Goal: Task Accomplishment & Management: Manage account settings

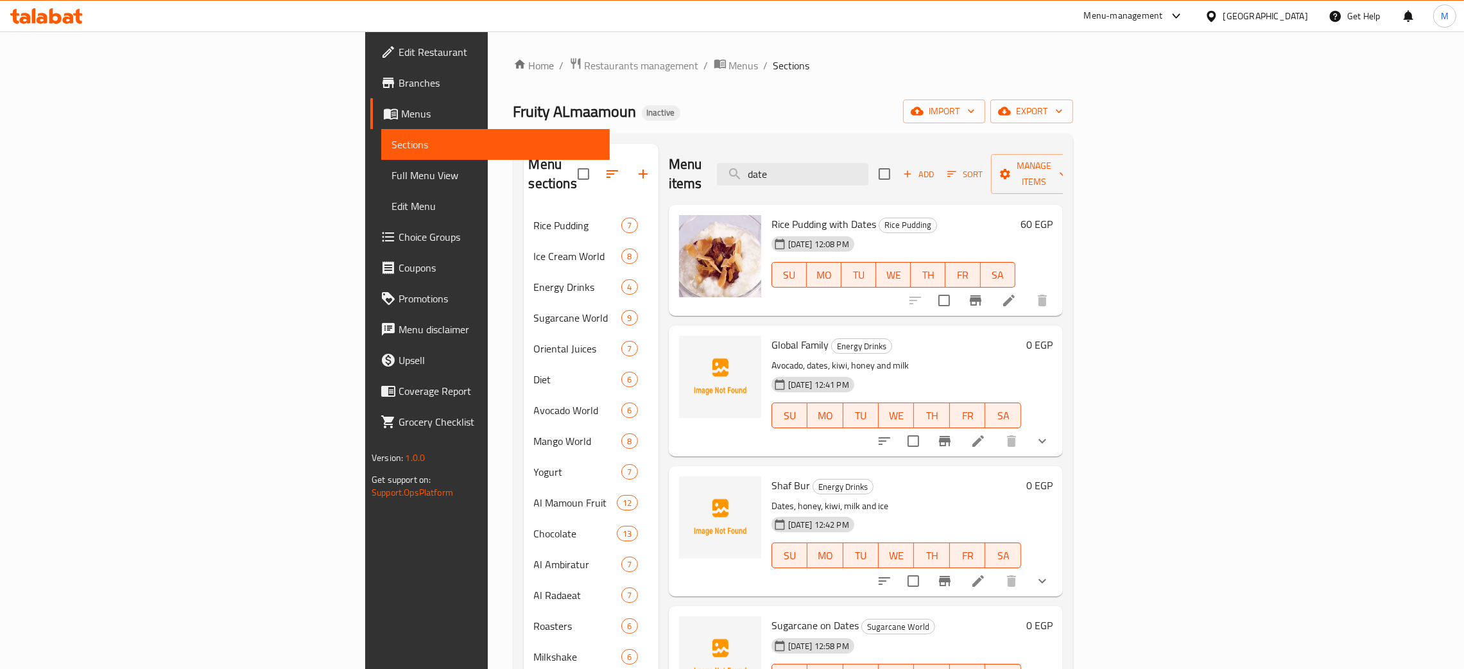
drag, startPoint x: 924, startPoint y: 172, endPoint x: 835, endPoint y: 148, distance: 91.9
click at [834, 148] on div "Menu items date Add Sort Manage items" at bounding box center [866, 174] width 394 height 61
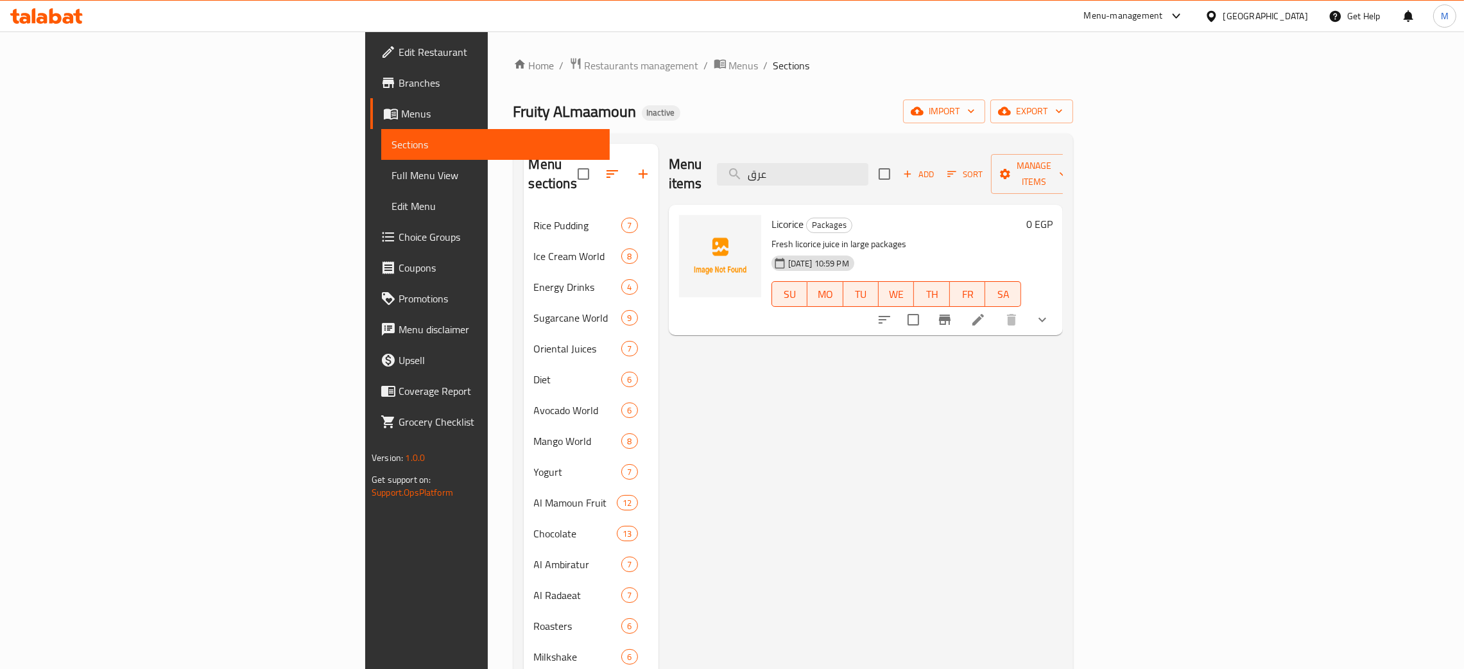
type input "عرق"
drag, startPoint x: 934, startPoint y: 167, endPoint x: 858, endPoint y: 168, distance: 75.7
click at [858, 168] on input "عرق" at bounding box center [792, 174] width 151 height 22
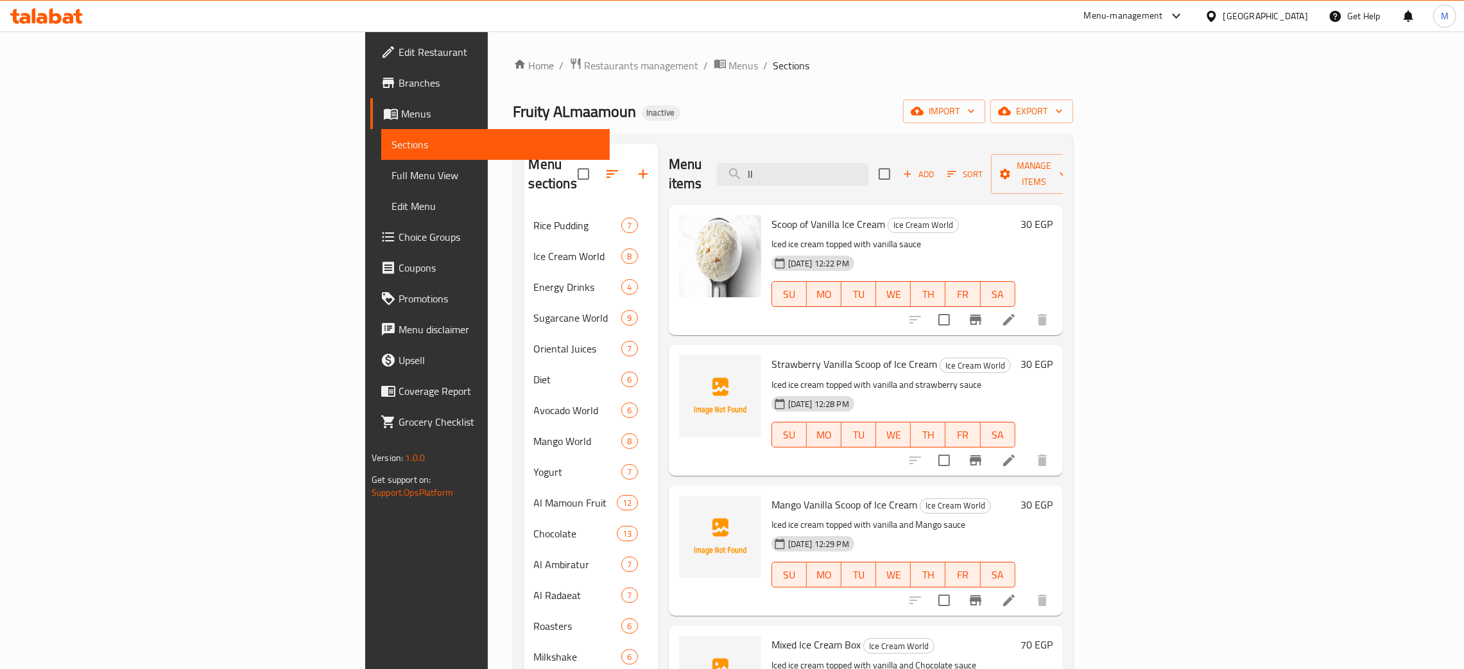
type input "l"
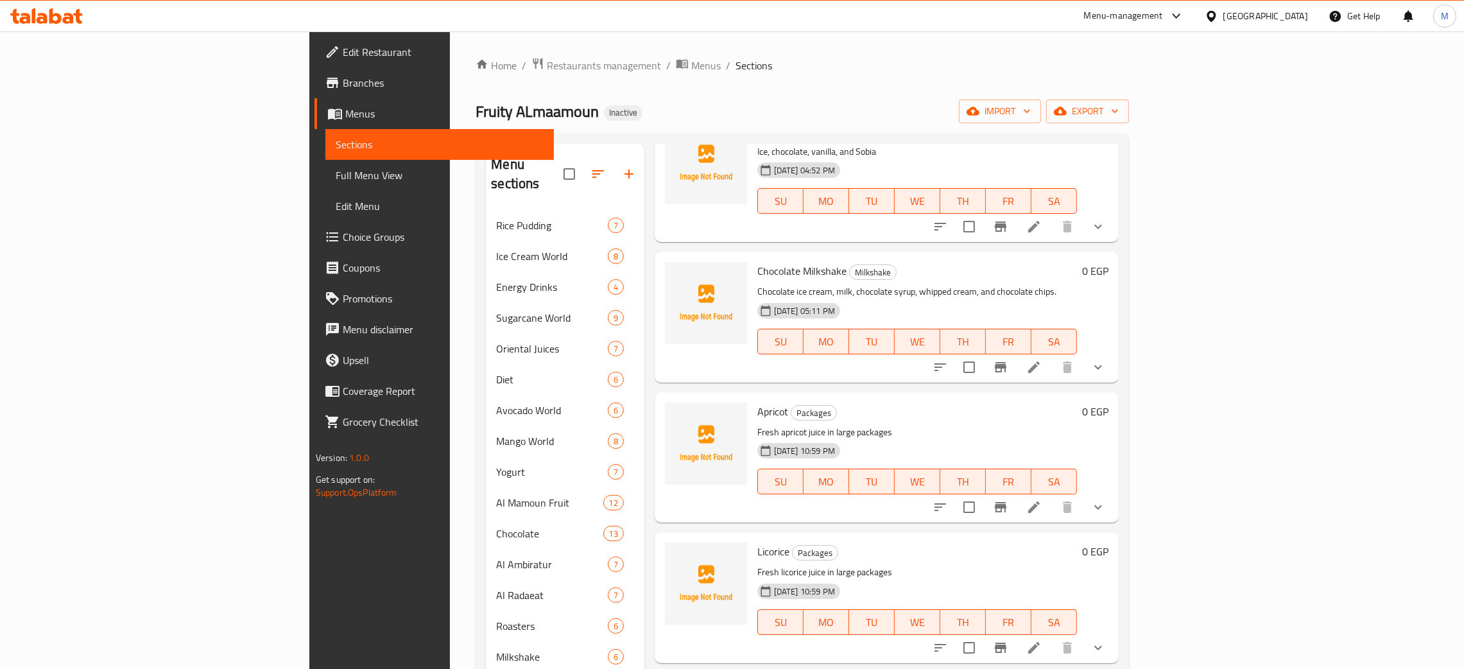
scroll to position [4043, 0]
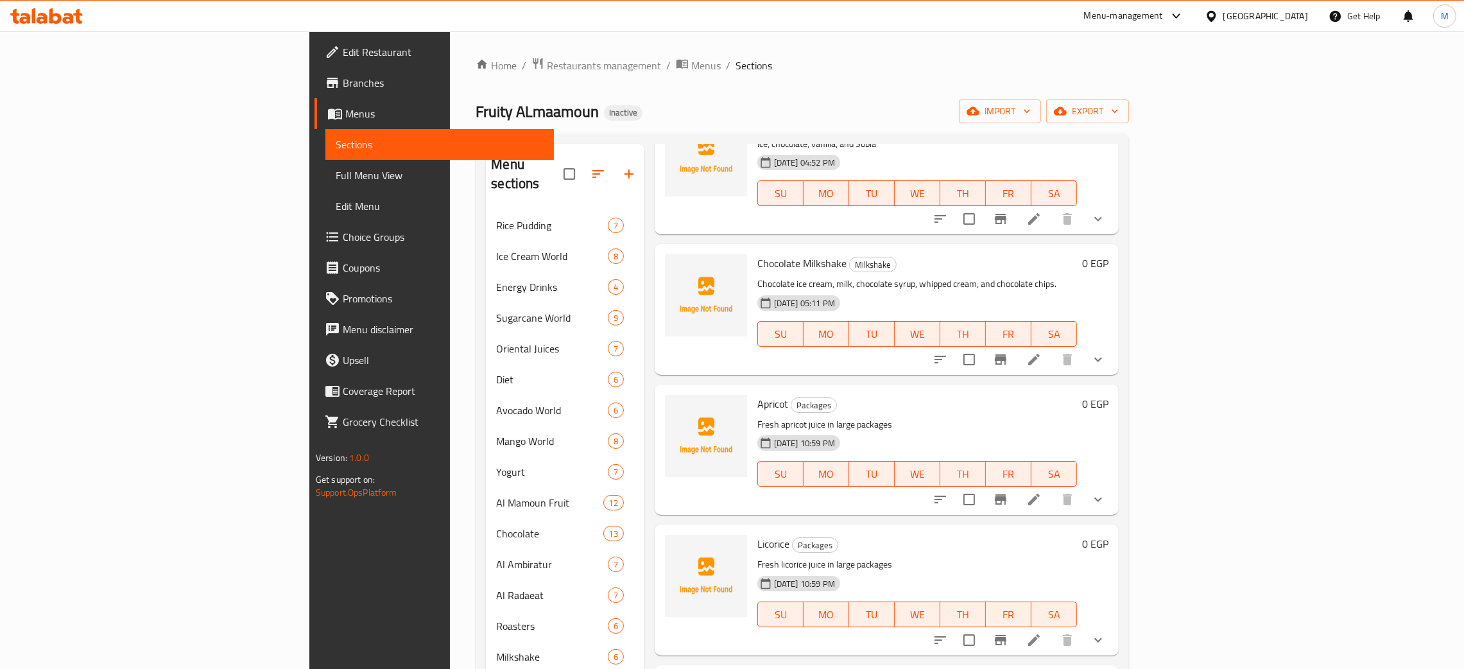
type input "co"
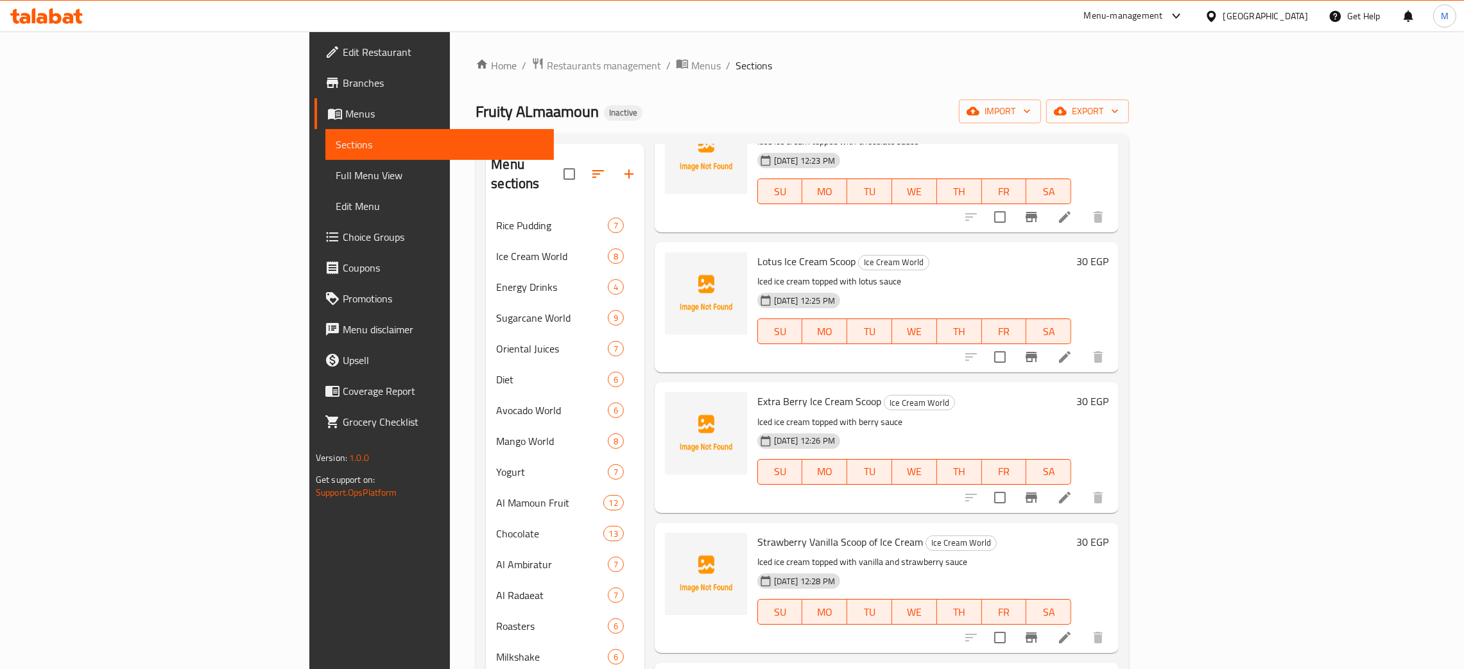
scroll to position [0, 0]
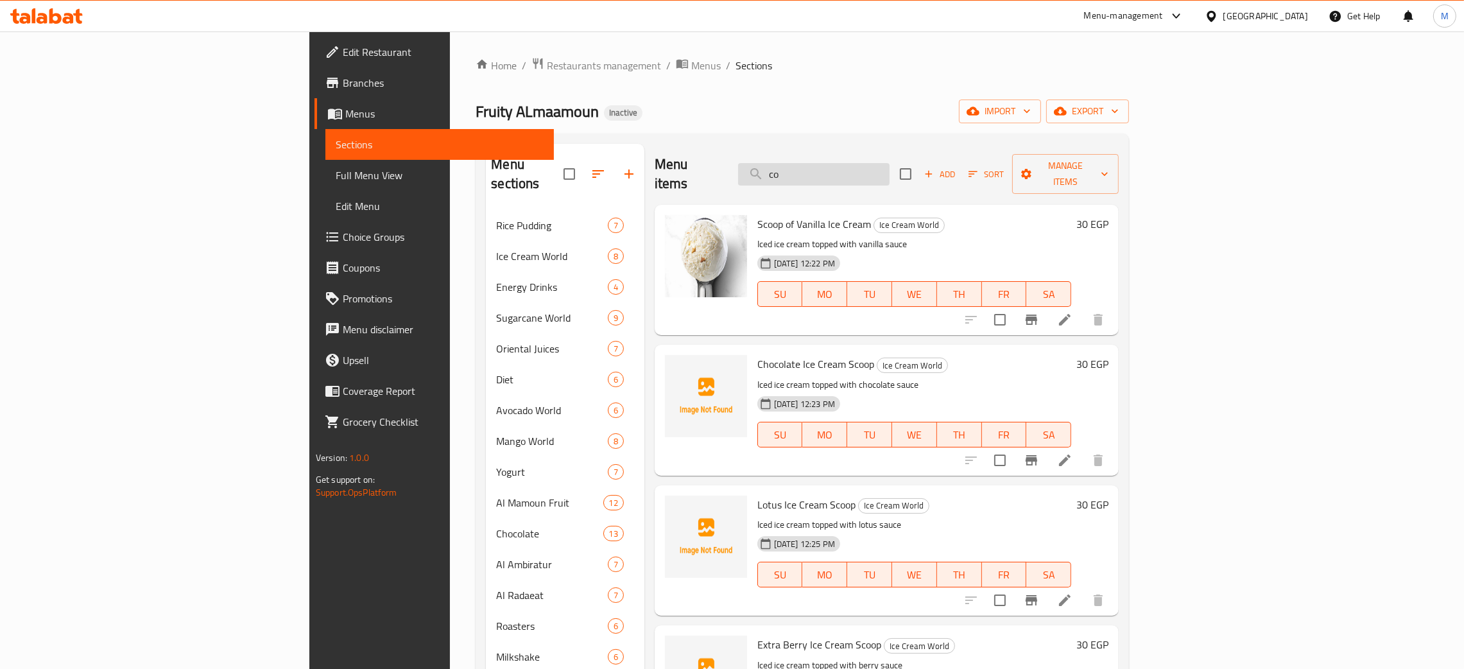
drag, startPoint x: 891, startPoint y: 177, endPoint x: 884, endPoint y: 159, distance: 18.7
click at [852, 178] on div "Menu items co Add Sort Manage items" at bounding box center [887, 174] width 464 height 61
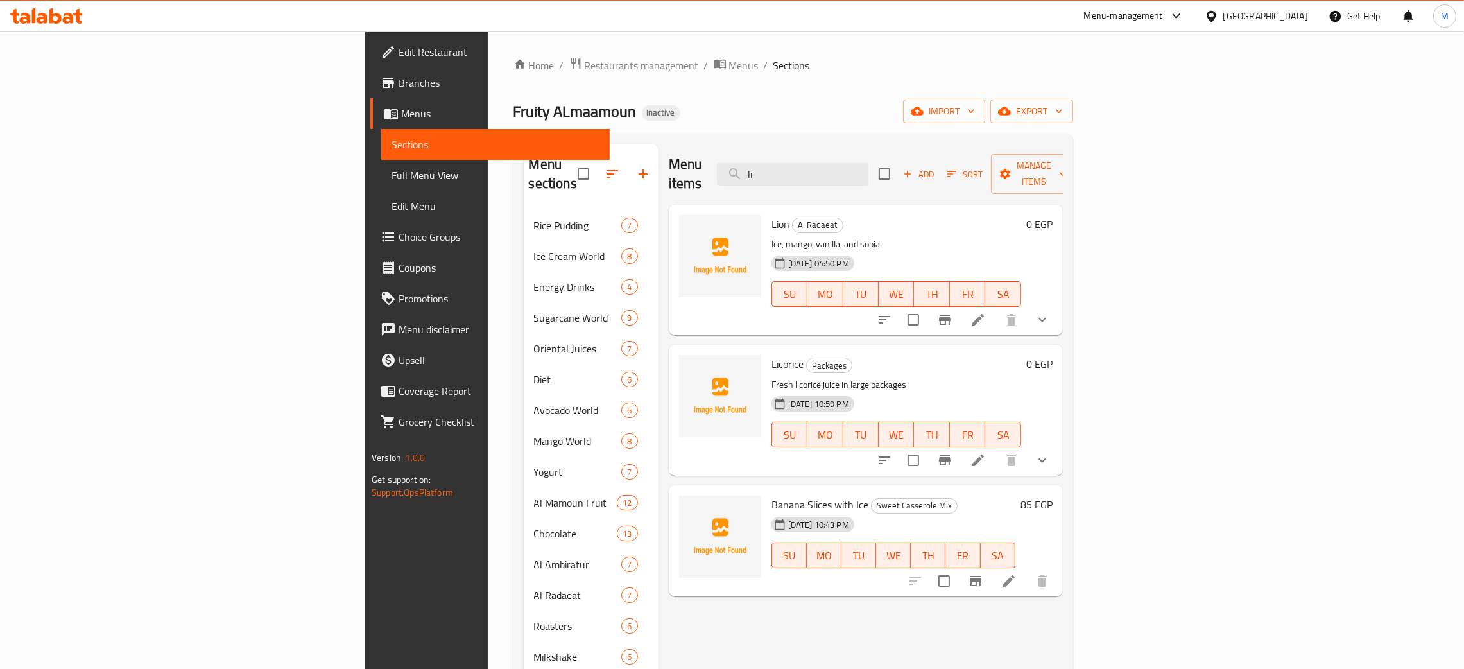
type input "li"
drag, startPoint x: 895, startPoint y: 176, endPoint x: 872, endPoint y: 177, distance: 22.5
click at [872, 177] on div "Menu items li Add Sort Manage items" at bounding box center [866, 174] width 394 height 61
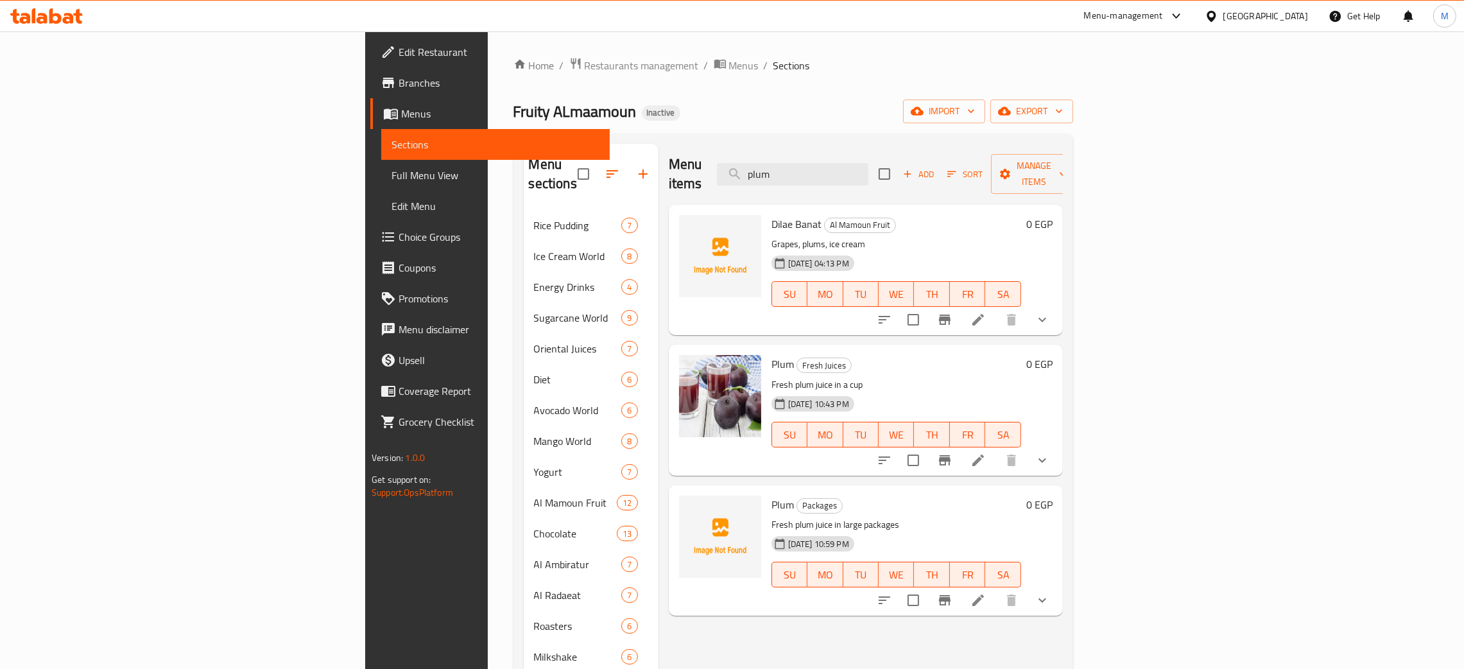
type input "plum"
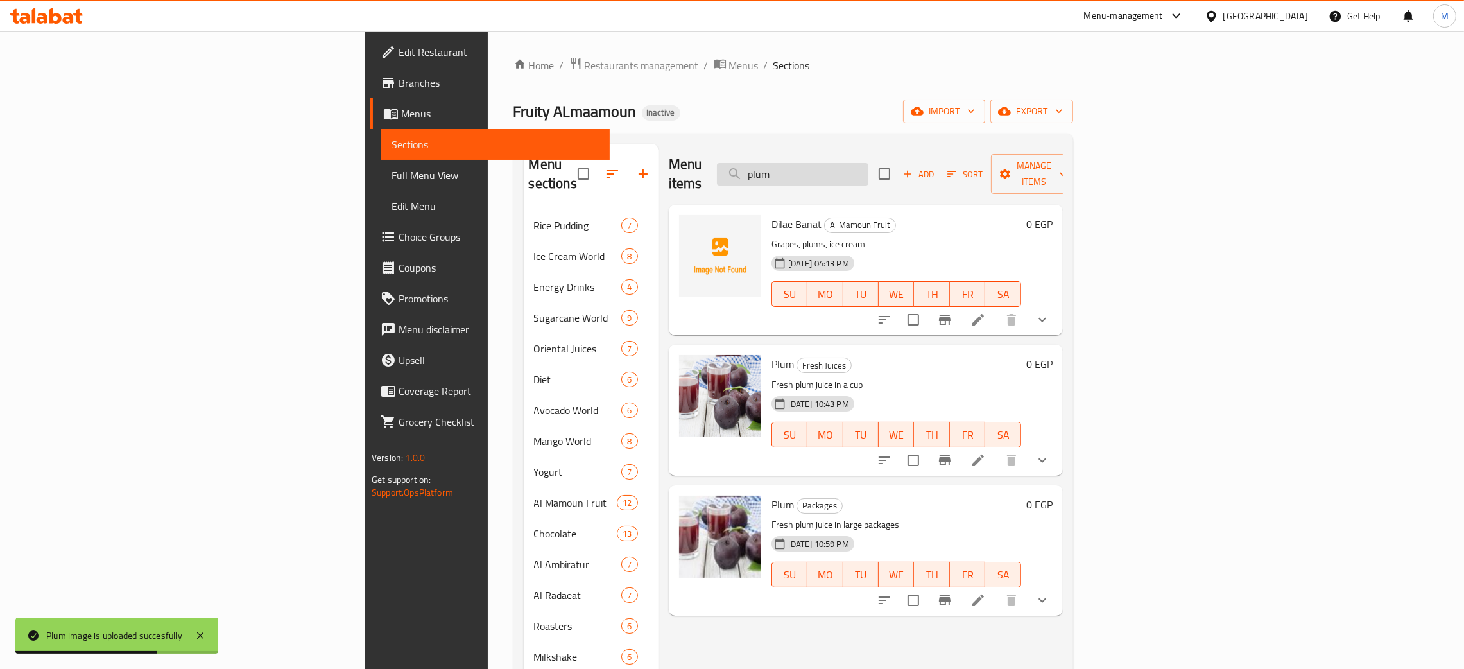
drag, startPoint x: 914, startPoint y: 164, endPoint x: 854, endPoint y: 168, distance: 60.4
click at [854, 168] on input "plum" at bounding box center [792, 174] width 151 height 22
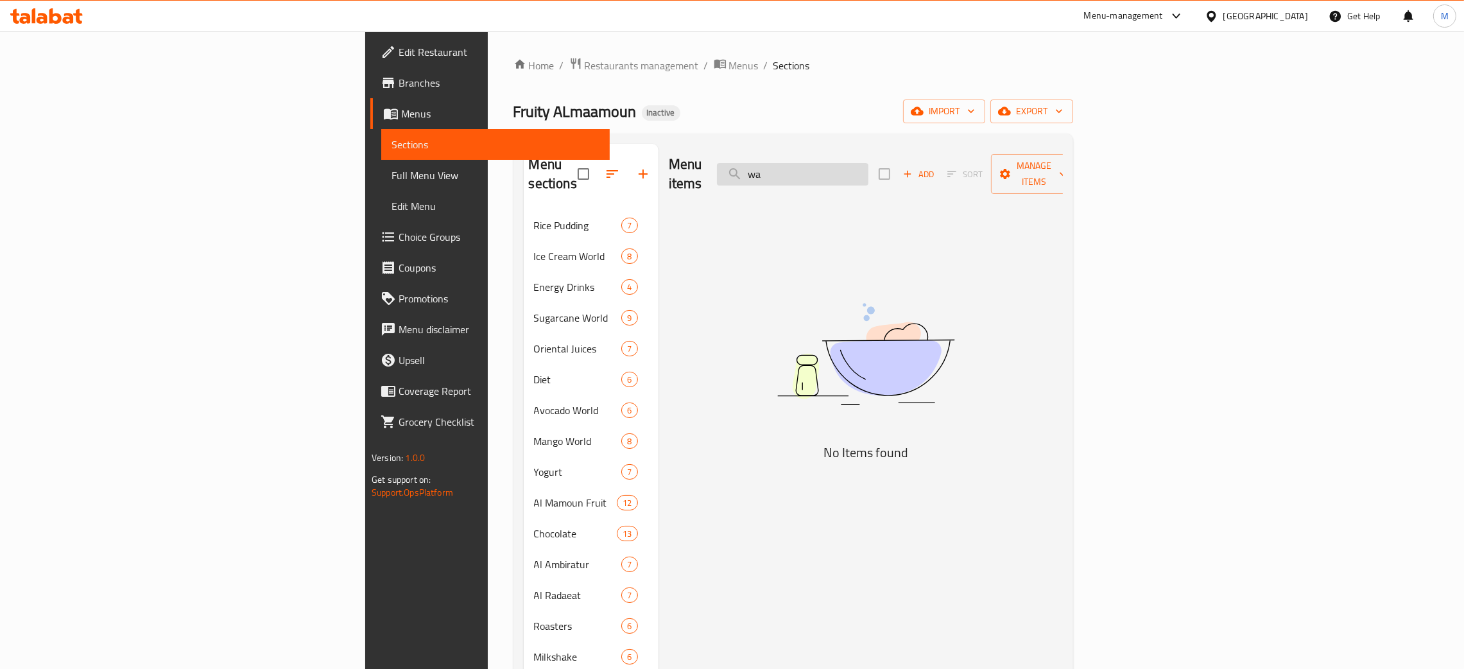
type input "w"
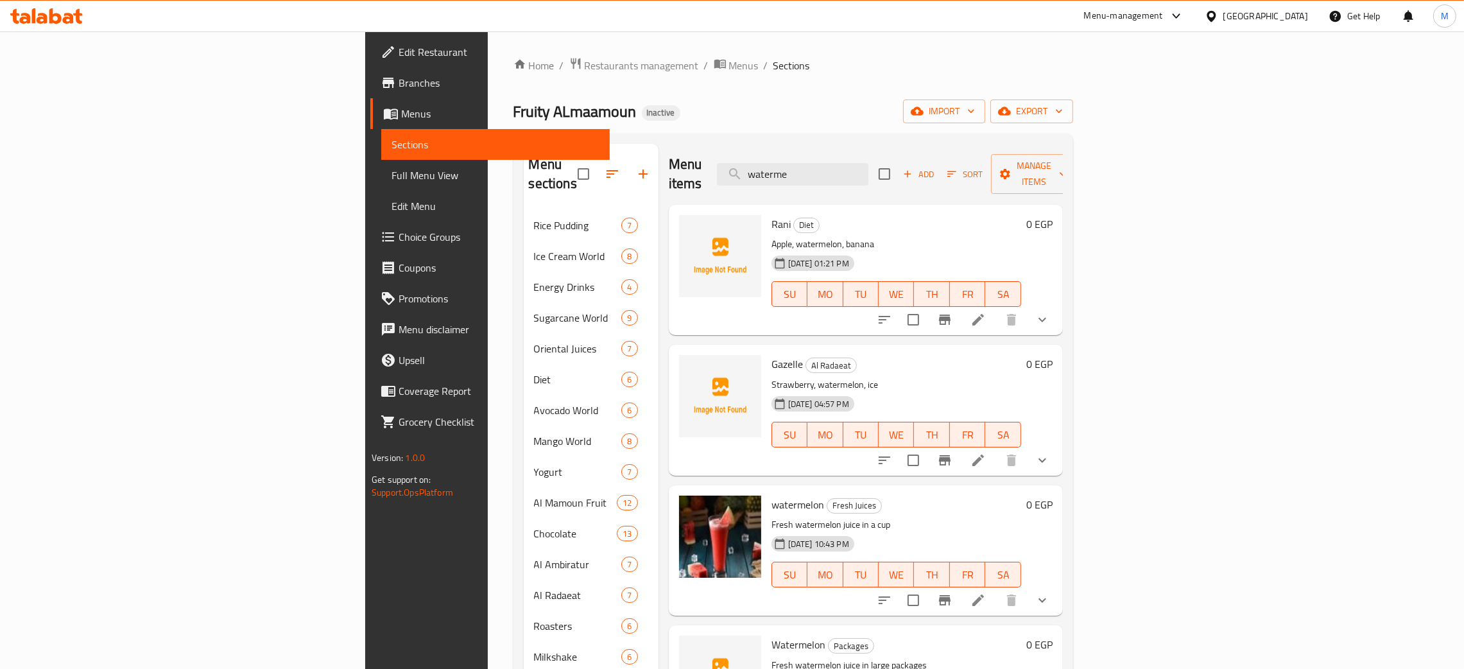
type input "waterme"
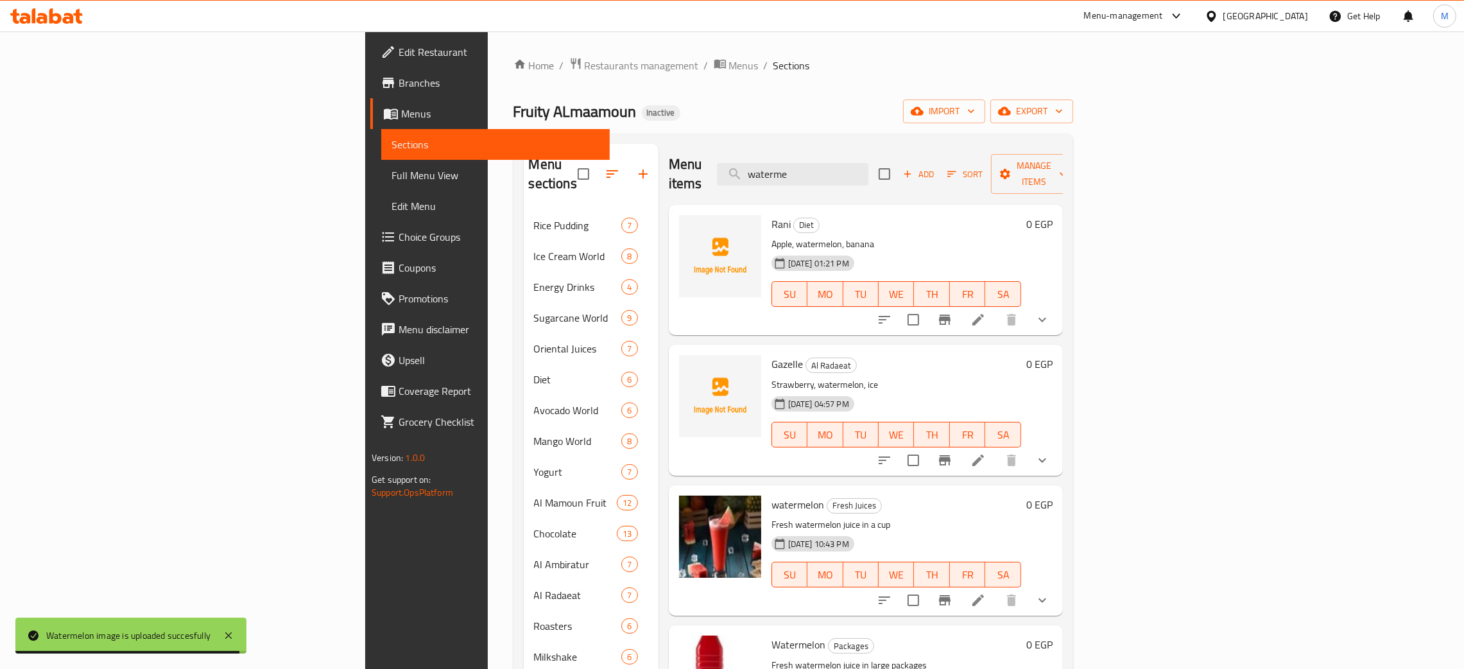
drag, startPoint x: 921, startPoint y: 178, endPoint x: 755, endPoint y: 141, distance: 169.7
click at [755, 141] on div "Menu sections Rice Pudding 7 Ice Cream World 8 Energy Drinks 4 Sugarcane World …" at bounding box center [793, 478] width 560 height 689
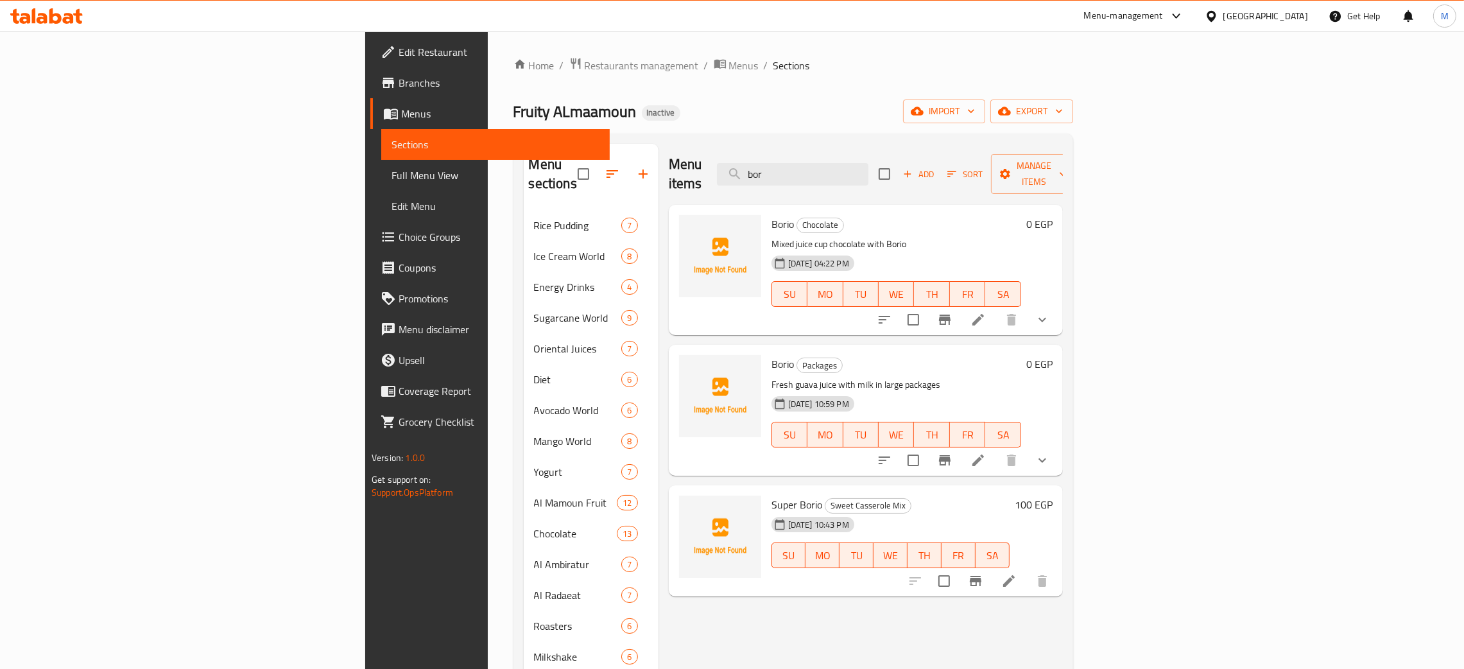
type input "bor"
drag, startPoint x: 940, startPoint y: 175, endPoint x: 779, endPoint y: 149, distance: 163.1
click at [779, 149] on div "Menu items bor Add Sort Manage items" at bounding box center [866, 174] width 394 height 61
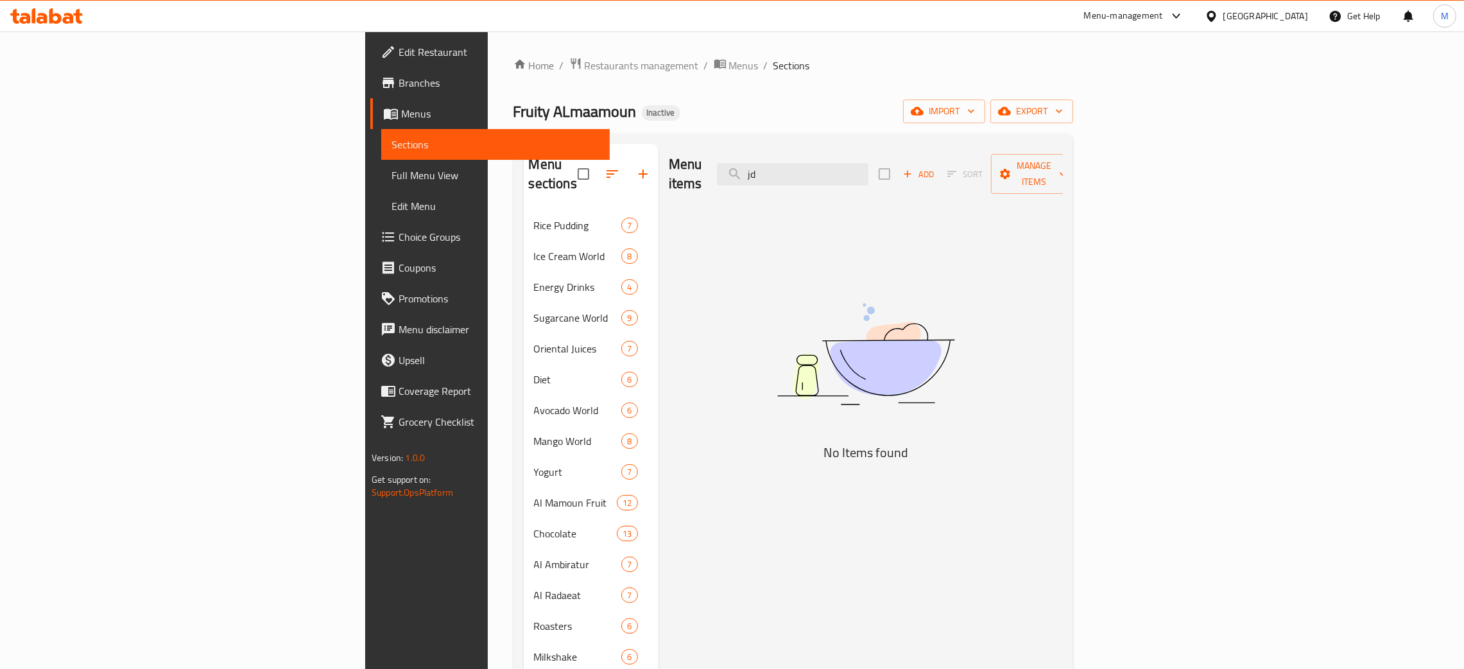
type input "j"
type input "ي"
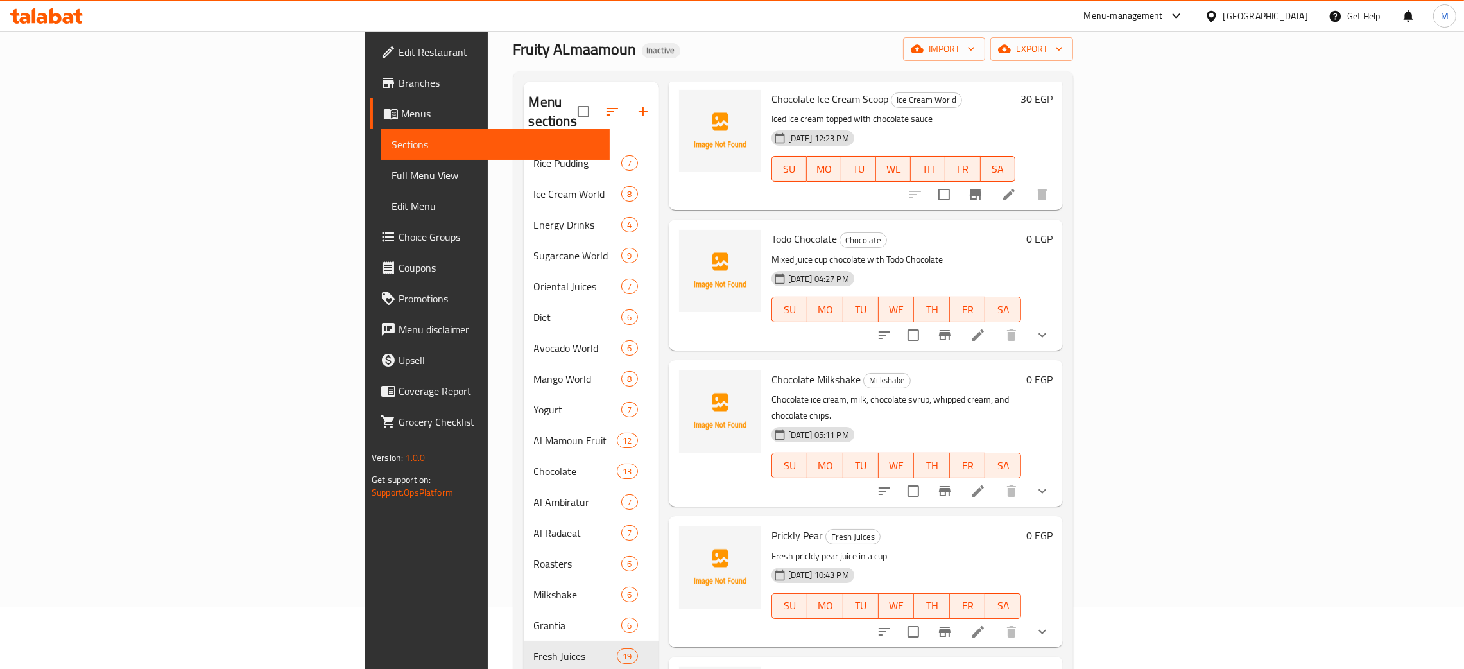
scroll to position [96, 0]
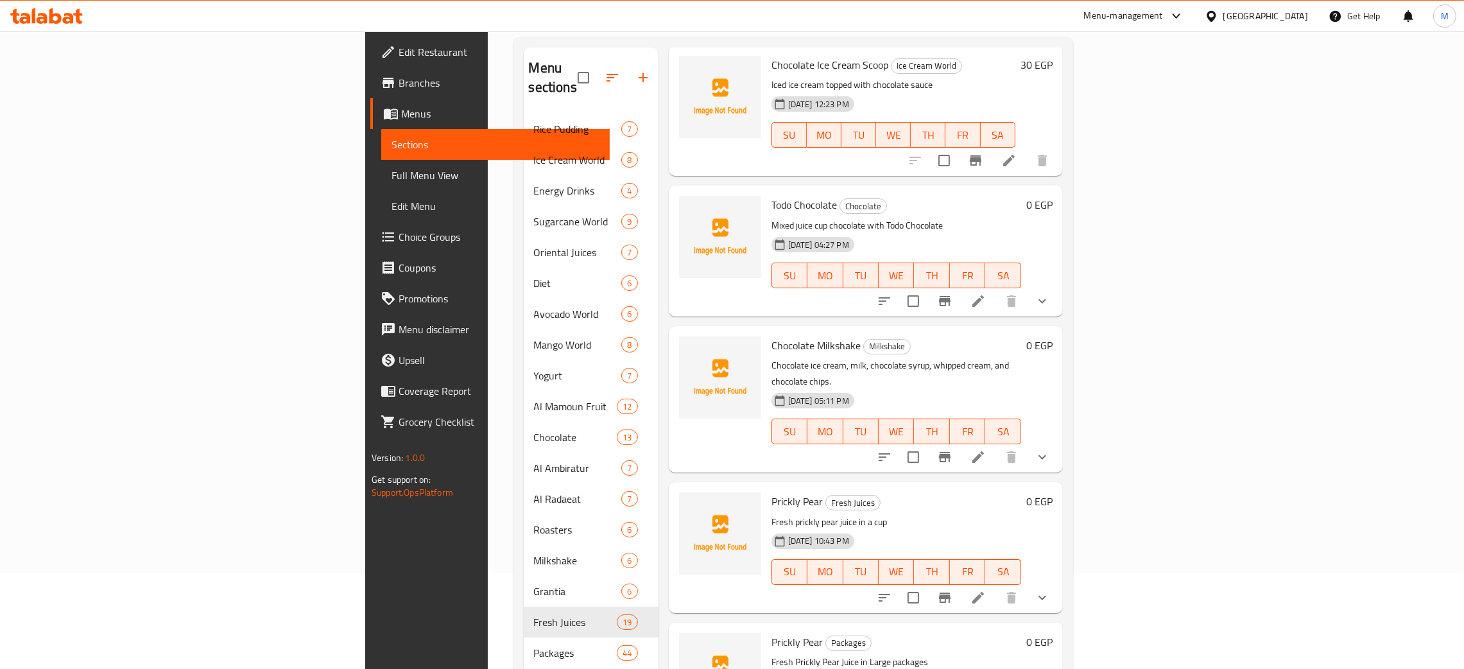
type input "شوك"
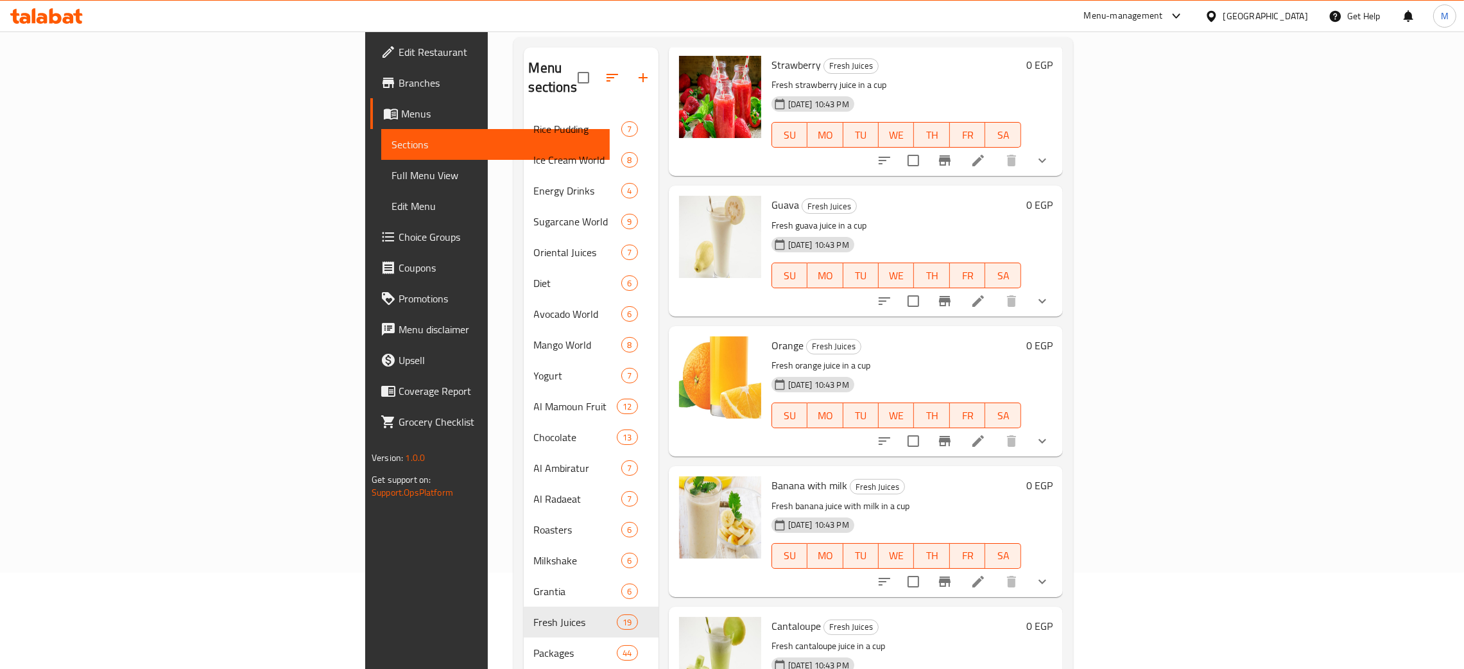
click at [1021, 638] on p "Fresh cantaloupe juice in a cup" at bounding box center [896, 646] width 250 height 16
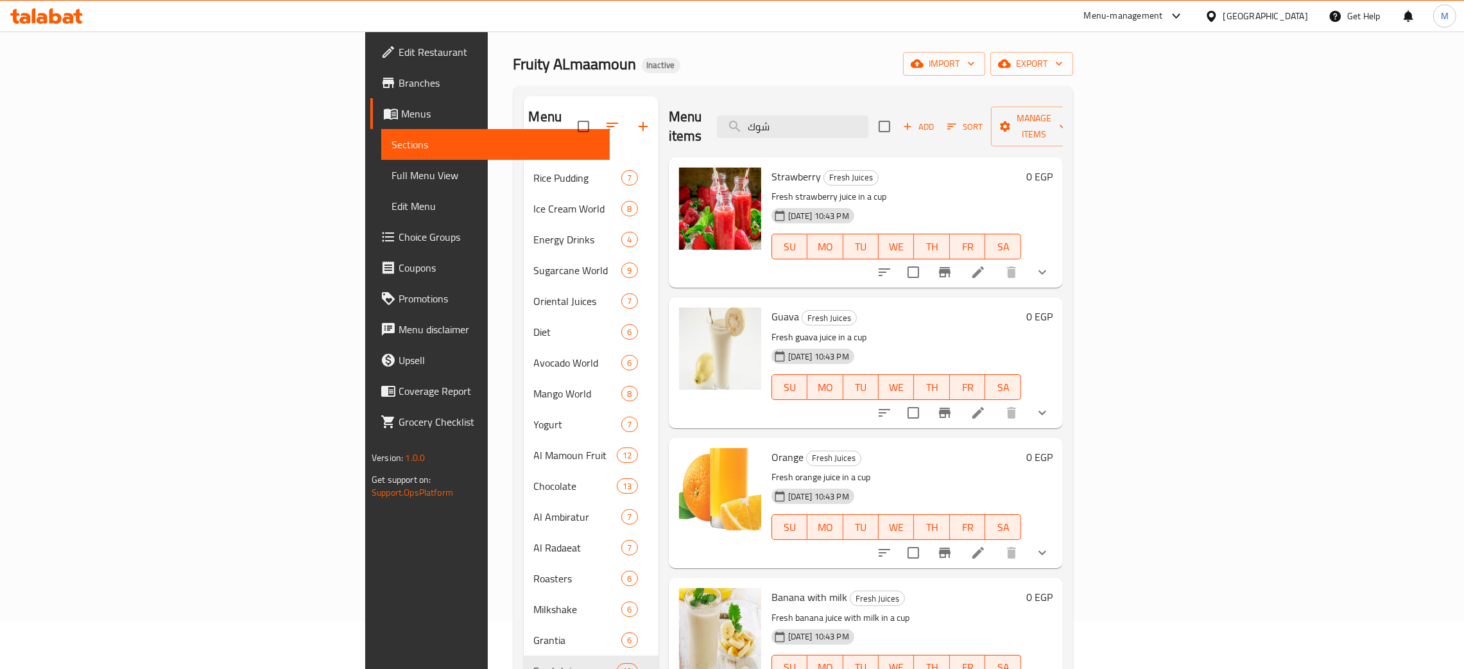
scroll to position [0, 0]
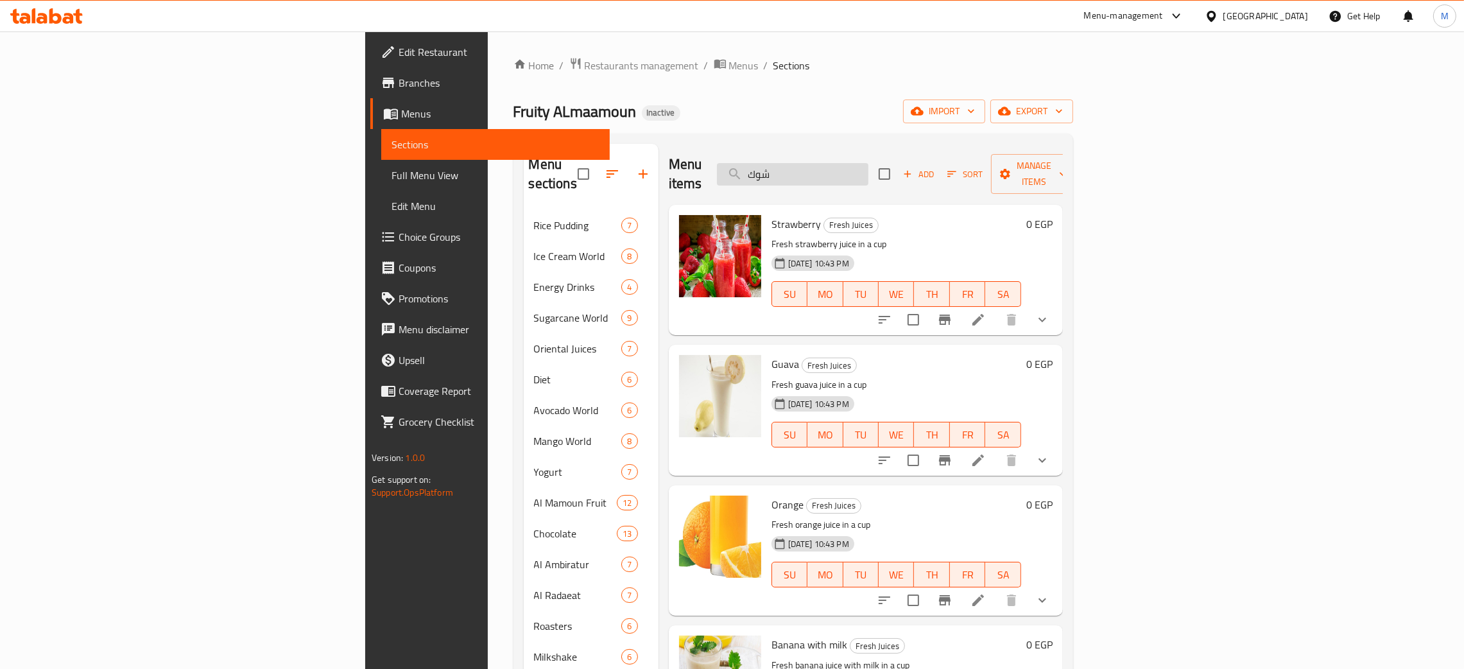
drag, startPoint x: 911, startPoint y: 169, endPoint x: 849, endPoint y: 171, distance: 62.9
click at [849, 171] on input "شوك" at bounding box center [792, 174] width 151 height 22
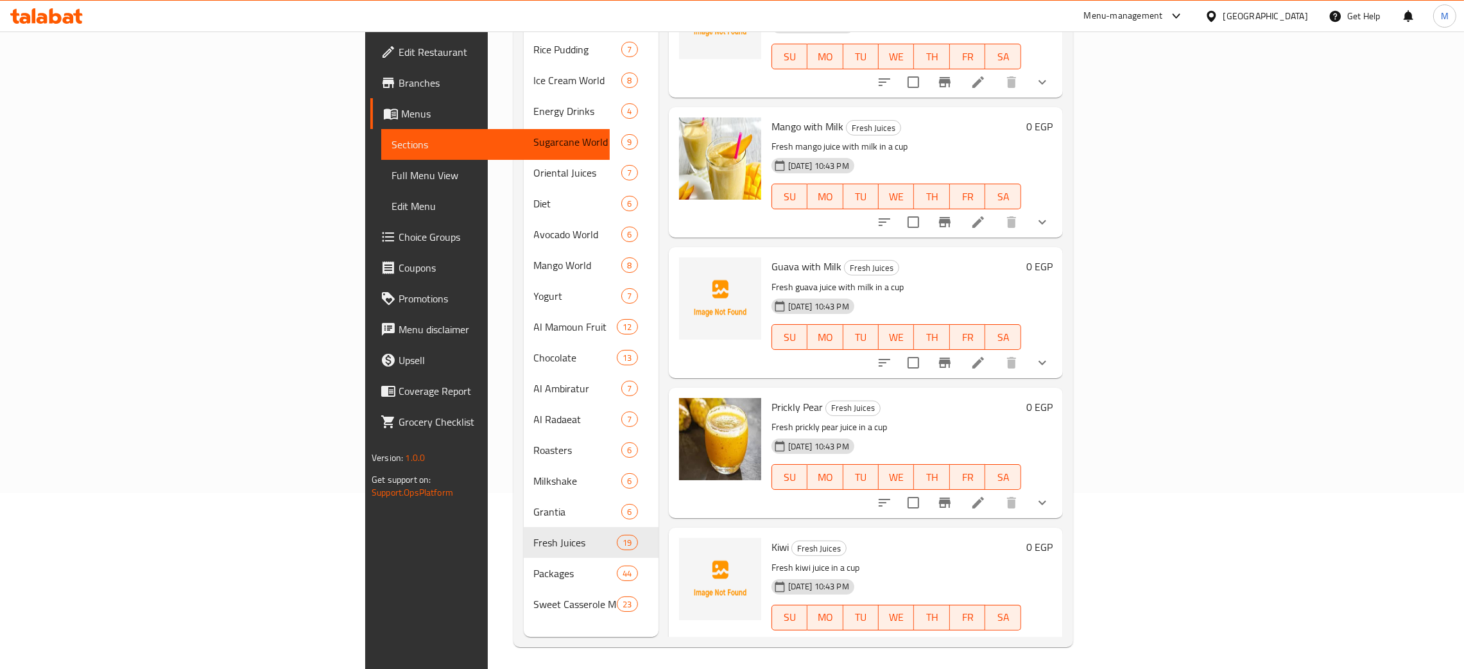
scroll to position [181, 0]
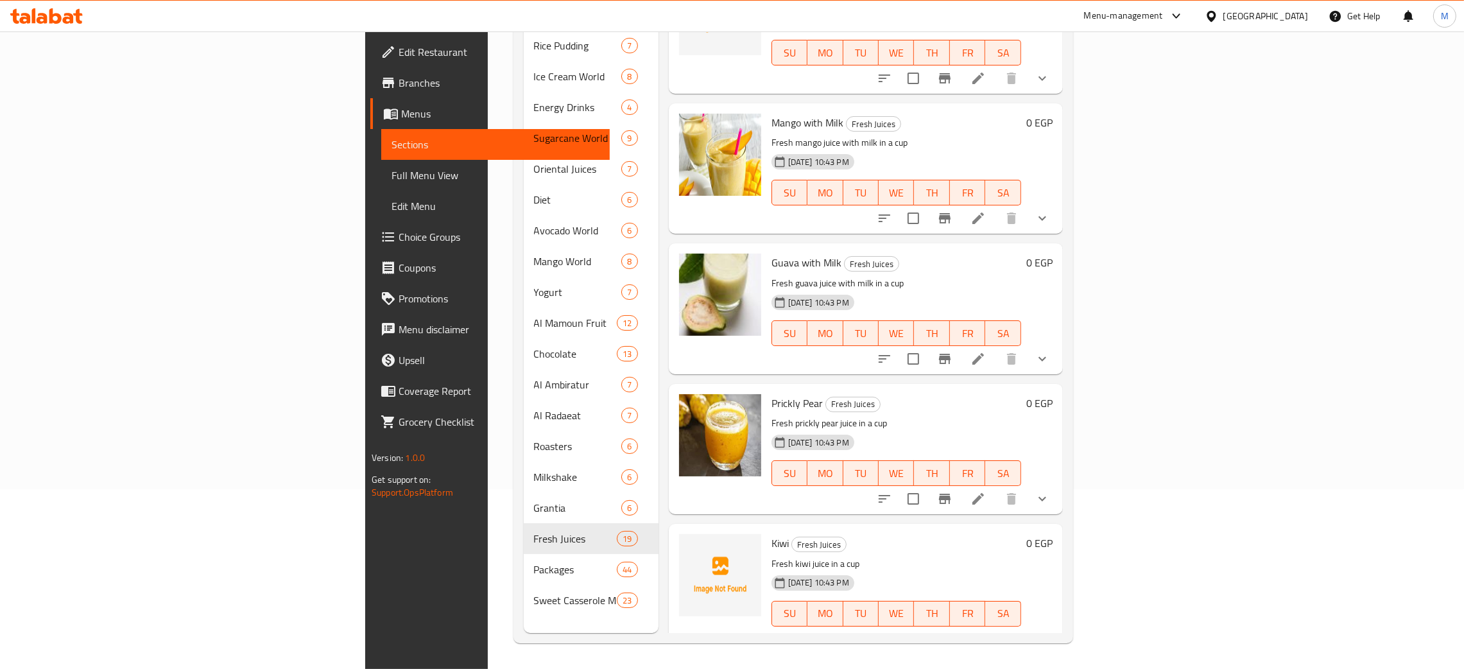
click at [1021, 534] on h6 "Kiwi Fresh Juices" at bounding box center [896, 543] width 250 height 18
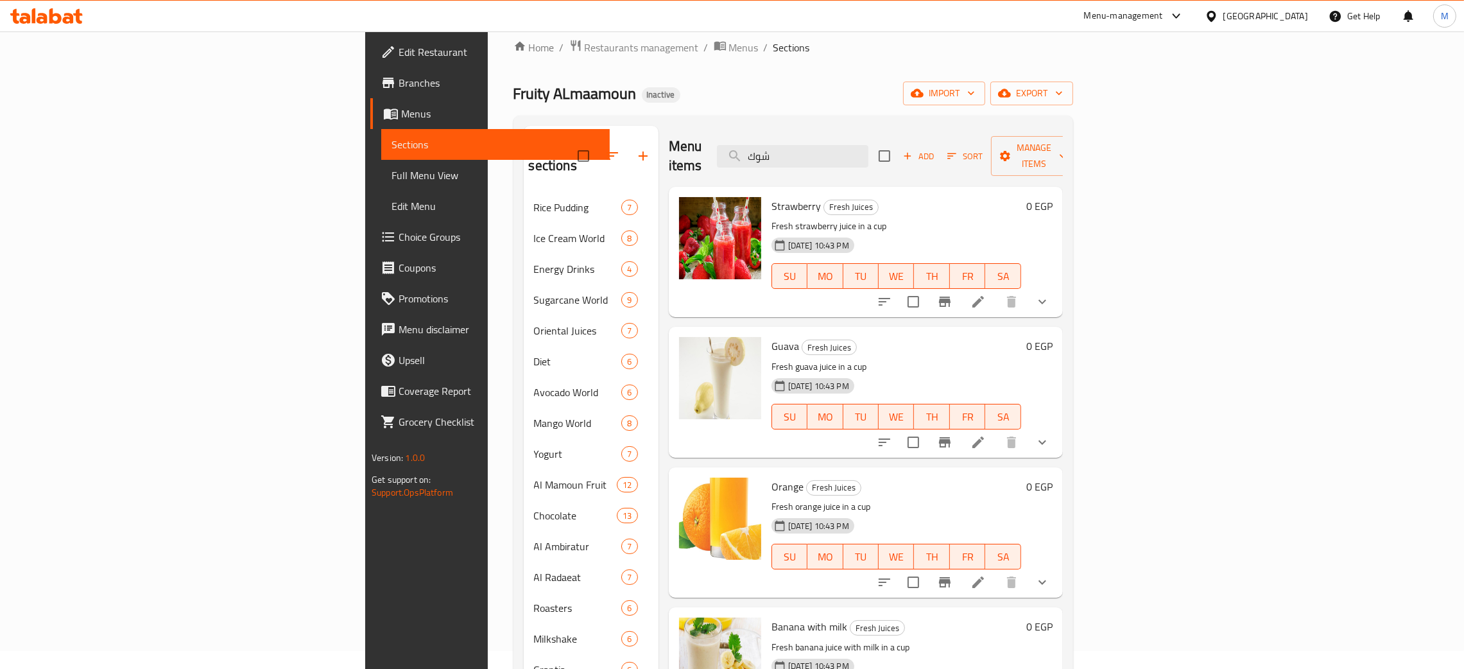
scroll to position [0, 0]
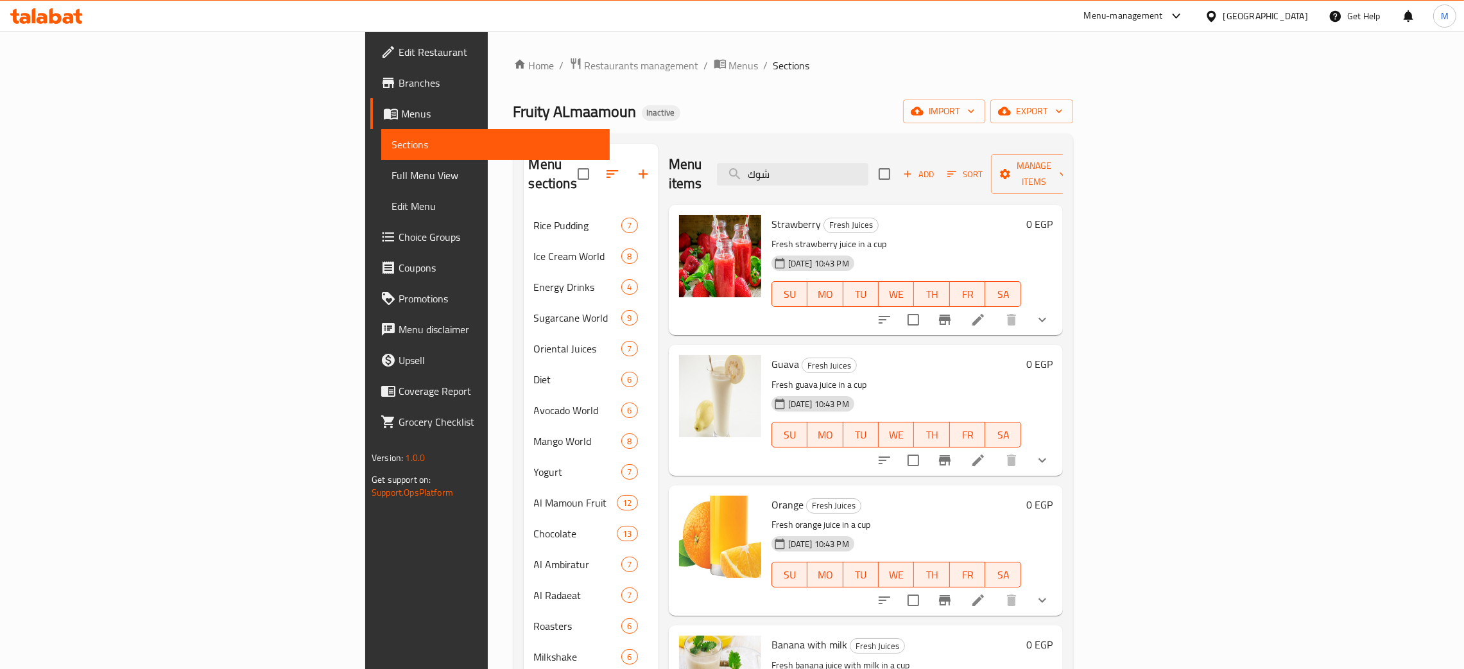
drag, startPoint x: 915, startPoint y: 160, endPoint x: 835, endPoint y: 166, distance: 80.4
click at [835, 166] on div "Menu items شوك Add Sort Manage items" at bounding box center [866, 174] width 394 height 61
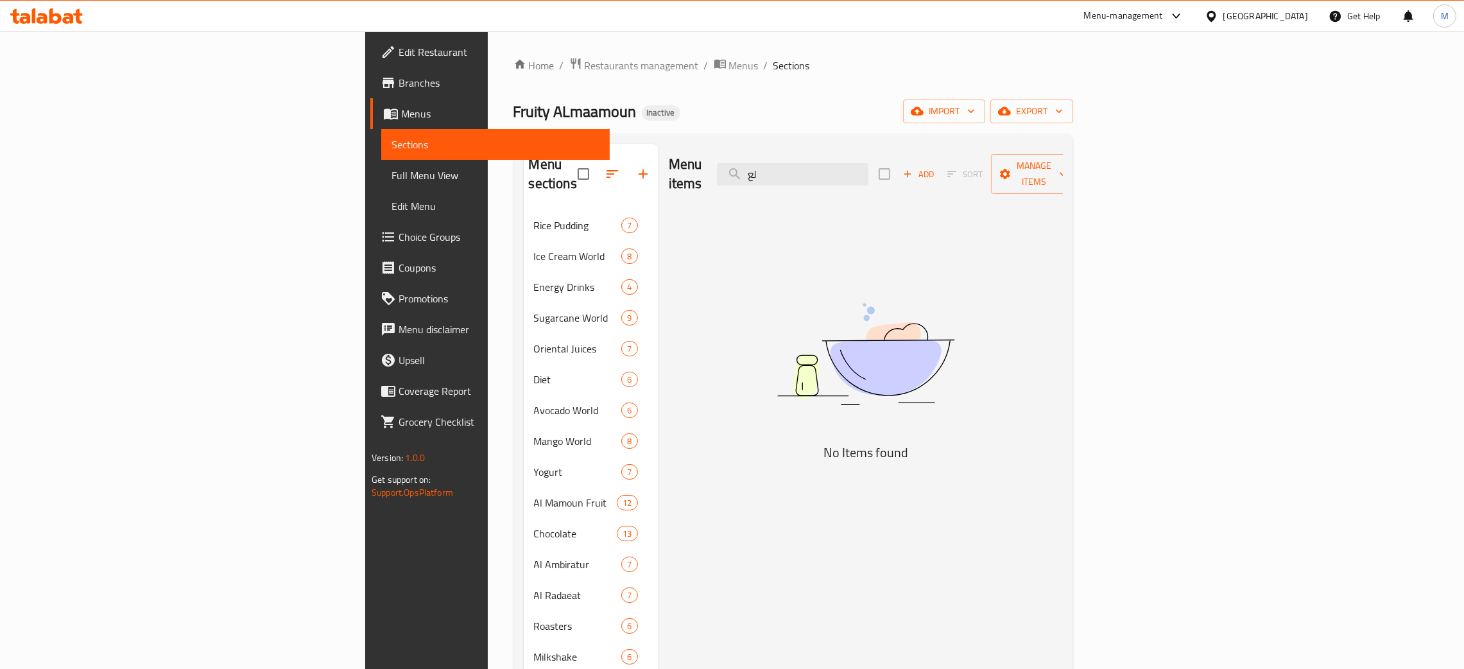
type input "ل"
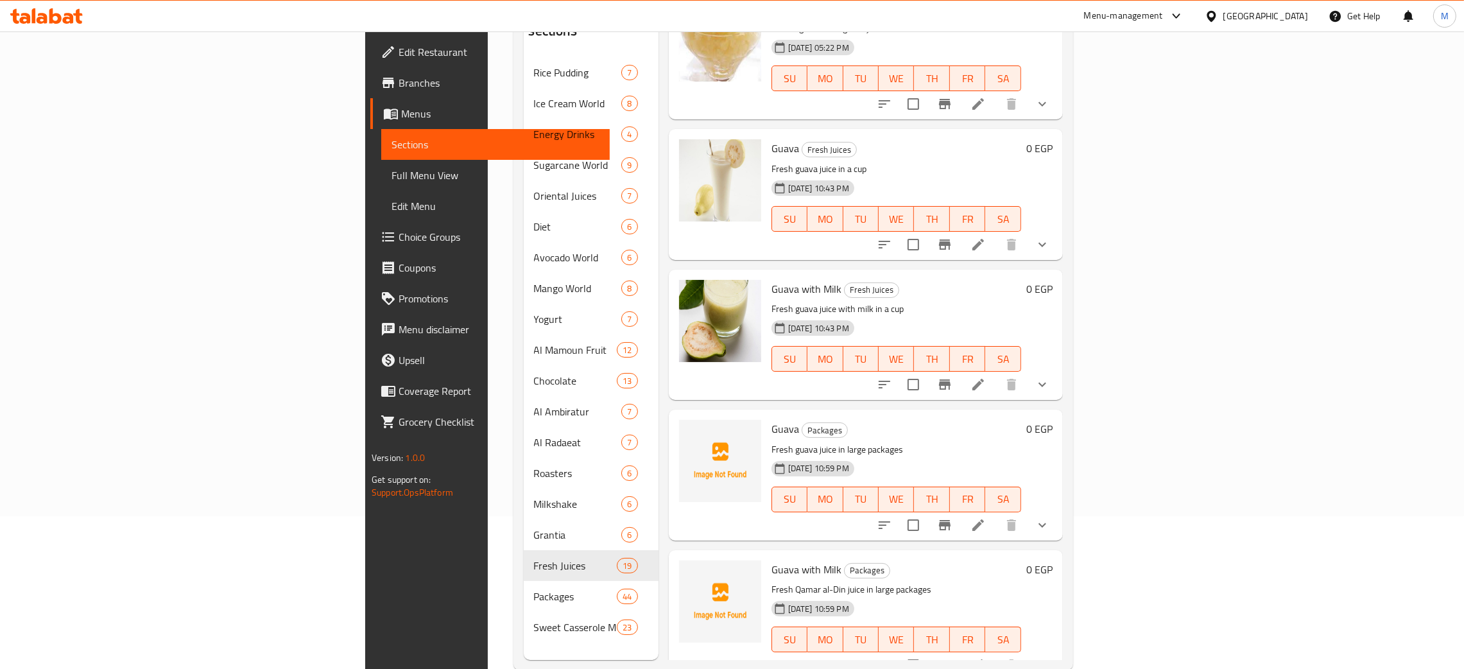
scroll to position [181, 0]
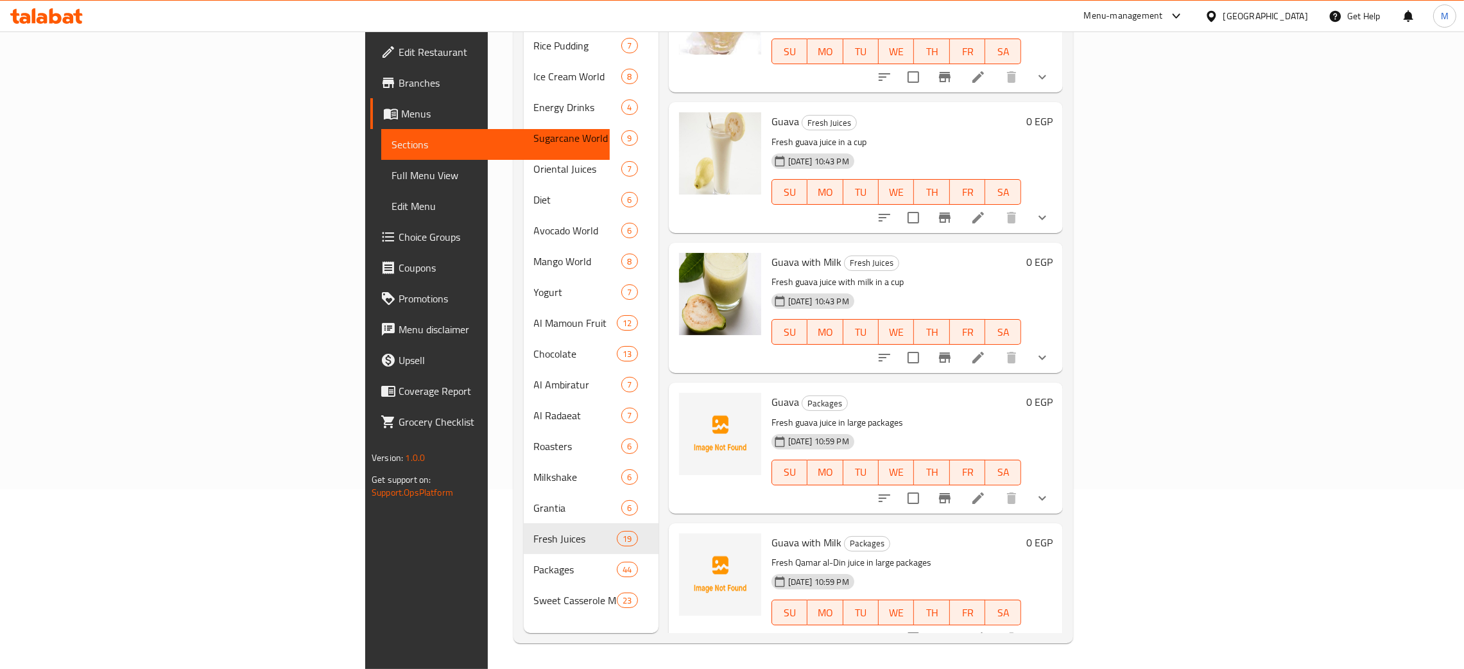
type input "جوا"
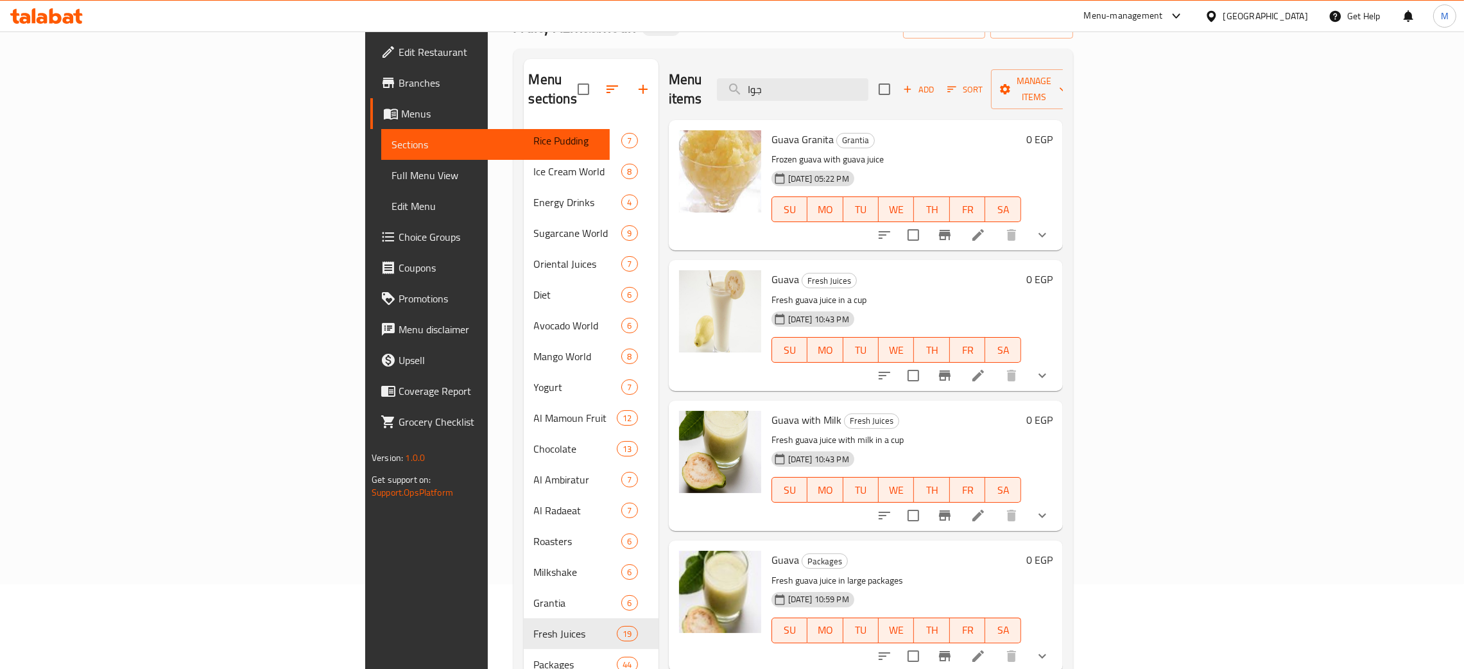
scroll to position [0, 0]
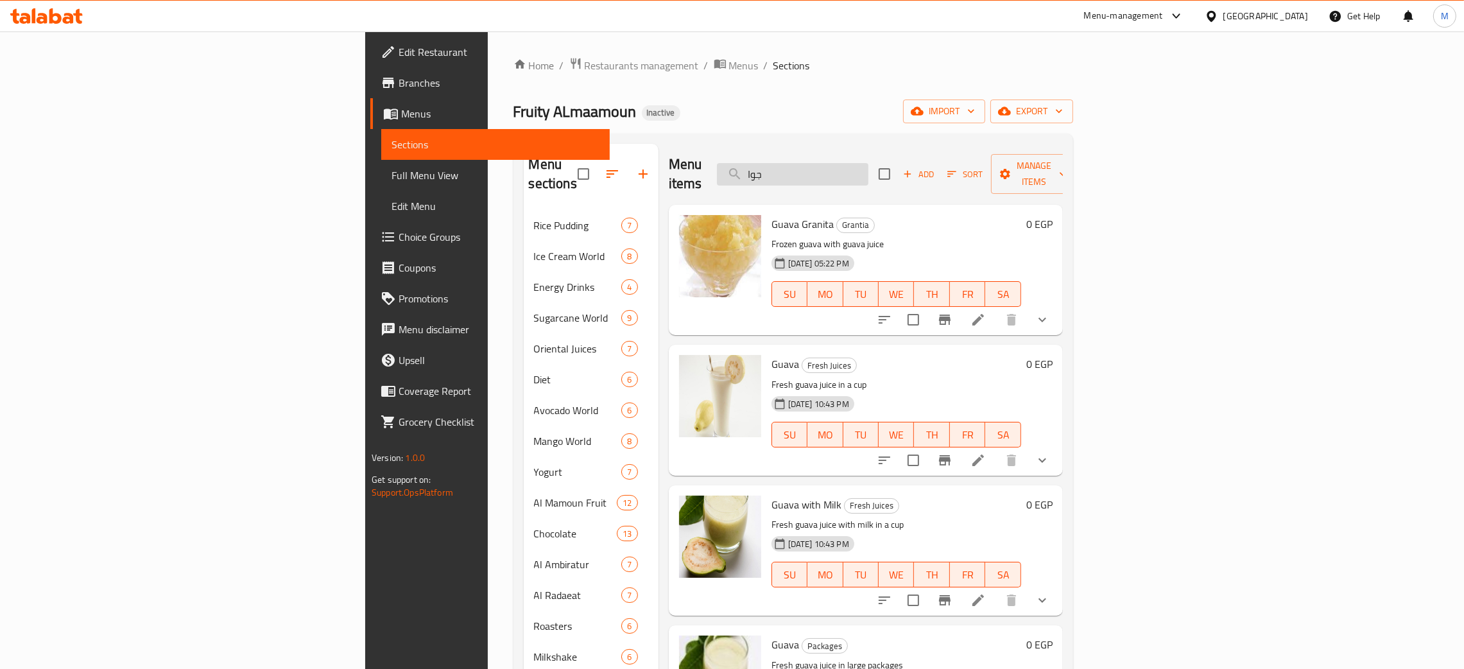
drag, startPoint x: 931, startPoint y: 177, endPoint x: 881, endPoint y: 154, distance: 54.9
click at [802, 157] on div "Menu items جوا Add Sort Manage items" at bounding box center [866, 174] width 394 height 61
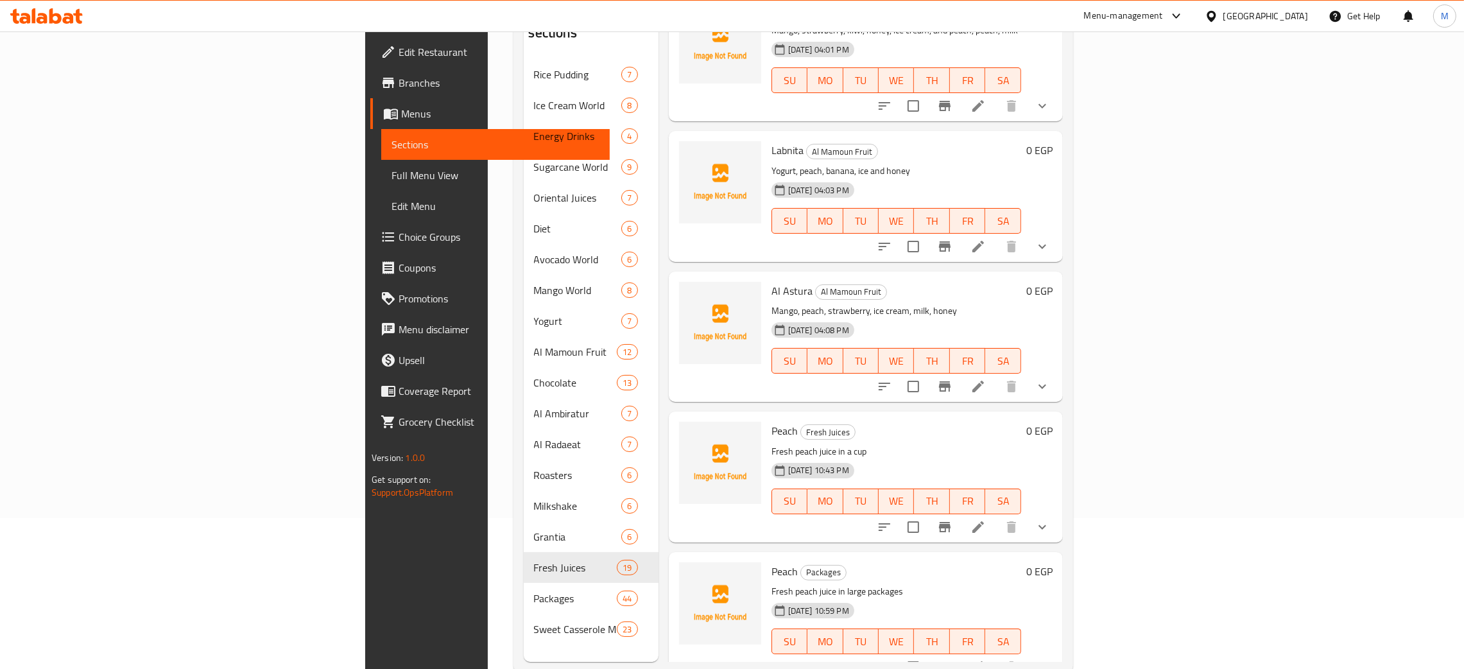
scroll to position [181, 0]
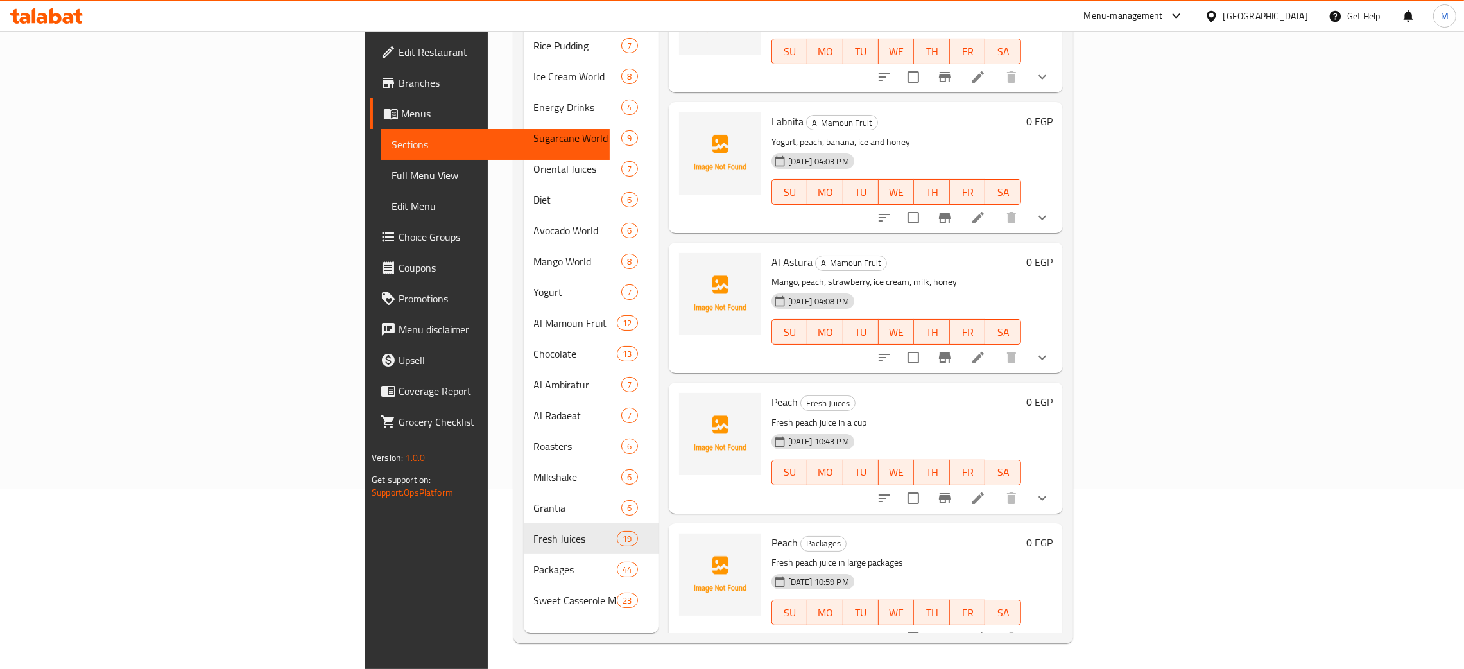
type input "peac"
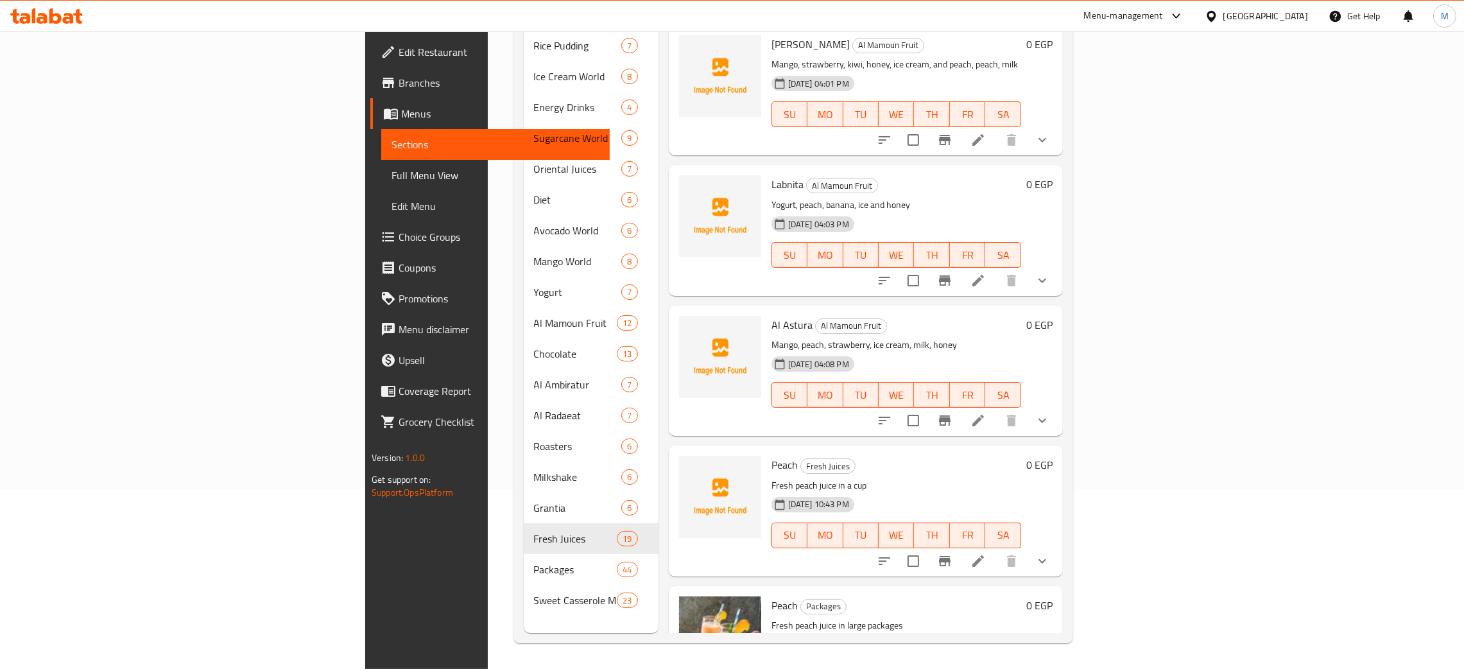
scroll to position [0, 0]
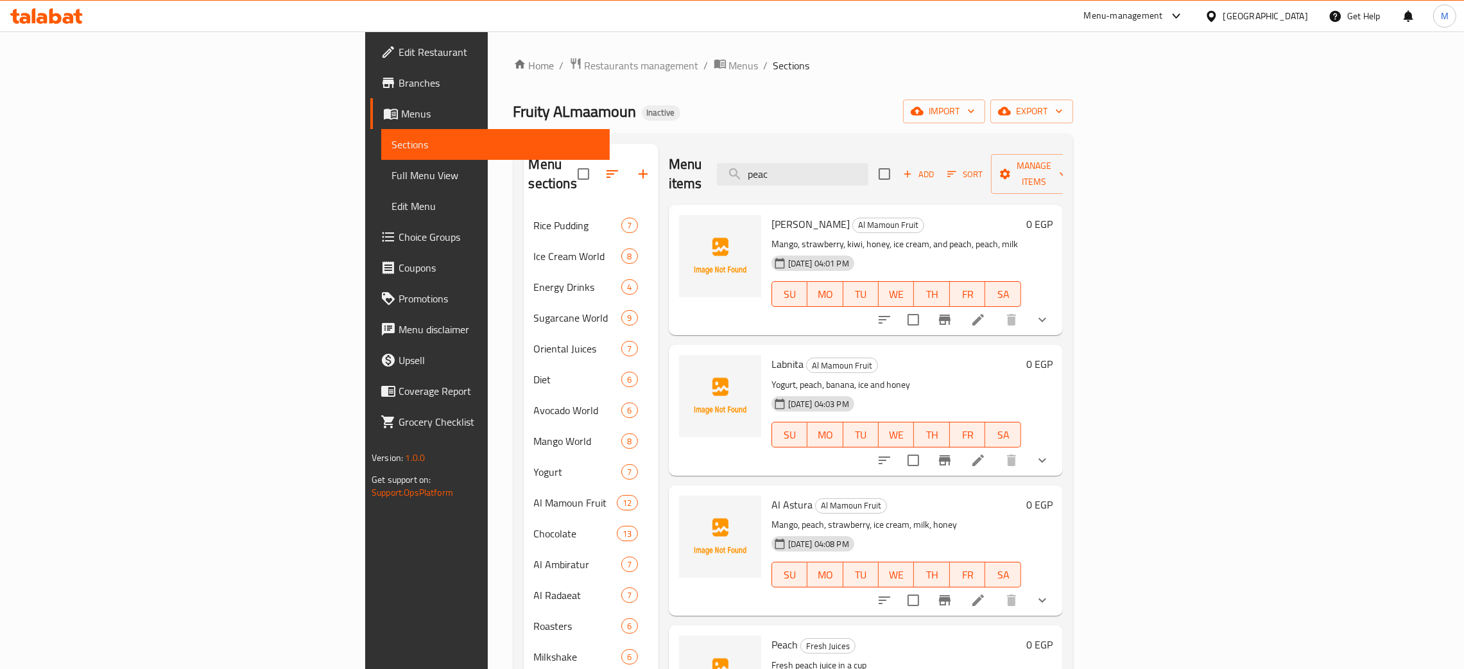
drag, startPoint x: 914, startPoint y: 164, endPoint x: 827, endPoint y: 49, distance: 144.4
click at [779, 48] on div "Home / Restaurants management / Menus / Sections Fruity ALmaamoun Inactive impo…" at bounding box center [793, 439] width 611 height 817
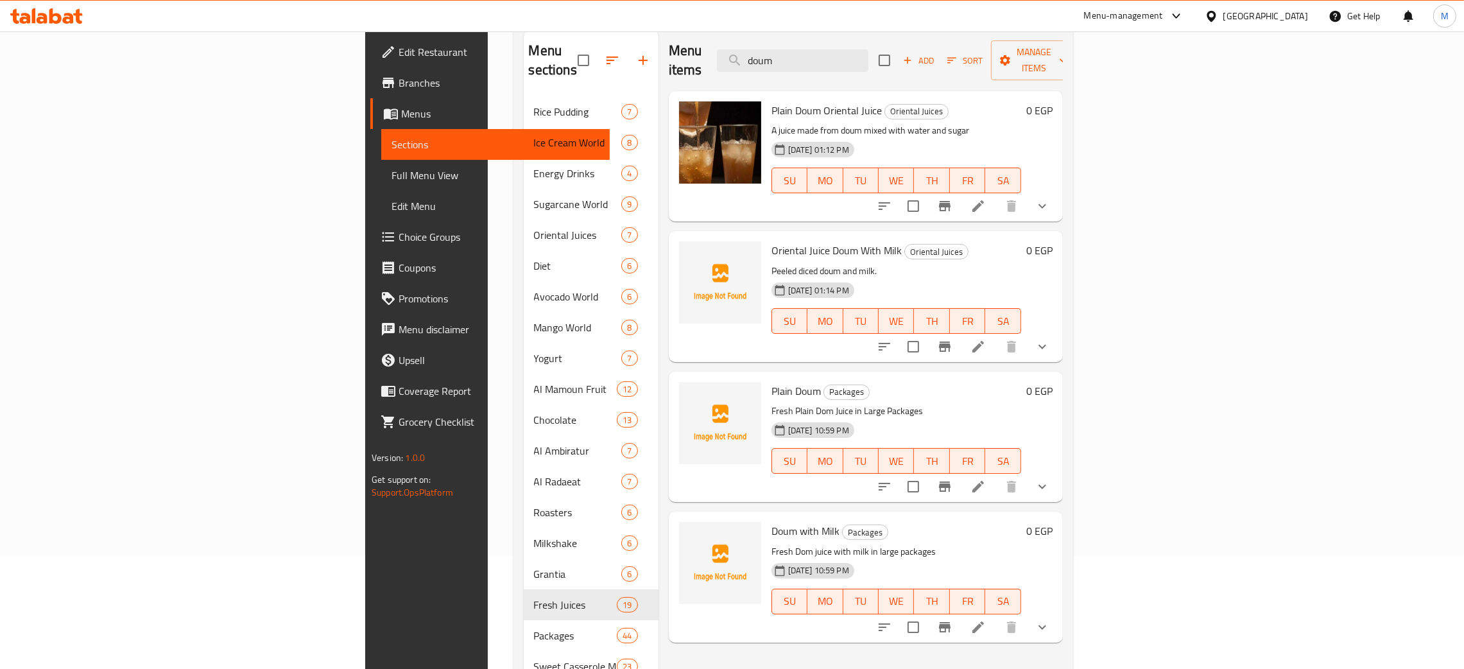
scroll to position [85, 0]
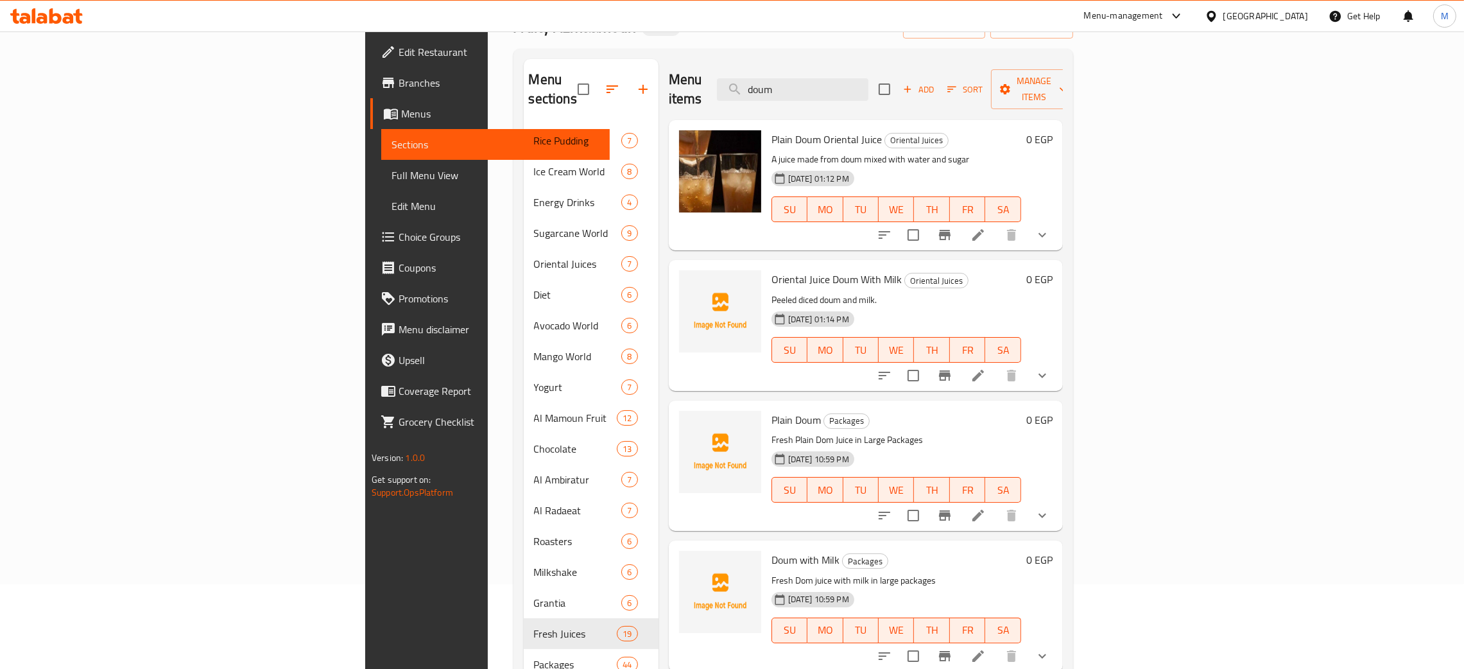
type input "doum"
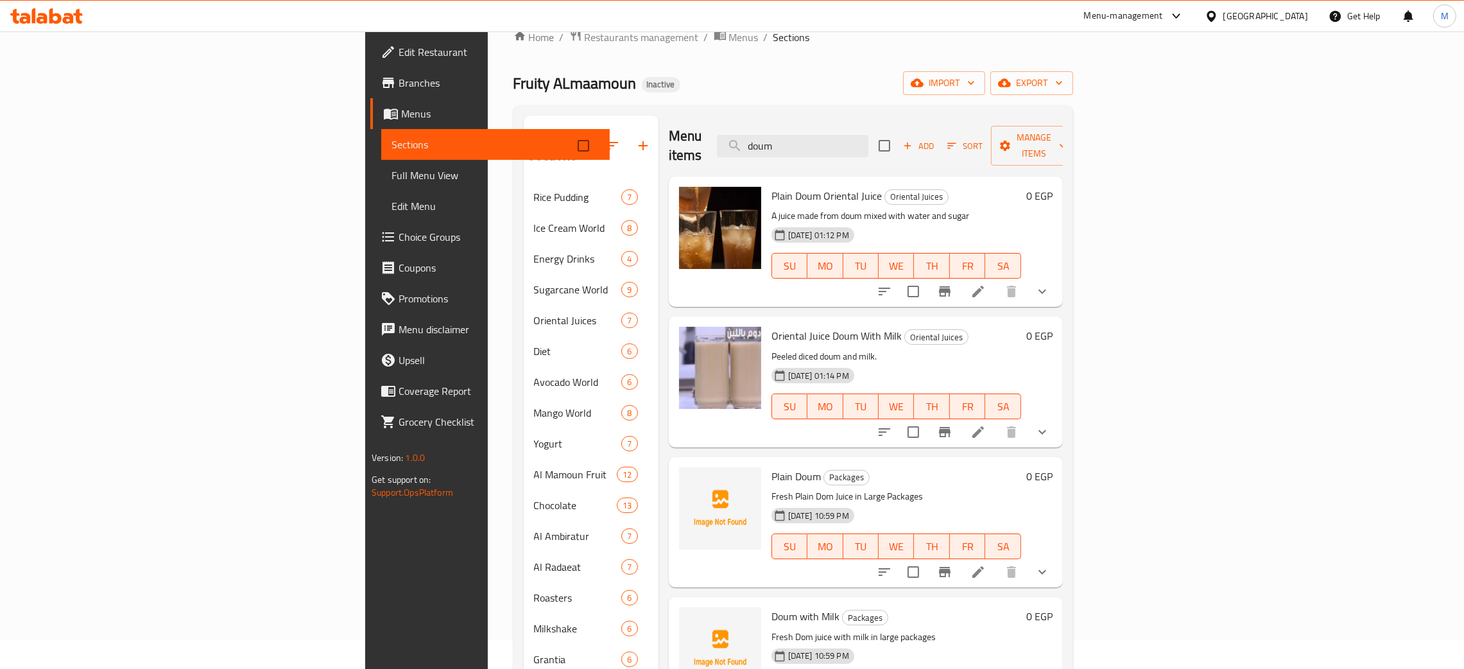
scroll to position [0, 0]
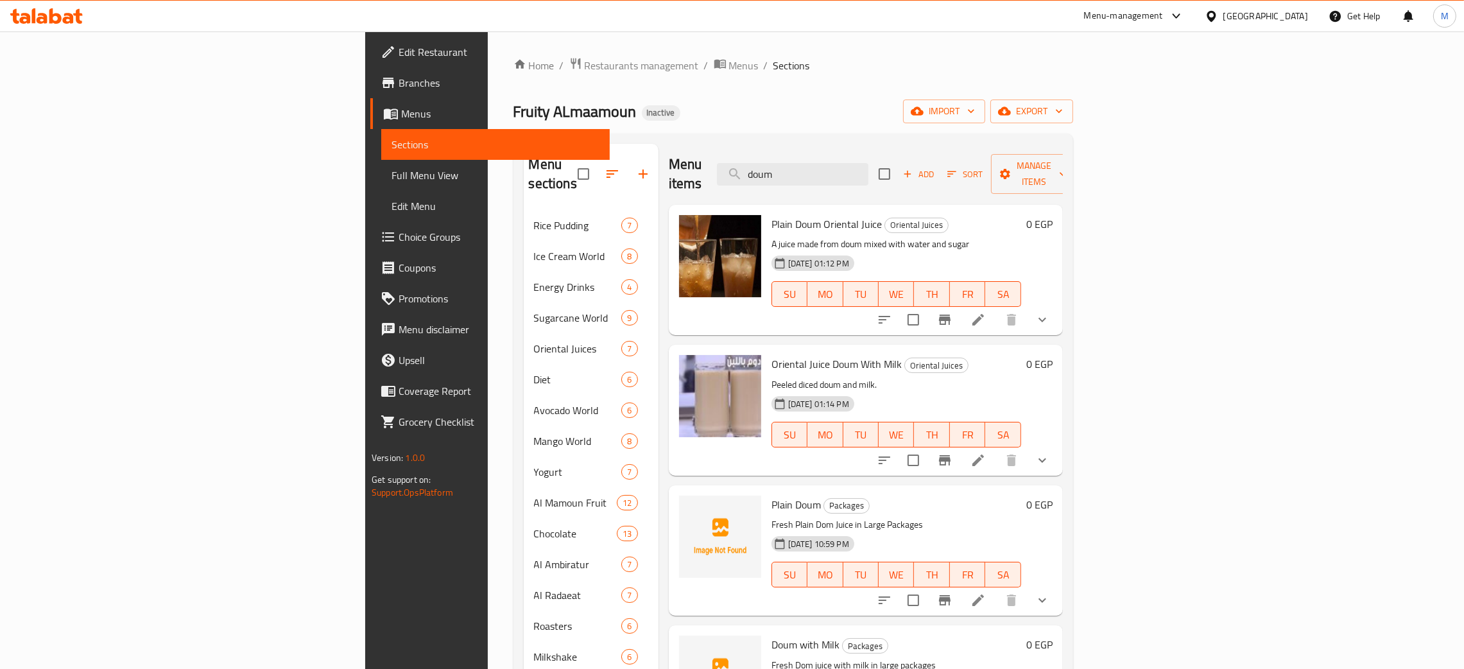
drag, startPoint x: 900, startPoint y: 157, endPoint x: 908, endPoint y: 152, distance: 8.9
click at [908, 152] on div "Menu items doum Add Sort Manage items" at bounding box center [866, 174] width 394 height 61
drag, startPoint x: 916, startPoint y: 180, endPoint x: 922, endPoint y: 175, distance: 7.3
click at [918, 179] on div "Menu items doum Add Sort Manage items" at bounding box center [866, 174] width 394 height 61
drag, startPoint x: 916, startPoint y: 169, endPoint x: 826, endPoint y: 175, distance: 90.0
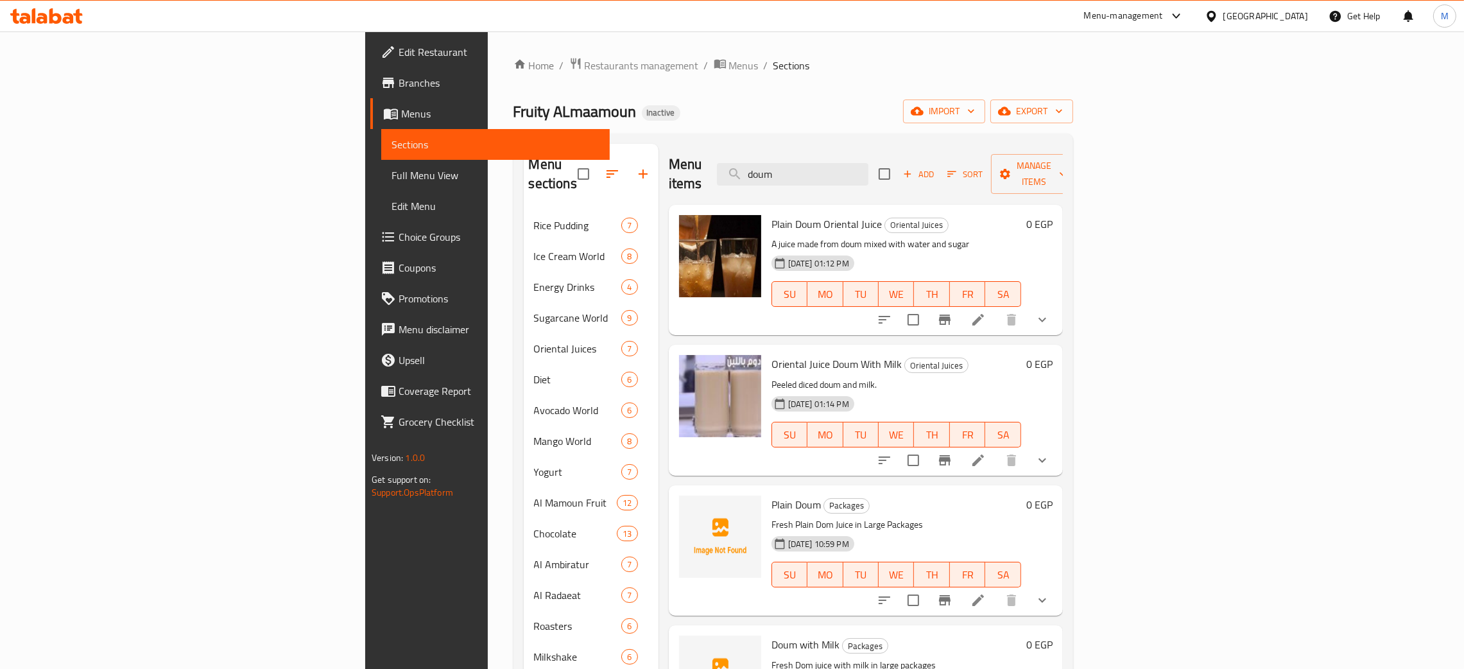
click at [827, 180] on div "Menu items doum Add Sort Manage items" at bounding box center [866, 174] width 394 height 61
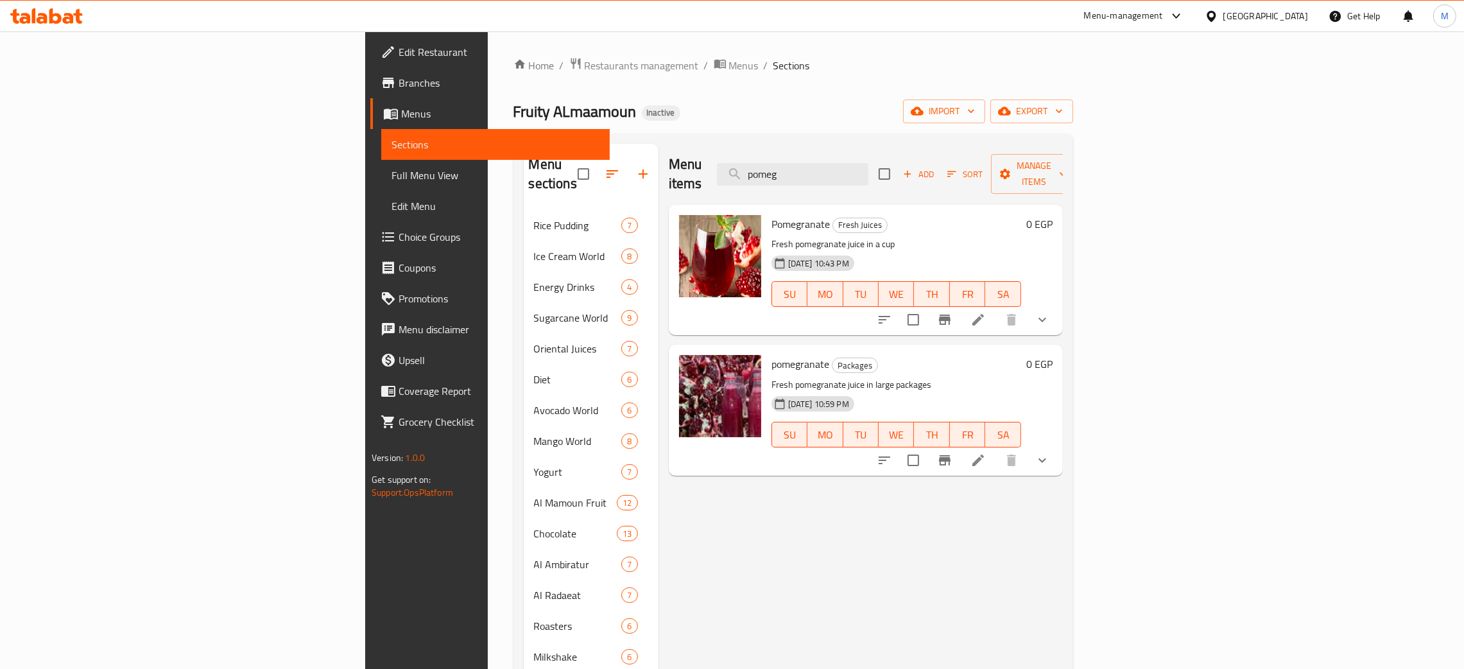
click at [1063, 530] on div "Menu items pomeg Add Sort Manage items Pomegranate Fresh Juices Fresh pomegrana…" at bounding box center [861, 478] width 404 height 669
drag, startPoint x: 935, startPoint y: 168, endPoint x: 830, endPoint y: 168, distance: 104.6
click at [830, 168] on div "Menu items pomeg Add Sort Manage items" at bounding box center [866, 174] width 394 height 61
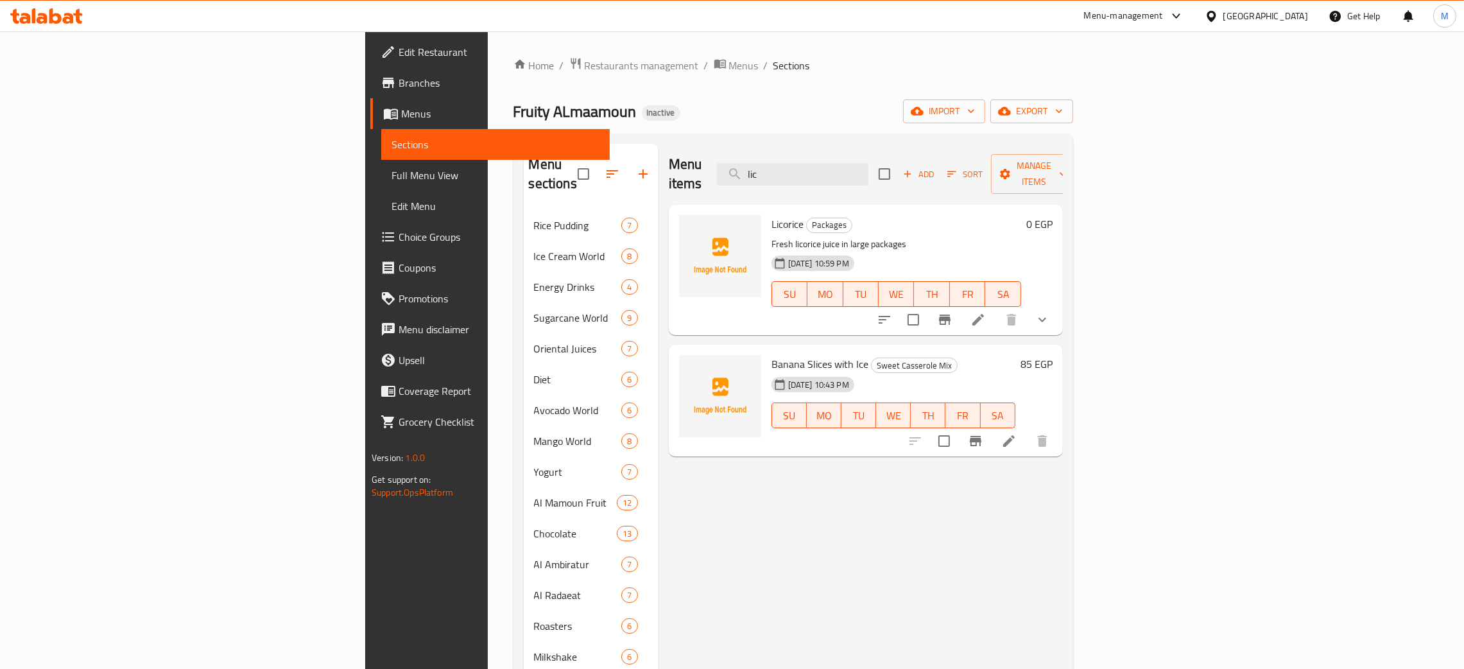
type input "lic"
click at [1063, 533] on div "Menu items lic Add Sort Manage items Licorice Packages Fresh licorice juice in …" at bounding box center [861, 478] width 404 height 669
drag, startPoint x: 892, startPoint y: 173, endPoint x: 834, endPoint y: 134, distance: 69.8
click at [841, 175] on div "Menu items lic Add Sort Manage items" at bounding box center [866, 174] width 394 height 61
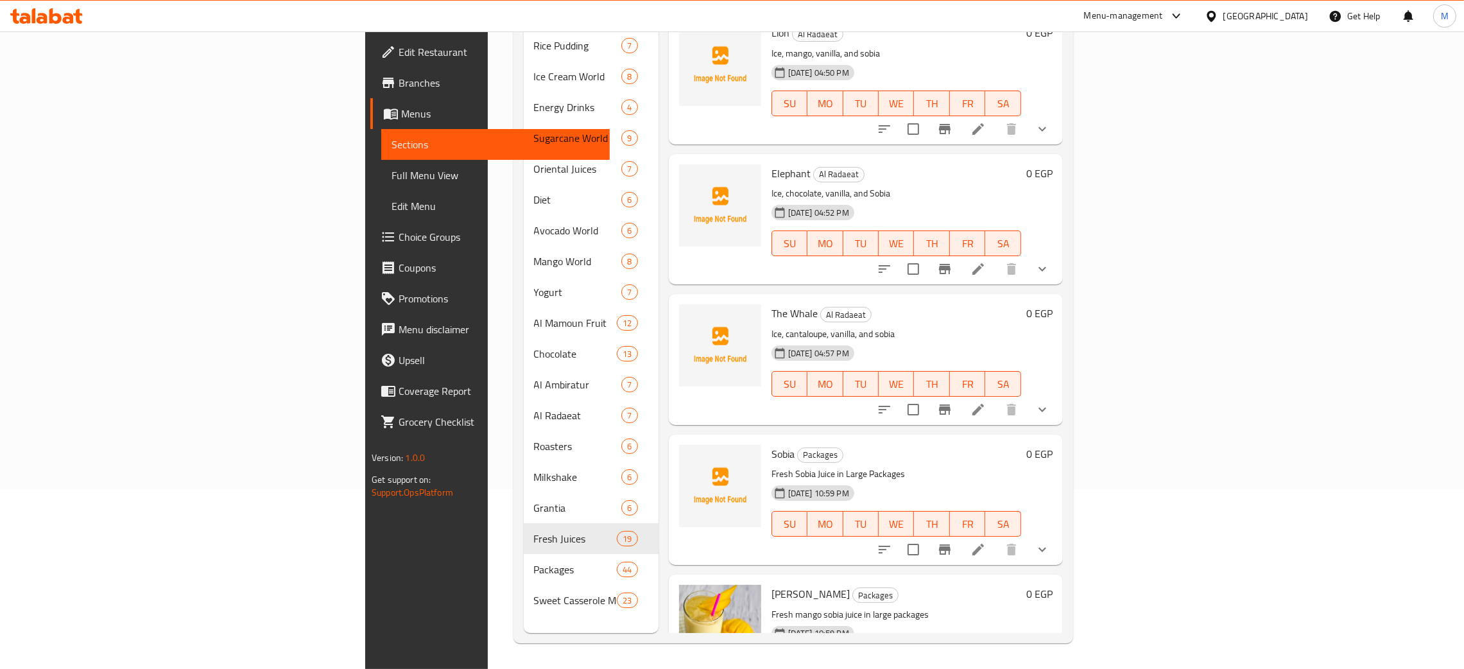
scroll to position [271, 0]
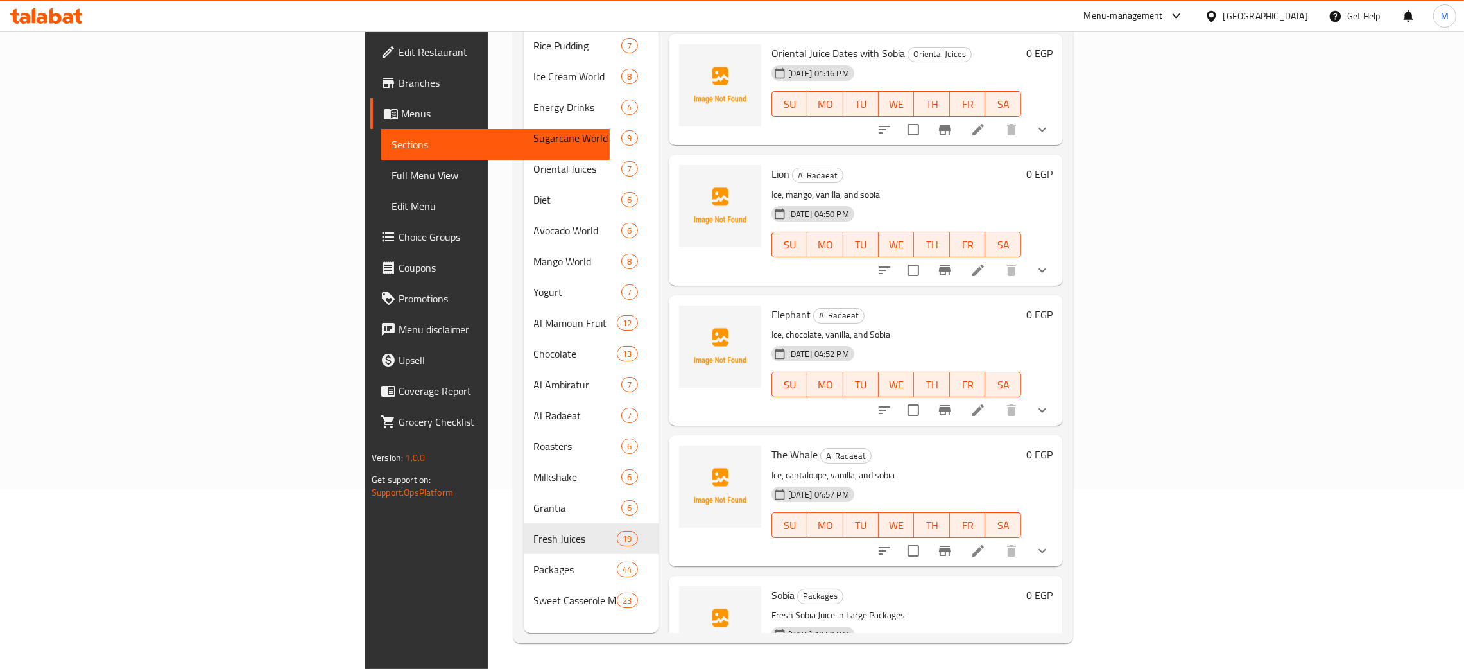
type input "sob"
click at [1021, 586] on h6 "Sobia Packages" at bounding box center [896, 595] width 250 height 18
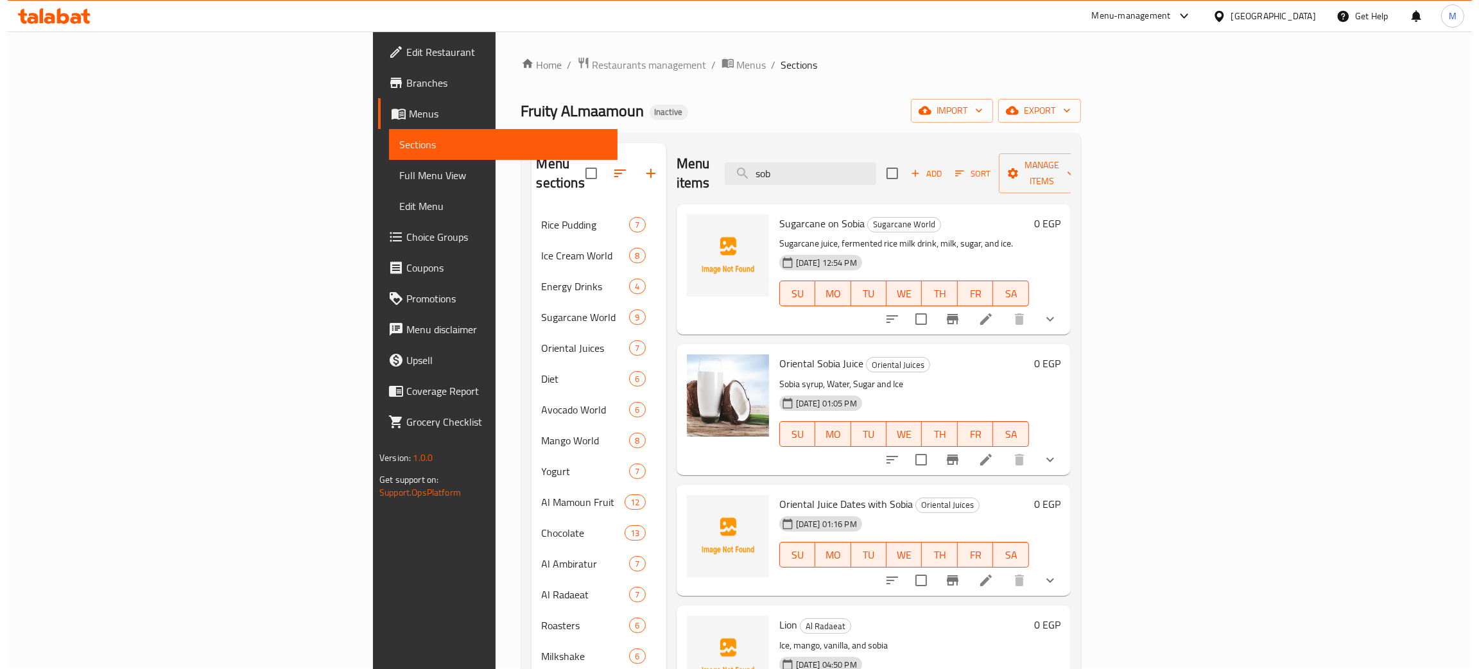
scroll to position [0, 0]
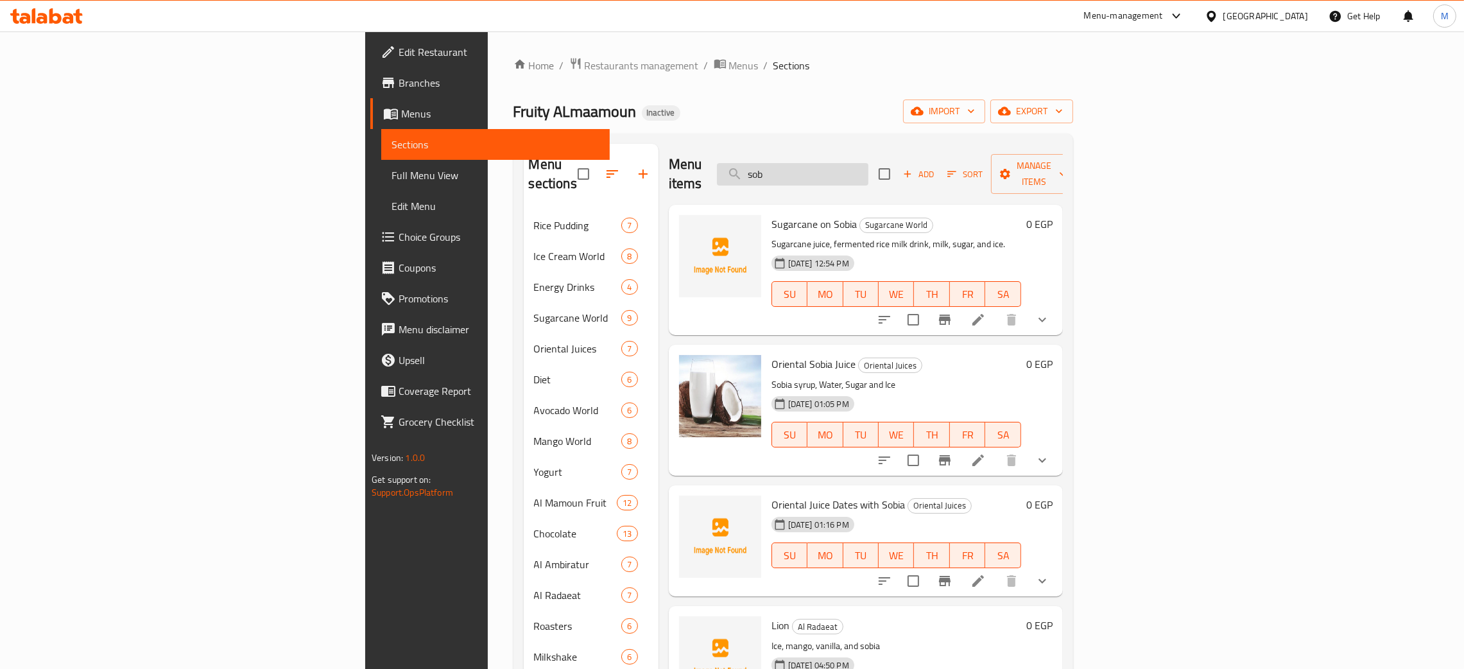
drag, startPoint x: 901, startPoint y: 165, endPoint x: 853, endPoint y: 160, distance: 47.7
click at [852, 163] on input "sob" at bounding box center [792, 174] width 151 height 22
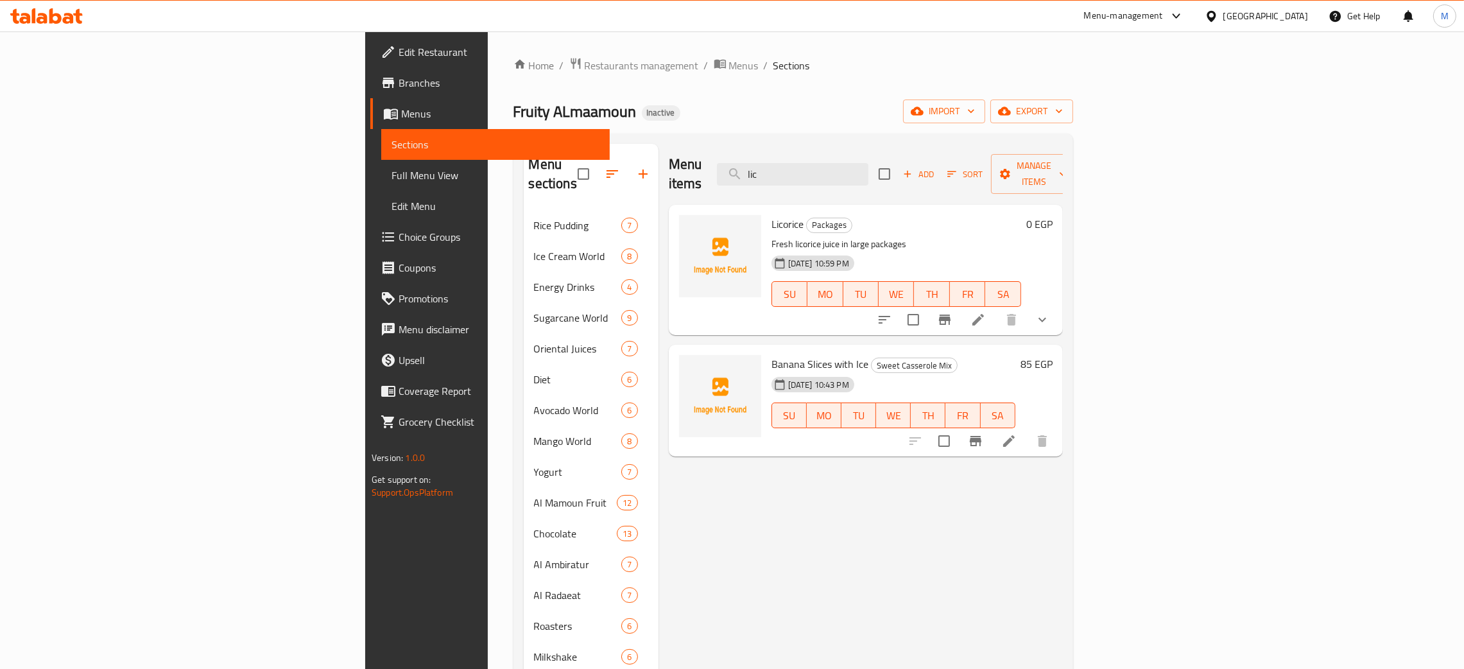
type input "lic"
click at [392, 171] on span "Full Menu View" at bounding box center [496, 175] width 208 height 15
click at [392, 176] on span "Full Menu View" at bounding box center [496, 175] width 208 height 15
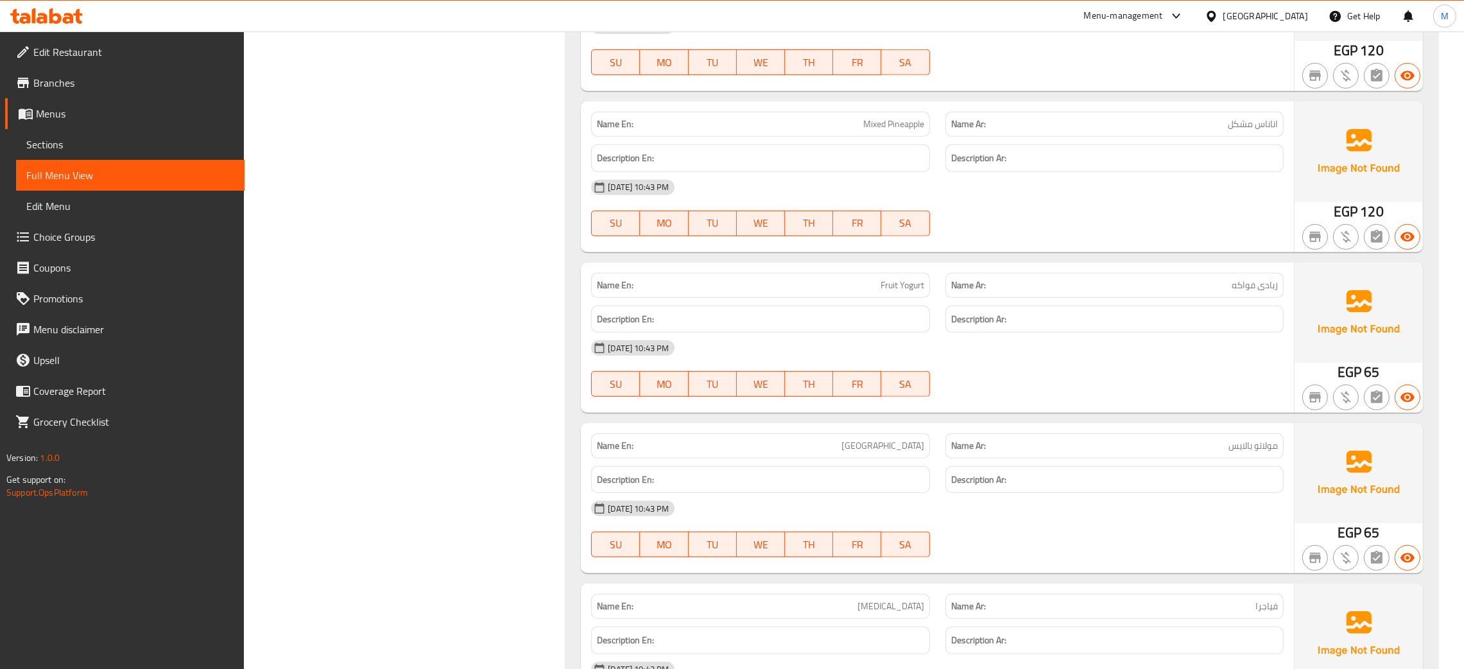
scroll to position [44885, 0]
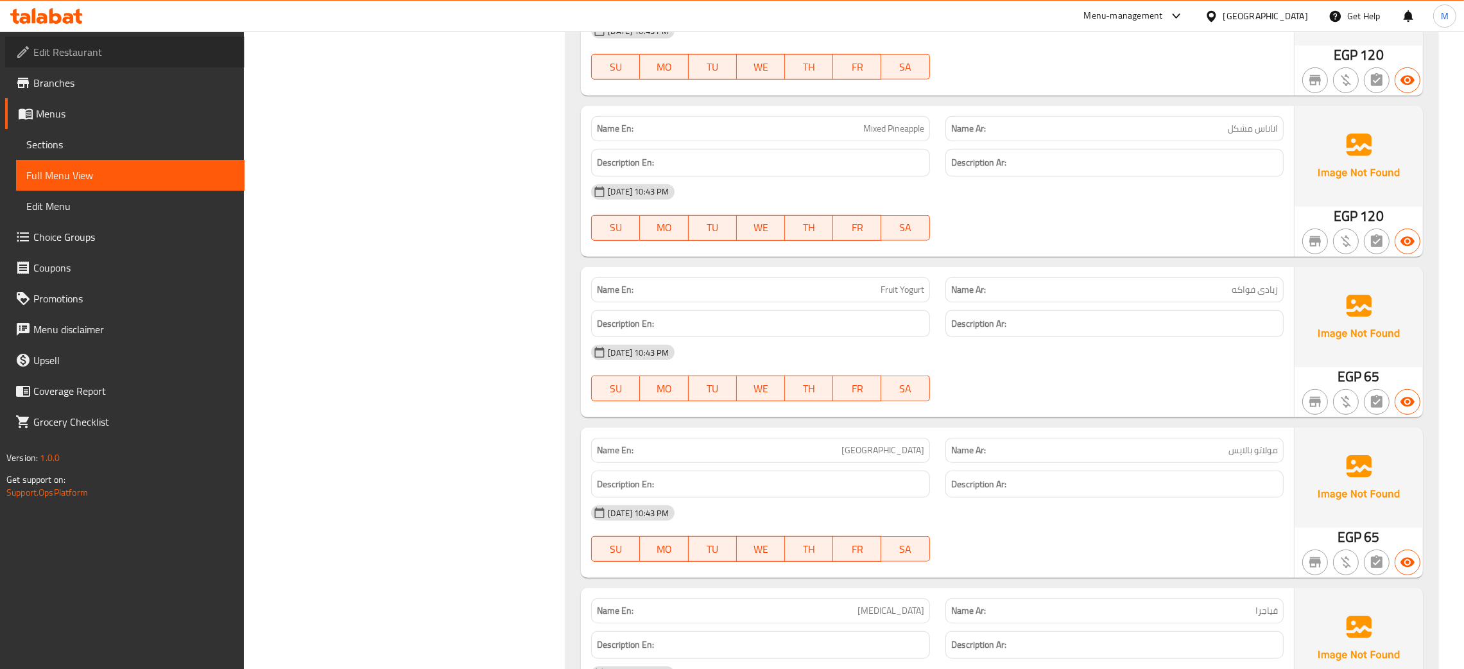
click at [99, 53] on span "Edit Restaurant" at bounding box center [133, 51] width 201 height 15
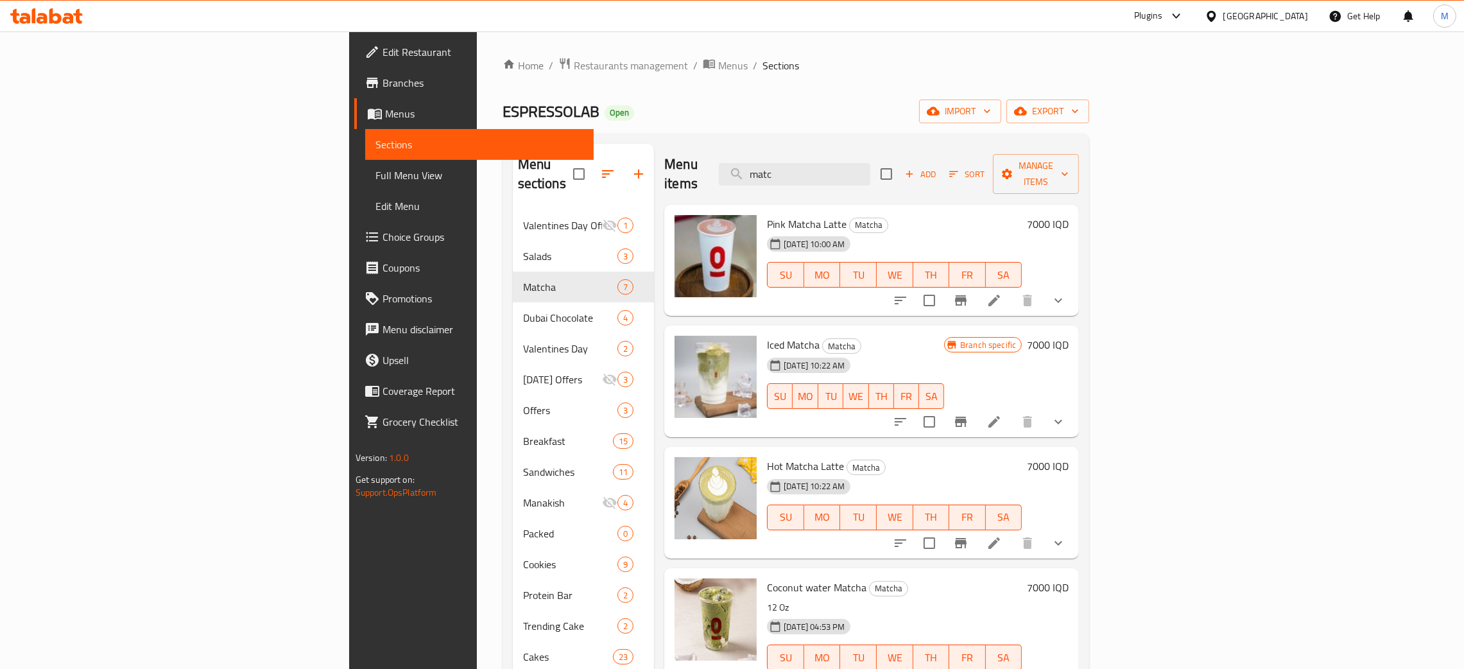
click at [1300, 17] on div "Iraq" at bounding box center [1265, 16] width 85 height 14
click at [1169, 339] on div "United Arab Emirates" at bounding box center [1168, 337] width 85 height 14
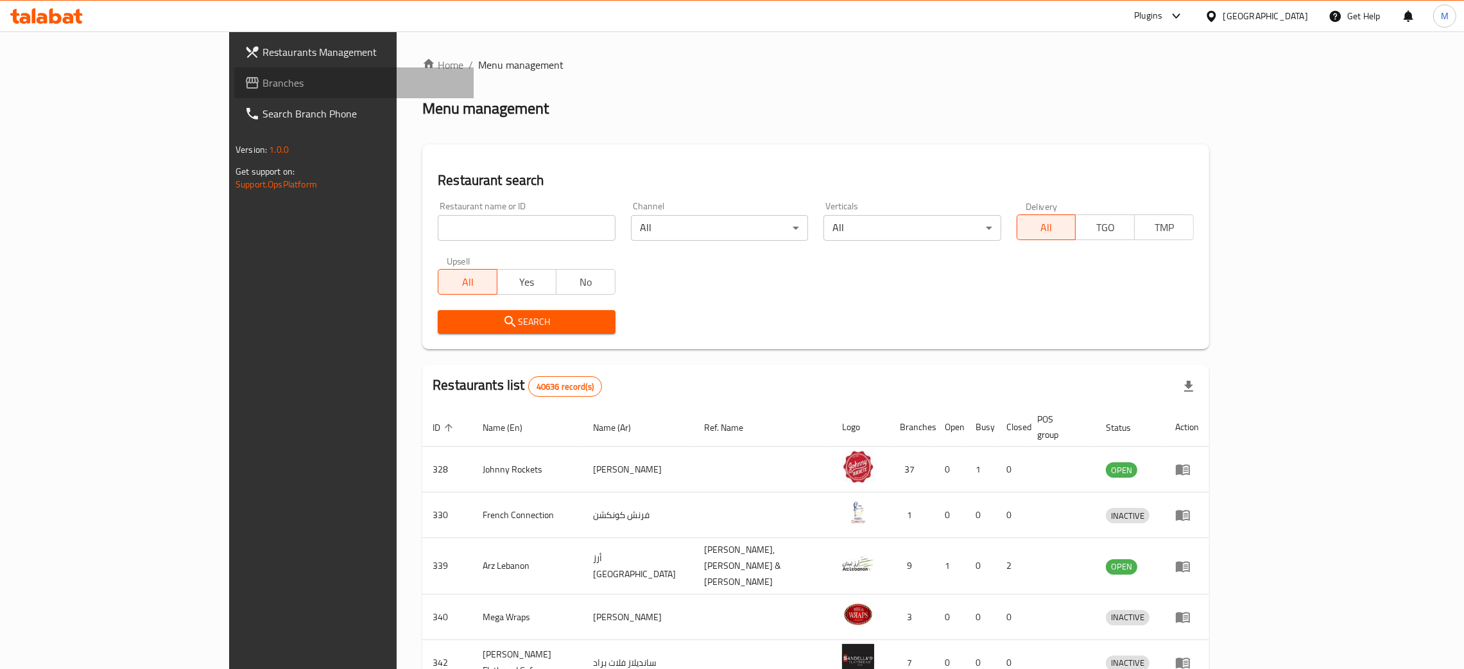
click at [263, 75] on span "Branches" at bounding box center [363, 82] width 201 height 15
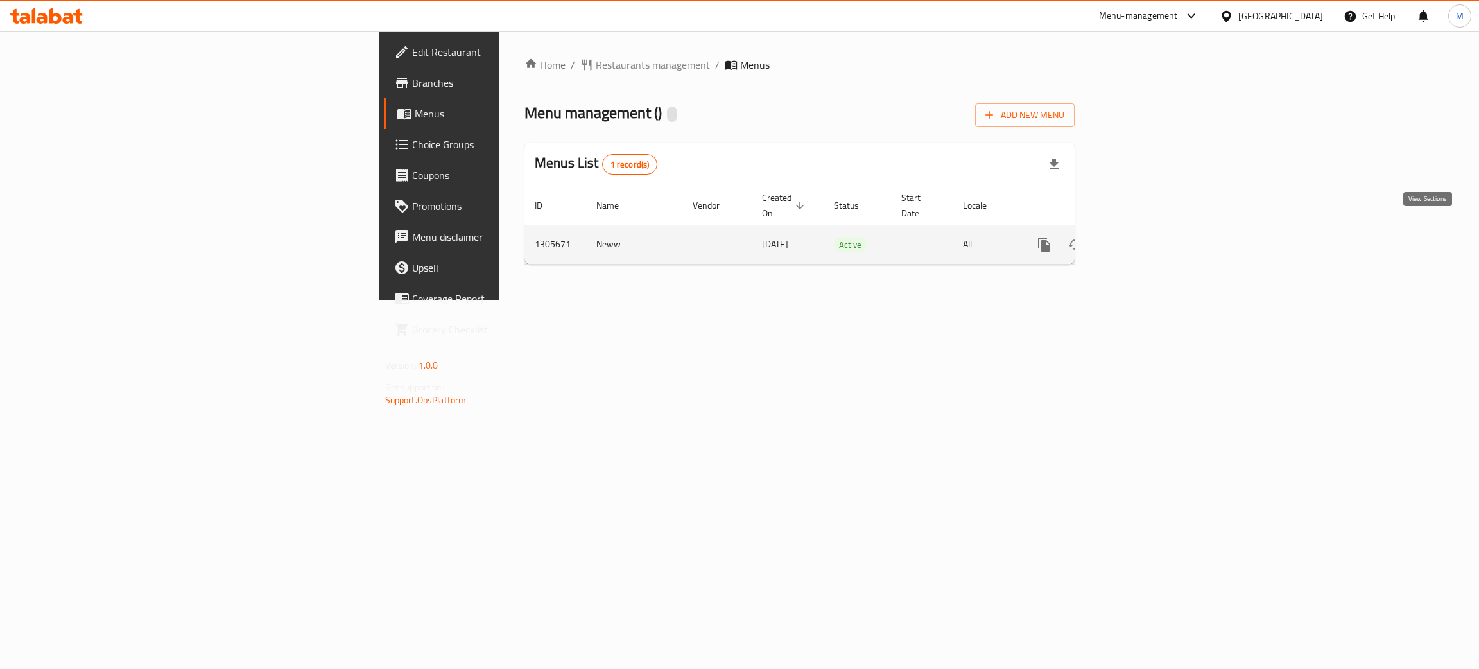
click at [1152, 229] on link "enhanced table" at bounding box center [1136, 244] width 31 height 31
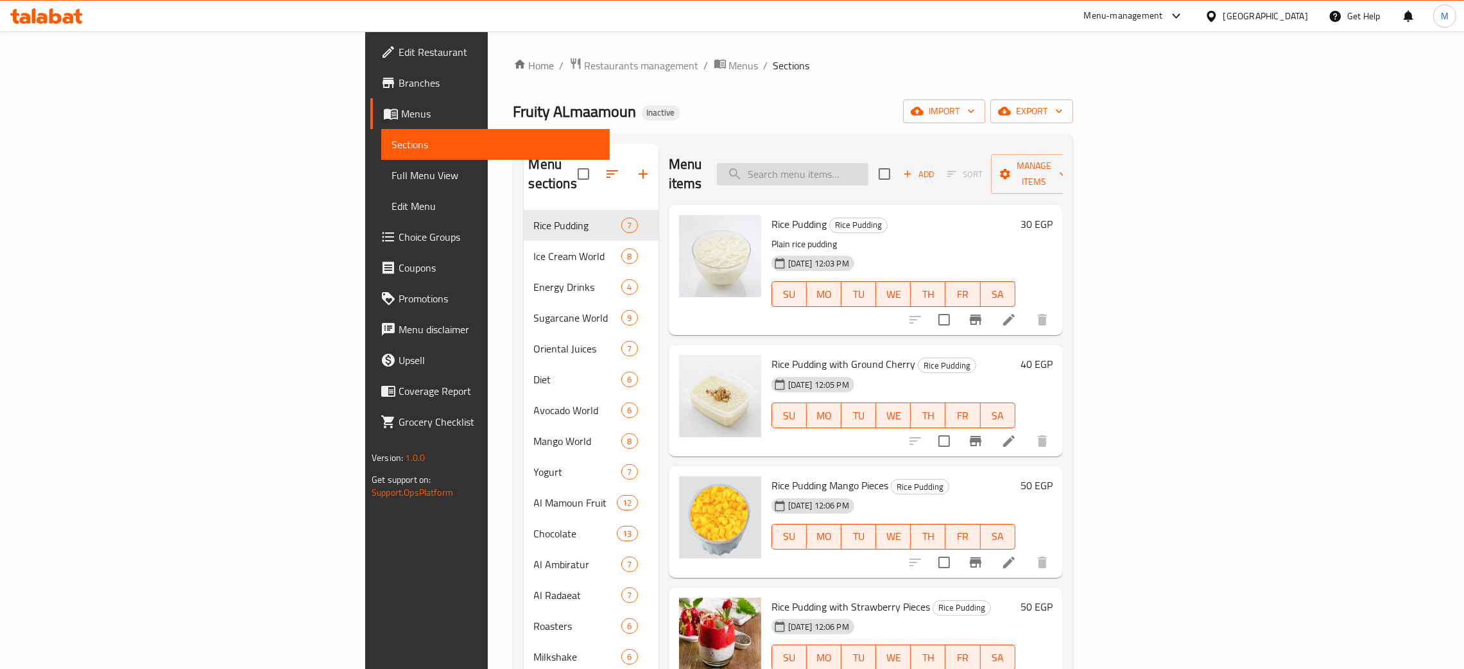
click at [868, 163] on input "search" at bounding box center [792, 174] width 151 height 22
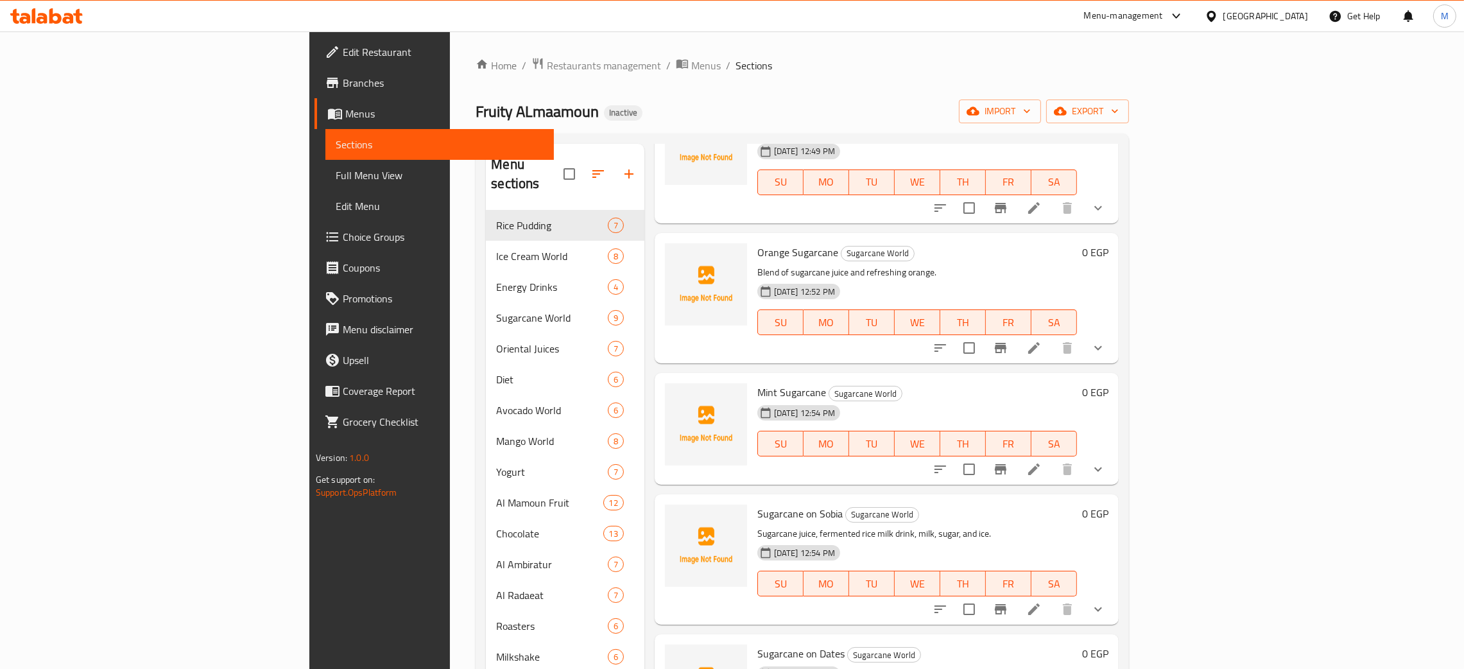
scroll to position [288, 0]
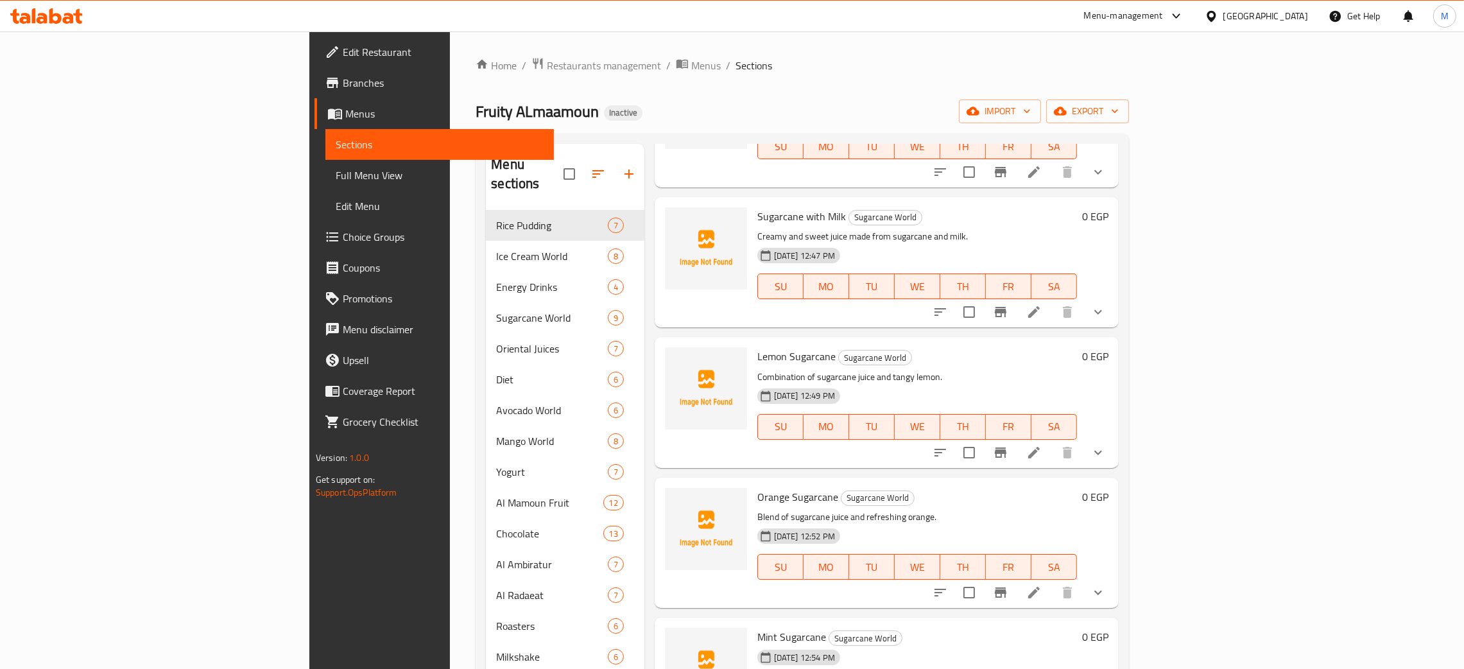
type input "can"
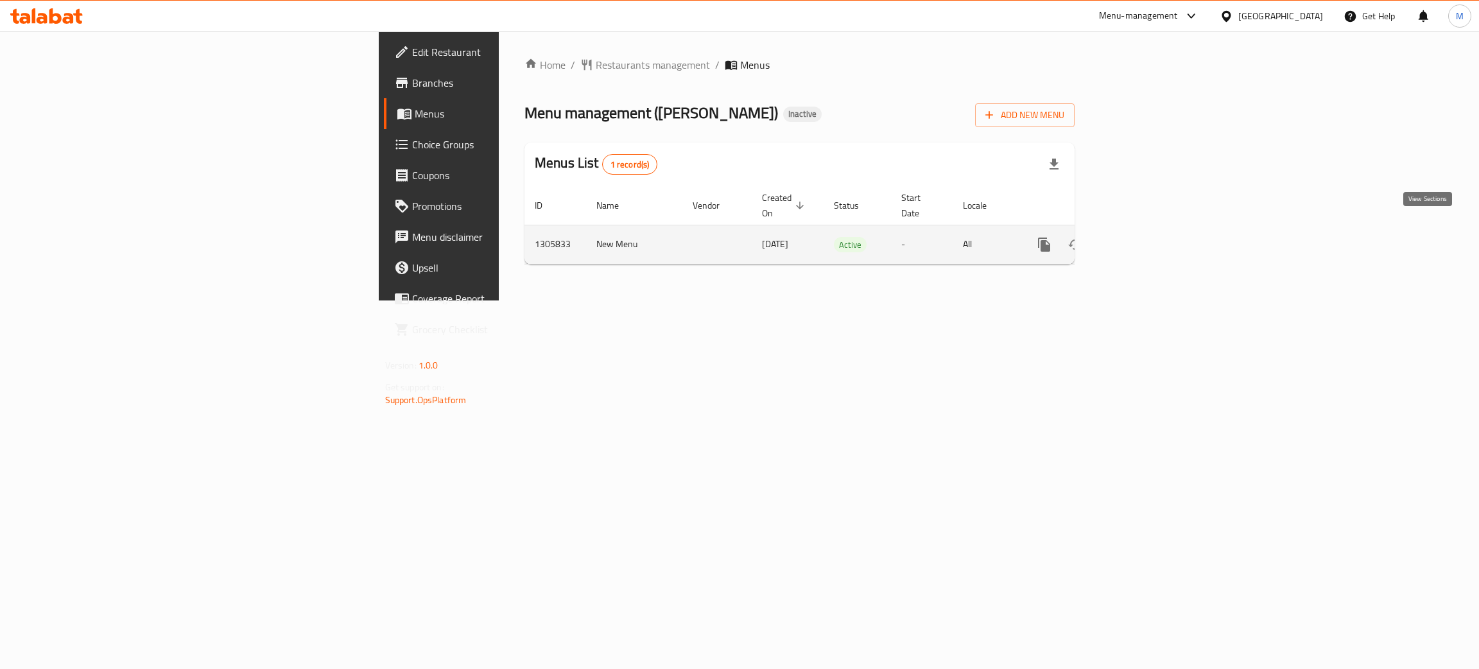
click at [1152, 238] on link "enhanced table" at bounding box center [1136, 244] width 31 height 31
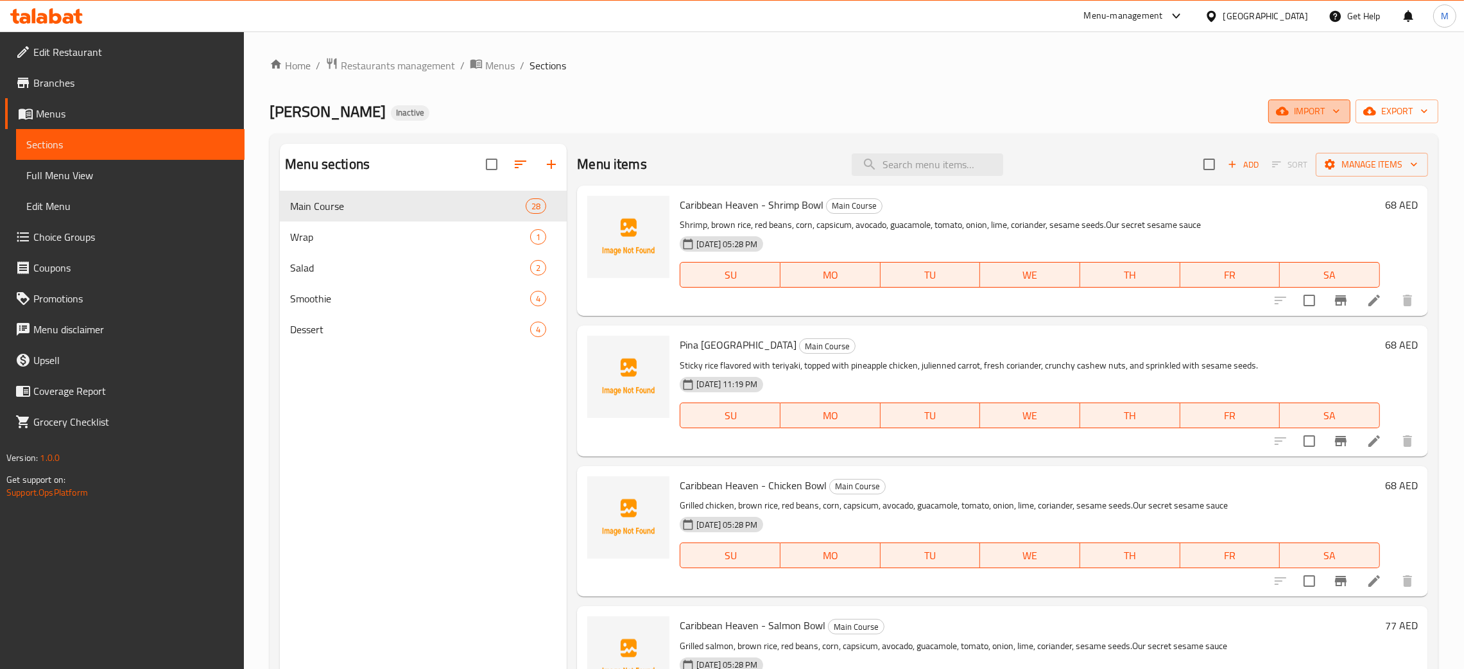
click at [1307, 114] on span "import" at bounding box center [1310, 111] width 62 height 16
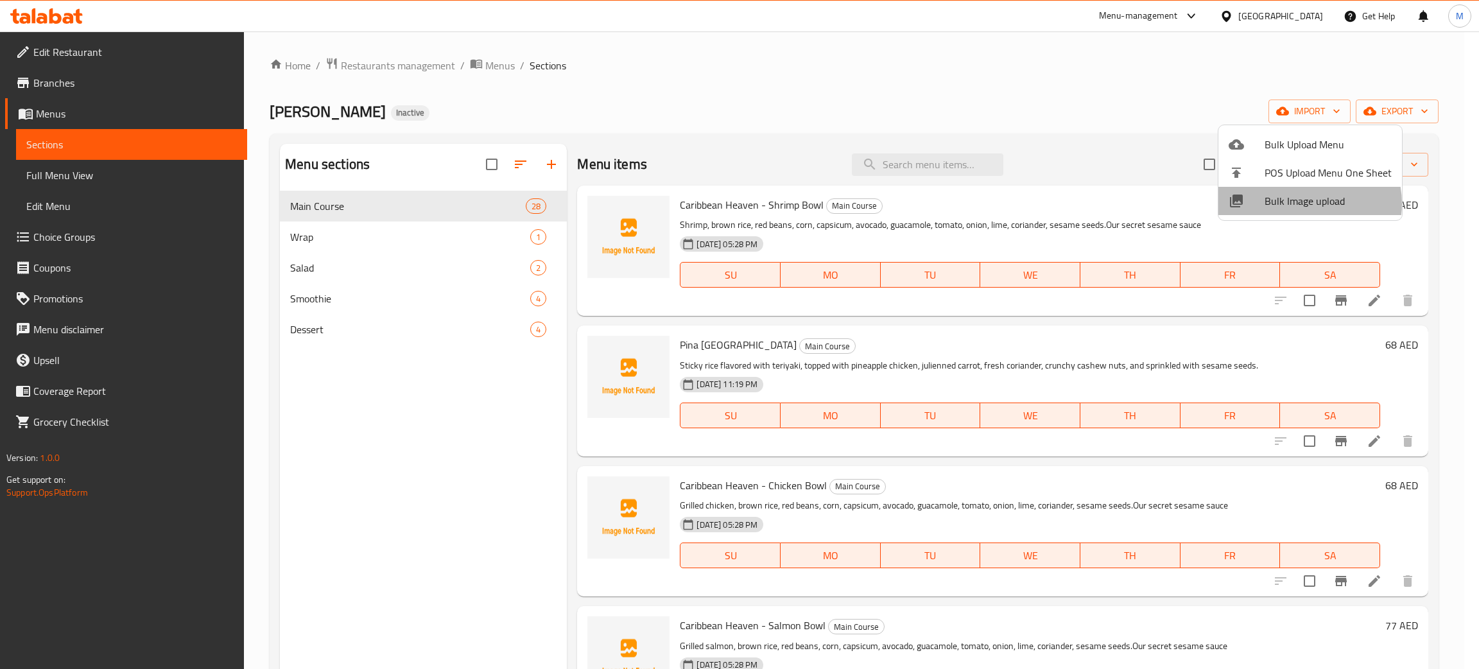
click at [1305, 203] on span "Bulk Image upload" at bounding box center [1327, 200] width 127 height 15
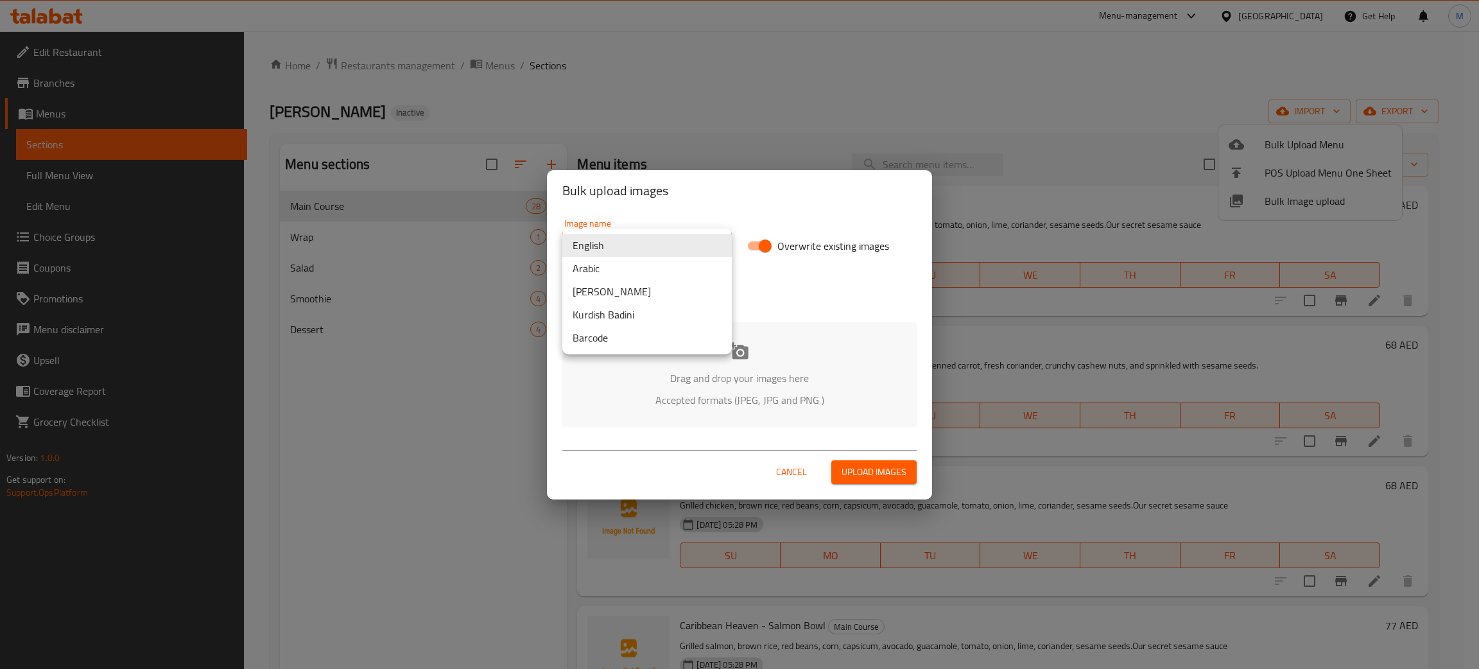
click at [603, 241] on body "​ Menu-management United Arab Emirates Get Help M Edit Restaurant Branches Menu…" at bounding box center [739, 349] width 1479 height 637
click at [607, 266] on li "Arabic" at bounding box center [646, 268] width 169 height 23
click at [675, 347] on div "Drag and drop your images here Accepted formats (JPEG, JPG and PNG )" at bounding box center [739, 374] width 354 height 105
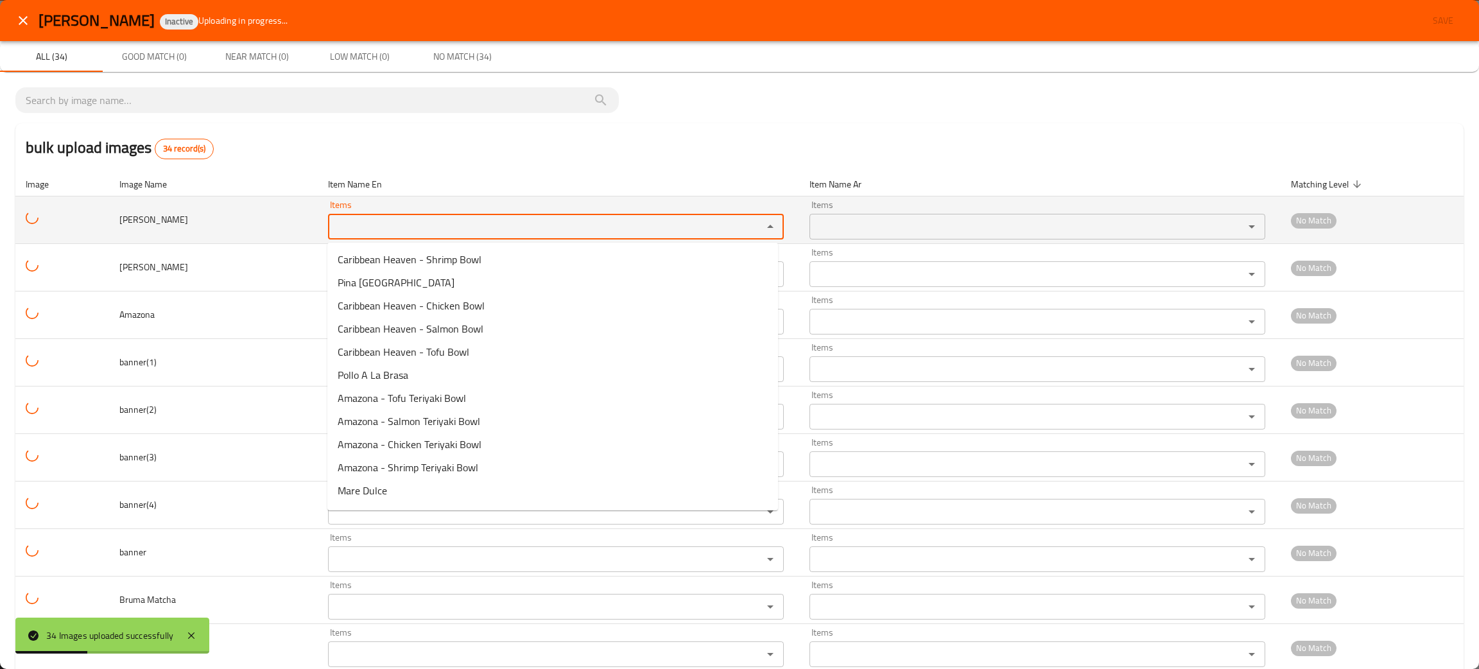
click at [440, 225] on Dulce "Items" at bounding box center [537, 227] width 410 height 18
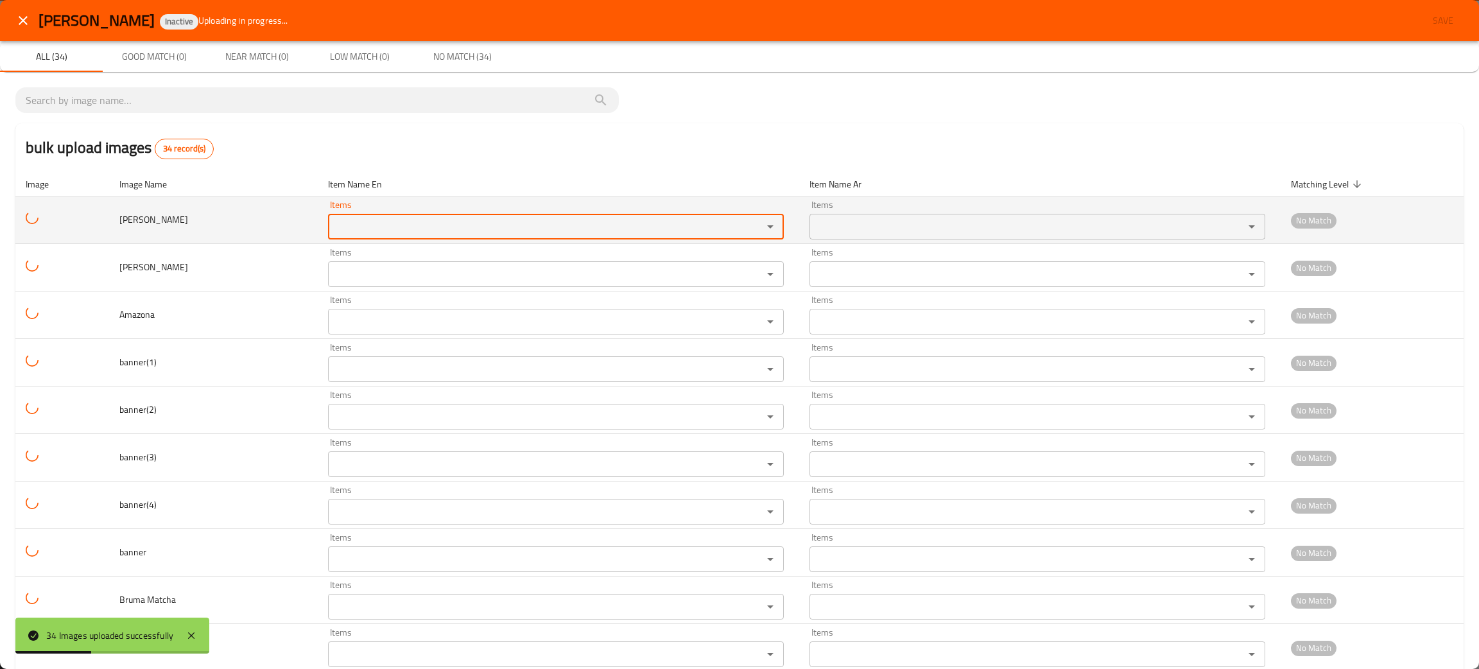
click at [438, 225] on Dulce "Items" at bounding box center [537, 227] width 410 height 18
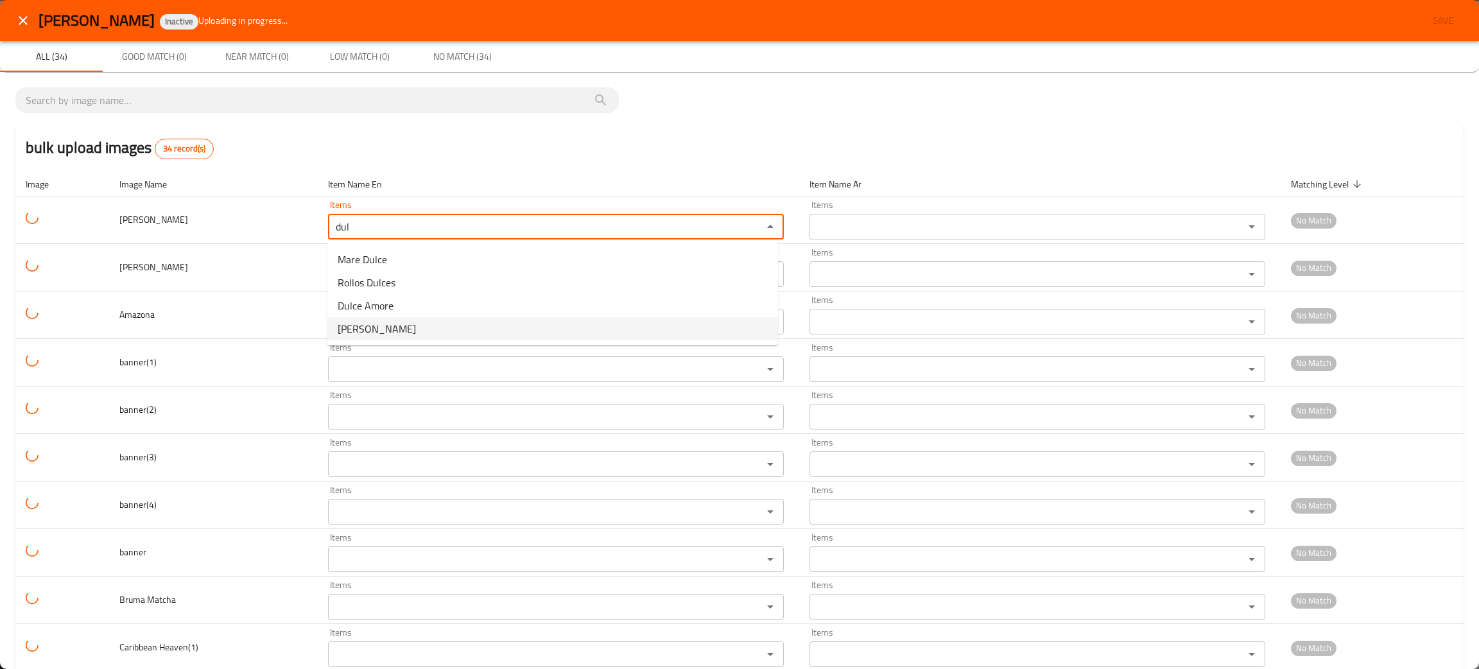
click at [349, 321] on span "Alfono Dulce" at bounding box center [377, 328] width 78 height 15
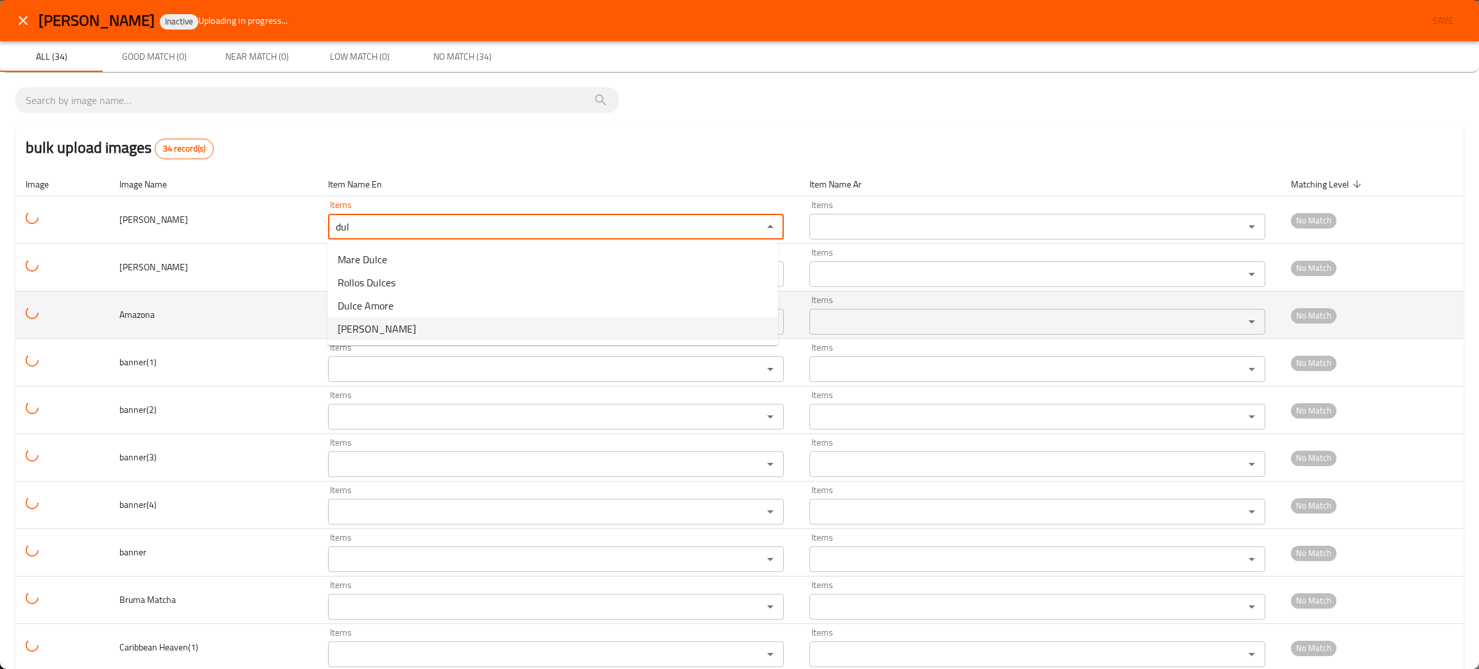
type Dulce "Alfono Dulce"
type Dulce-ar "ألفونو دولسي"
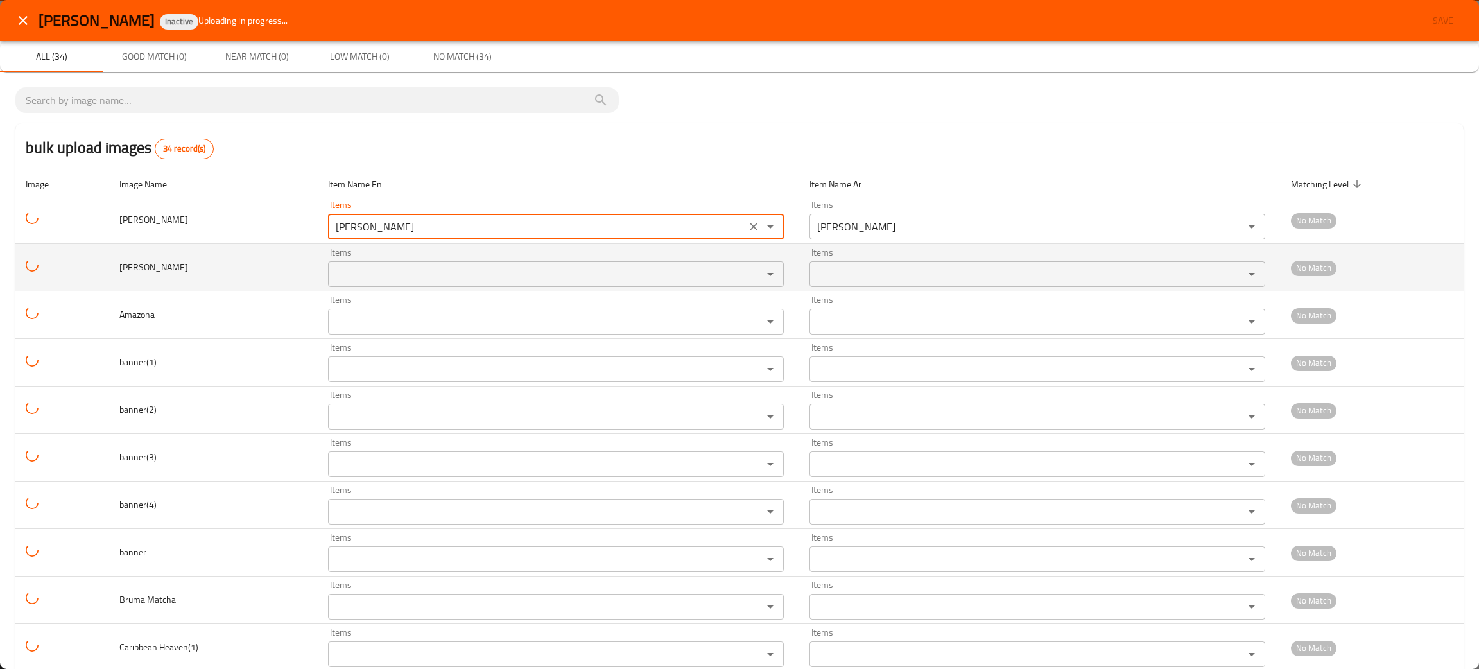
type Dulce "Alfono Dulce"
click at [361, 277] on Guacamole "Items" at bounding box center [537, 274] width 410 height 18
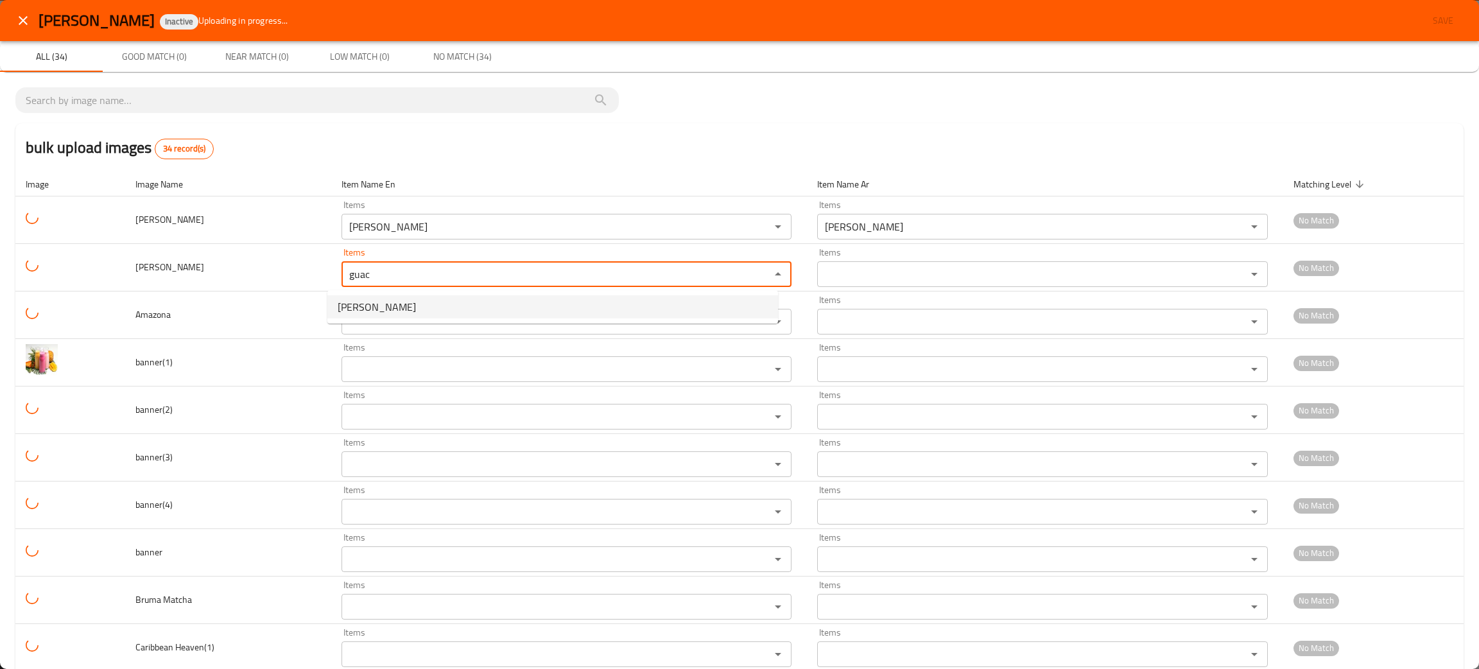
click at [402, 306] on span "Alfonso Guacamole" at bounding box center [377, 306] width 78 height 15
type Guacamole "Alfonso Guacamole"
type Guacamole-ar "ألفونسو جواكامولي"
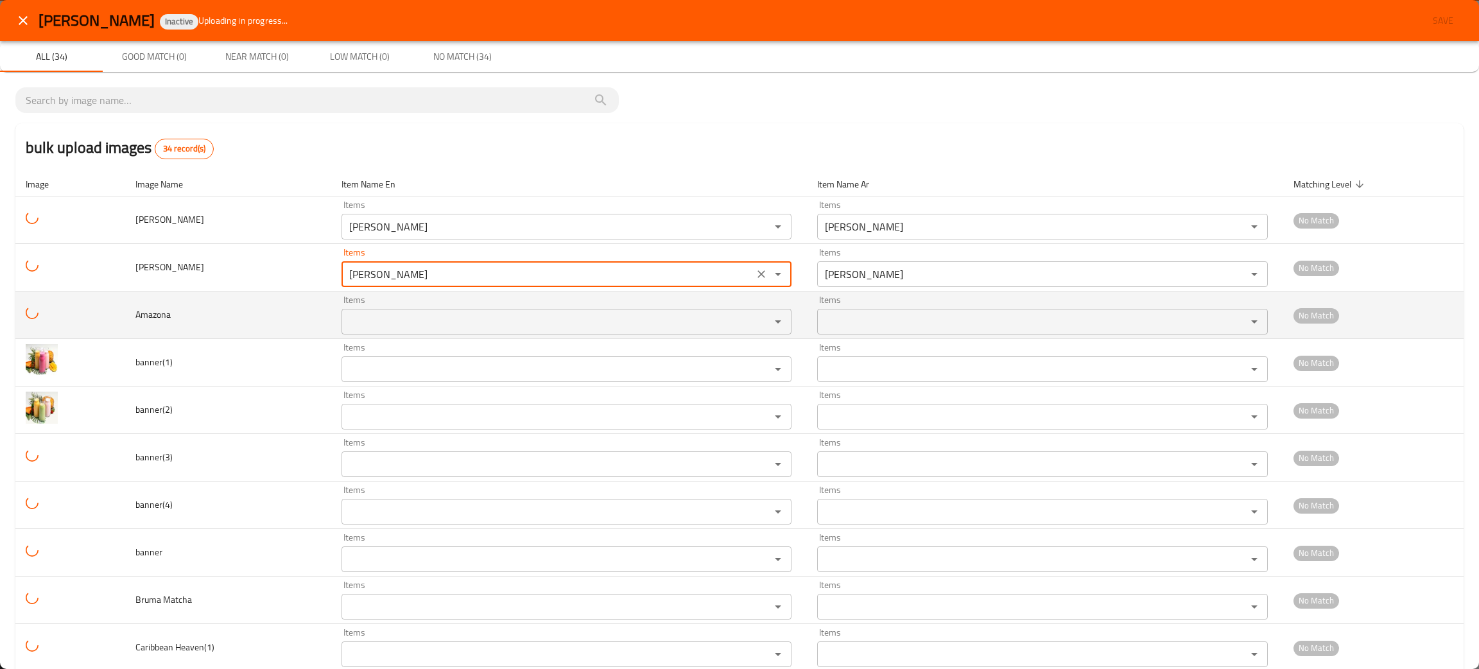
type Guacamole "Alfonso Guacamole"
click at [403, 322] on input "Items" at bounding box center [547, 322] width 404 height 18
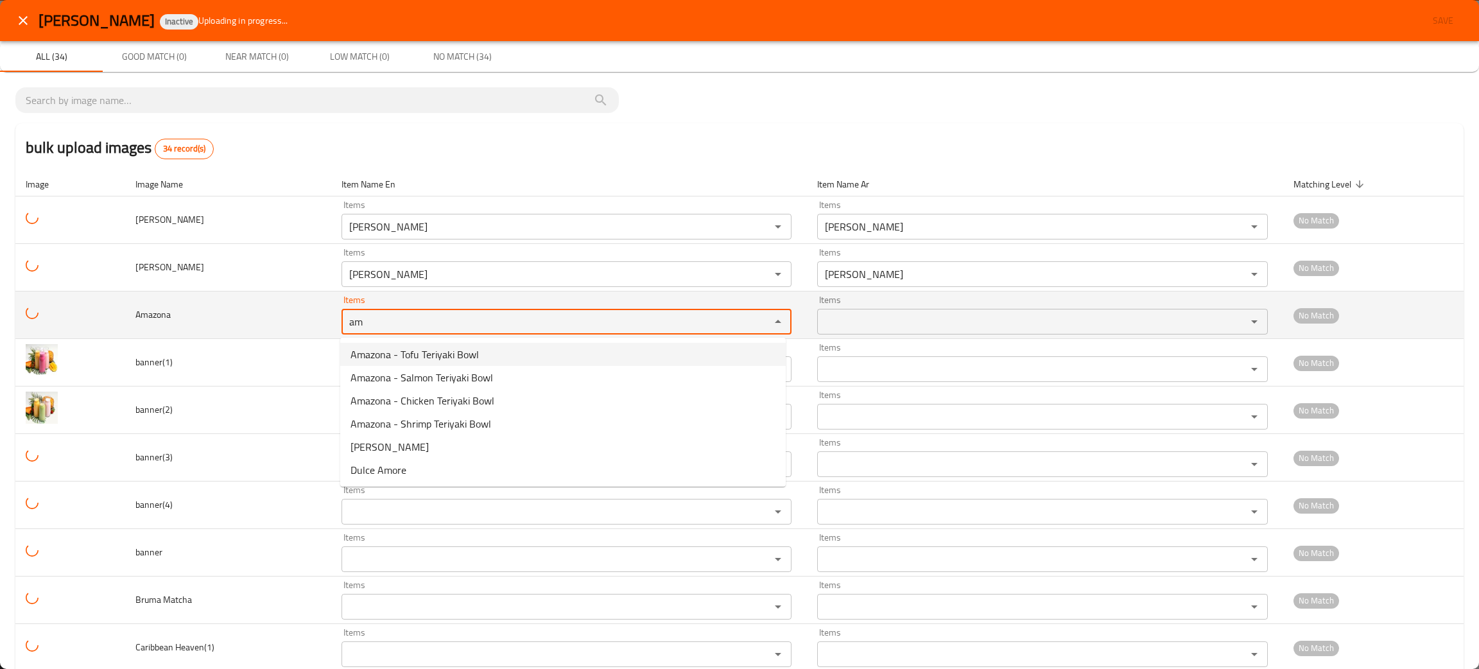
type input "am"
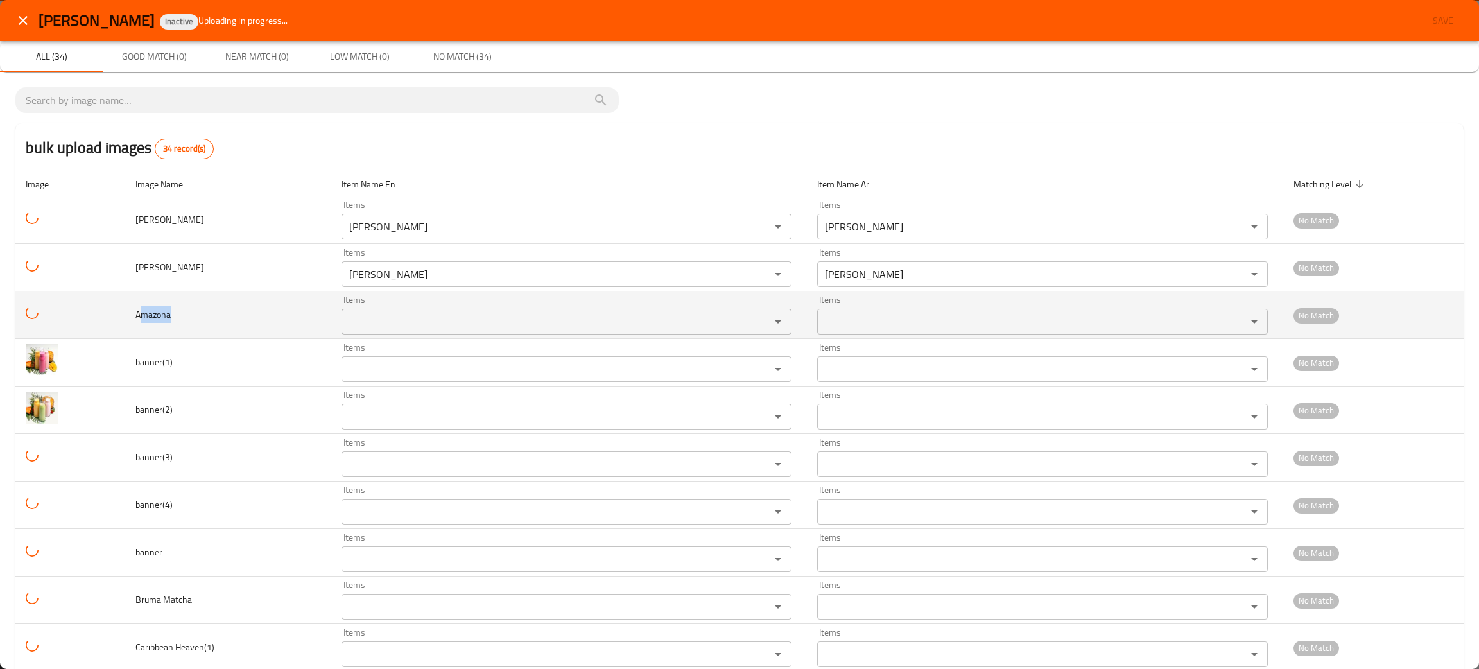
drag, startPoint x: 193, startPoint y: 323, endPoint x: 132, endPoint y: 336, distance: 63.1
click at [134, 336] on td "Amazona" at bounding box center [228, 314] width 206 height 47
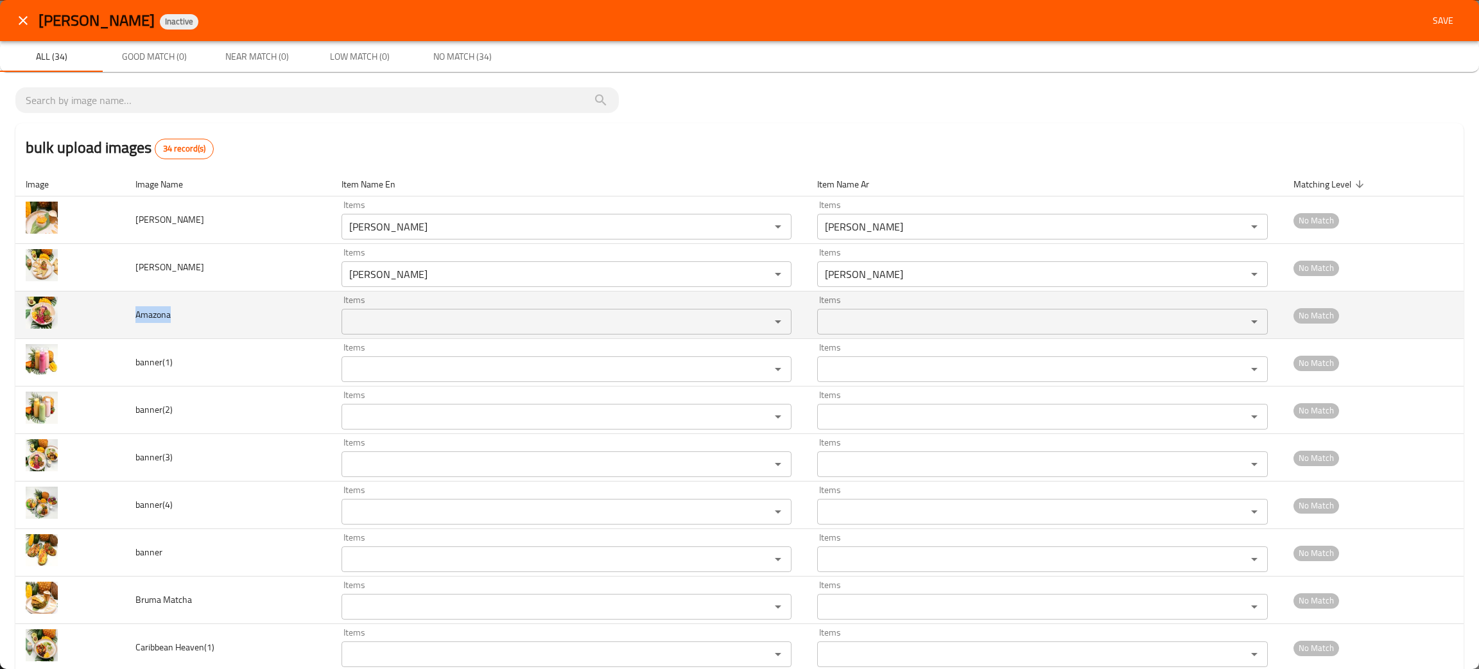
copy span "Amazona"
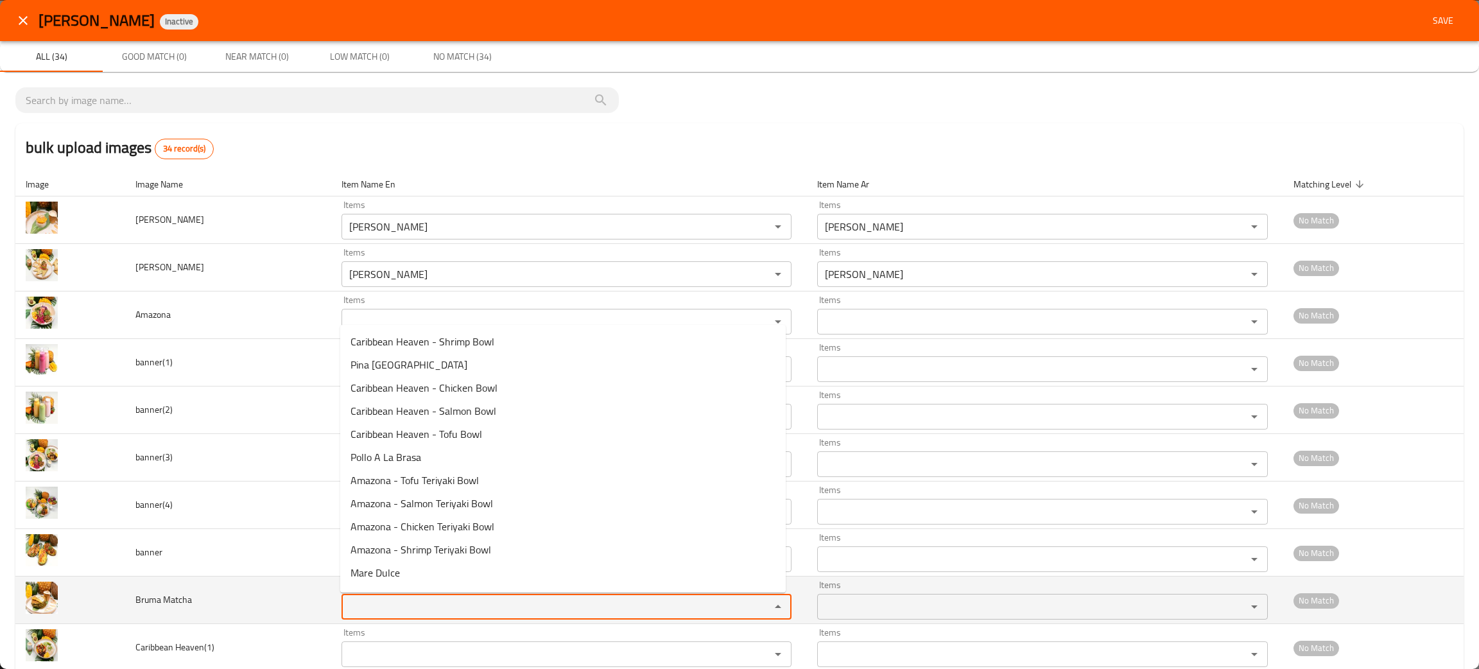
click at [387, 608] on Matcha "Items" at bounding box center [547, 607] width 404 height 18
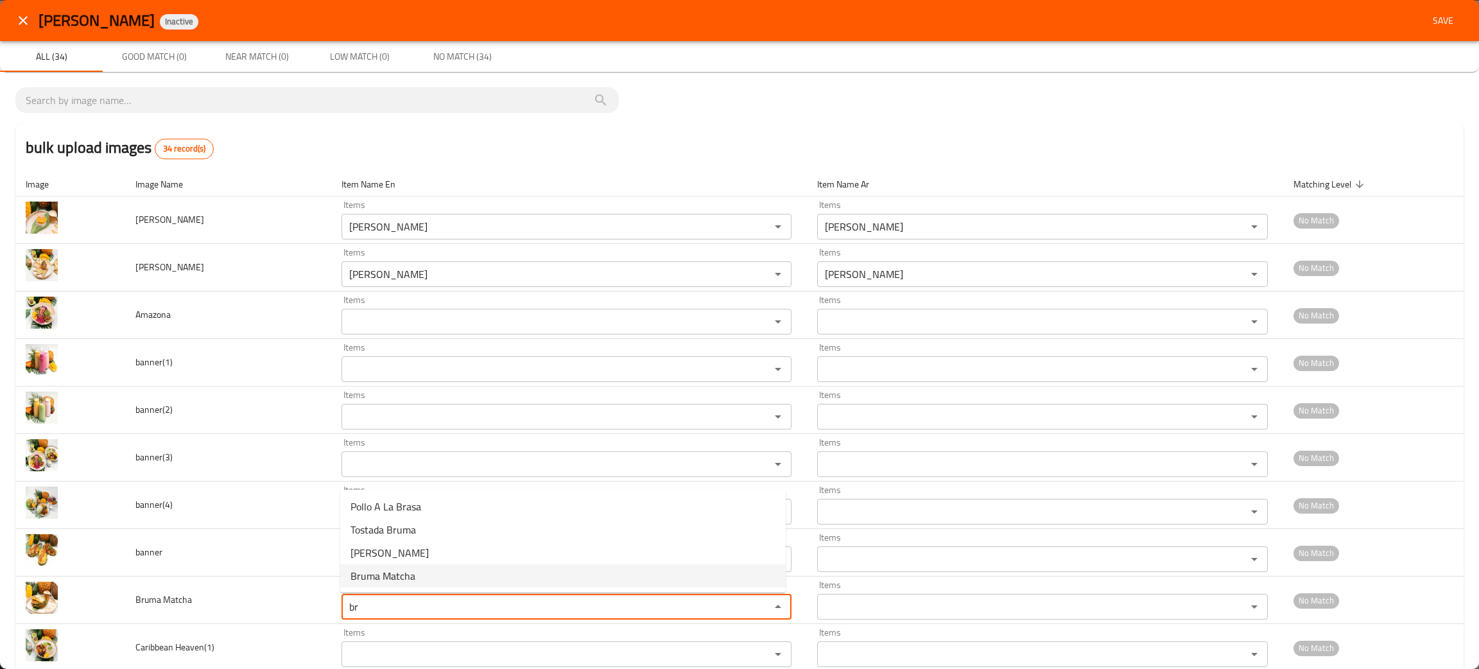
click at [374, 581] on span "Bruma Matcha" at bounding box center [382, 575] width 65 height 15
type Matcha "Bruma Matcha"
type Matcha-ar "بروما ماتشا"
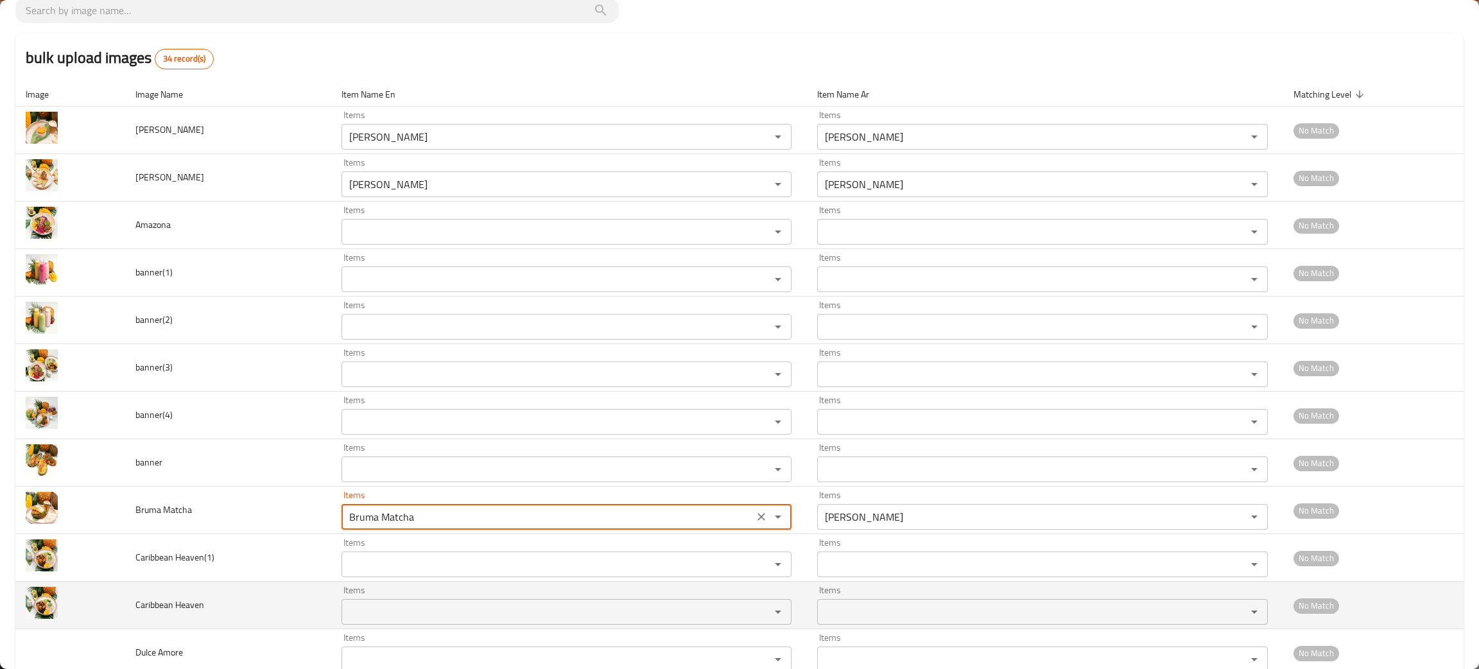
scroll to position [96, 0]
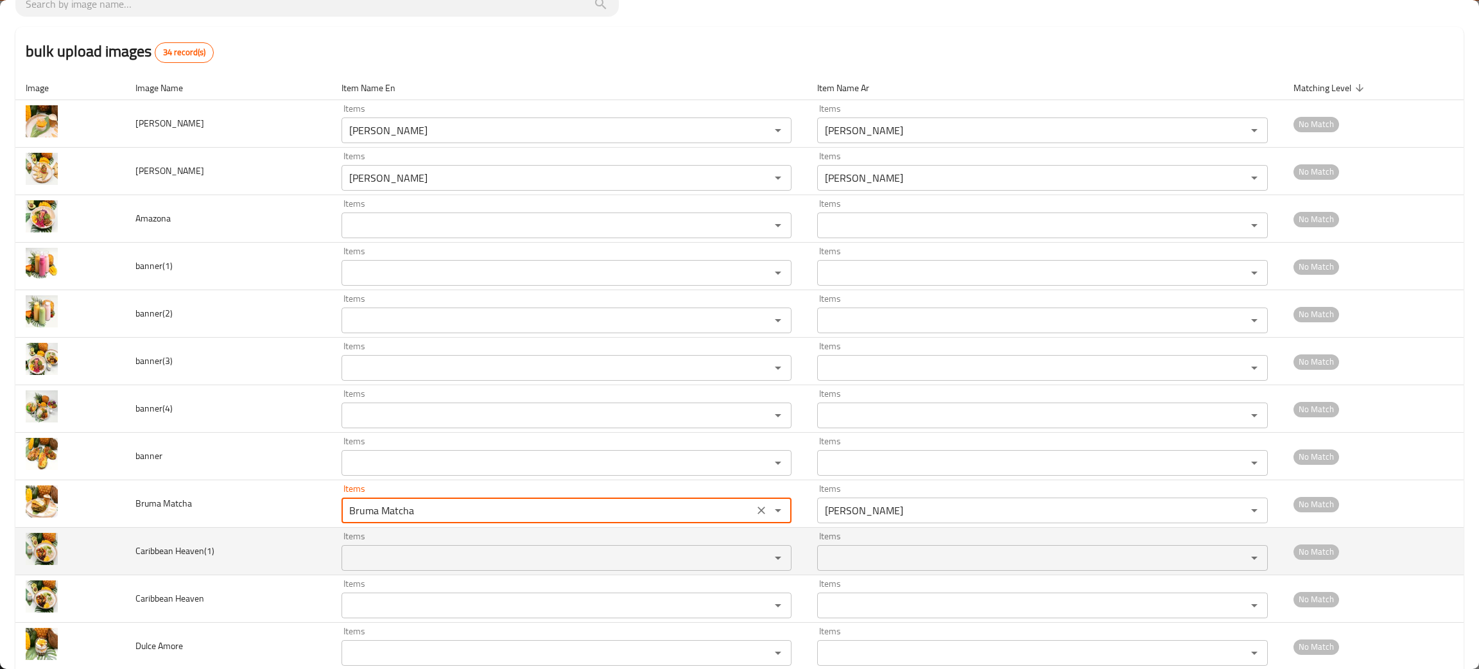
type Matcha "Bruma Matcha"
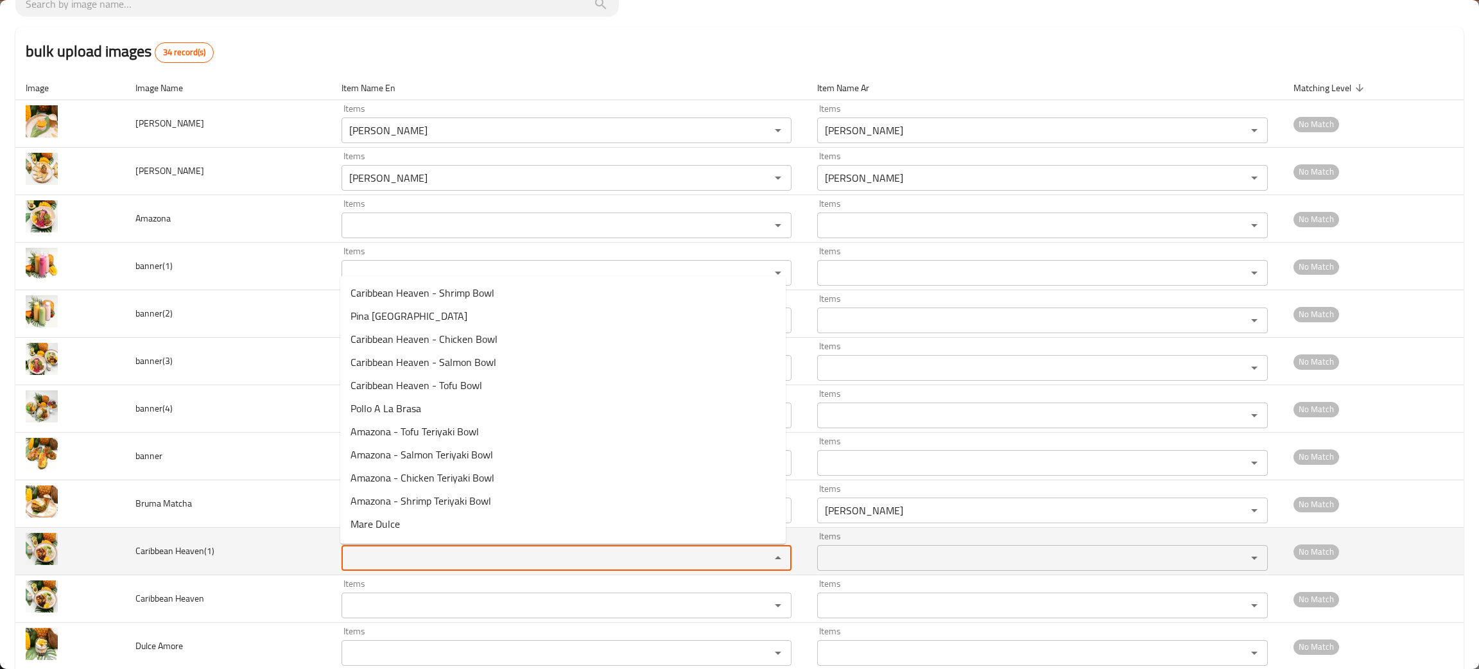
click at [419, 551] on Heaven\(1\) "Items" at bounding box center [547, 558] width 404 height 18
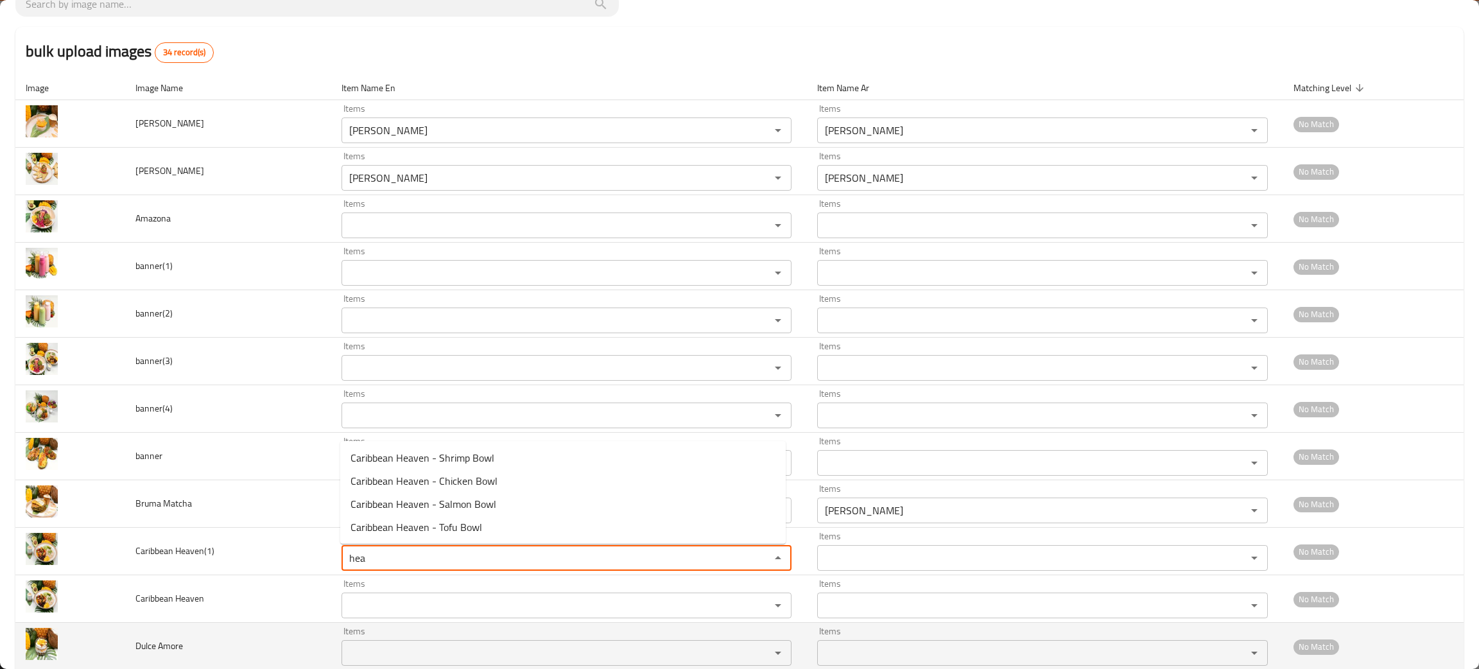
type Heaven\(1\) "hea"
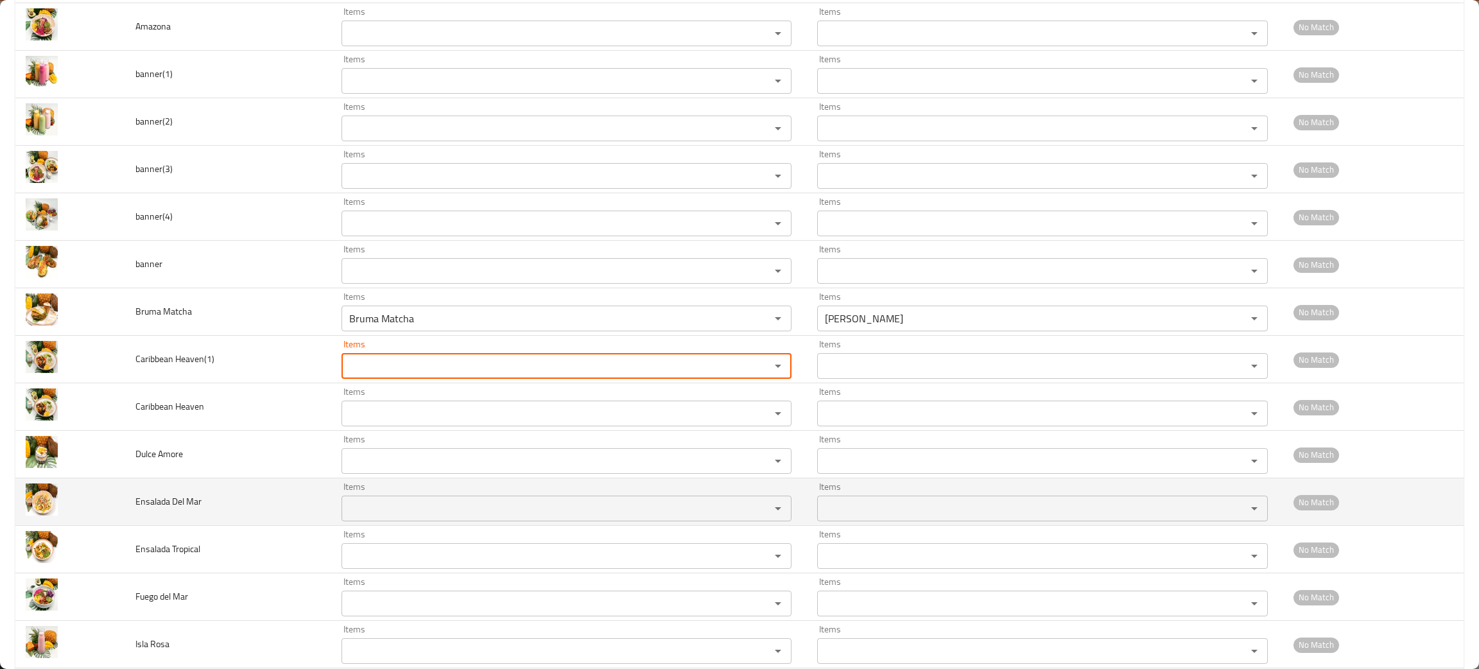
scroll to position [385, 0]
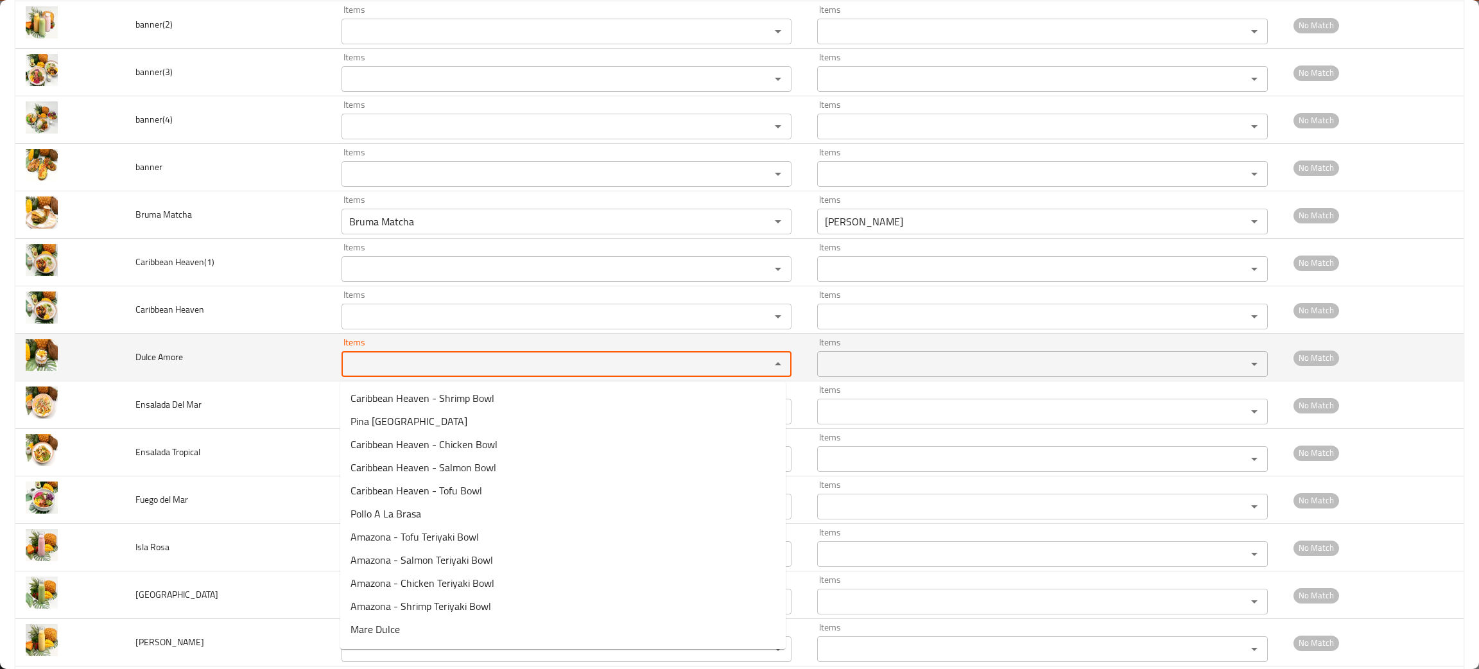
click at [429, 360] on Amore "Items" at bounding box center [547, 364] width 404 height 18
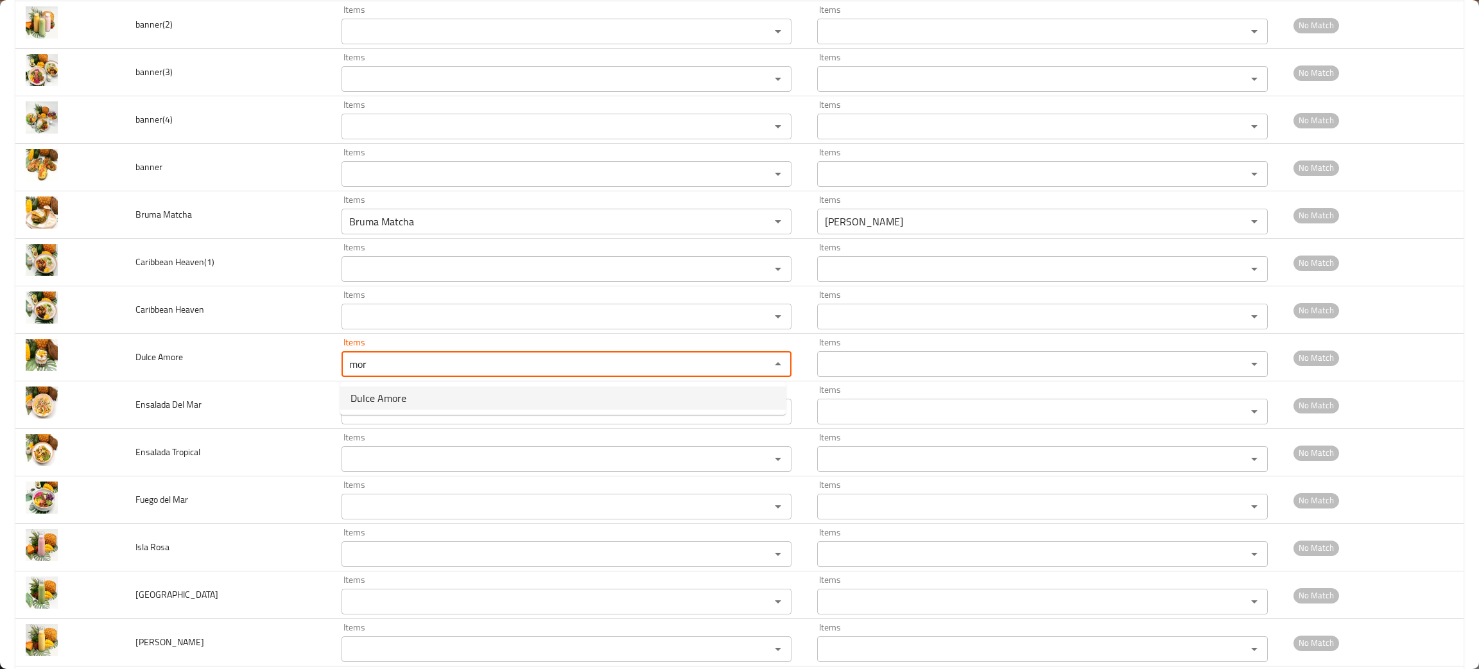
click at [399, 399] on span "Dulce Amore" at bounding box center [378, 397] width 56 height 15
type Amore "Dulce Amore"
type Amore-ar "دولسي أموري"
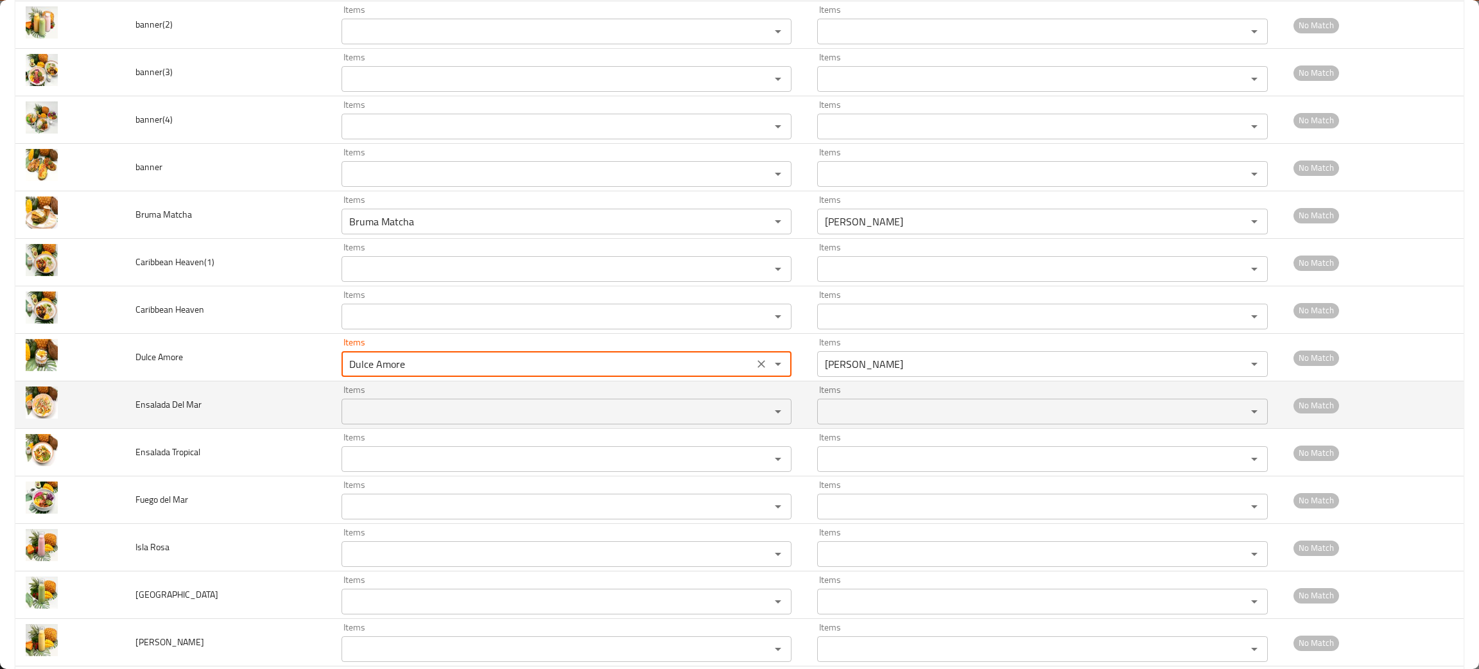
click at [408, 424] on div "Items" at bounding box center [566, 412] width 450 height 26
type Amore "Dulce Amore"
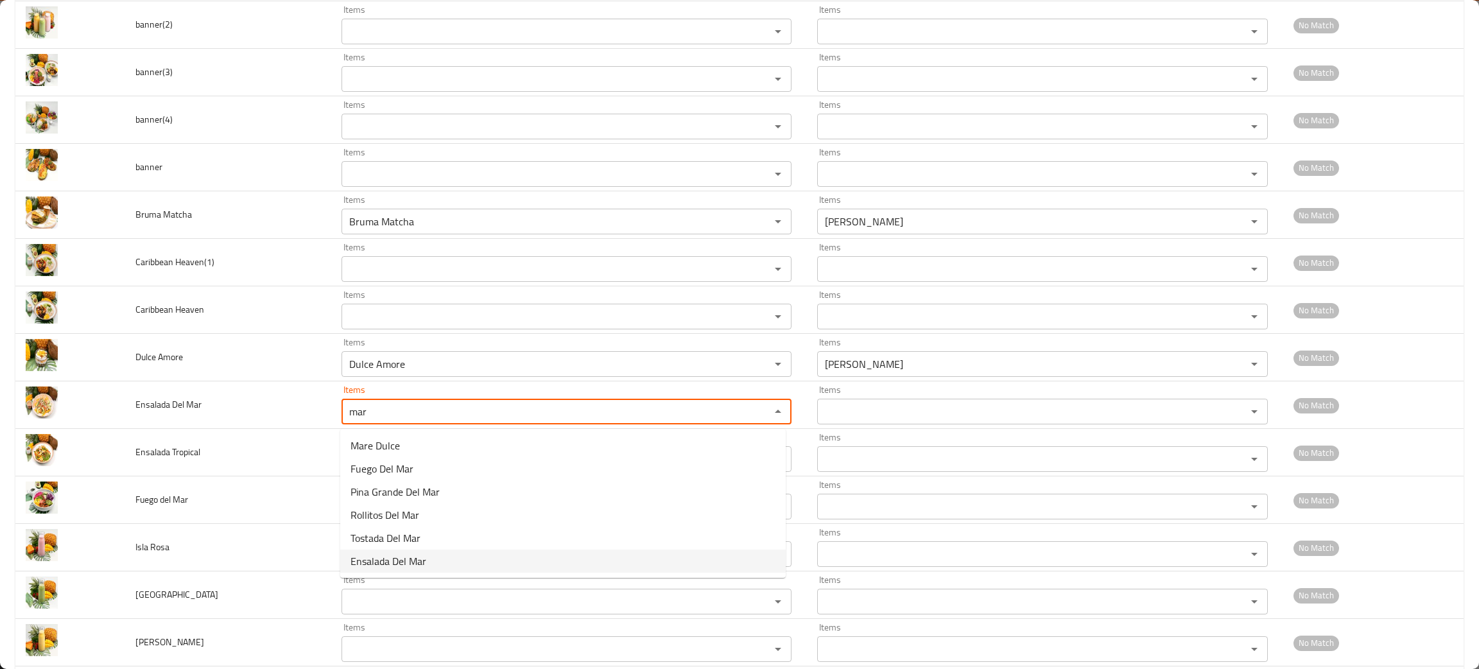
click at [388, 564] on span "Ensalada Del Mar" at bounding box center [388, 560] width 76 height 15
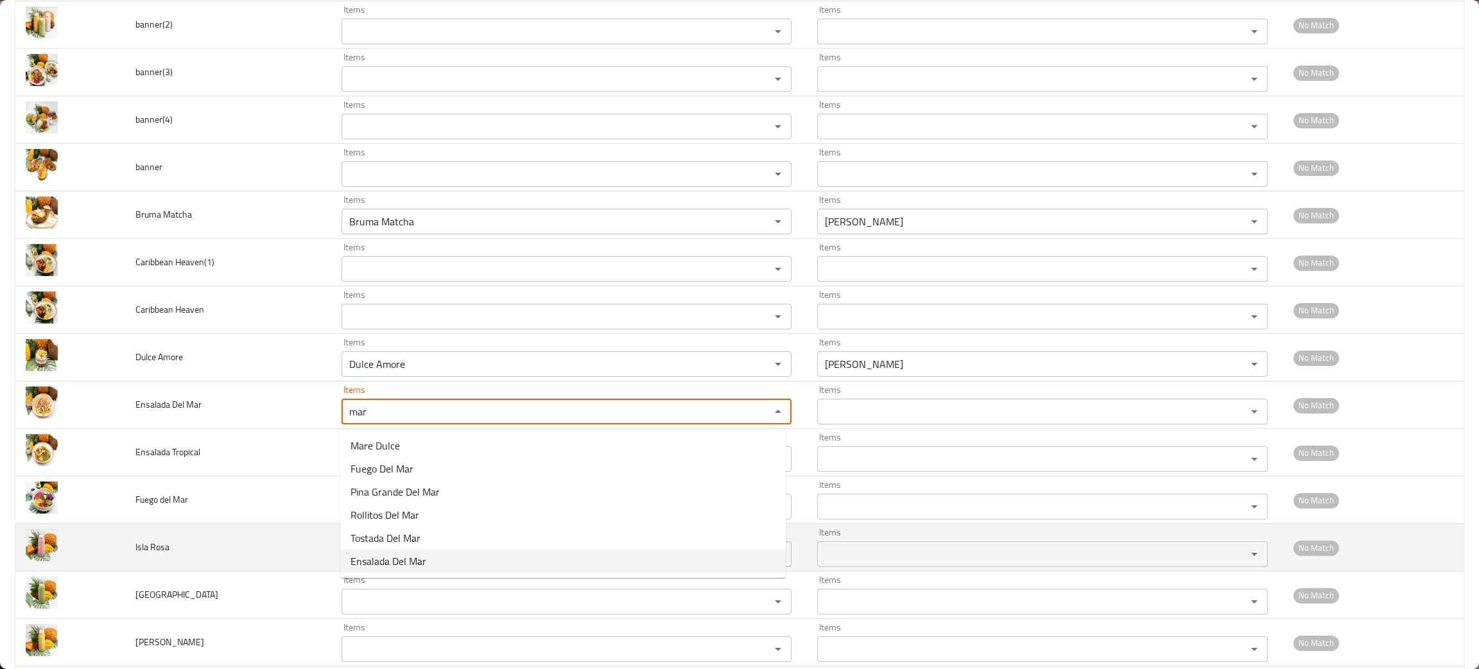
type Mar "Ensalada Del Mar"
type Mar-ar "إنسالادا ديل مار"
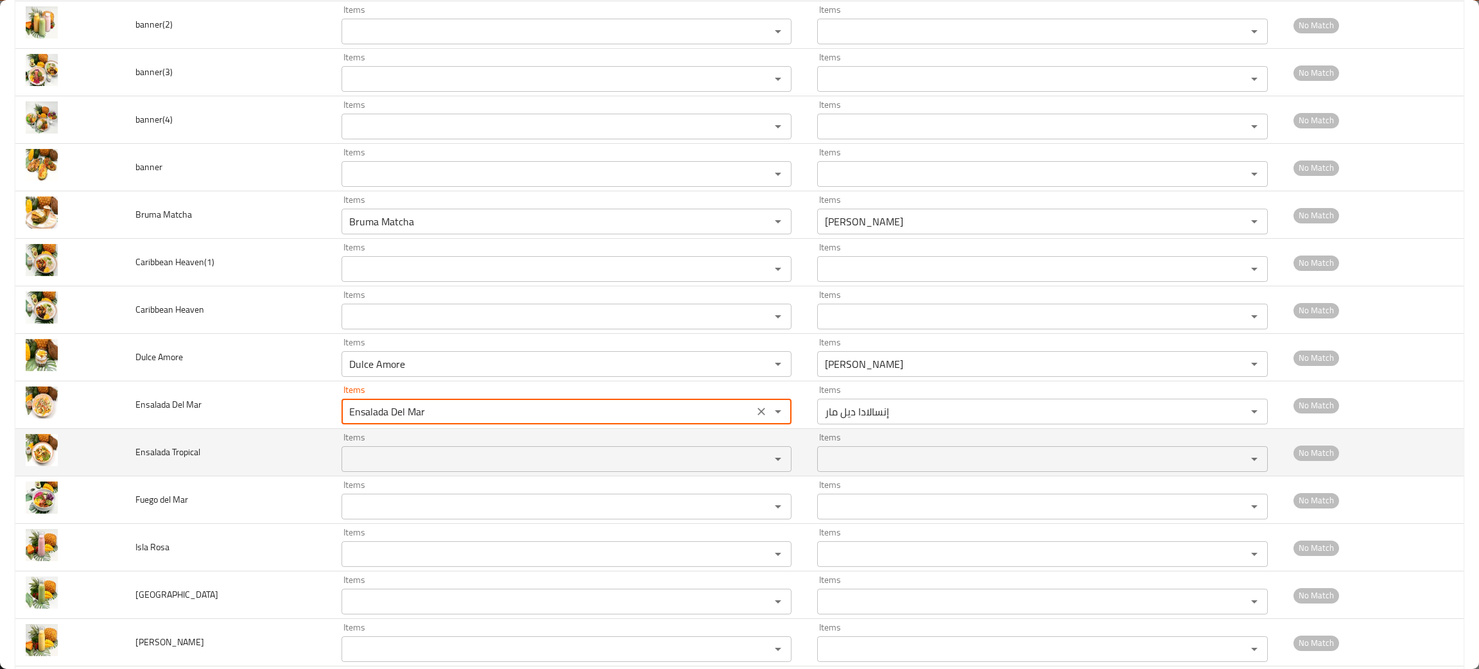
type Mar "Ensalada Del Mar"
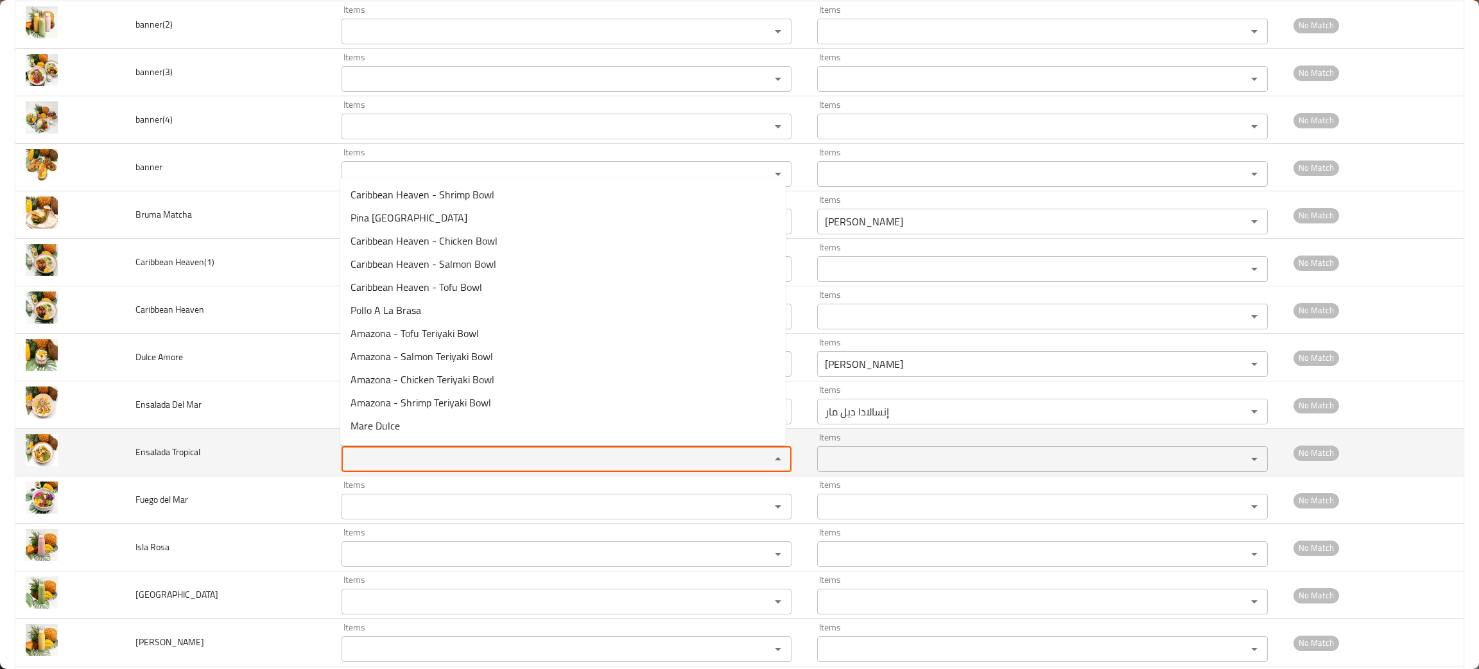
click at [382, 468] on Tropical "Items" at bounding box center [547, 459] width 404 height 18
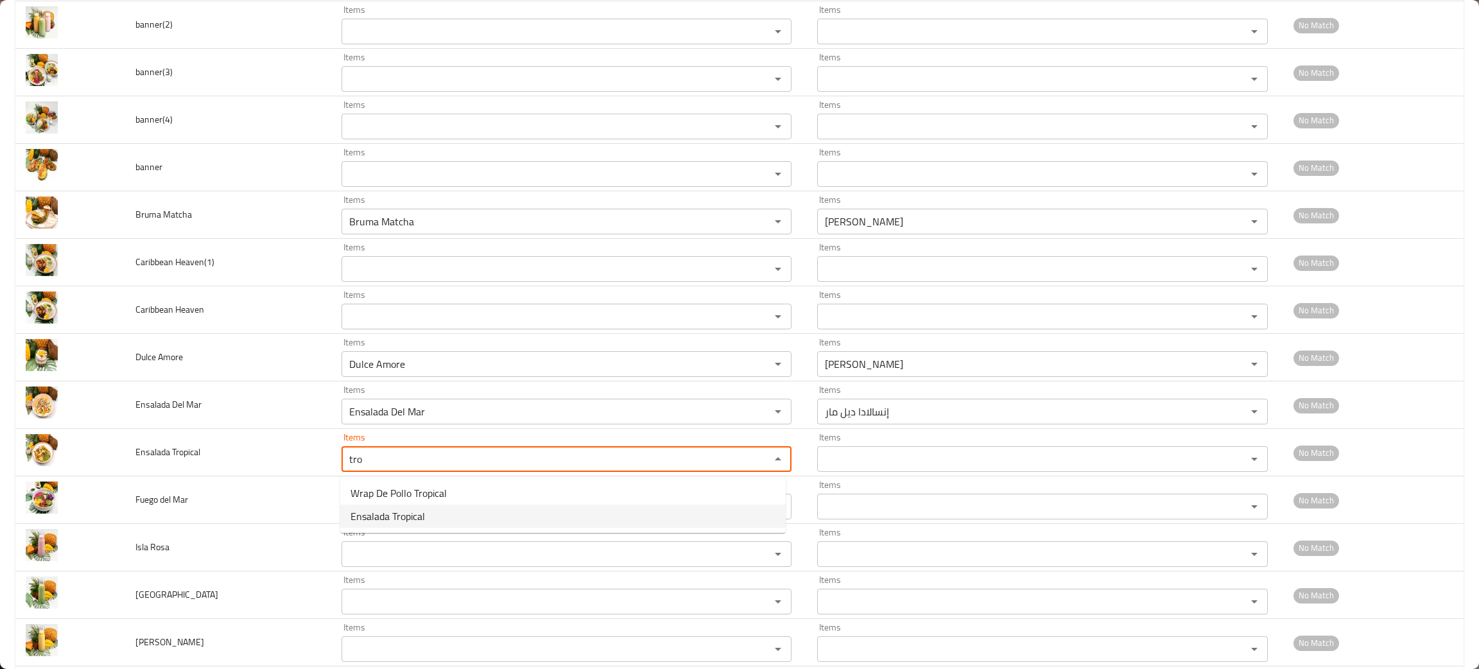
click at [402, 513] on span "Ensalada Tropical" at bounding box center [387, 515] width 74 height 15
type Tropical "Ensalada Tropical"
type Tropical-ar "إنسالادا تروبيكال"
type Tropical "Ensalada Tropical"
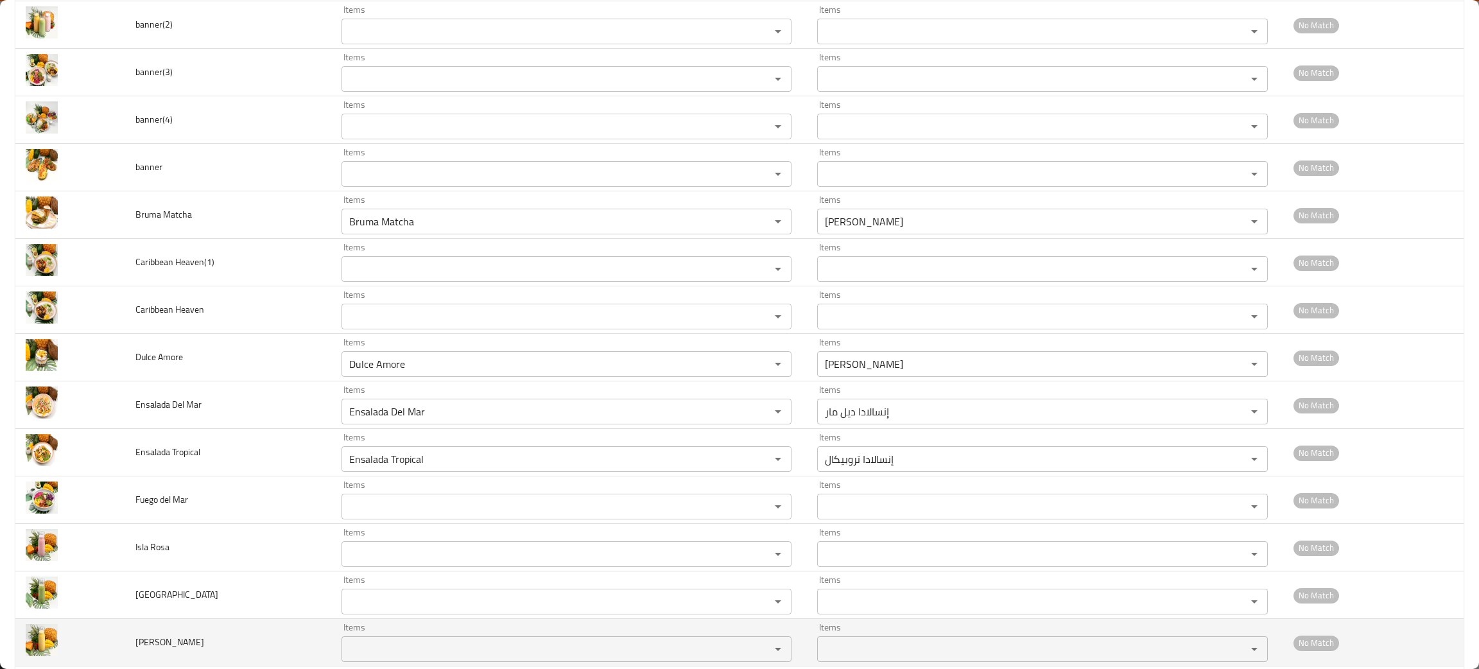
click at [793, 651] on td "Items Items" at bounding box center [569, 642] width 476 height 47
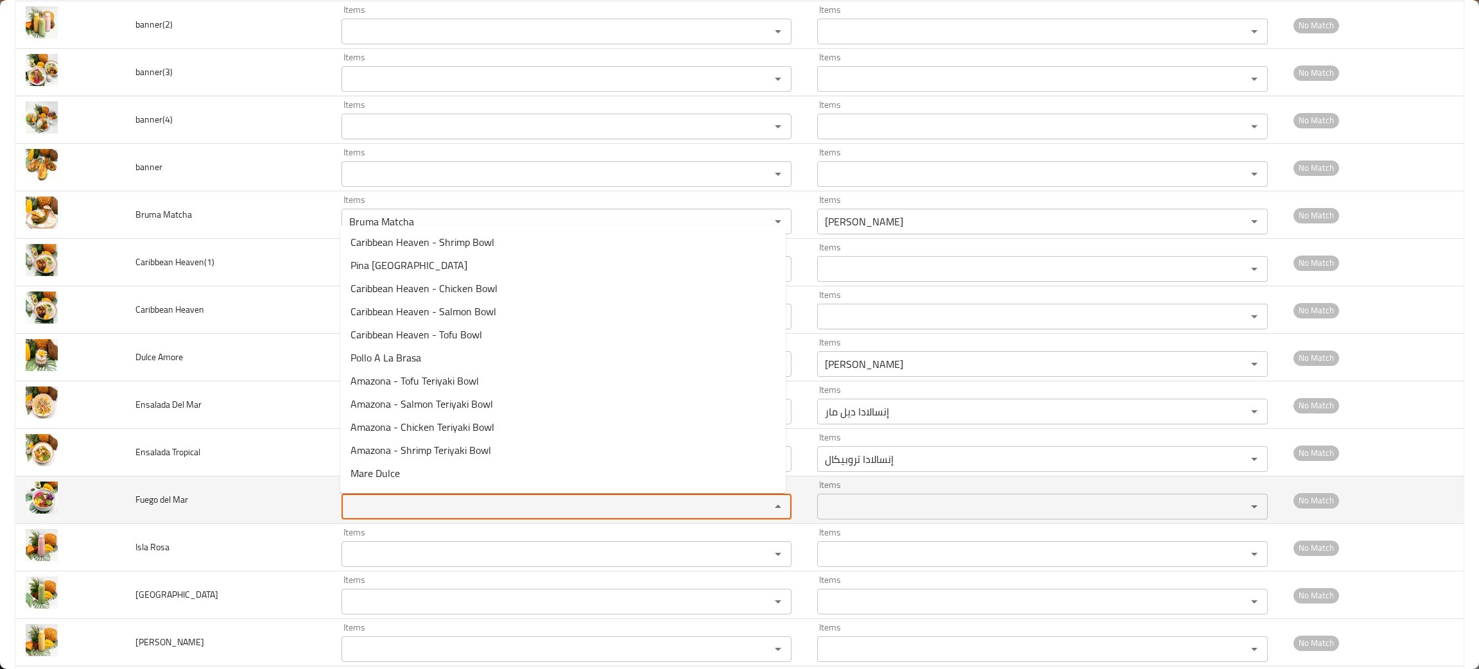
click at [431, 506] on Mar "Items" at bounding box center [547, 506] width 404 height 18
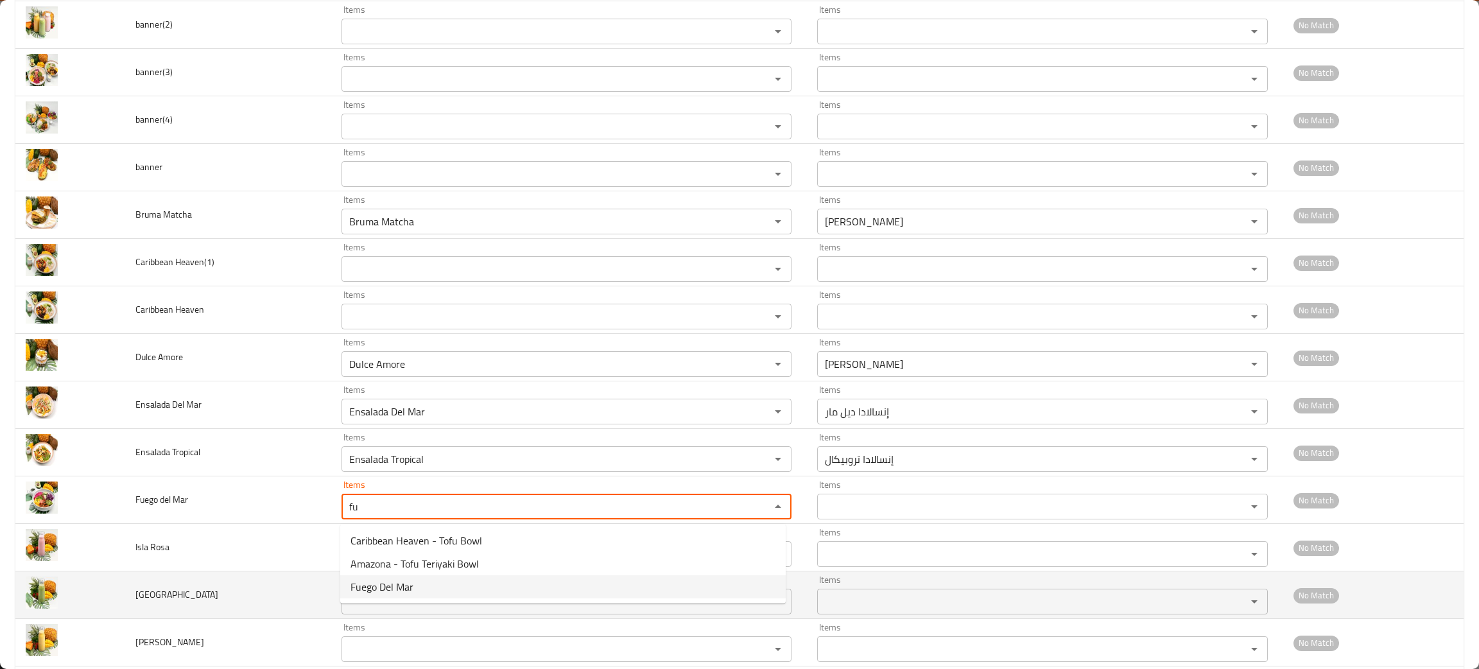
click at [366, 579] on span "Fuego Del Mar" at bounding box center [381, 586] width 63 height 15
type Mar "Fuego Del Mar"
type Mar-ar "فويغو ديل مار"
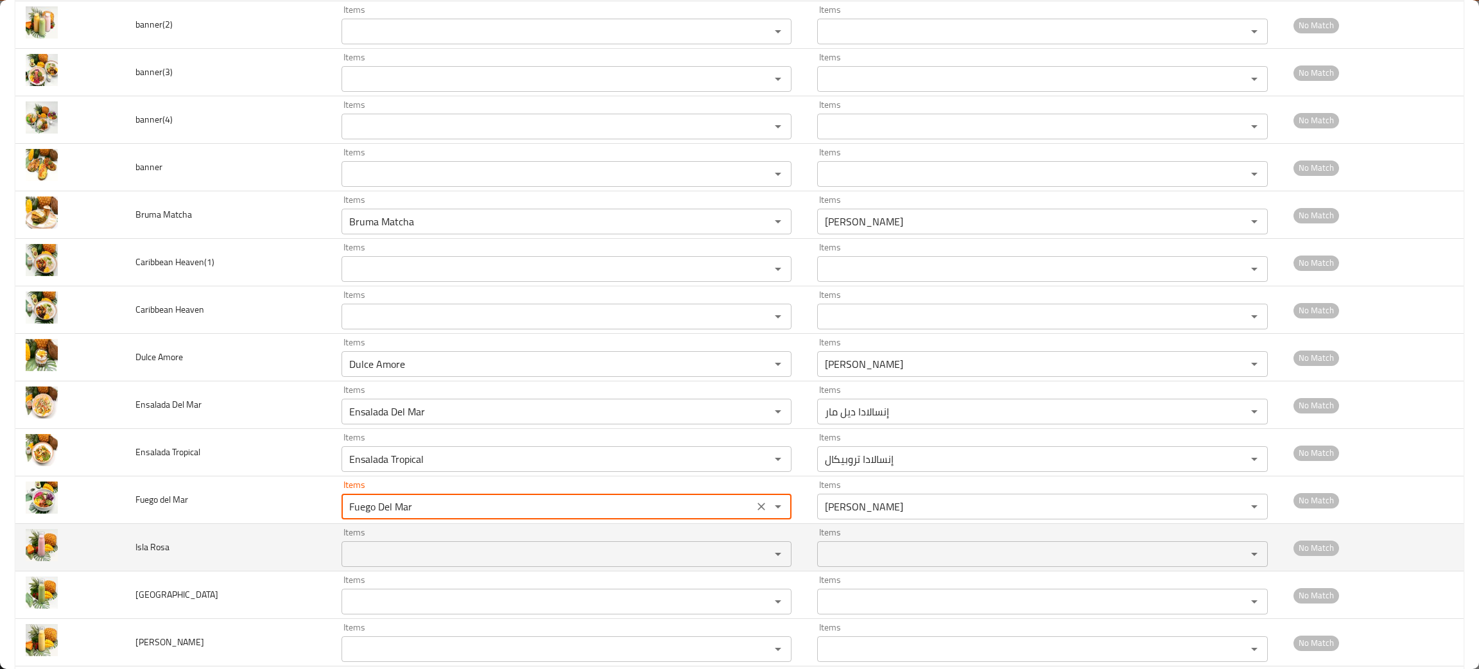
type Mar "Fuego Del Mar"
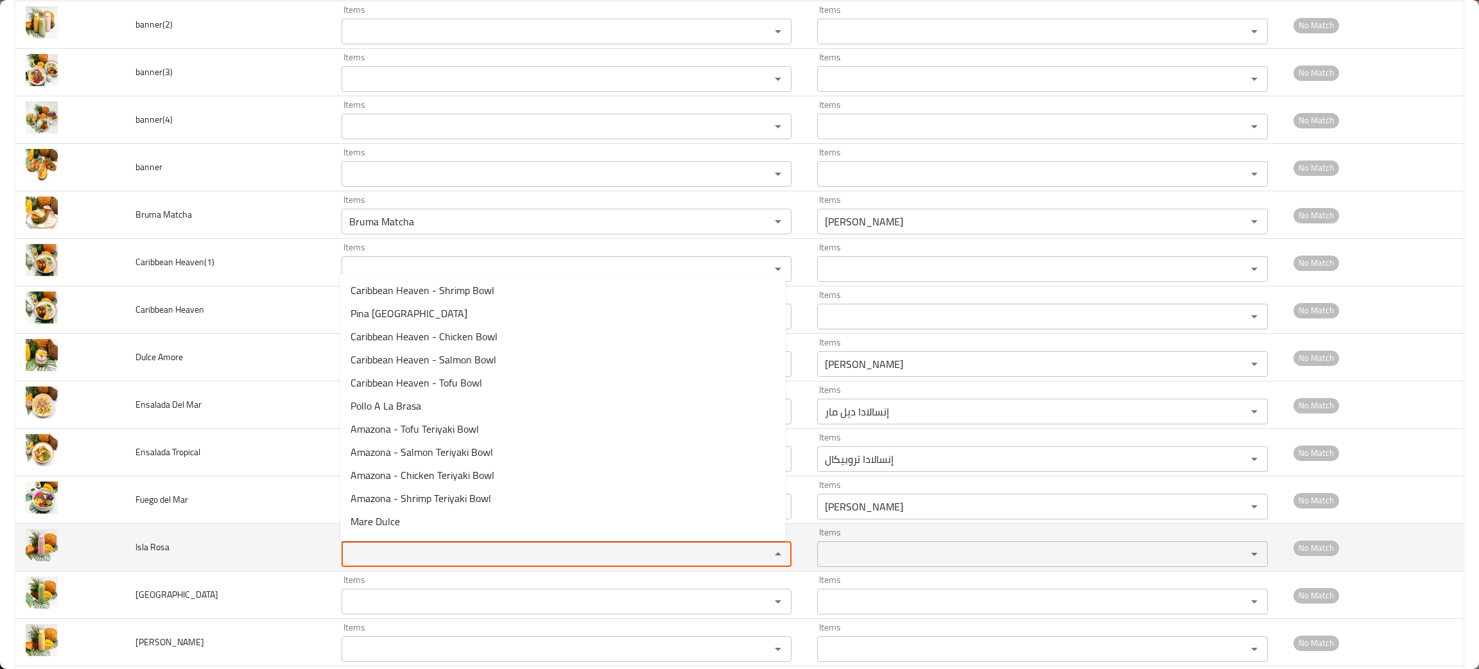
click at [361, 558] on Rosa "Items" at bounding box center [547, 554] width 404 height 18
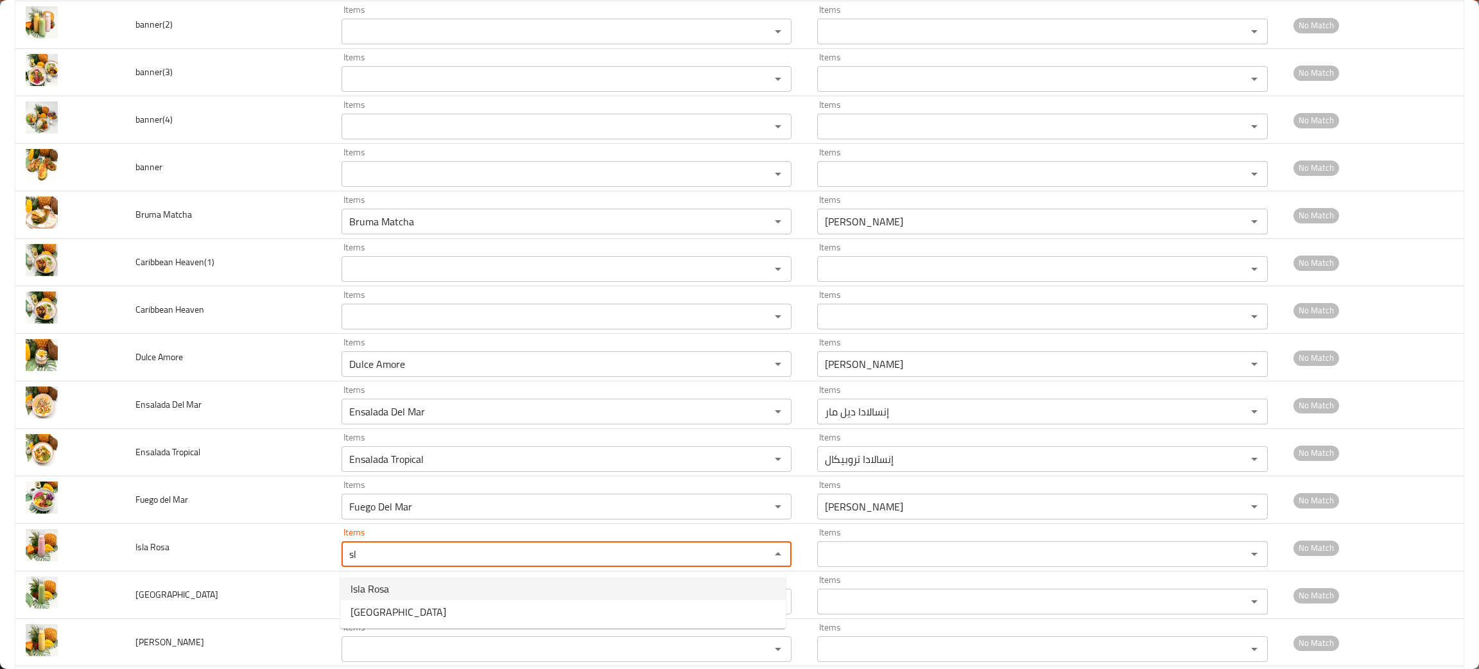
click at [364, 577] on Rosa-option-0 "Isla Rosa" at bounding box center [562, 588] width 445 height 23
type Rosa "Isla Rosa"
type Rosa-ar "إيسلا روزا"
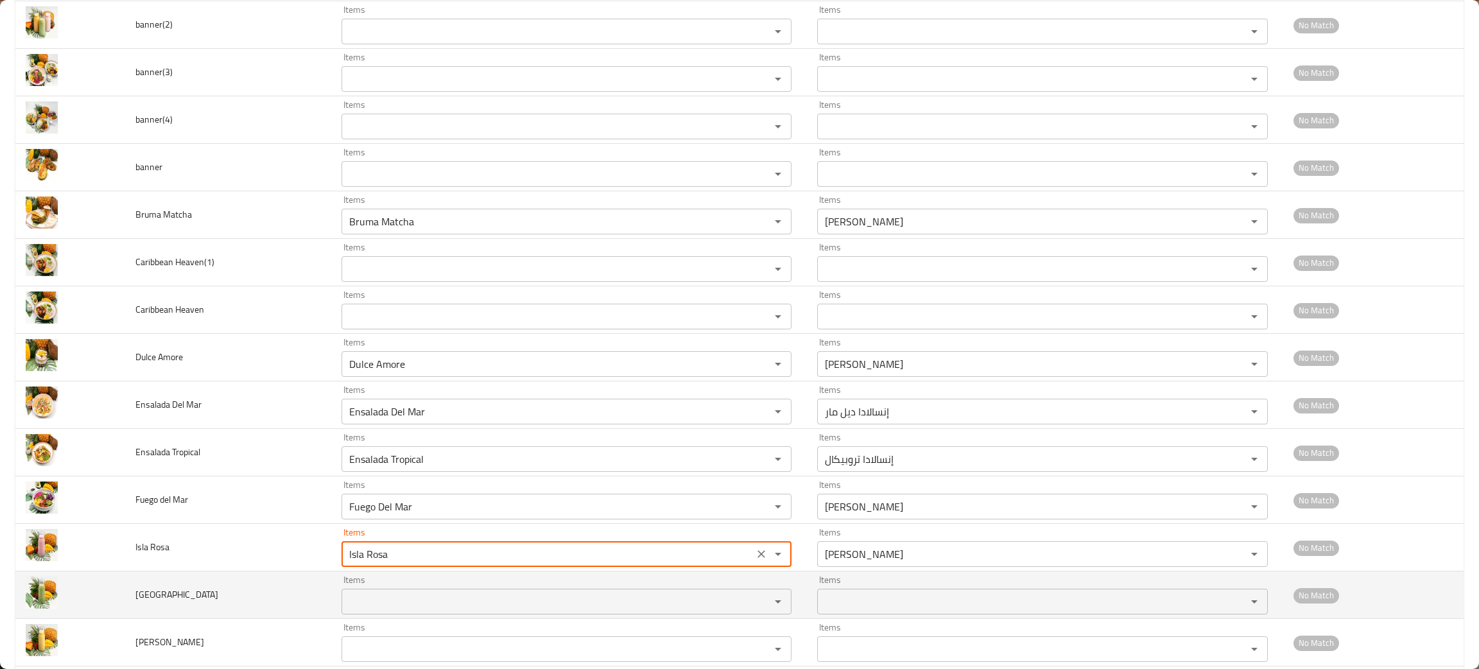
type Rosa "Isla Rosa"
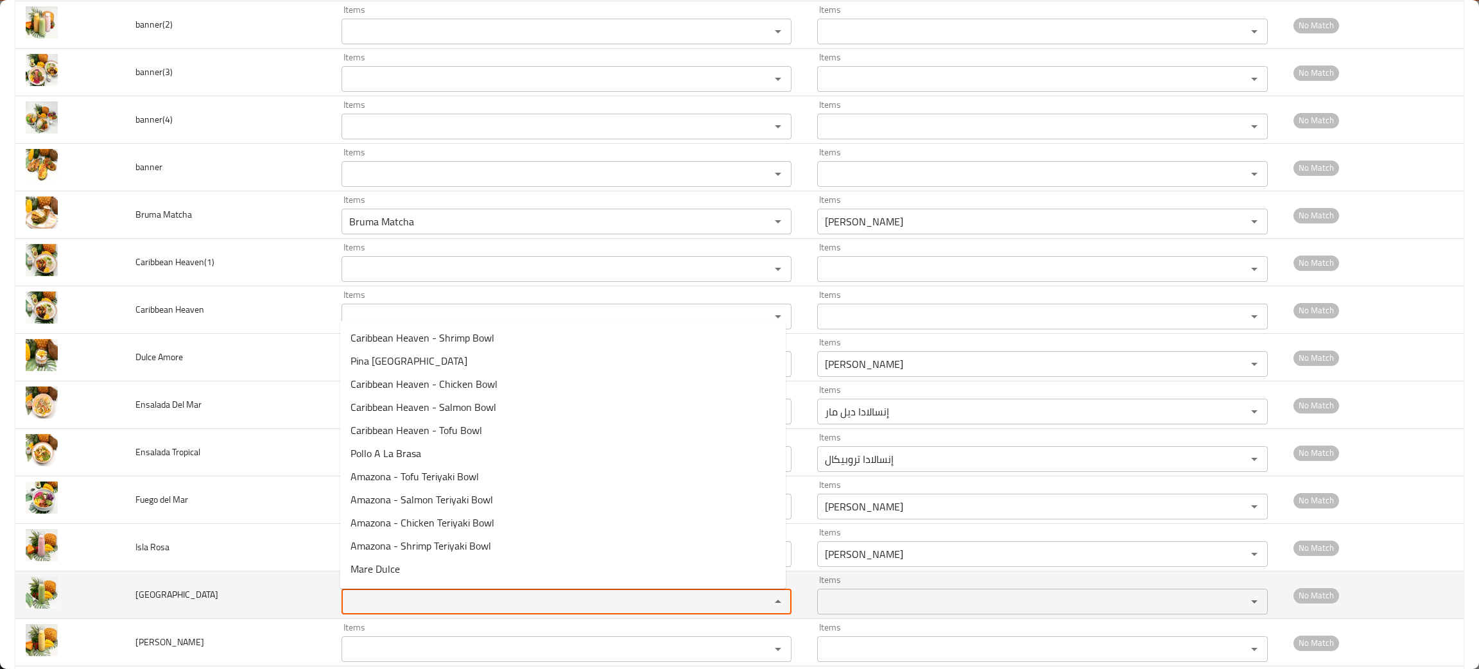
click at [390, 607] on Verde "Items" at bounding box center [547, 601] width 404 height 18
click at [407, 614] on div "Items" at bounding box center [566, 602] width 450 height 26
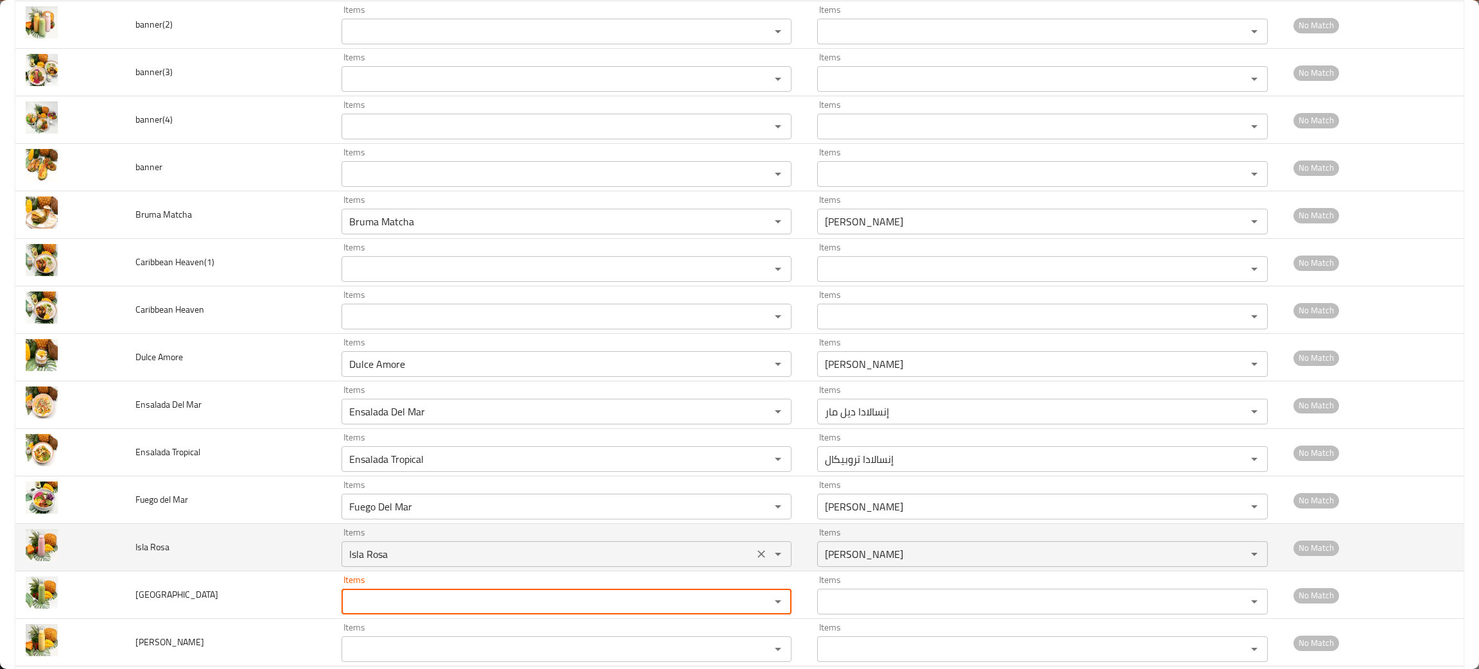
scroll to position [481, 0]
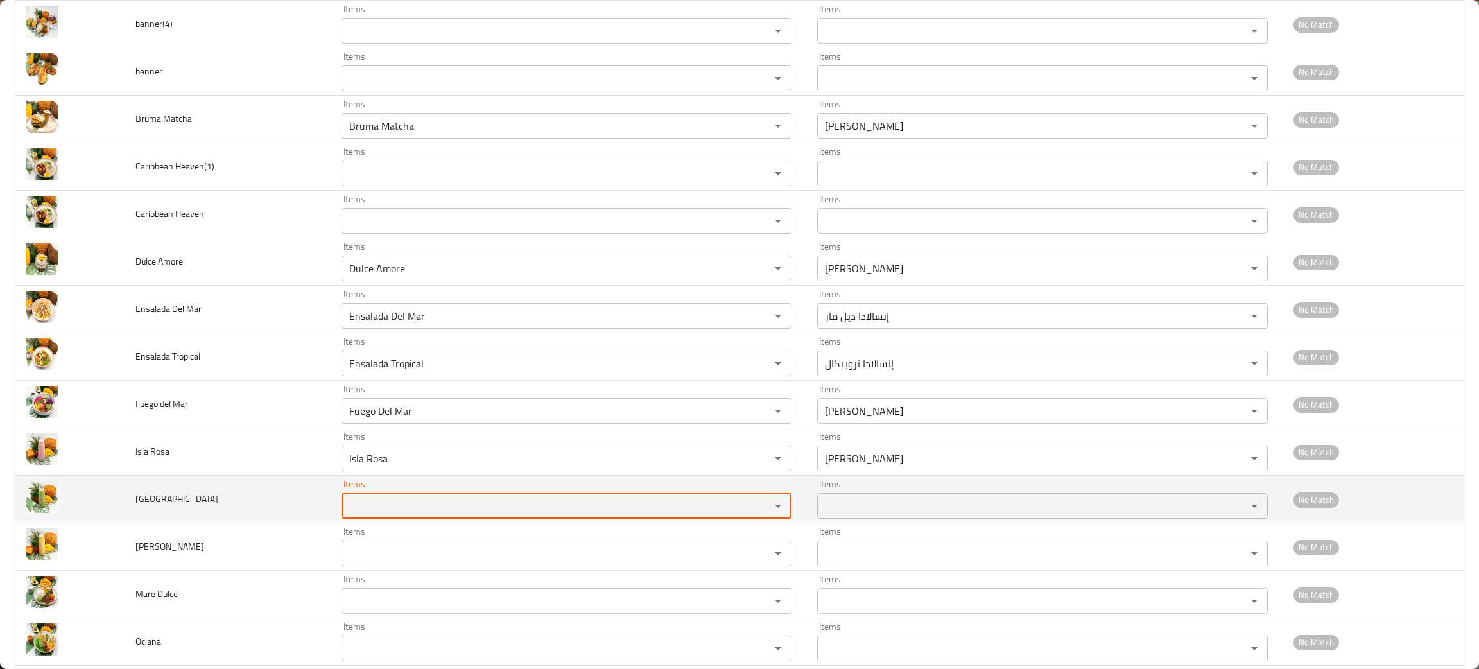
click at [401, 493] on div "Items Items" at bounding box center [566, 498] width 450 height 39
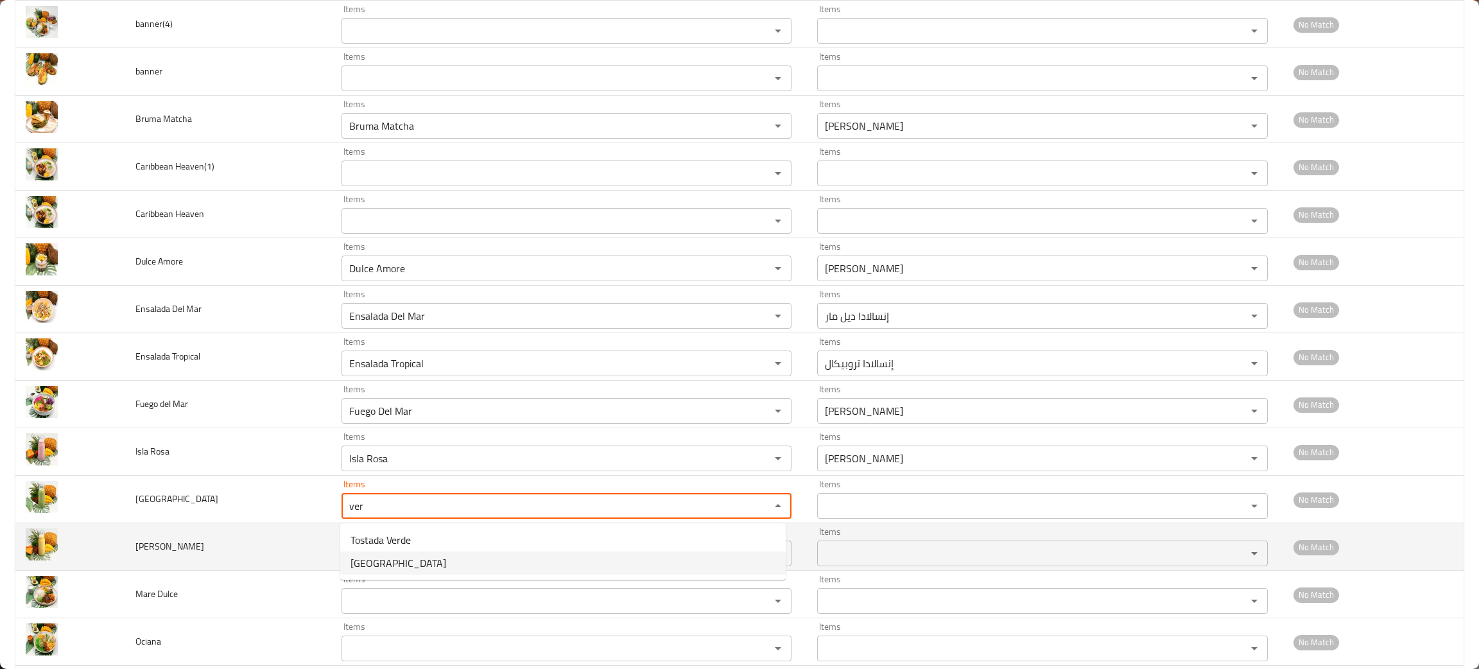
click at [434, 560] on Verde-option-1 "Isla Verde" at bounding box center [562, 562] width 445 height 23
type Verde "Isla Verde"
type Verde-ar "إيسلا فيردي"
drag, startPoint x: 497, startPoint y: 564, endPoint x: 512, endPoint y: 564, distance: 14.1
click at [512, 564] on div "Items" at bounding box center [566, 553] width 450 height 26
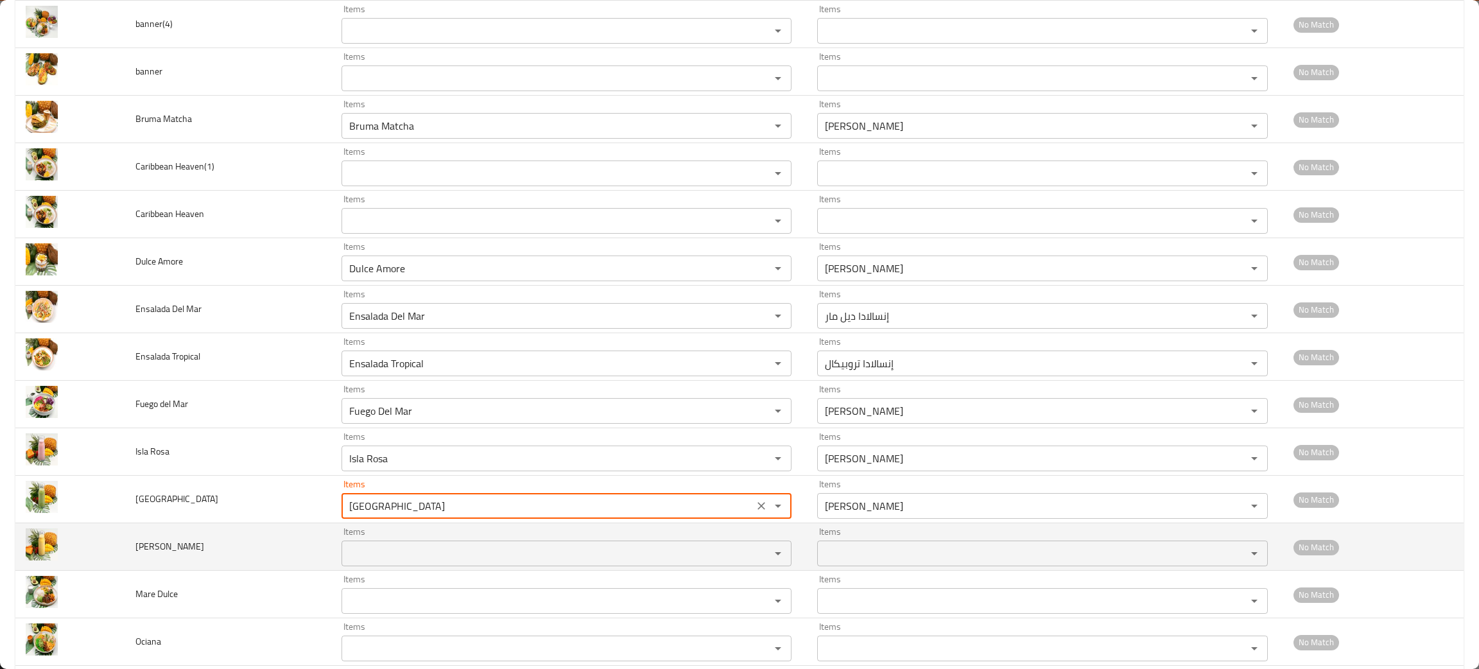
type Verde "Isla Verde"
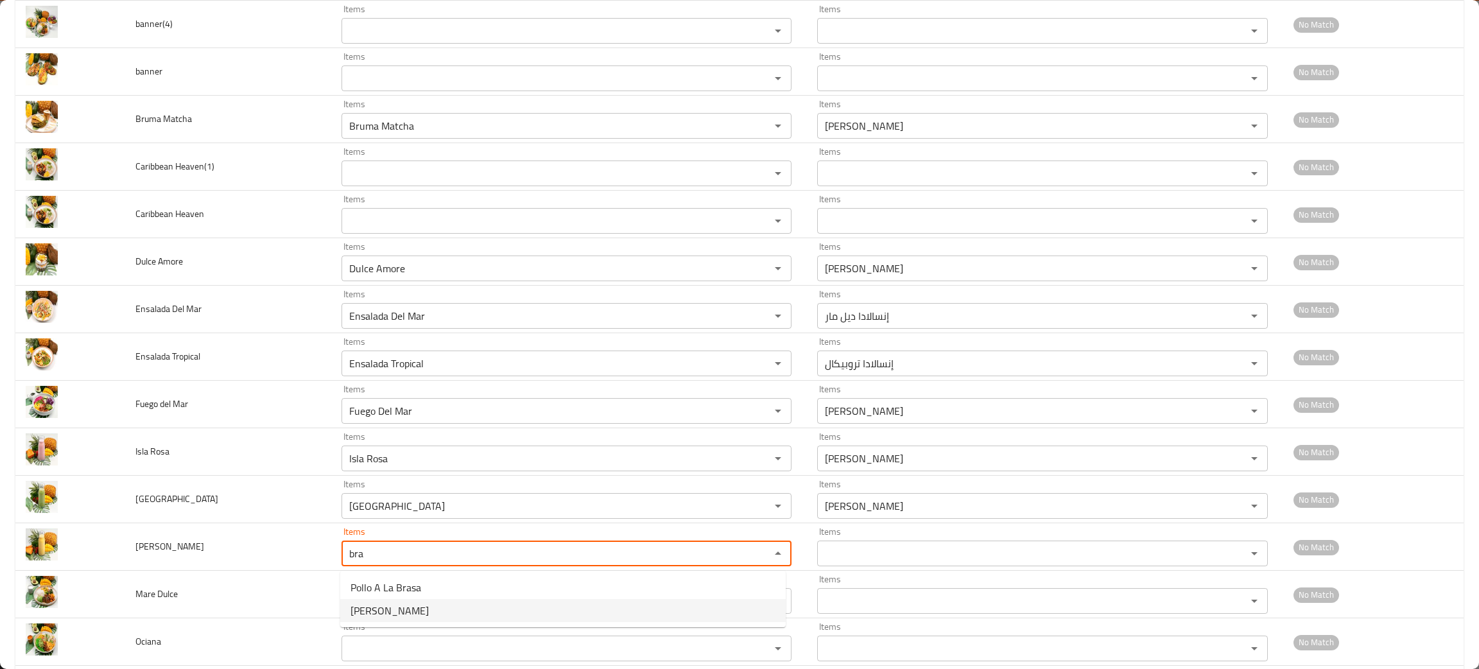
click at [433, 606] on Bravio-option-1 "Mango Bravio" at bounding box center [562, 610] width 445 height 23
type Bravio "Mango Bravio"
type Bravio-ar "مانجو براڤيو"
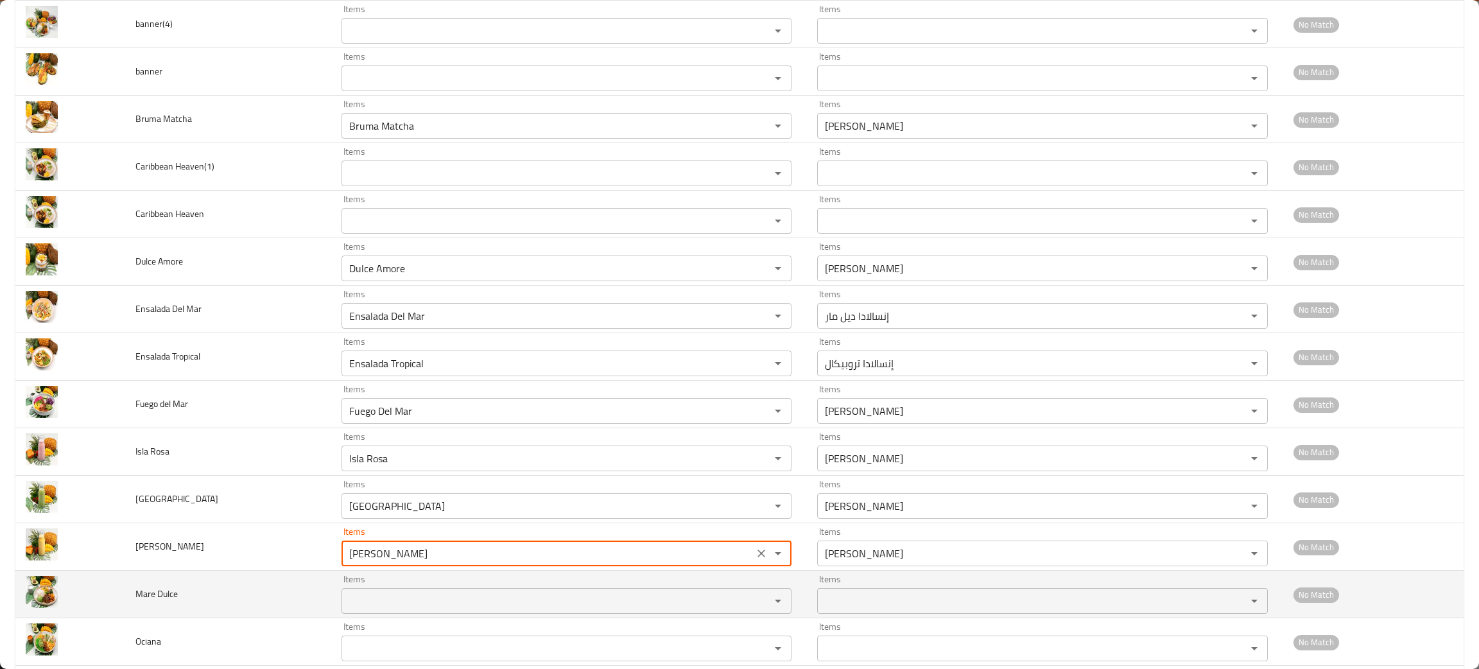
click at [453, 588] on div "Items Items" at bounding box center [566, 593] width 450 height 39
type Bravio "Mango Bravio"
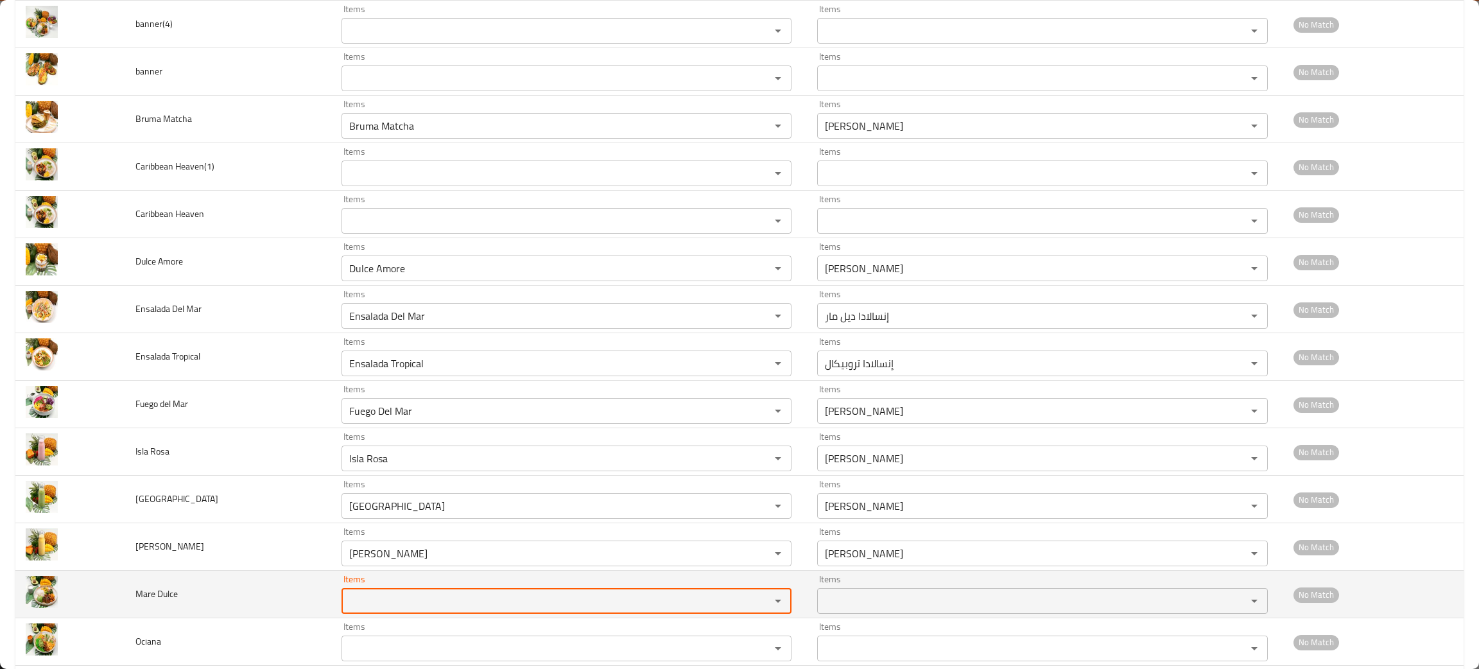
drag, startPoint x: 453, startPoint y: 588, endPoint x: 537, endPoint y: 594, distance: 83.7
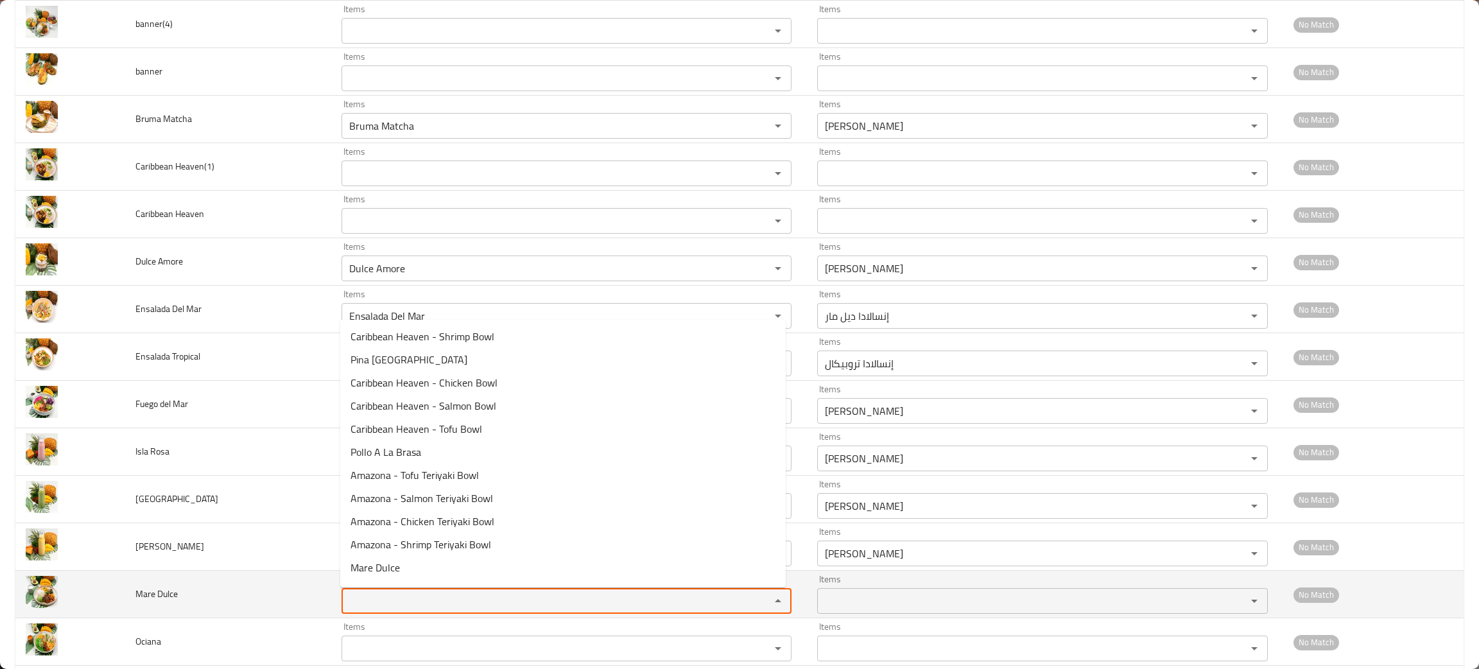
drag, startPoint x: 537, startPoint y: 594, endPoint x: 418, endPoint y: 601, distance: 118.3
click at [418, 601] on Dulce "Items" at bounding box center [547, 601] width 404 height 18
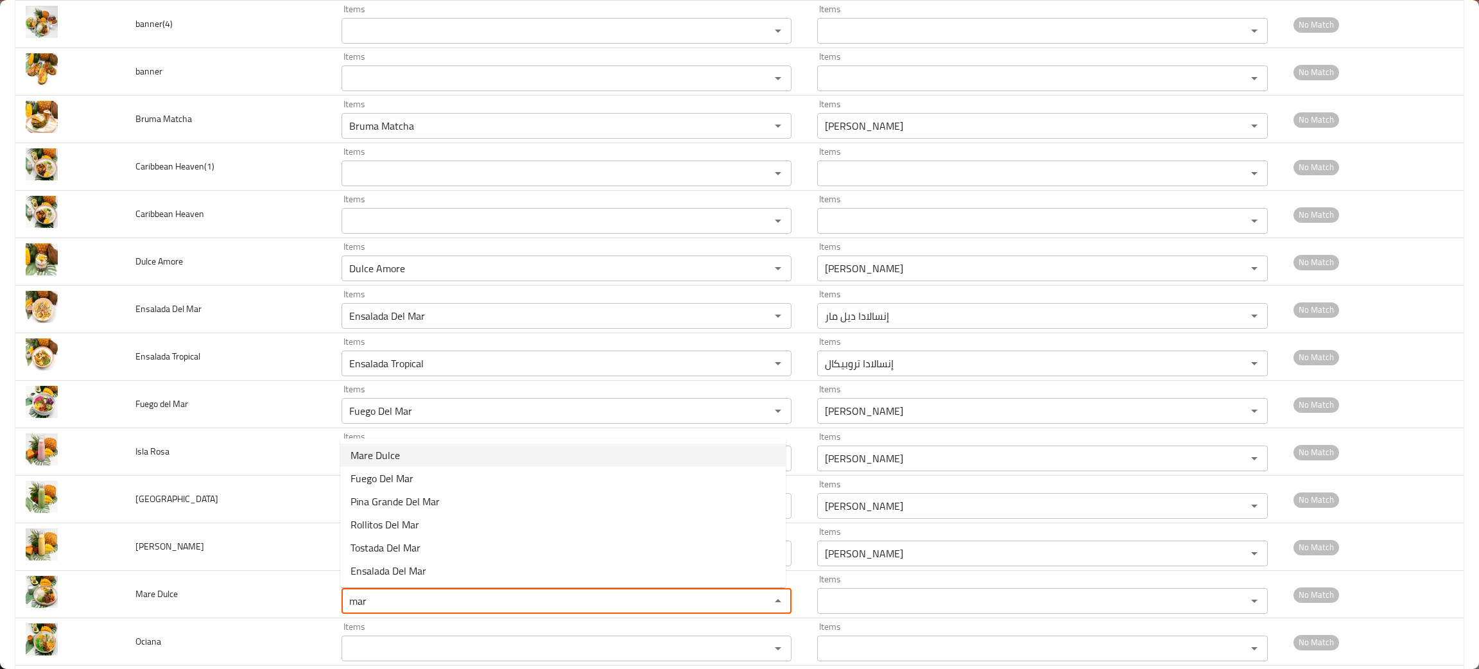
click at [405, 452] on Dulce-option-0 "Mare Dulce" at bounding box center [562, 455] width 445 height 23
type Dulce "Mare Dulce"
type Dulce-ar "ماري دولسي"
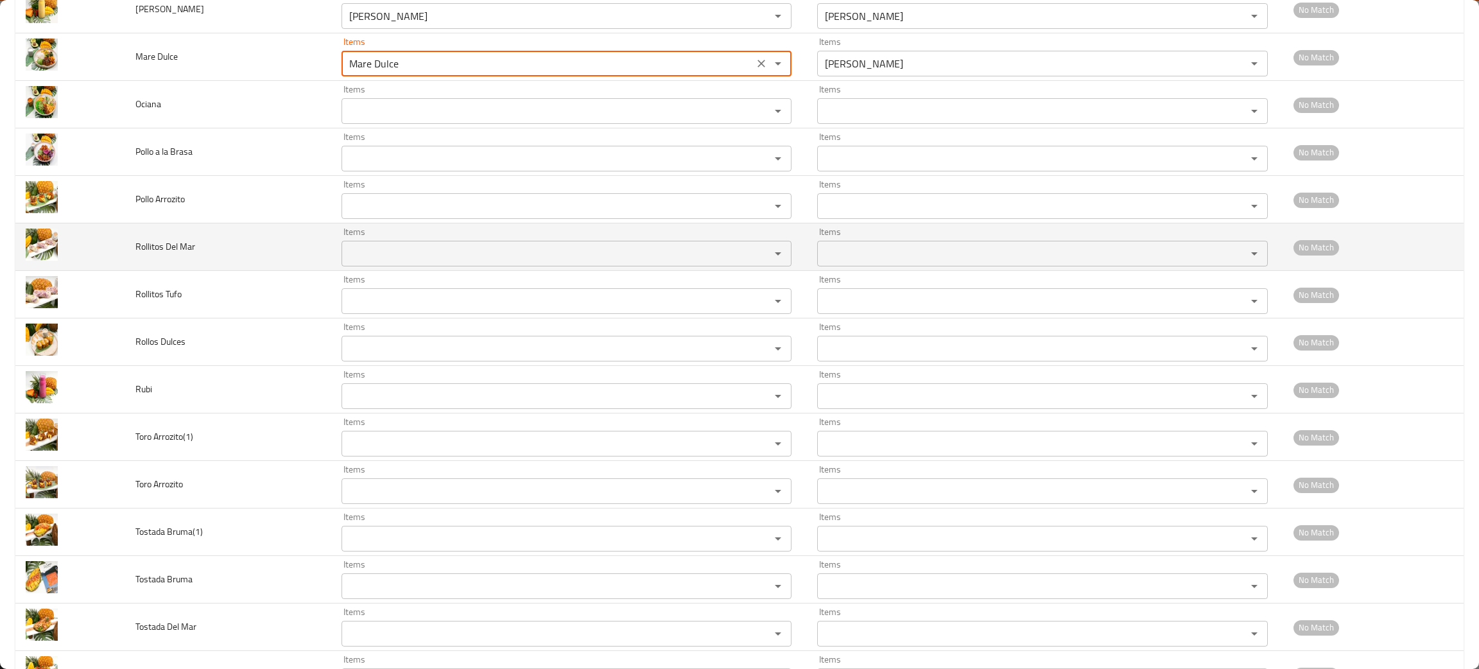
scroll to position [883, 0]
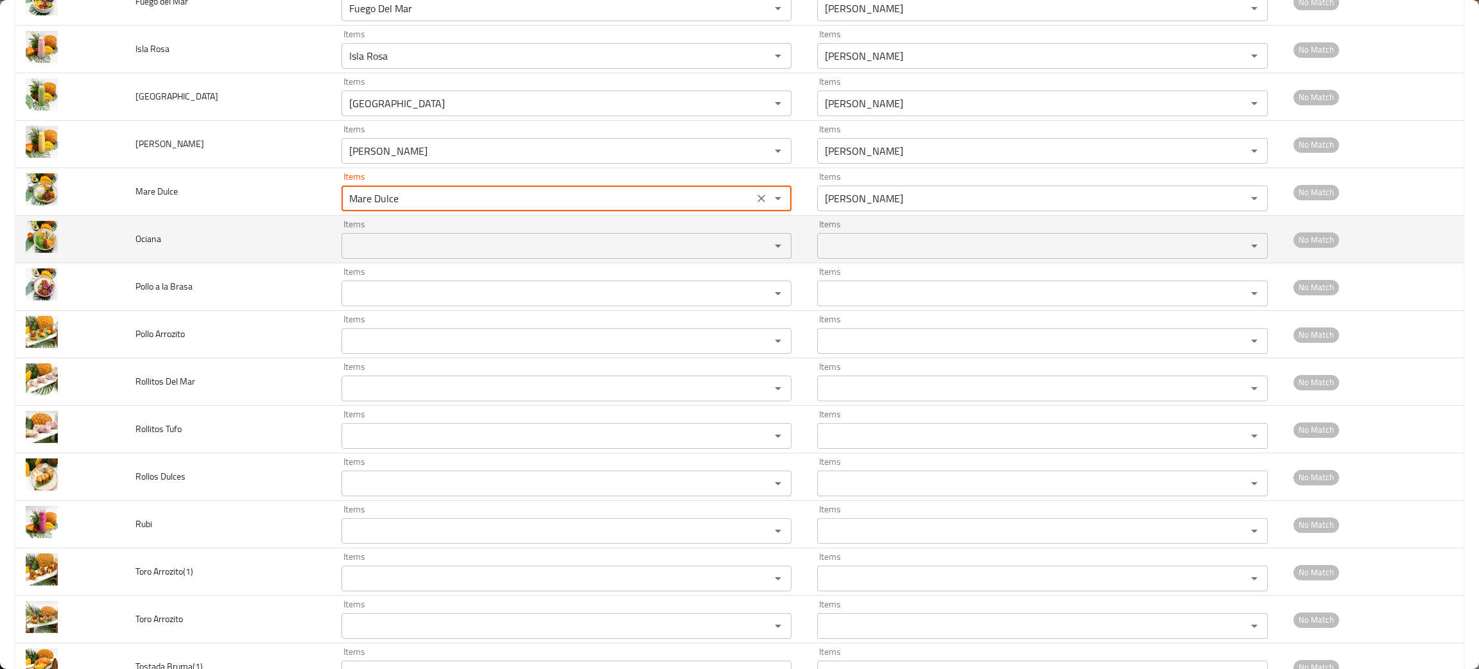
type Dulce "Mare Dulce"
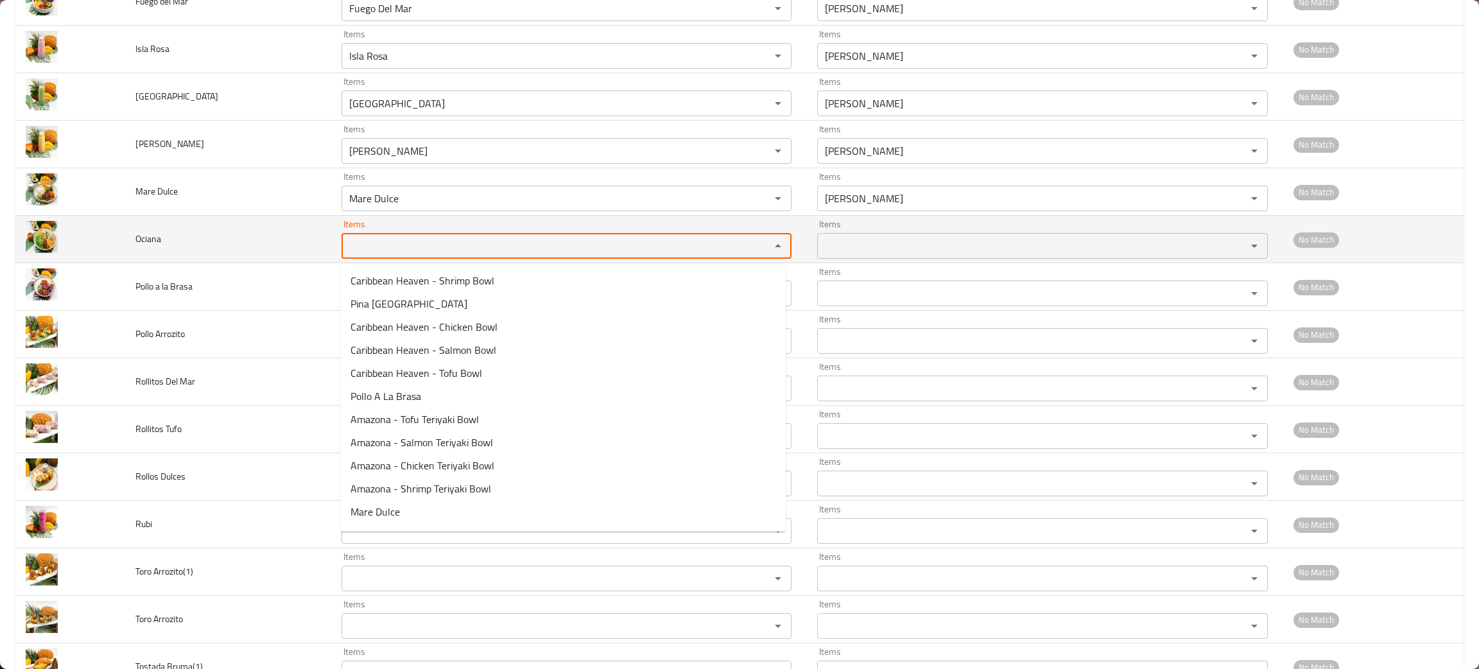
click at [396, 254] on input "Items" at bounding box center [547, 246] width 404 height 18
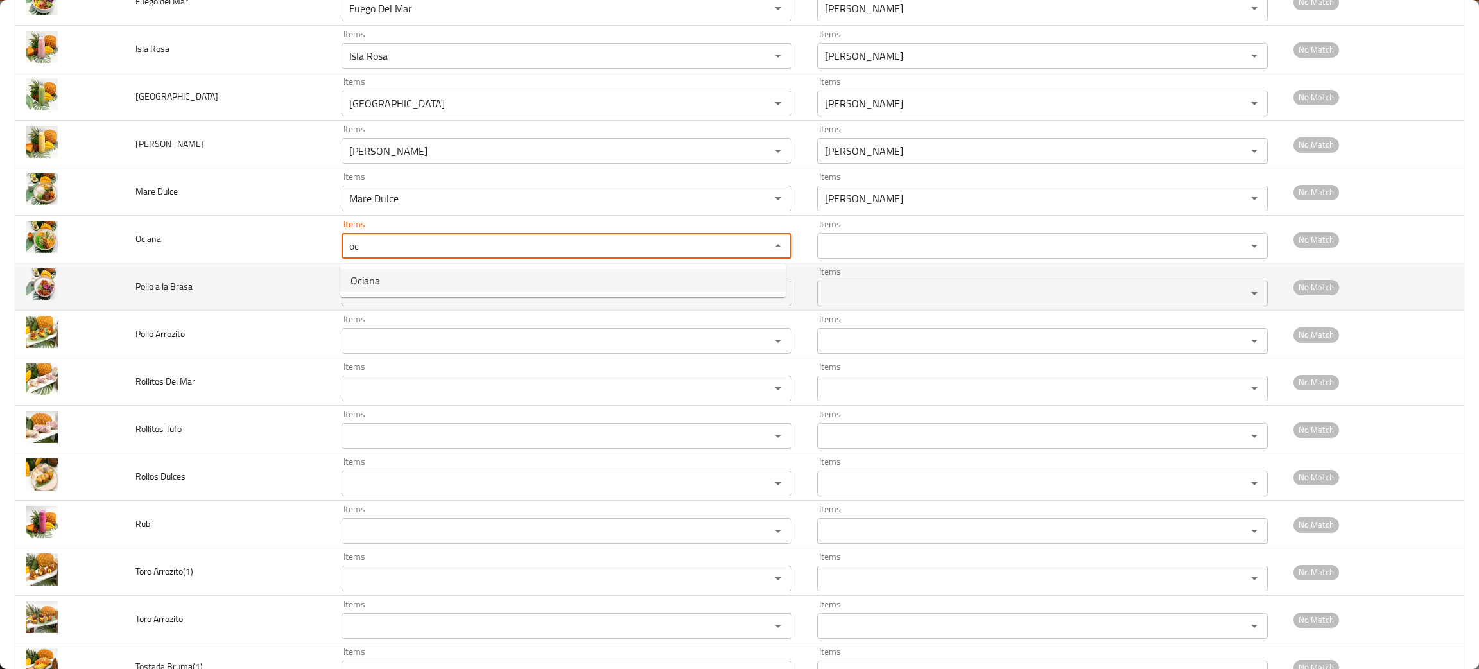
click at [368, 283] on span "Ociana" at bounding box center [365, 280] width 30 height 15
type input "Ociana"
type input "أوشيانا"
type input "Ociana"
click at [369, 300] on Brasa "Items" at bounding box center [547, 293] width 404 height 18
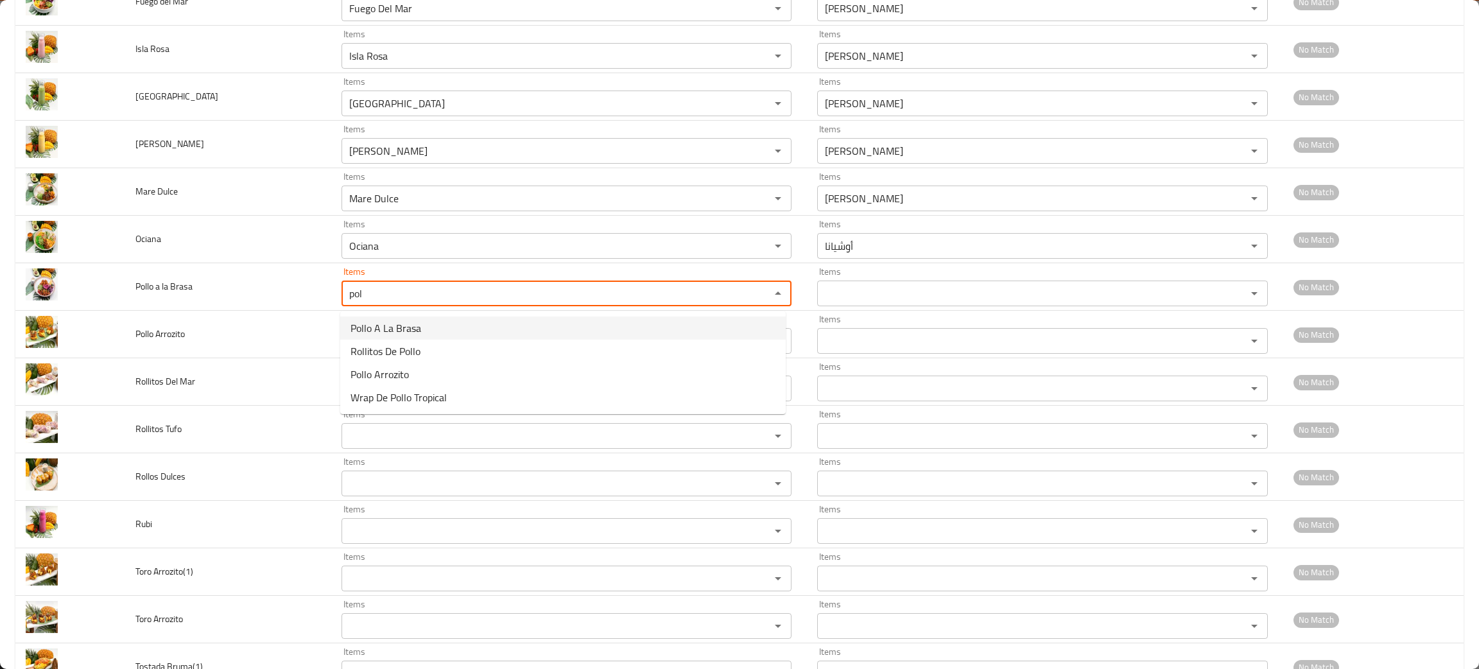
click at [428, 330] on Brasa-option-0 "Pollo A La Brasa" at bounding box center [562, 327] width 445 height 23
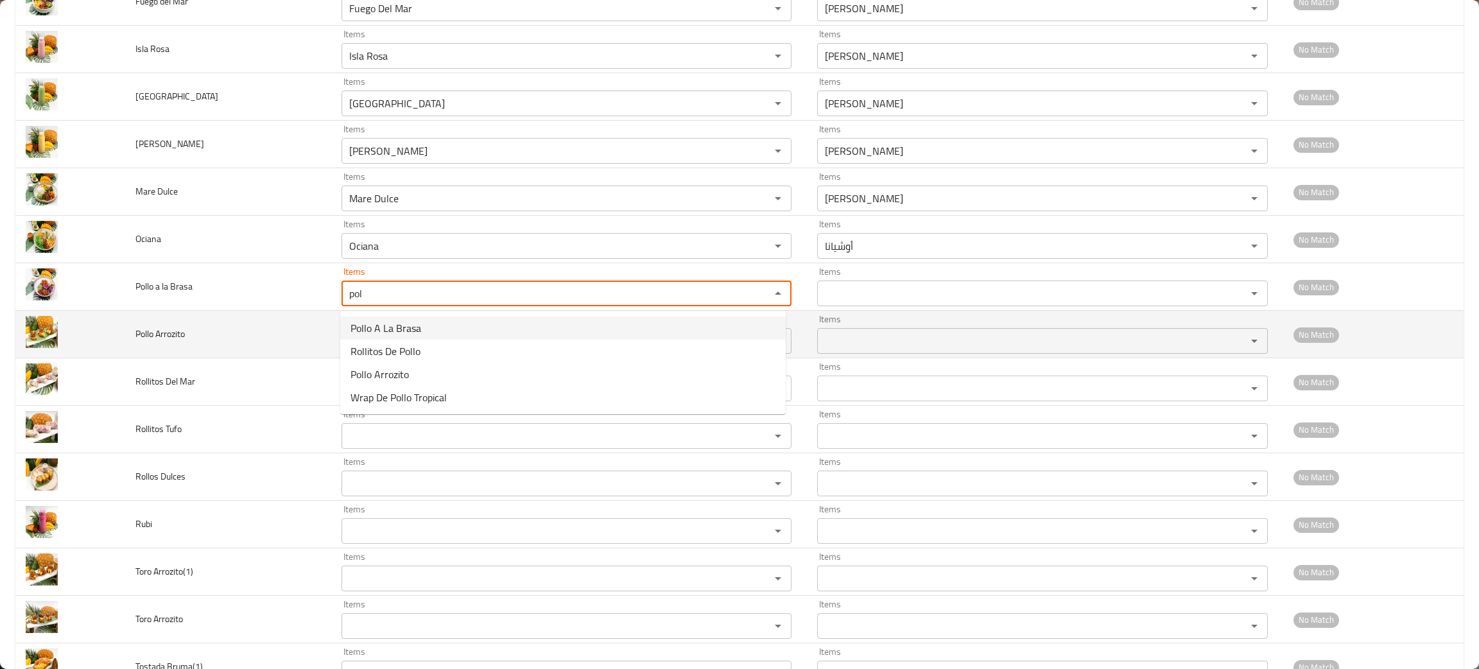
type Brasa "Pollo A La Brasa"
type Brasa-ar "بولو ألا براسا"
type Brasa "Pollo A La Brasa"
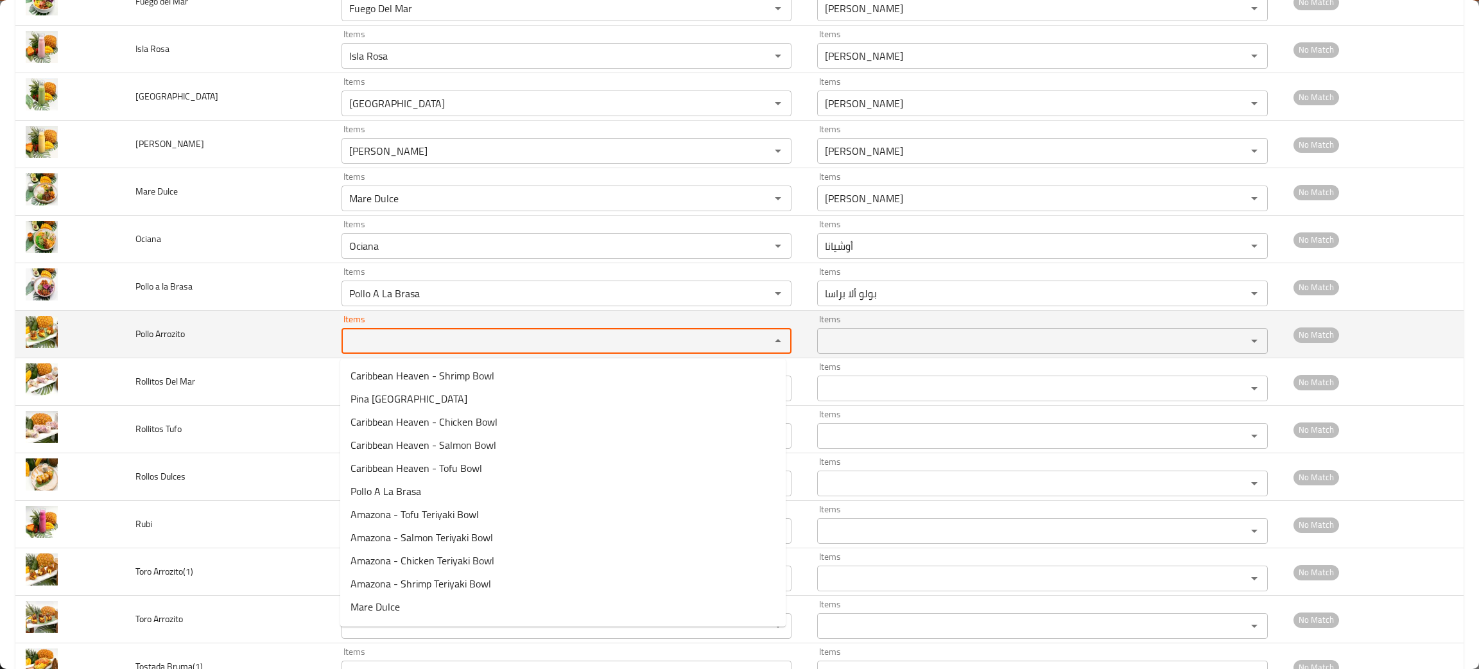
click at [442, 347] on Arrozito "Items" at bounding box center [547, 341] width 404 height 18
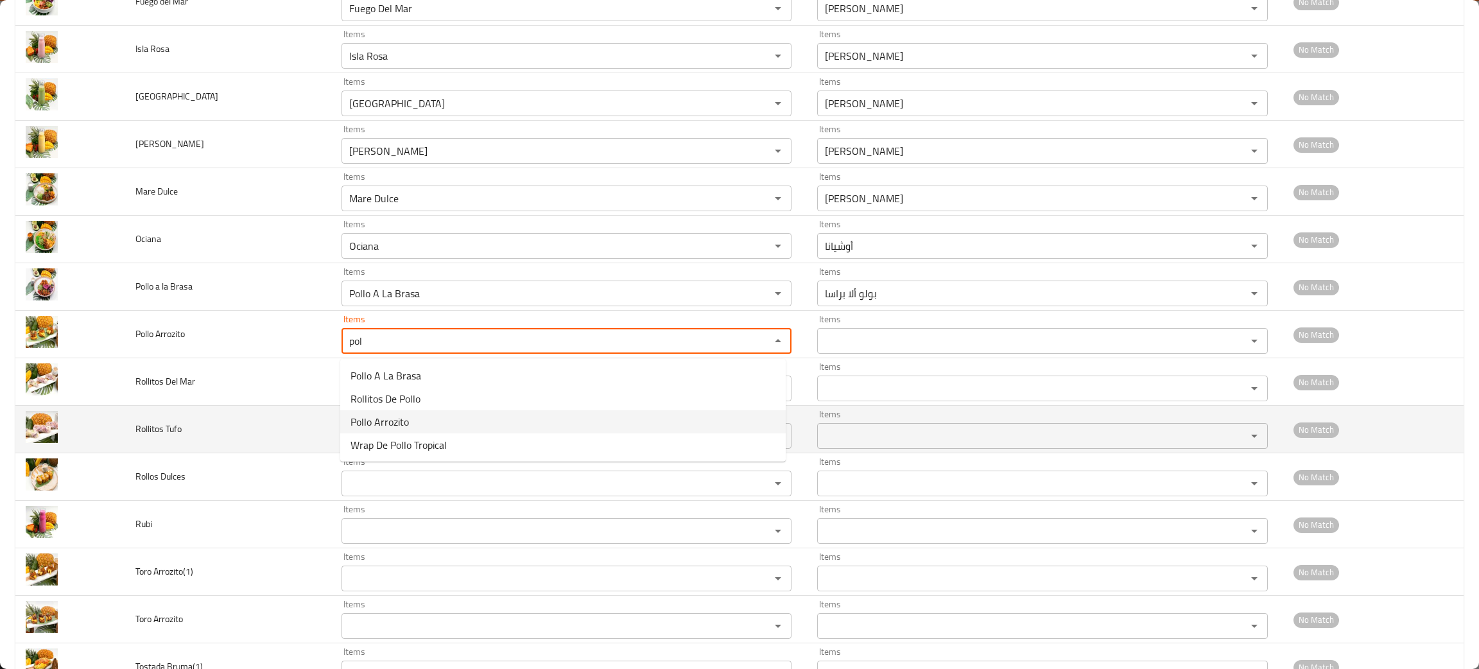
click at [411, 420] on Arrozito-option-2 "Pollo Arrozito" at bounding box center [562, 421] width 445 height 23
type Arrozito "Pollo Arrozito"
type Arrozito-ar "بولو أروزيتو"
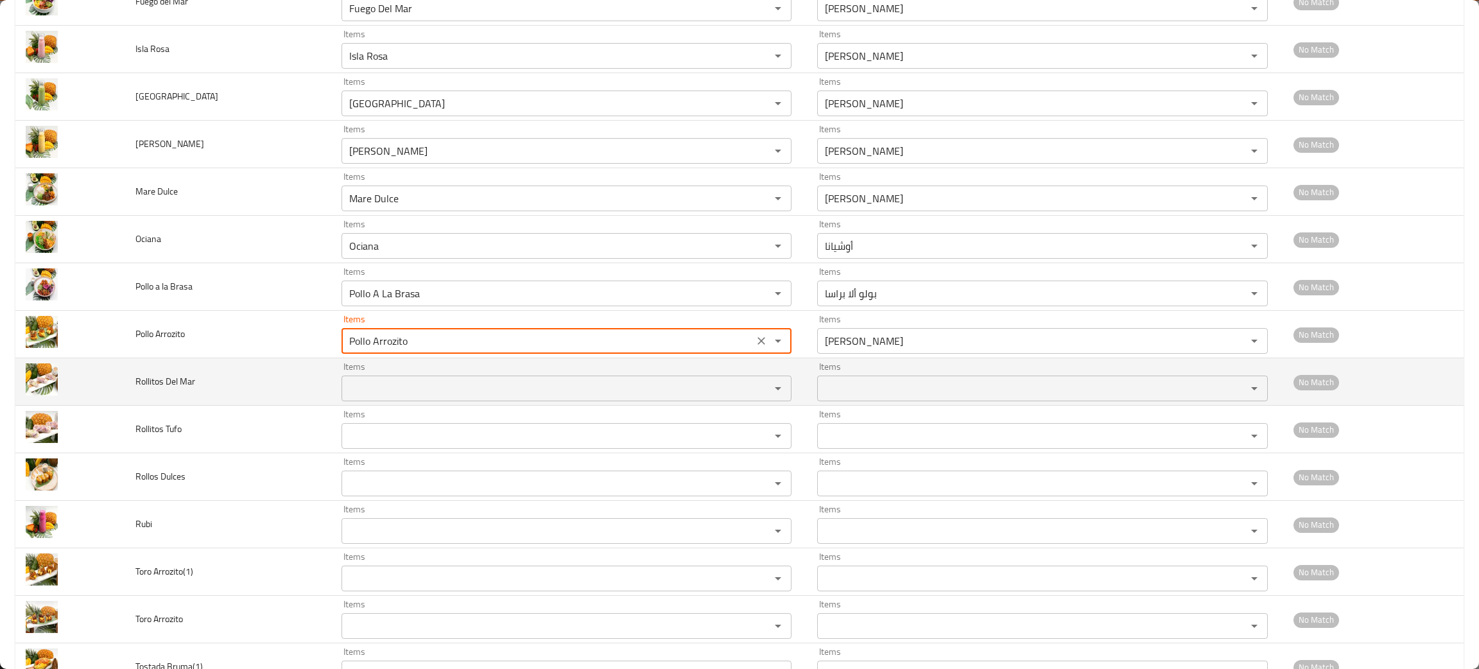
type Arrozito "Pollo Arrozito"
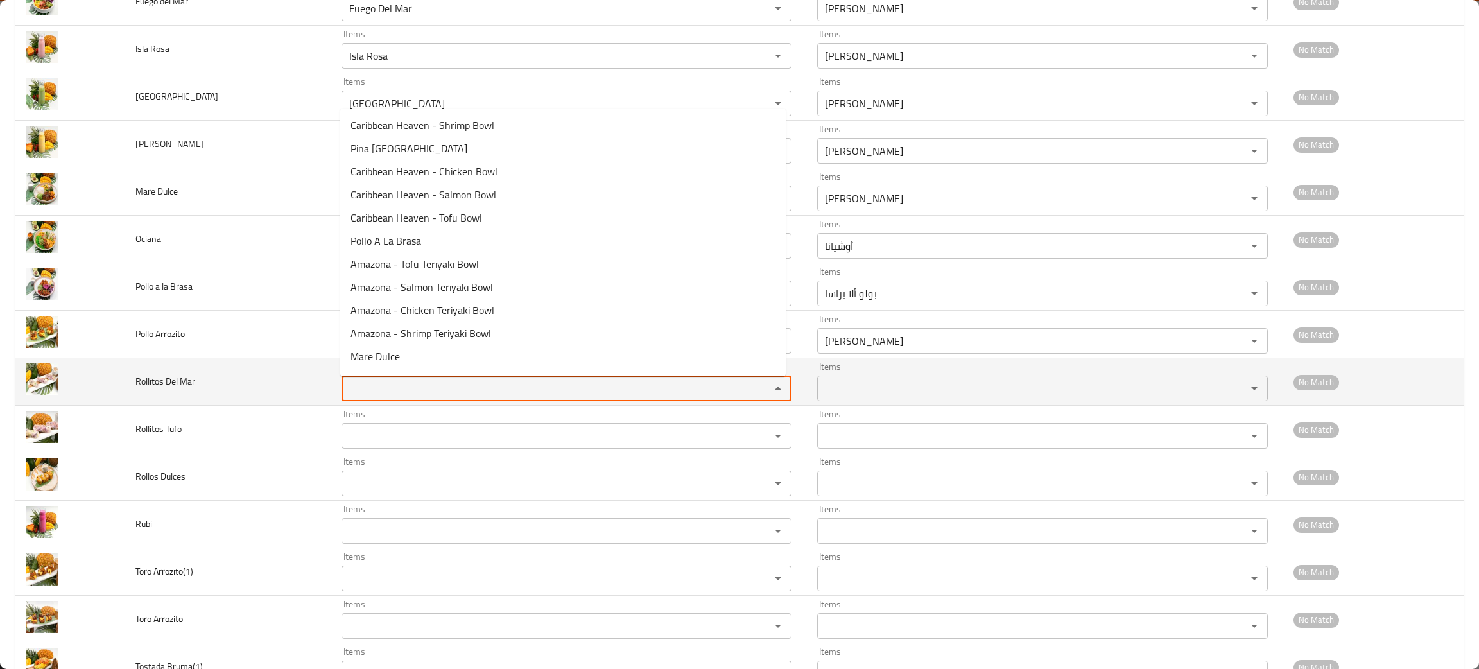
click at [414, 392] on Mar "Items" at bounding box center [547, 388] width 404 height 18
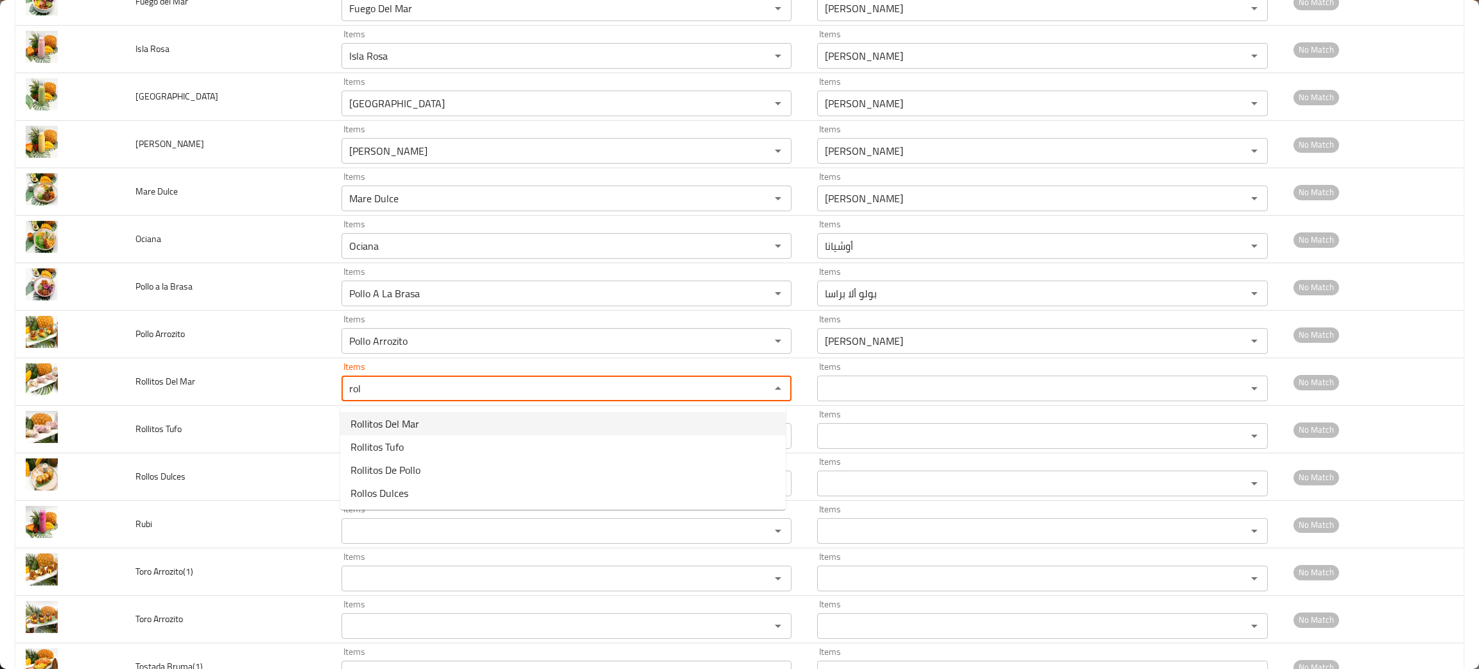
click at [409, 419] on span "Rollitos Del Mar" at bounding box center [384, 423] width 69 height 15
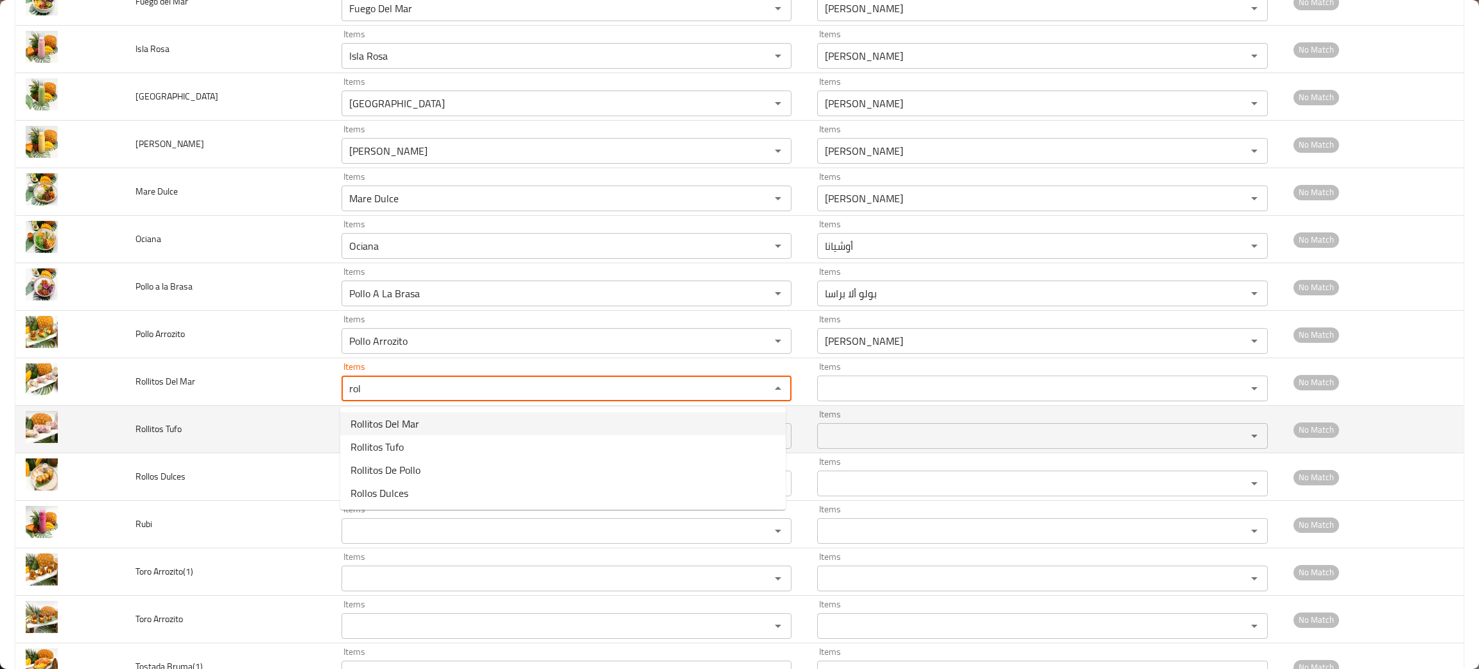
type Mar "Rollitos Del Mar"
type Mar-ar "روليتوس ديل مار"
type Mar "Rollitos Del Mar"
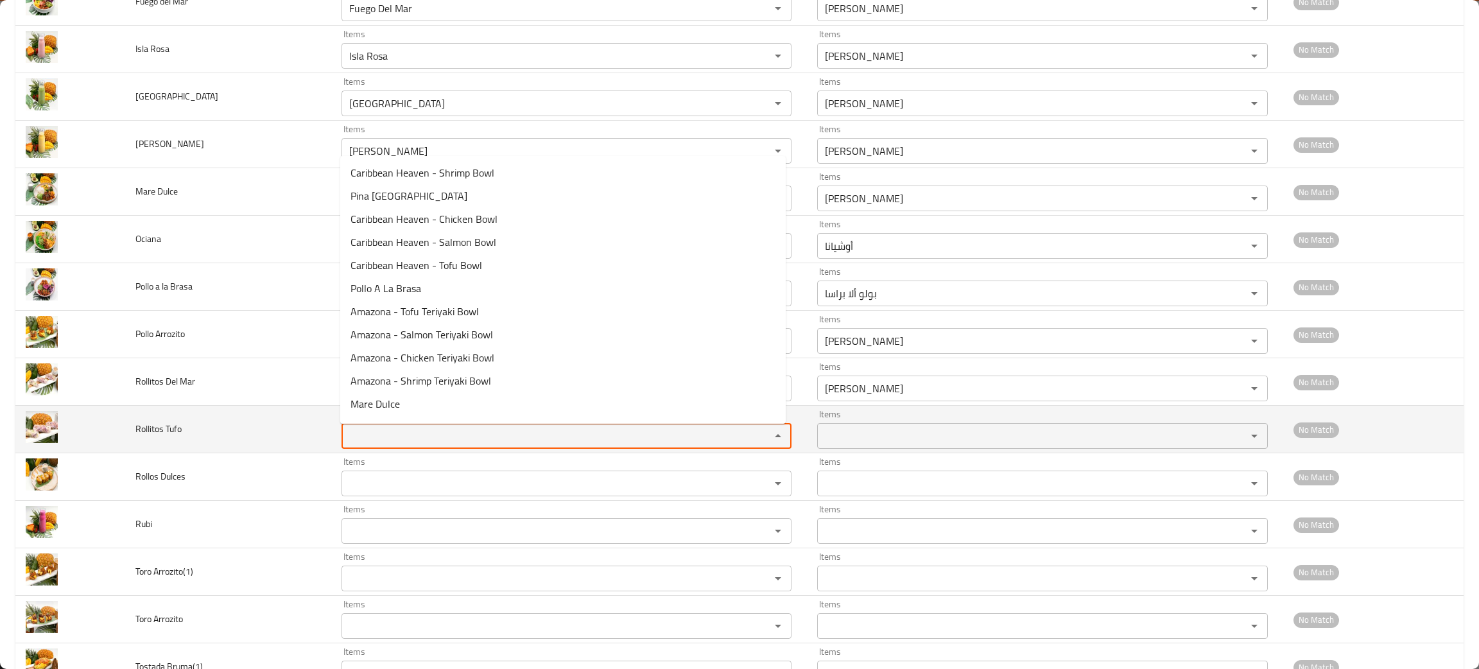
click at [397, 435] on Tufo "Items" at bounding box center [547, 436] width 404 height 18
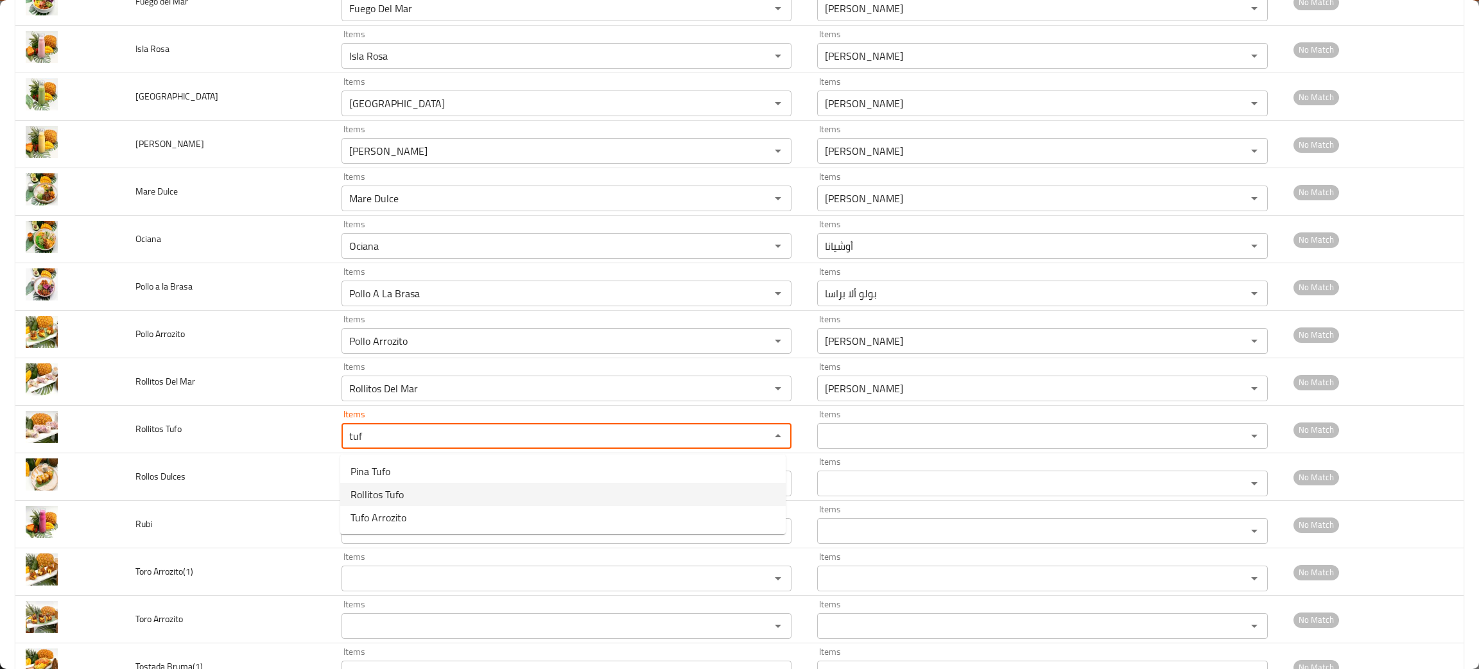
click at [390, 487] on span "Rollitos Tufo" at bounding box center [376, 494] width 53 height 15
type Tufo "Rollitos Tufo"
type Tufo-ar "روليتوس توفو"
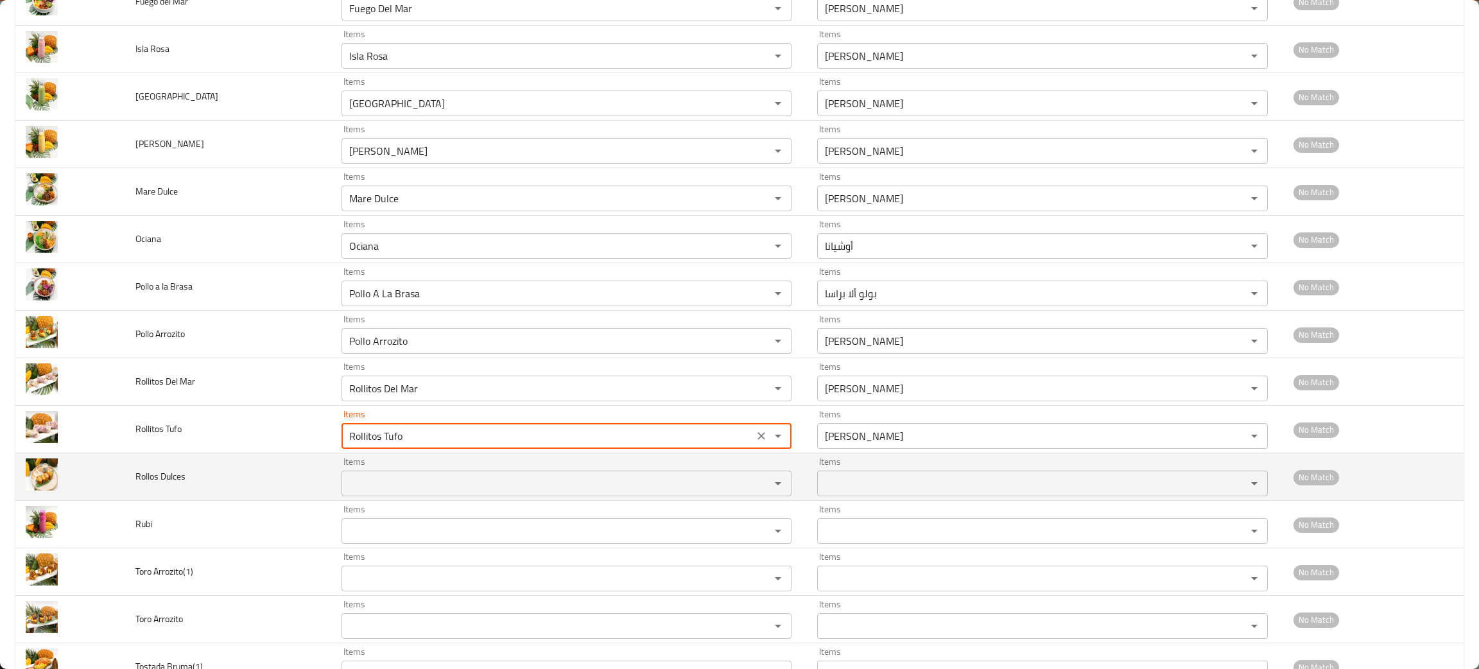
type Tufo "Rollitos Tufo"
click at [404, 485] on Dulces "Items" at bounding box center [547, 483] width 404 height 18
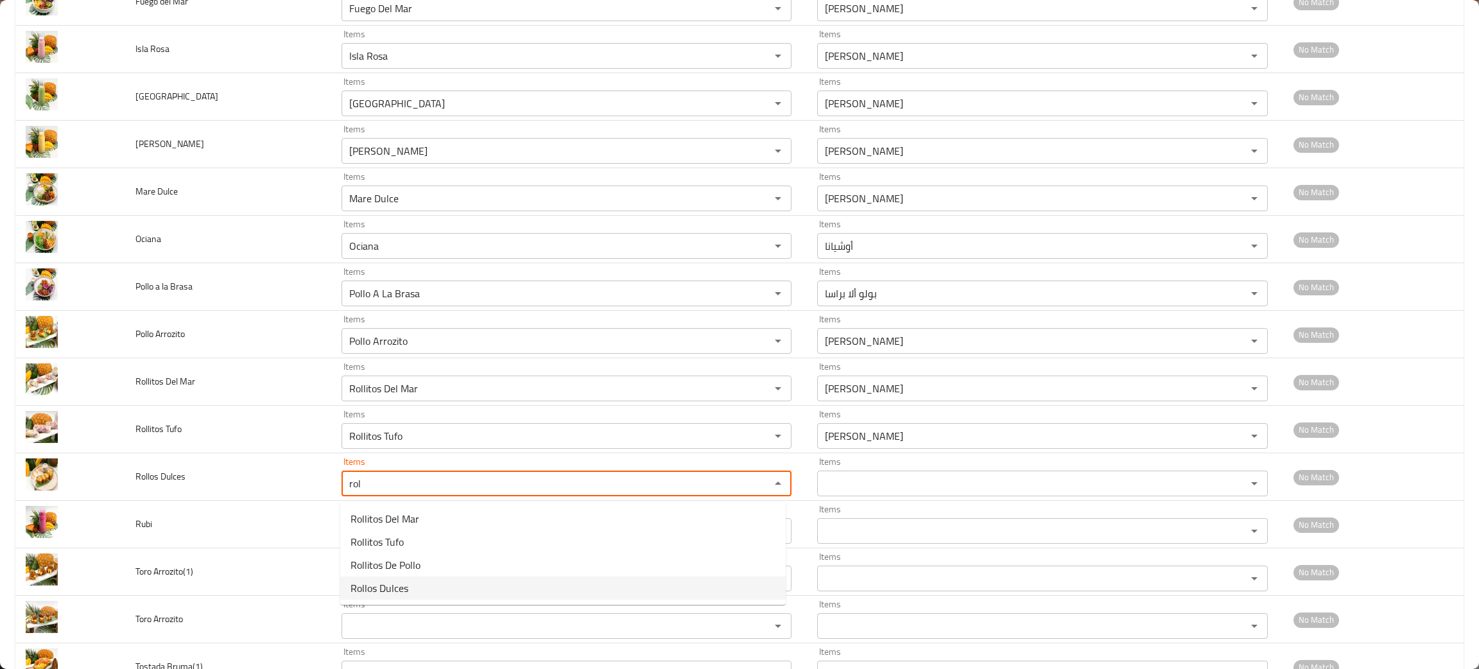
click at [398, 588] on span "Rollos Dulces" at bounding box center [379, 587] width 58 height 15
type Dulces "Rollos Dulces"
type Dulces-ar "رولوس دولسيس"
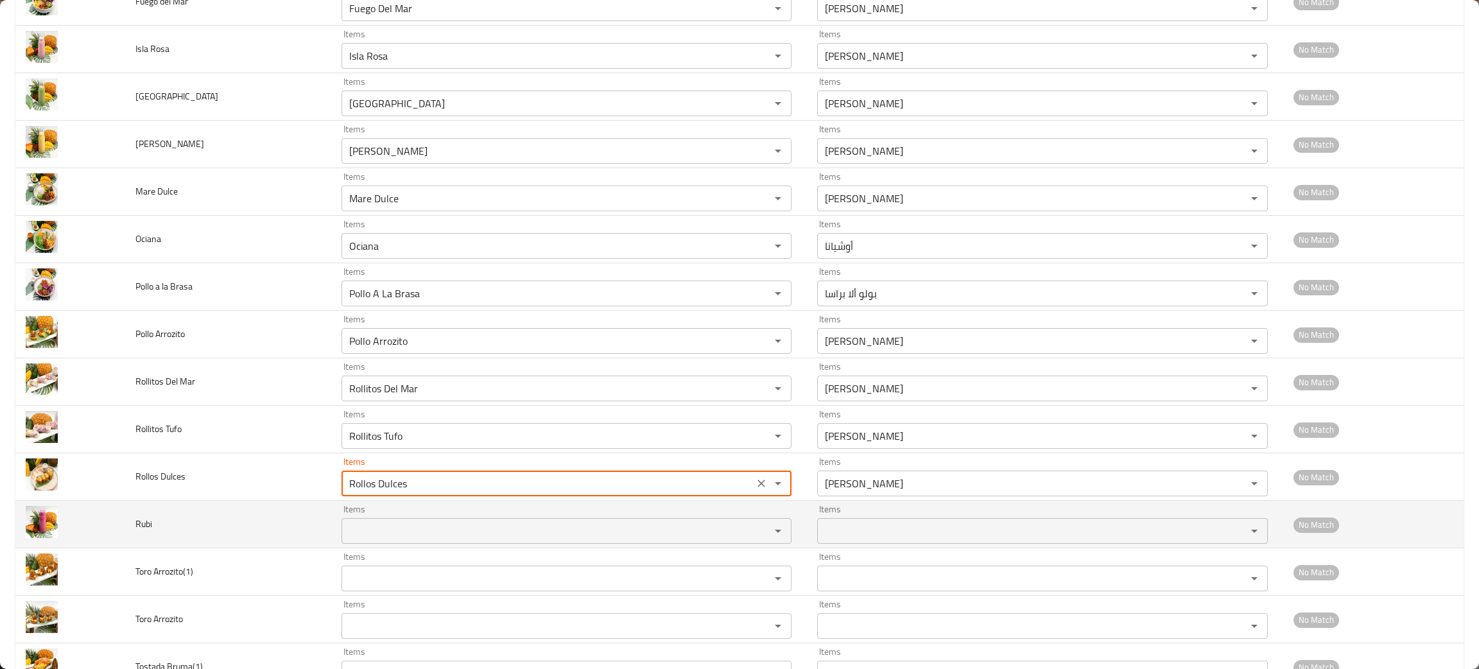
type Dulces "Rollos Dulces"
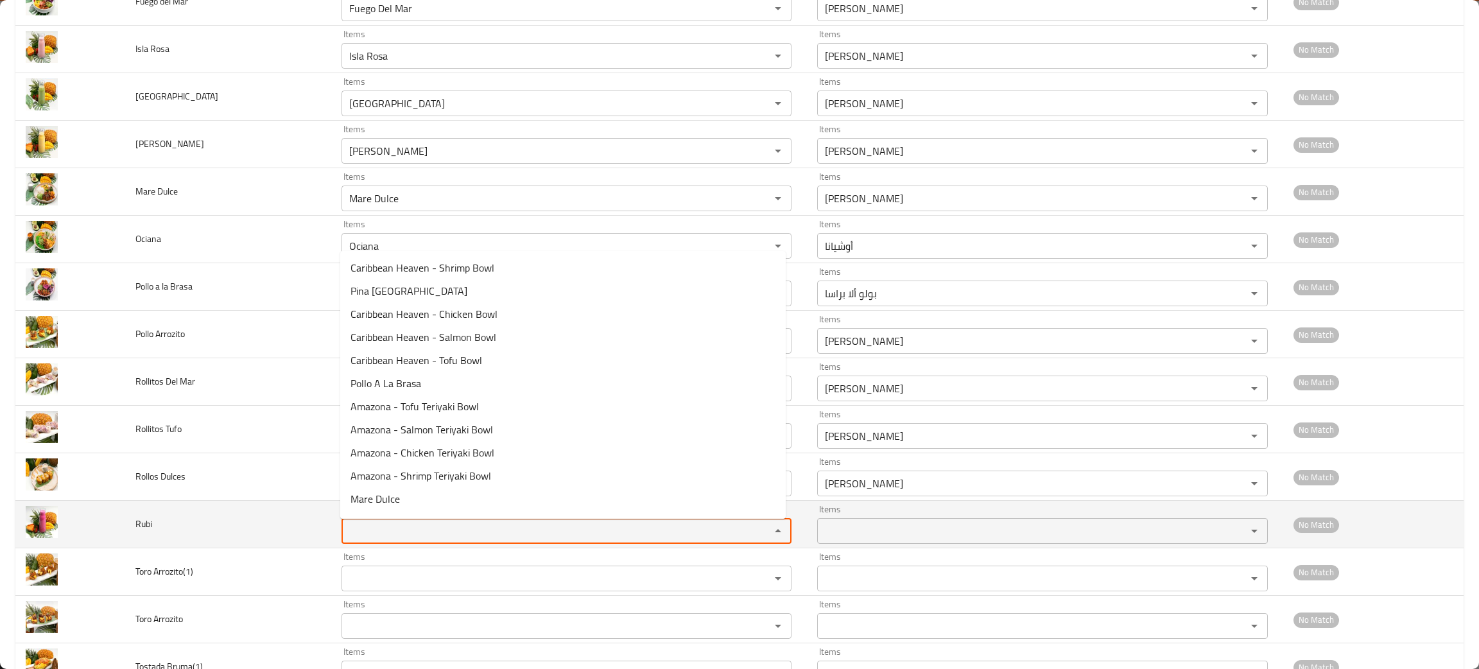
click at [406, 527] on input "Items" at bounding box center [547, 531] width 404 height 18
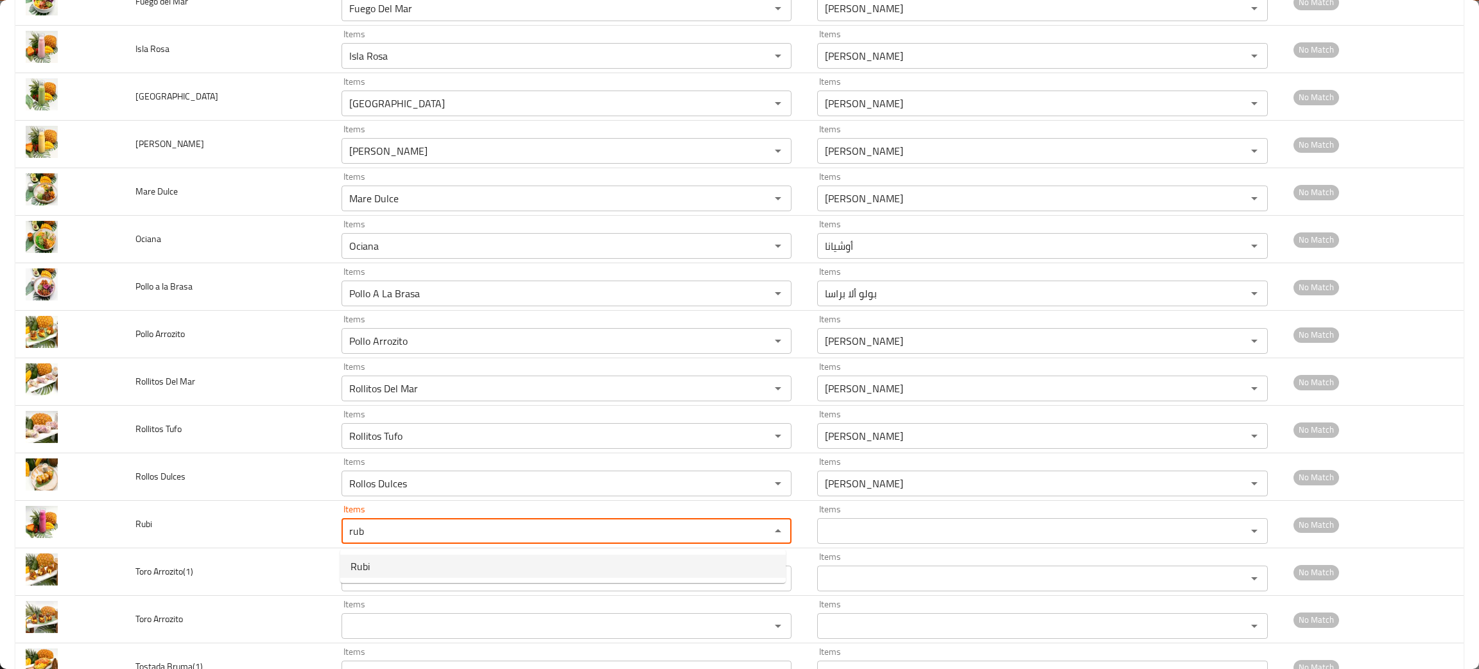
click at [355, 558] on span "Rubi" at bounding box center [359, 565] width 19 height 15
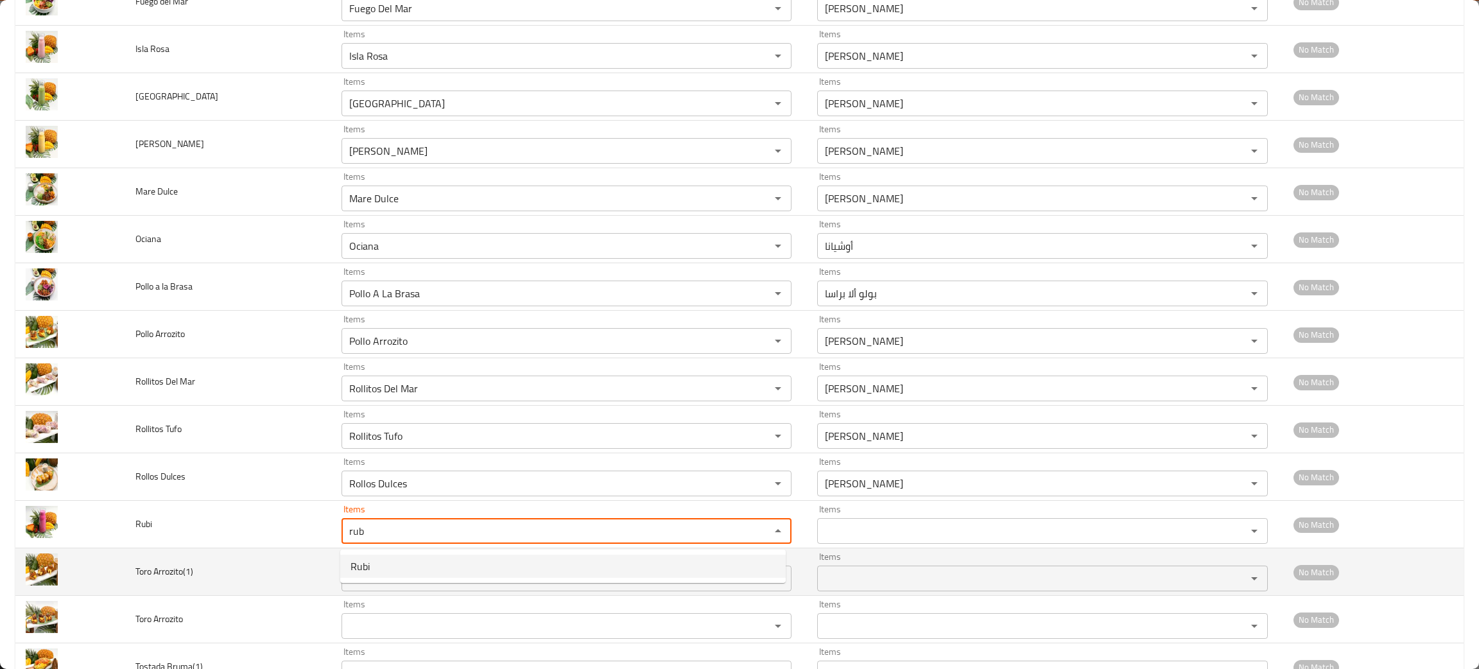
type input "Rubi"
type input "روبي"
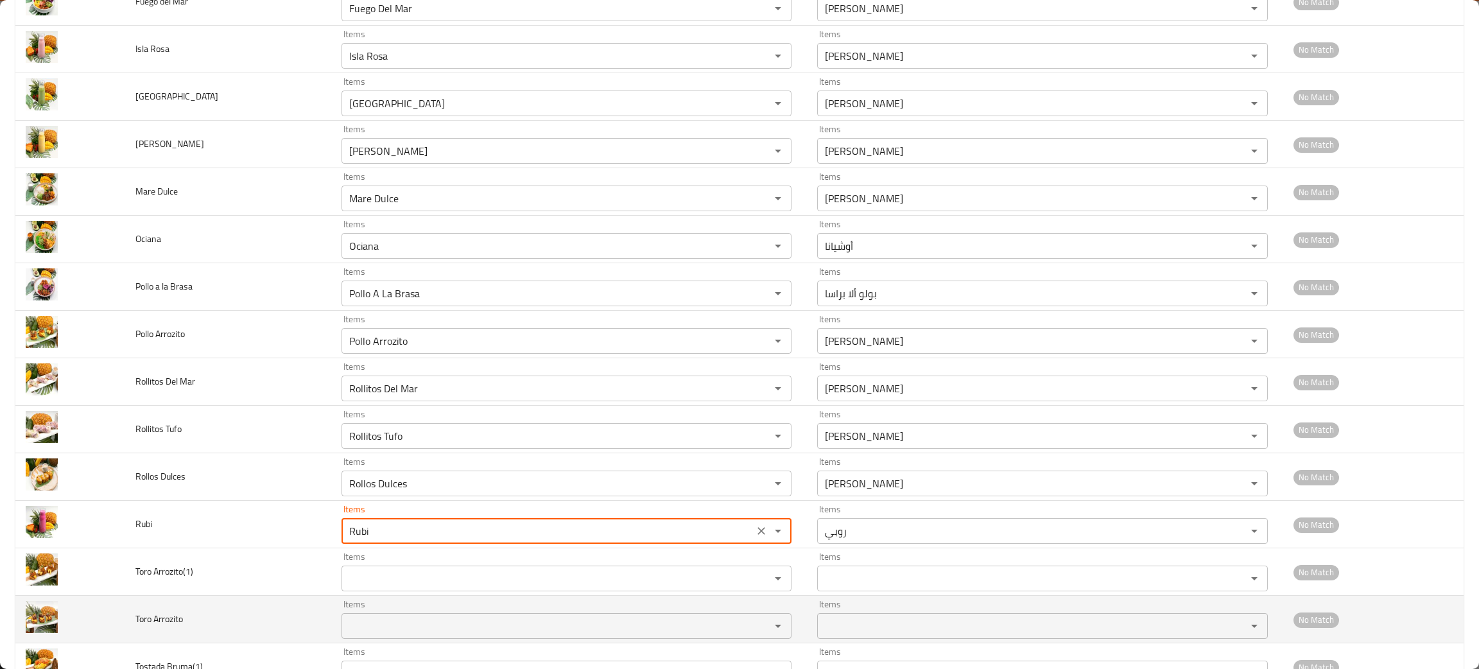
type input "Rubi"
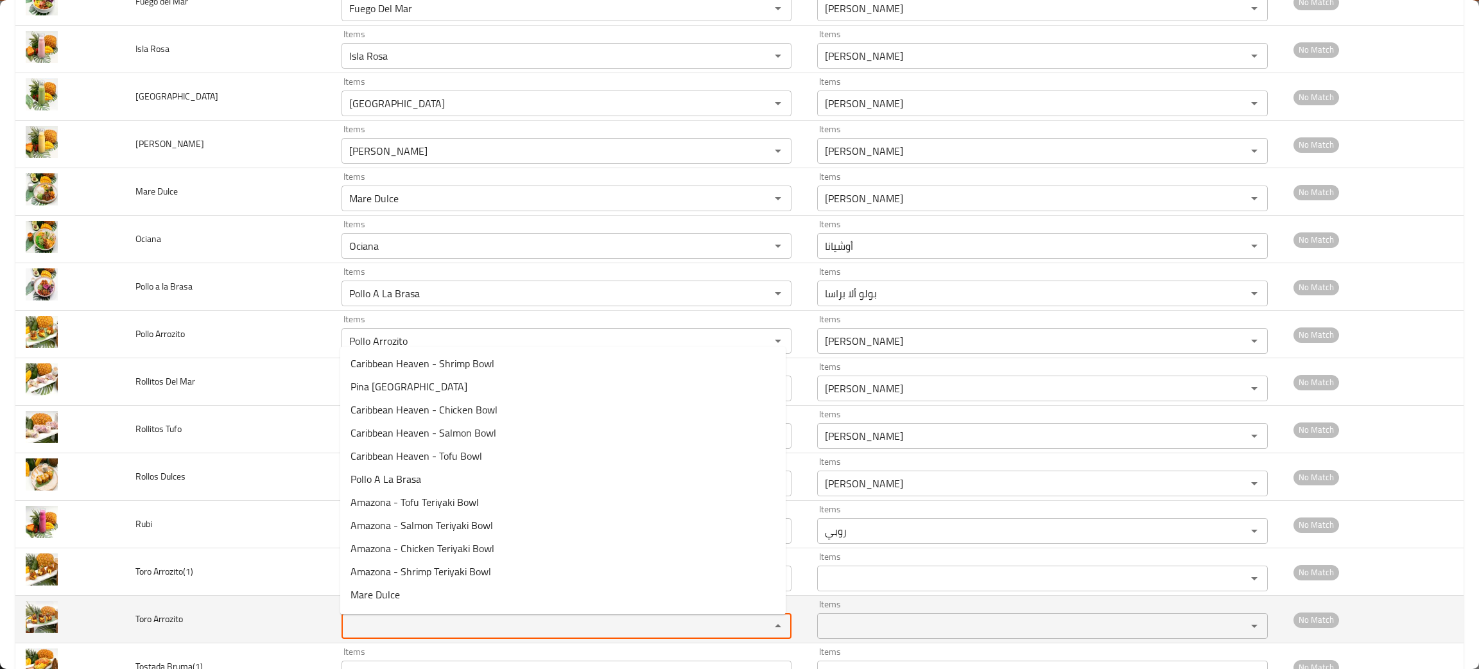
click at [395, 626] on Arrozito "Items" at bounding box center [547, 626] width 404 height 18
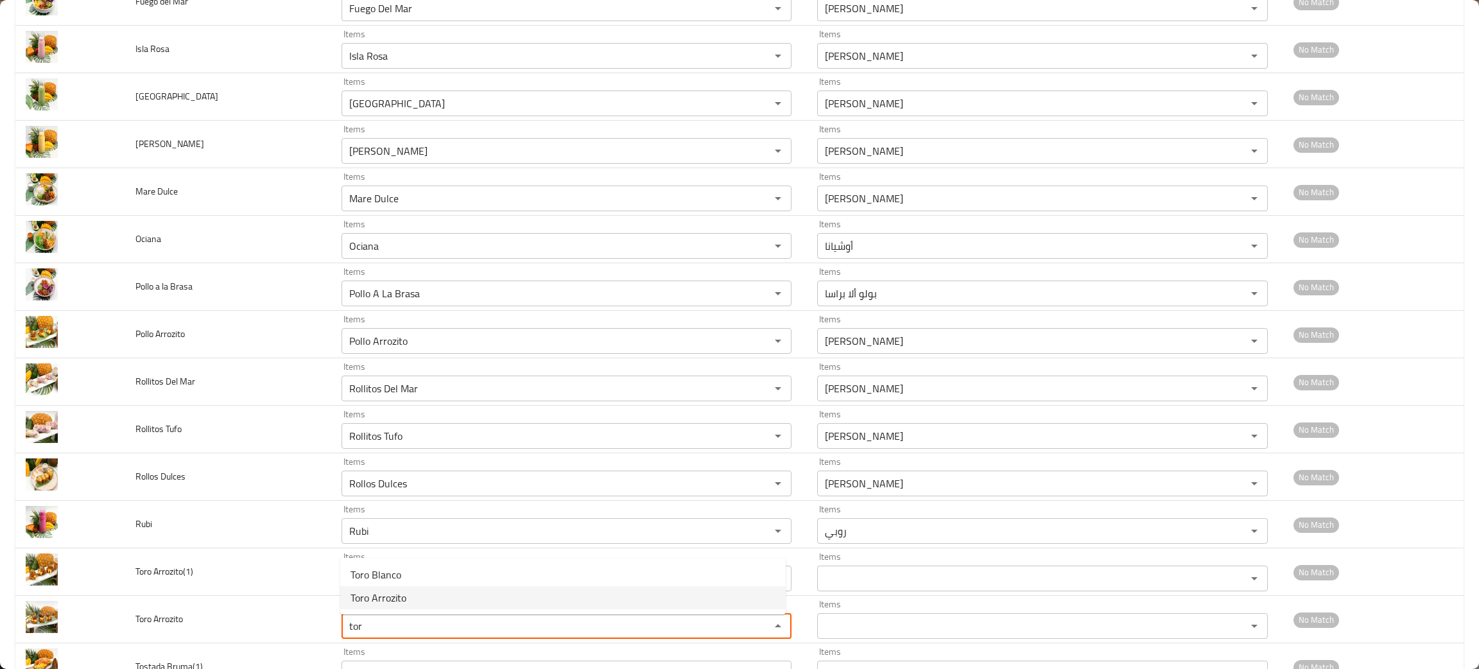
drag, startPoint x: 392, startPoint y: 590, endPoint x: 399, endPoint y: 598, distance: 10.4
click at [399, 598] on span "Toro Arrozito" at bounding box center [378, 597] width 56 height 15
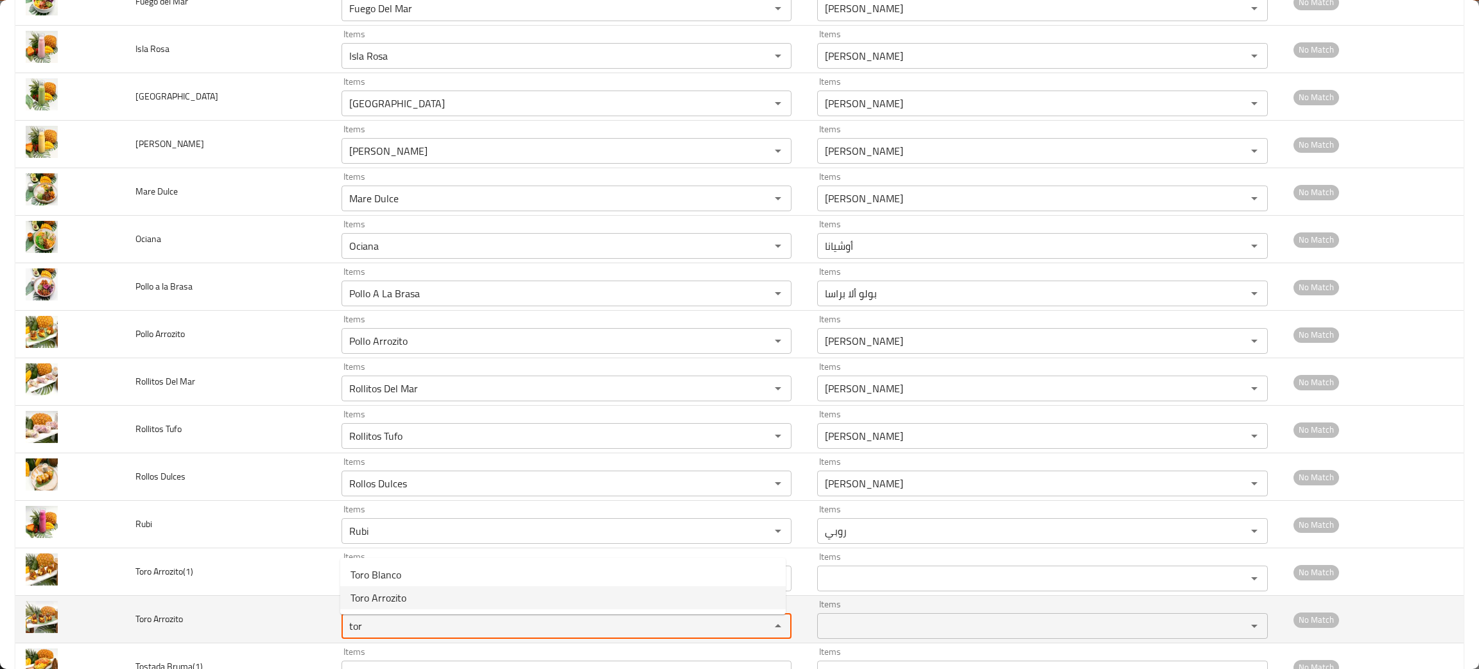
type Arrozito "Toro Arrozito"
type Arrozito-ar "تورو أروزيتو"
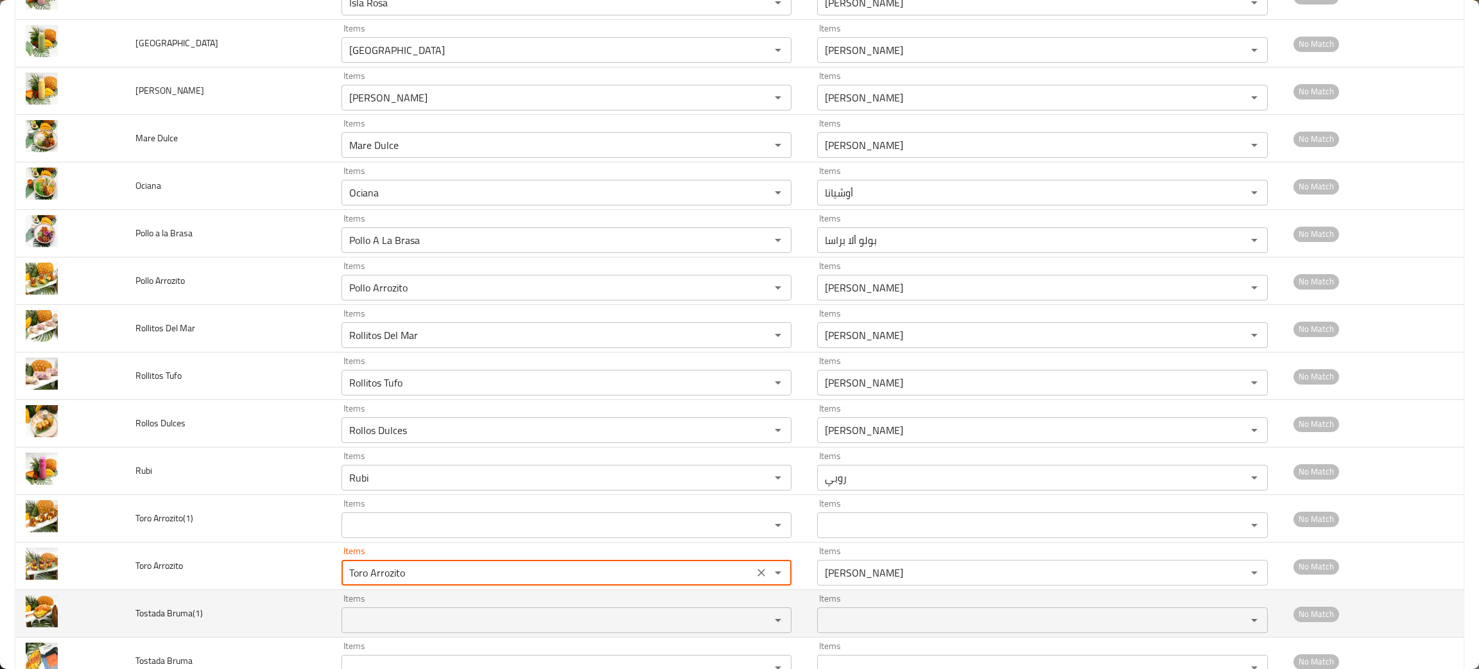
scroll to position [979, 0]
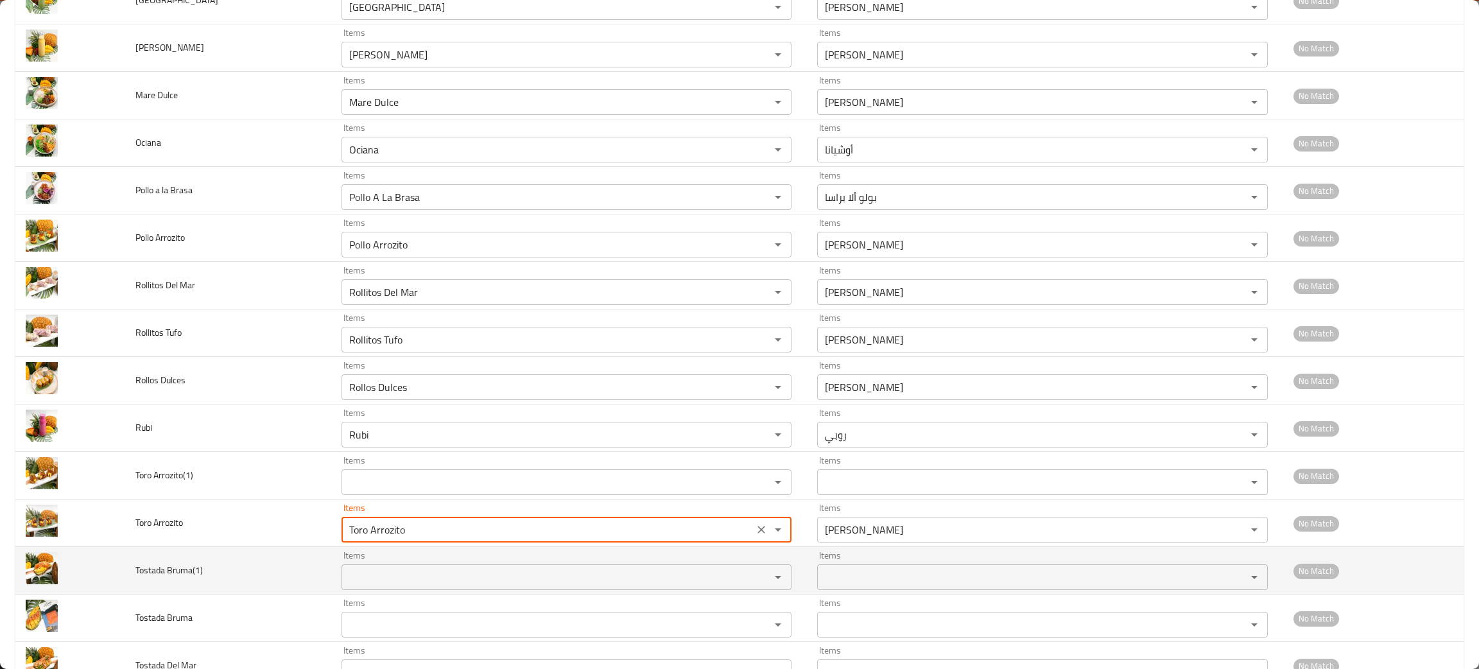
type Arrozito "Toro Arrozito"
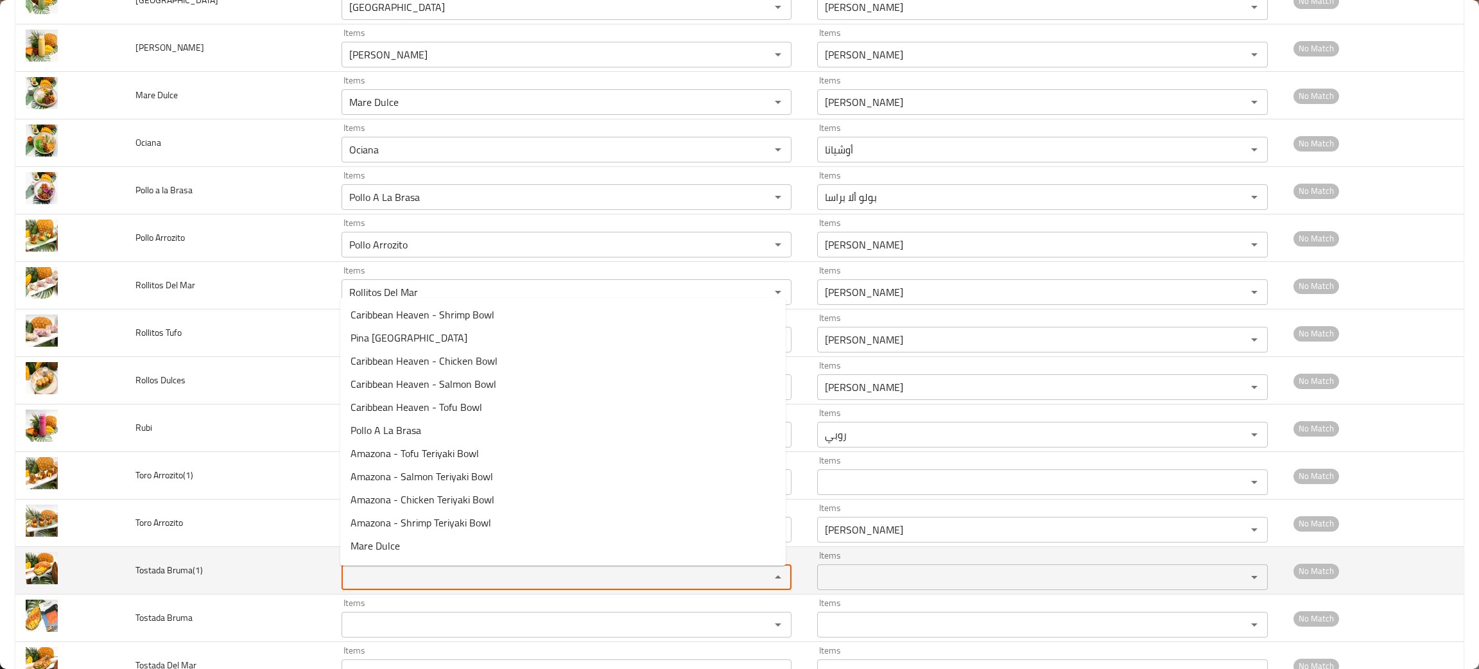
click at [410, 575] on Bruma\(1\) "Items" at bounding box center [547, 577] width 404 height 18
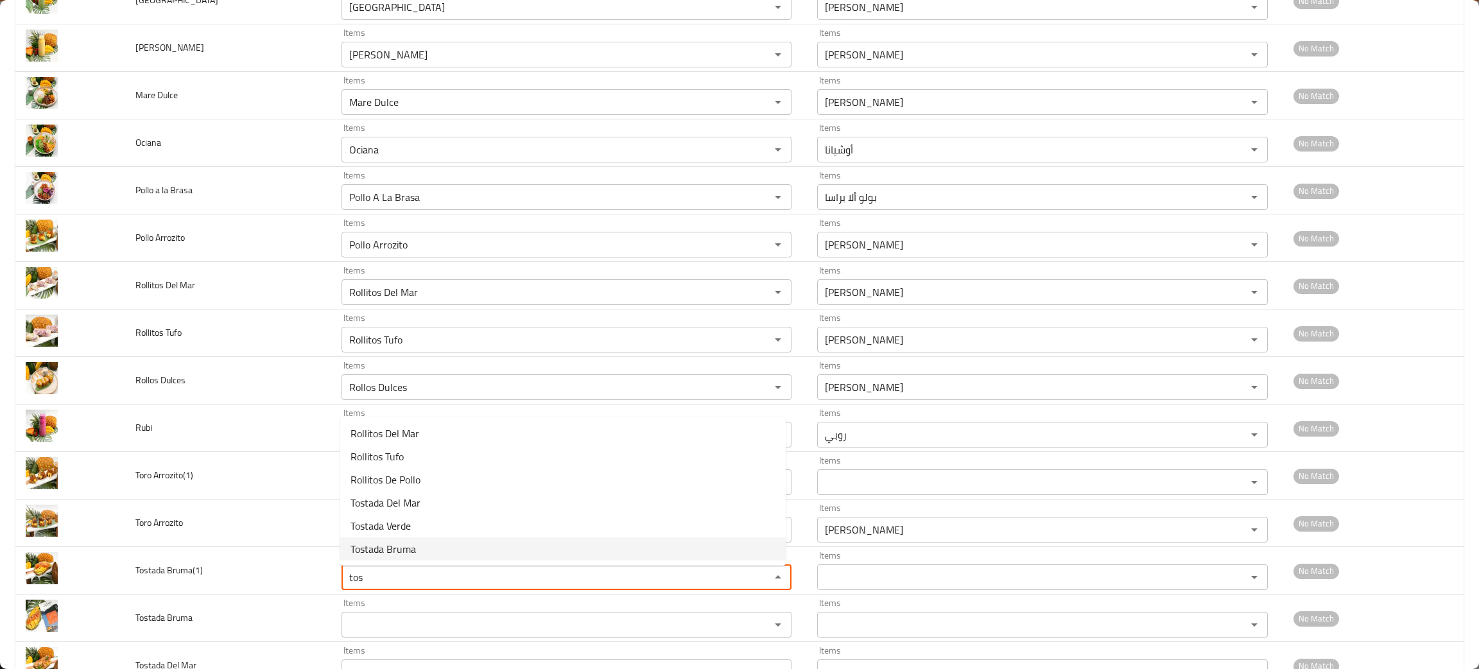
click at [370, 547] on span "Tostada Bruma" at bounding box center [382, 548] width 65 height 15
type Bruma\(1\) "Tostada Bruma"
type Bruma\(1\)-ar "توستادا بروما"
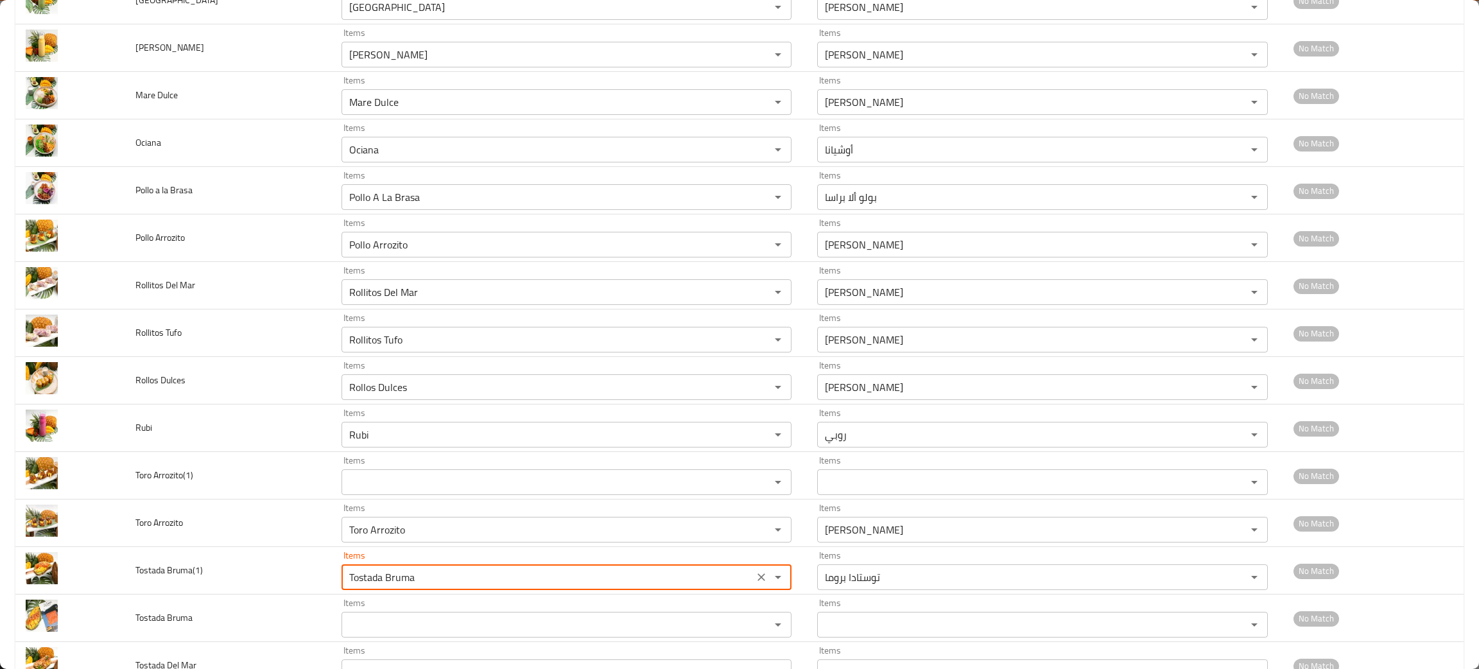
scroll to position [1076, 0]
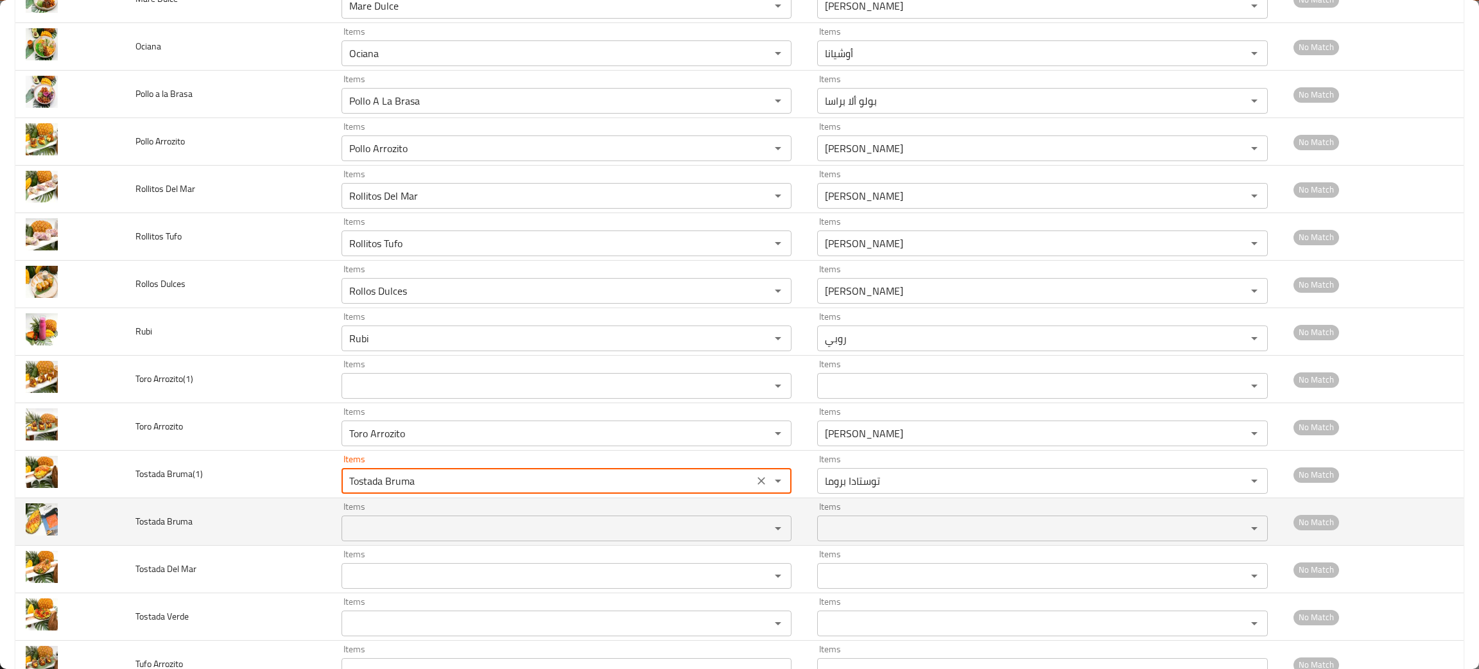
type Bruma\(1\) "Tostada Bruma"
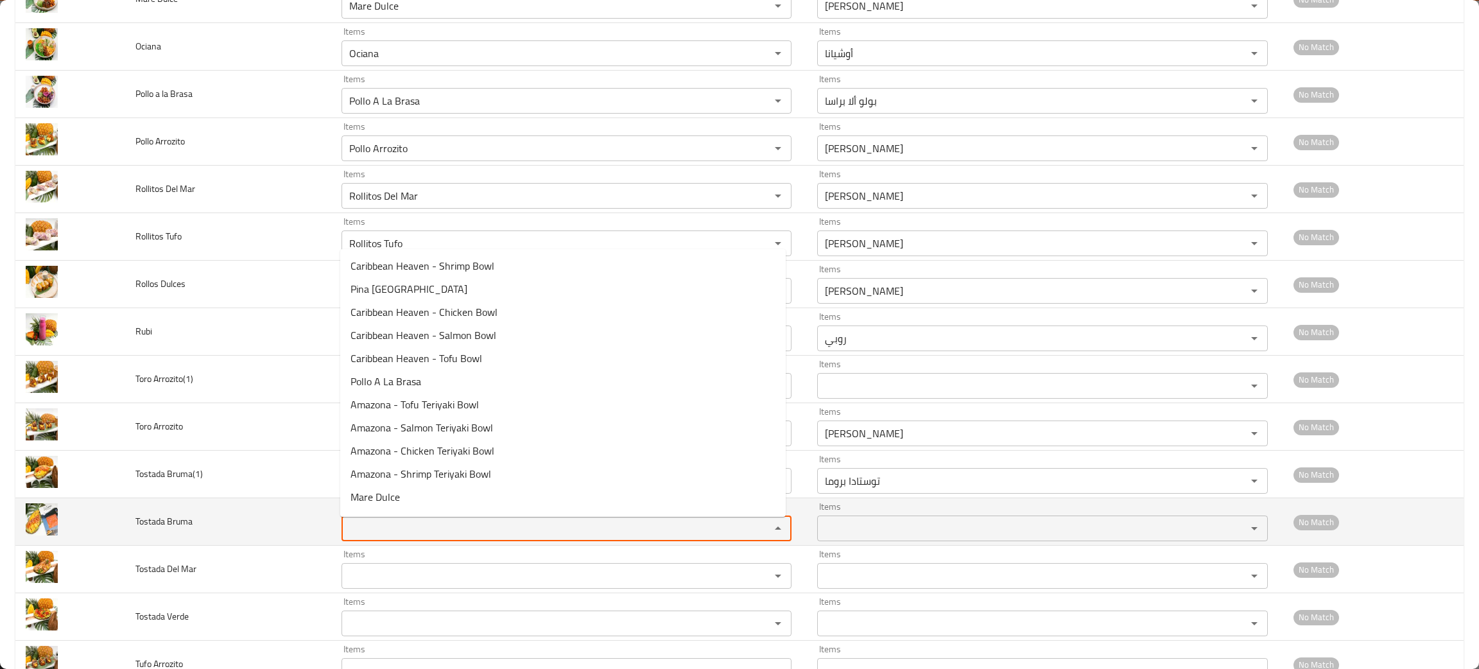
click at [372, 537] on Bruma "Items" at bounding box center [547, 528] width 404 height 18
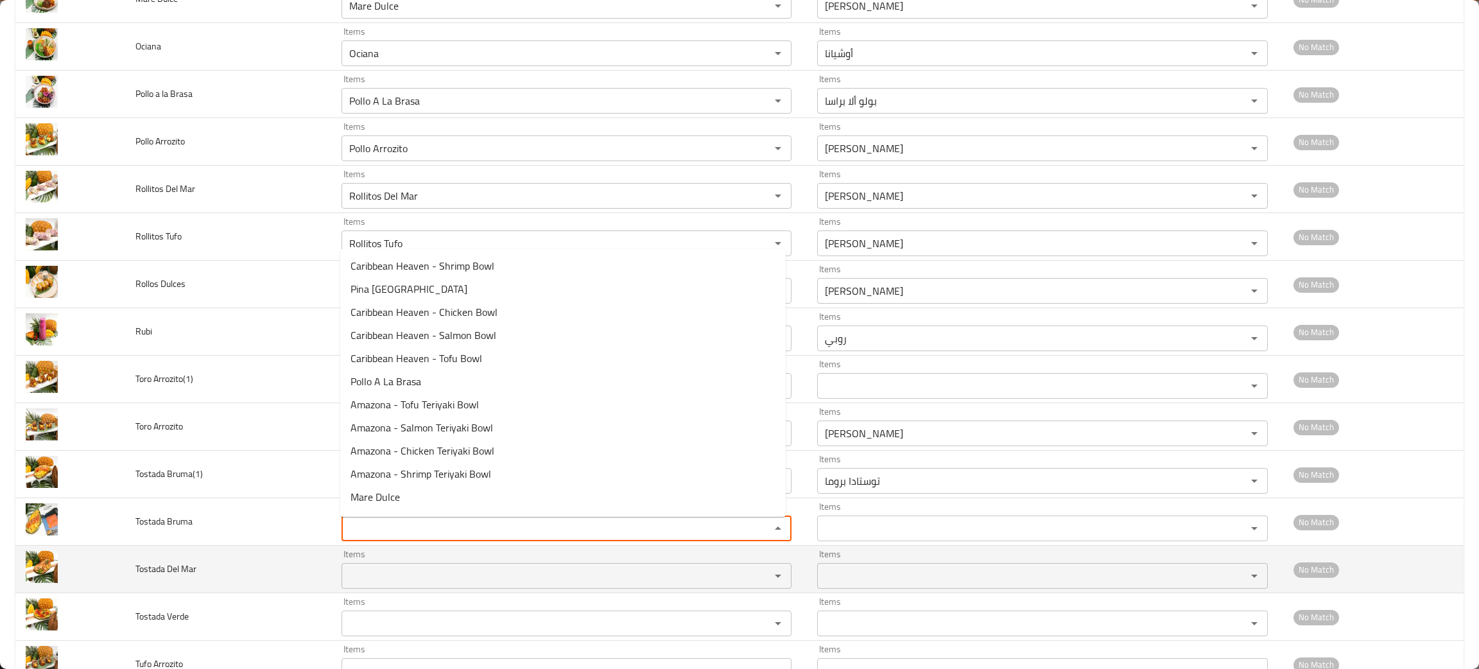
click at [283, 579] on td "Tostada Del Mar" at bounding box center [228, 569] width 206 height 47
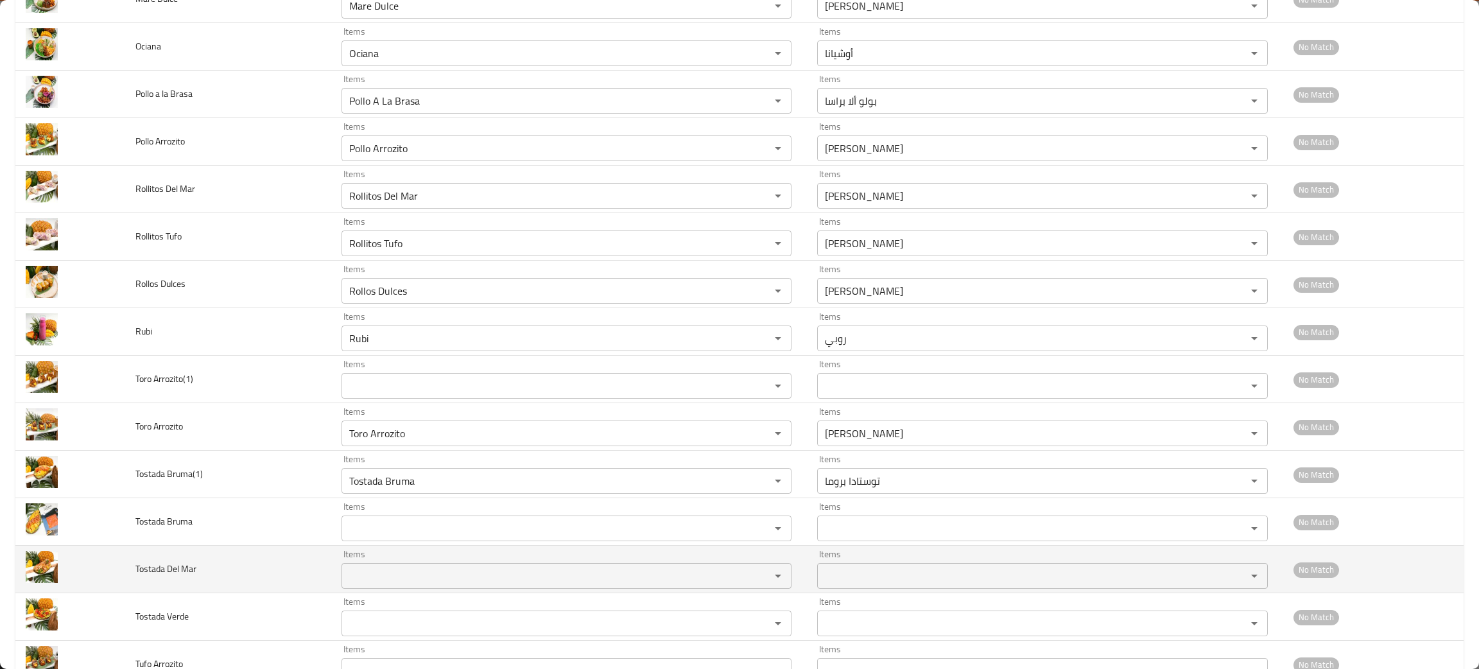
click at [374, 566] on div "Items" at bounding box center [566, 576] width 450 height 26
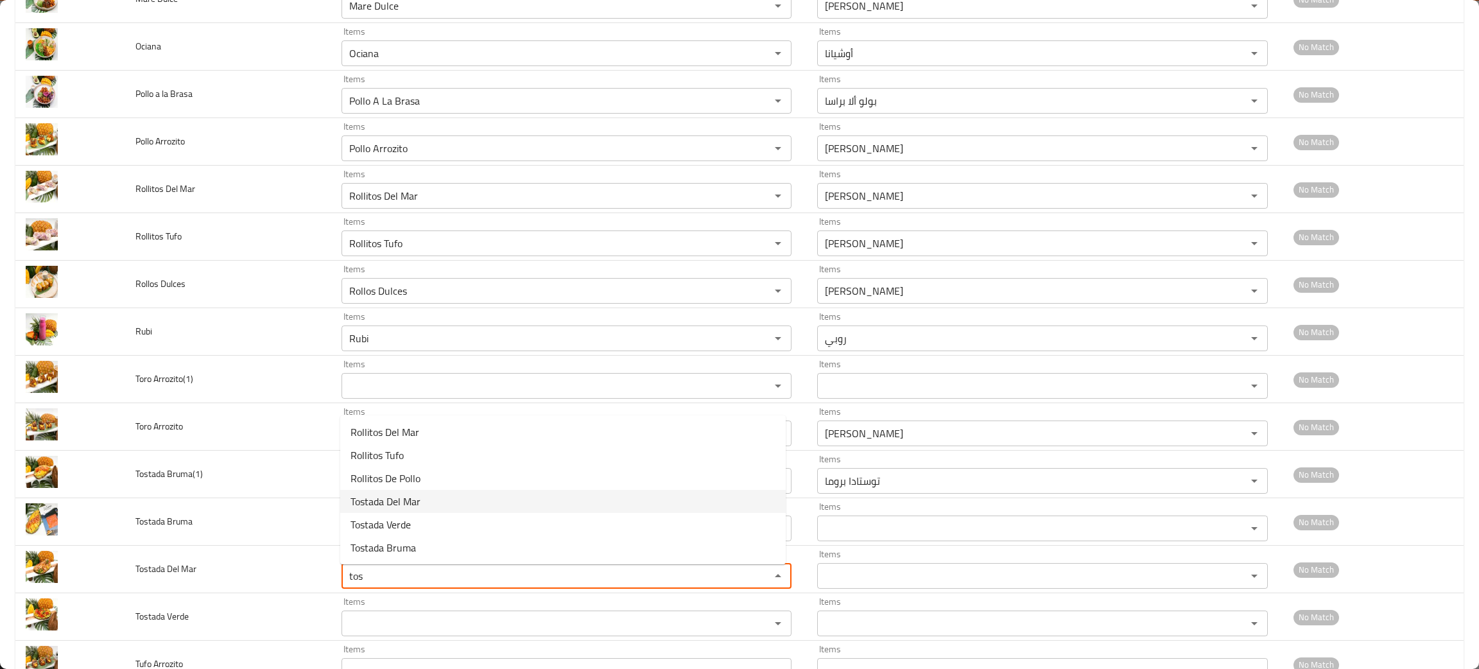
click at [404, 503] on span "Tostada Del Mar" at bounding box center [385, 501] width 70 height 15
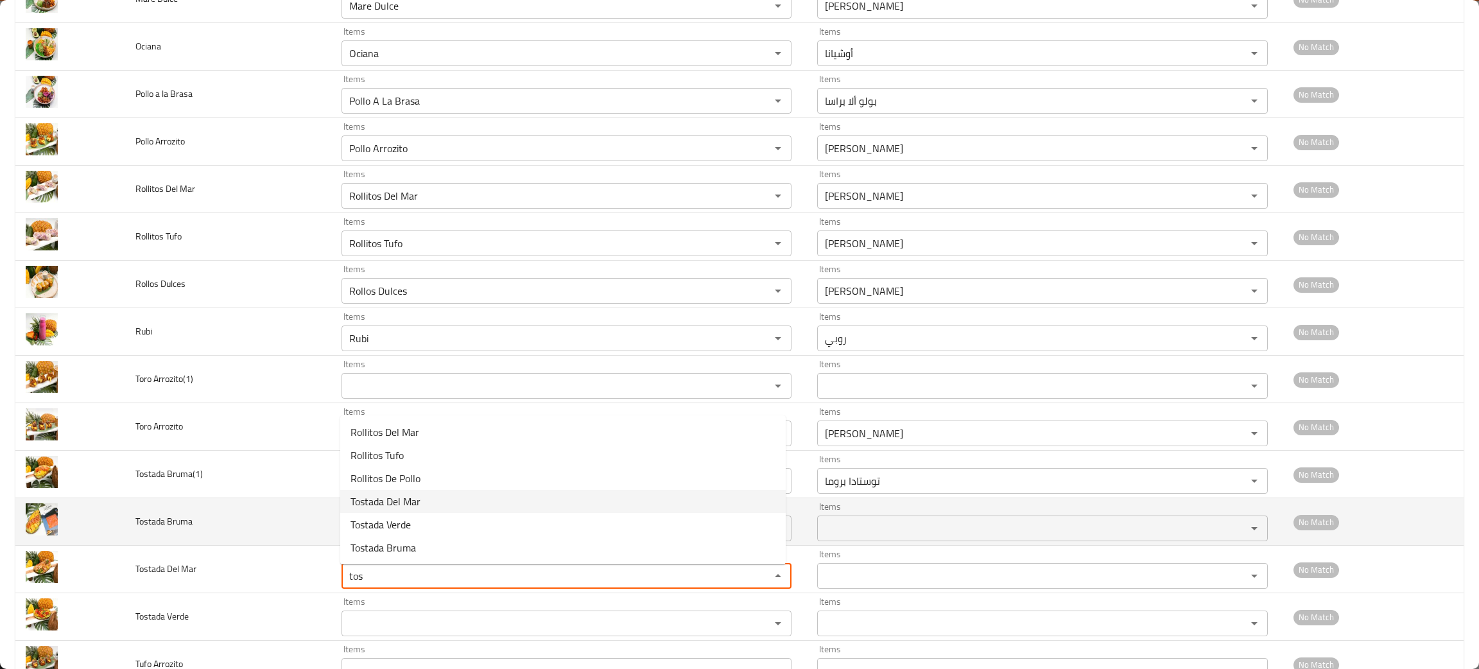
type Mar "Tostada Del Mar"
type Mar-ar "توستادا ديل مار"
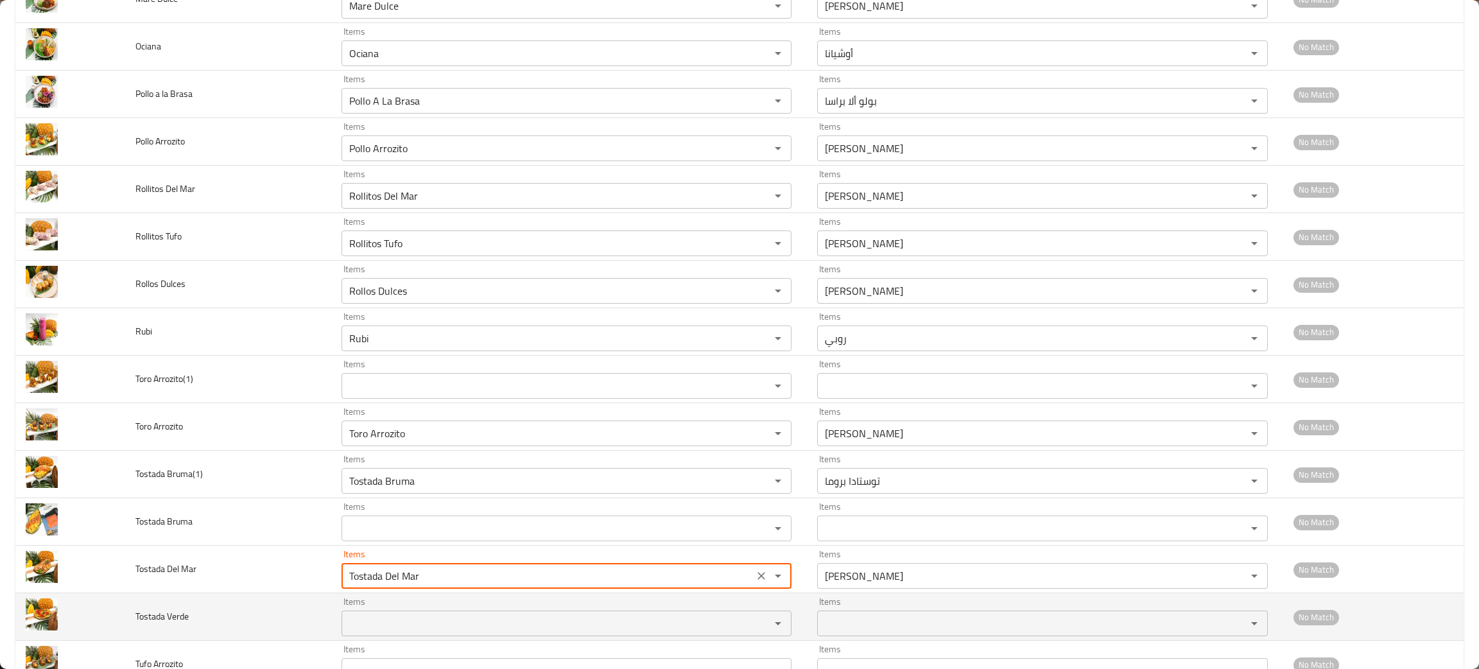
type Mar "Tostada Del Mar"
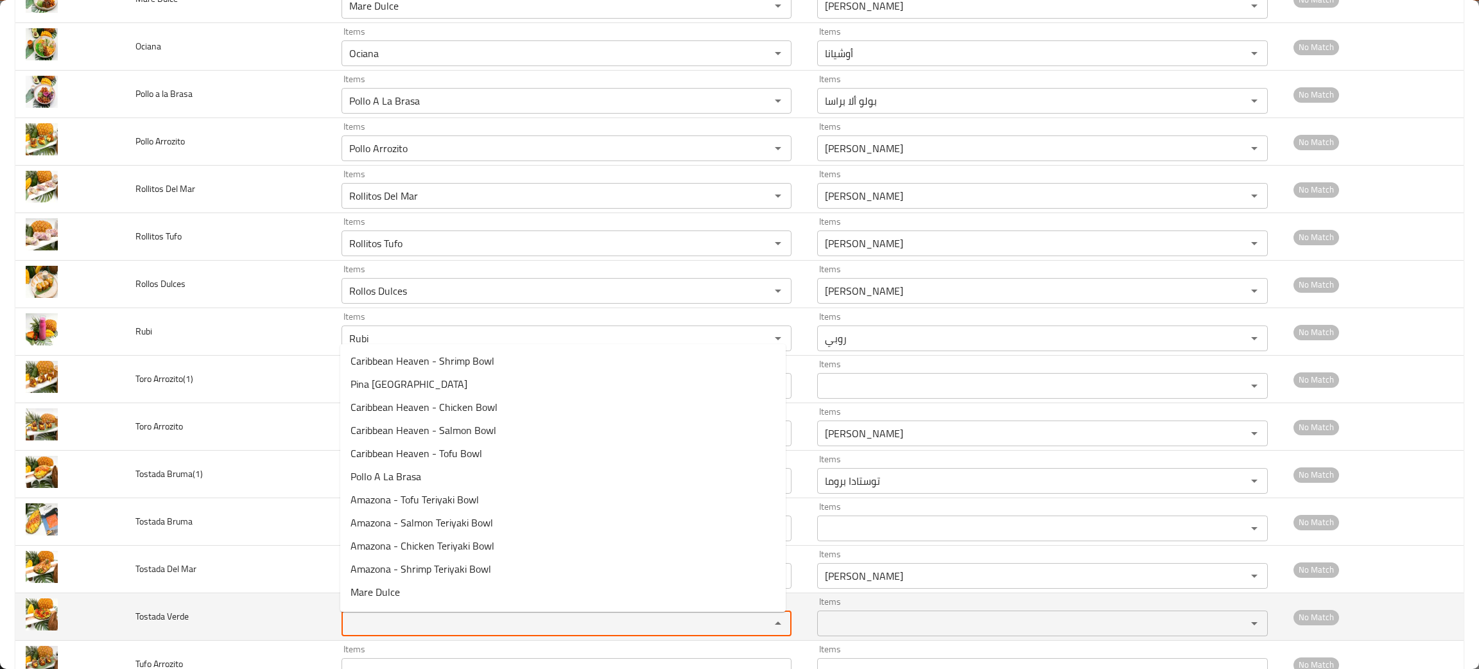
click at [406, 619] on Verde "Items" at bounding box center [547, 623] width 404 height 18
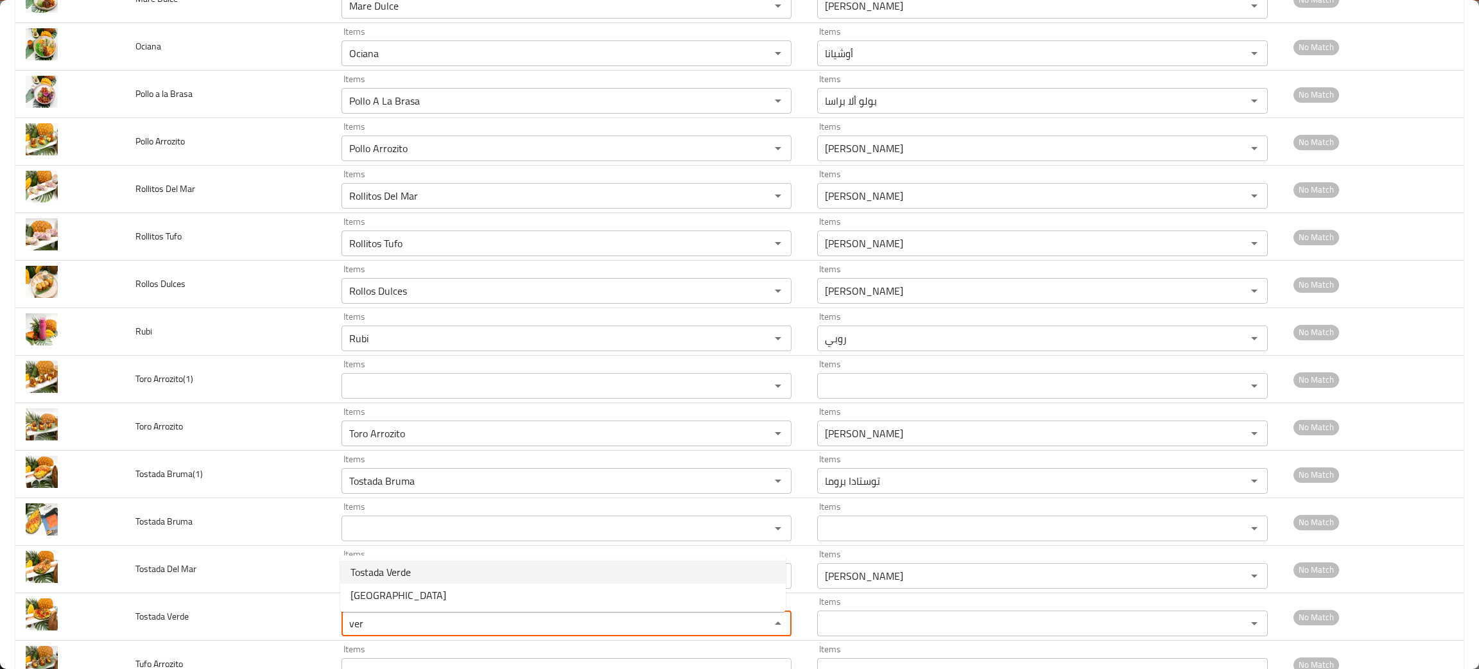
click at [438, 560] on Verde-option-0 "Tostada Verde" at bounding box center [562, 571] width 445 height 23
type Verde "Tostada Verde"
type Verde-ar "توستادا فيردي"
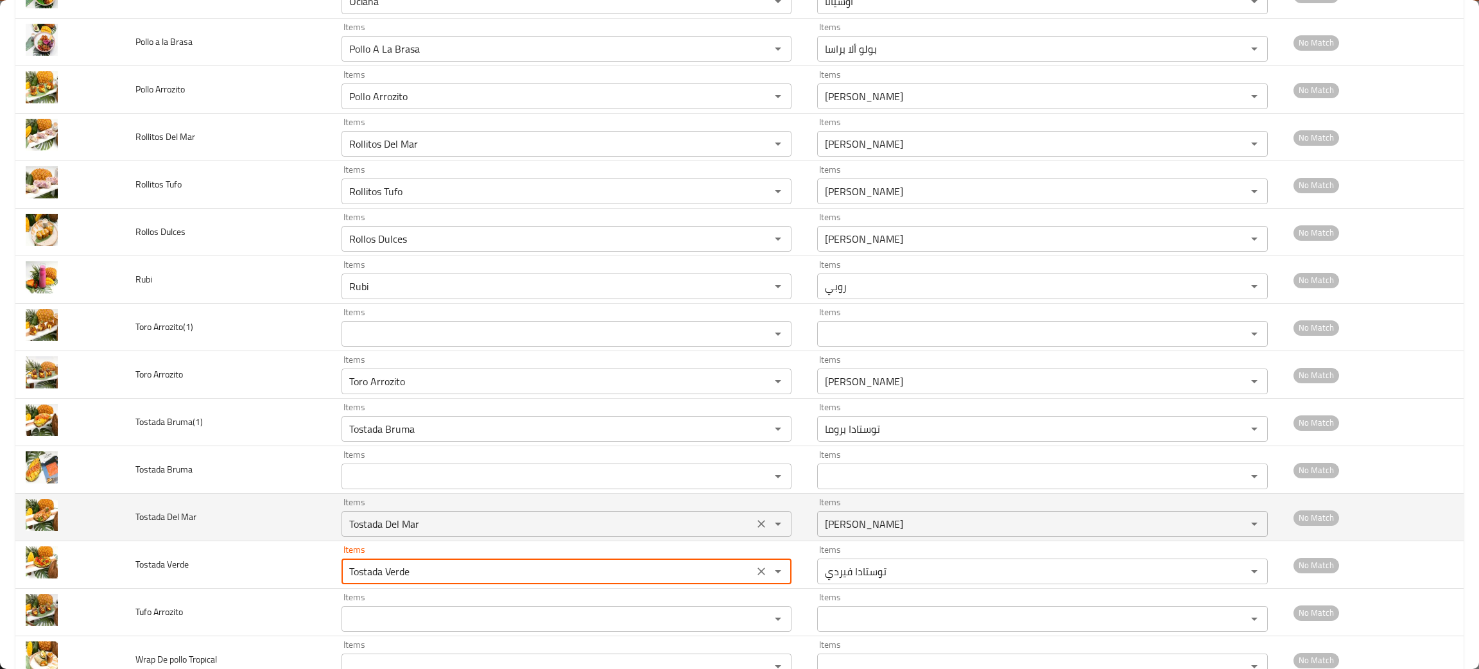
scroll to position [1172, 0]
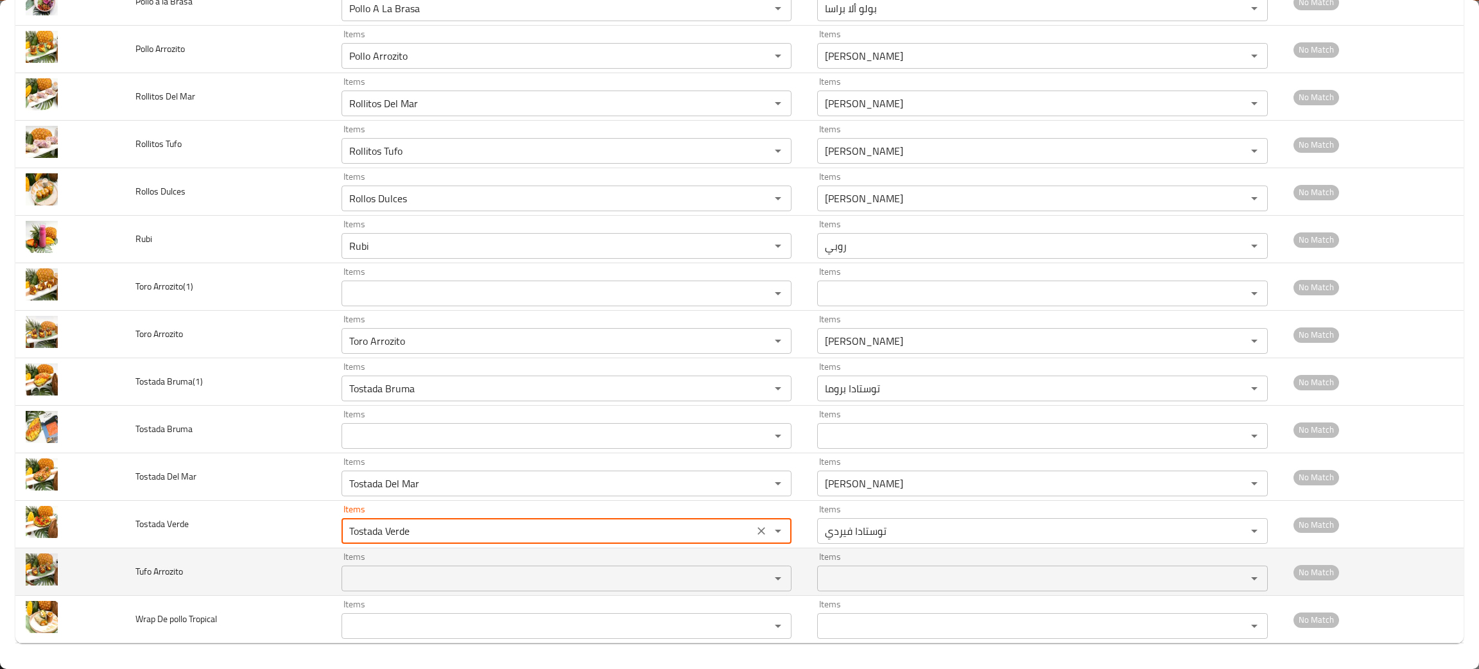
click at [430, 564] on div "Items Items" at bounding box center [566, 571] width 450 height 39
type Verde "Tostada Verde"
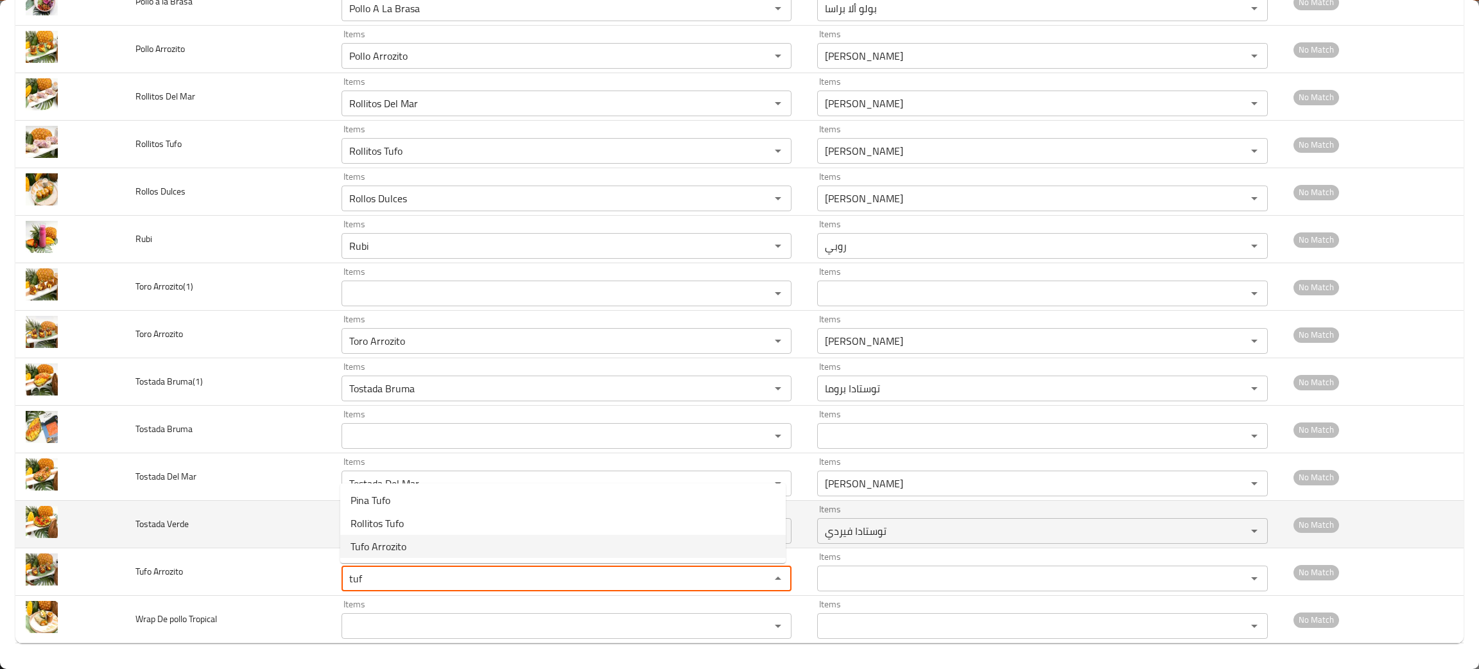
click at [384, 544] on span "Tufo Arrozito" at bounding box center [378, 546] width 56 height 15
type Arrozito "Tufo Arrozito"
type Arrozito-ar "توفو أروزيتو"
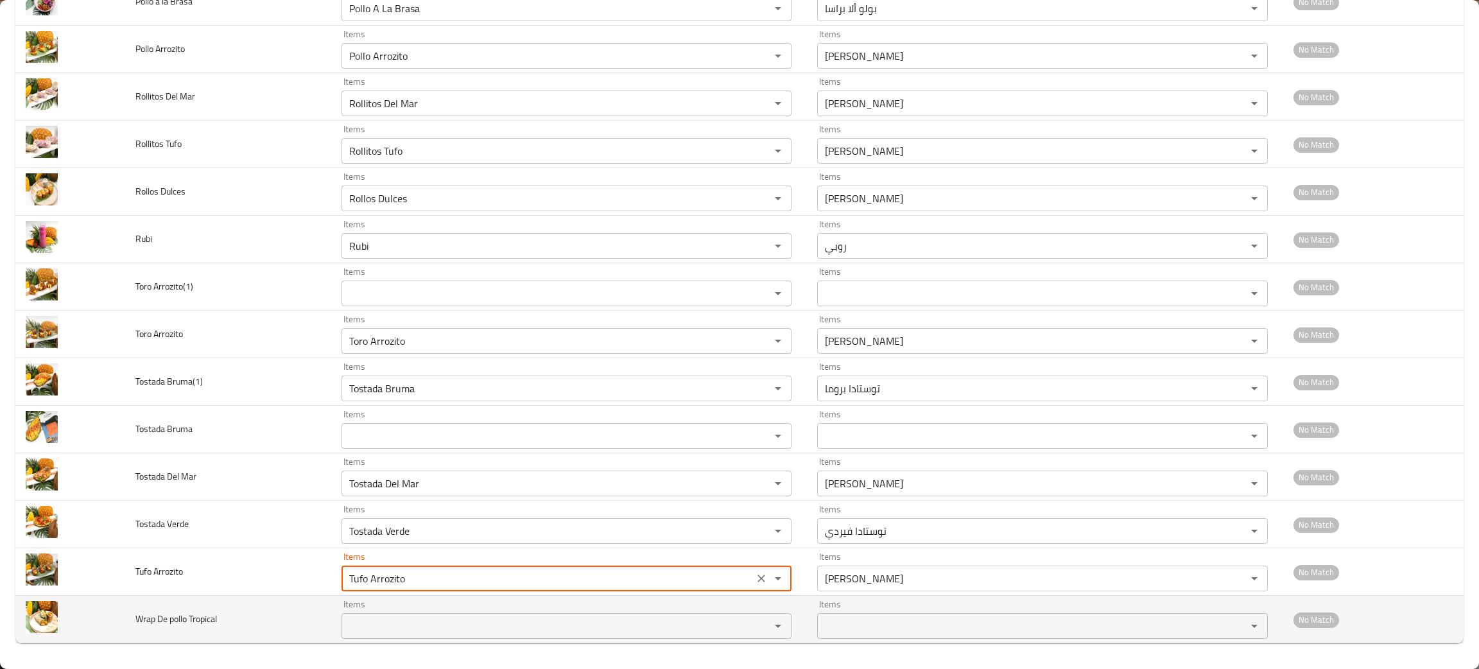
type Arrozito "Tufo Arrozito"
click at [379, 623] on Tropical "Items" at bounding box center [547, 626] width 404 height 18
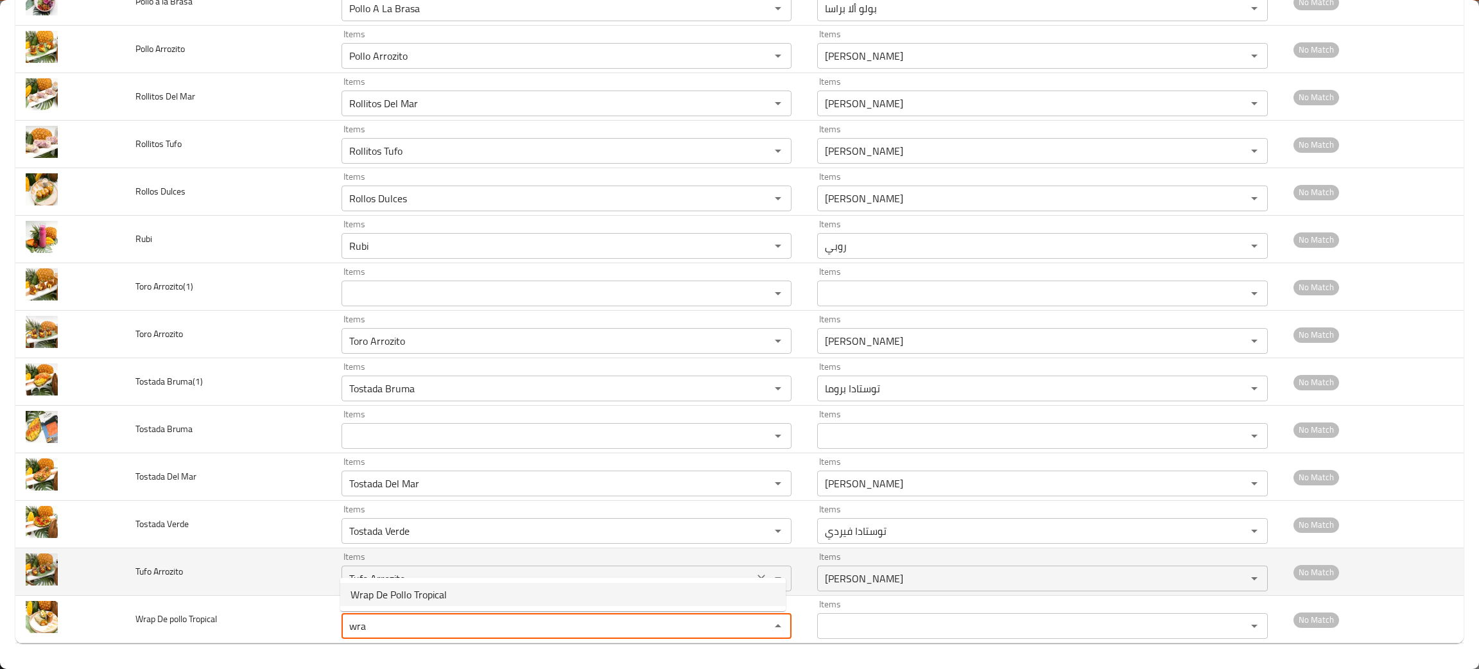
click at [400, 587] on span "Wrap De Pollo Tropical" at bounding box center [398, 594] width 96 height 15
type Tropical "Wrap De Pollo Tropical"
type Tropical-ar "راب دي بولو تروبيكال"
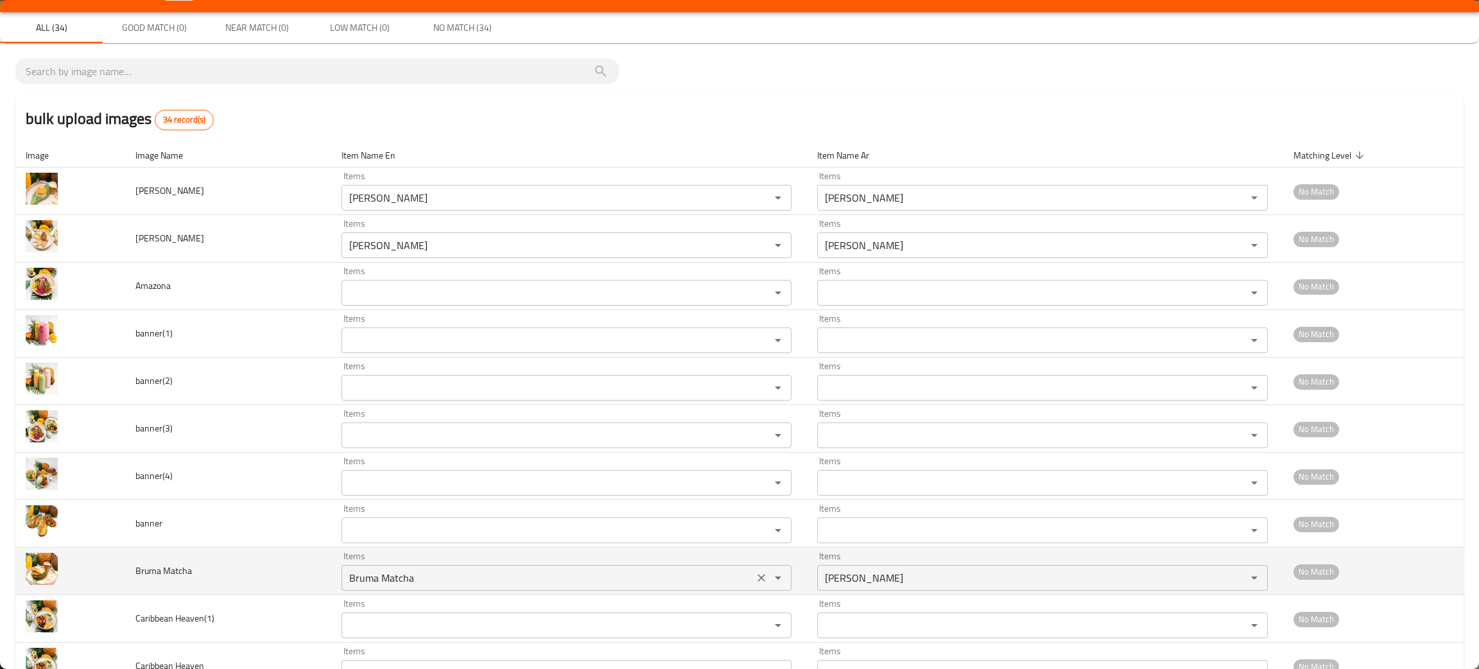
scroll to position [17, 0]
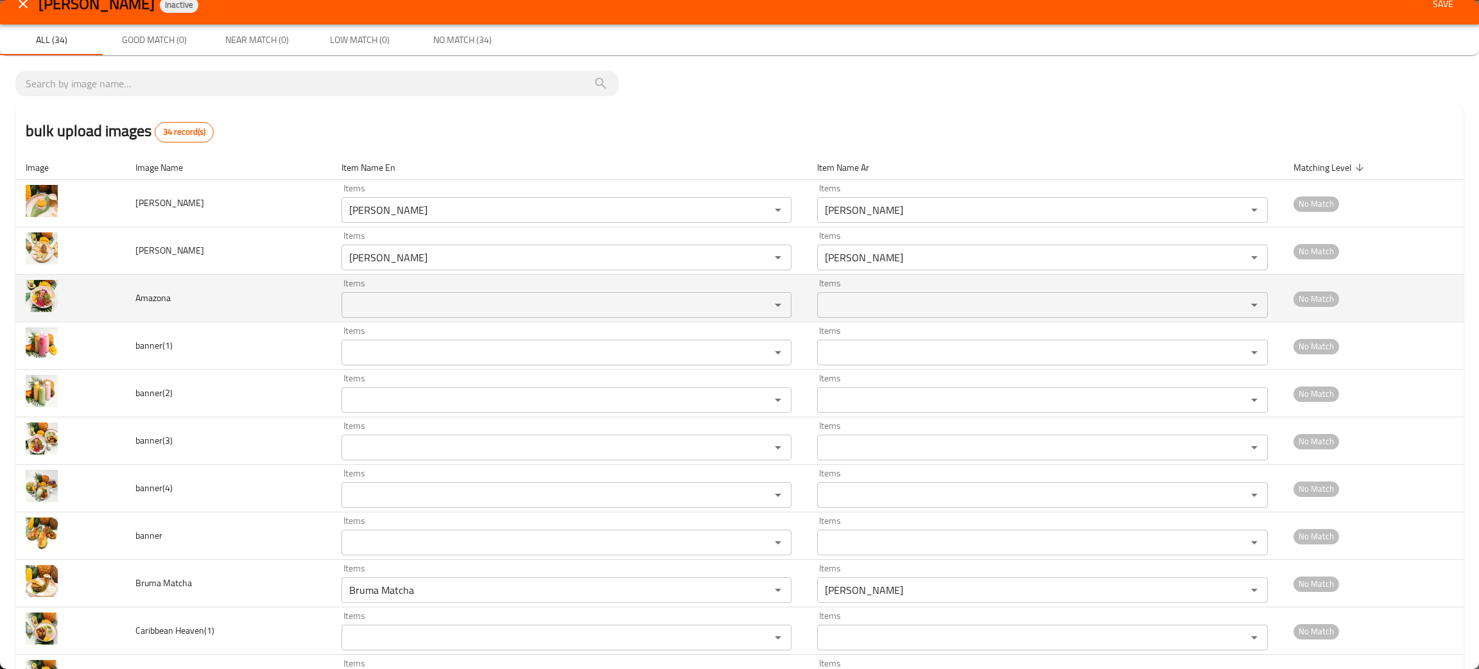
type Tropical "Wrap De Pollo Tropical"
drag, startPoint x: 160, startPoint y: 306, endPoint x: 142, endPoint y: 297, distance: 21.0
click at [130, 307] on td "Amazona" at bounding box center [228, 298] width 206 height 47
copy span "Amazona"
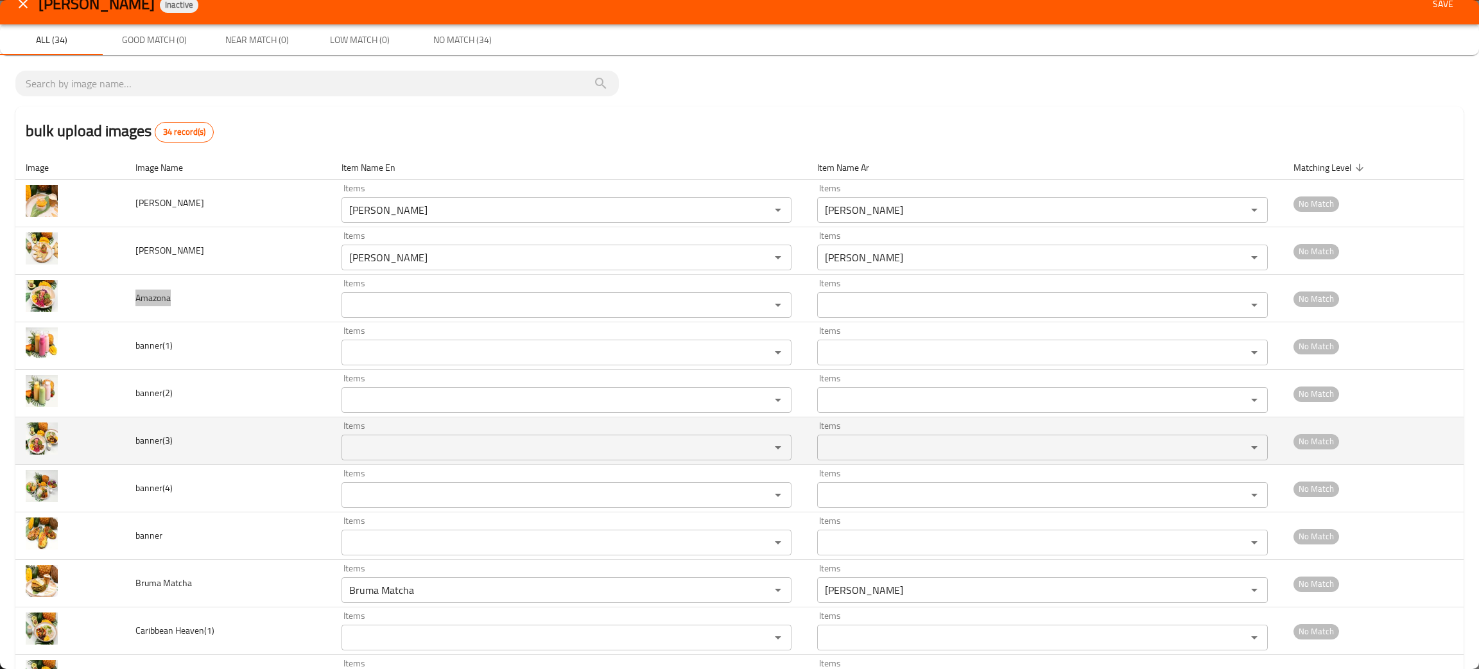
scroll to position [113, 0]
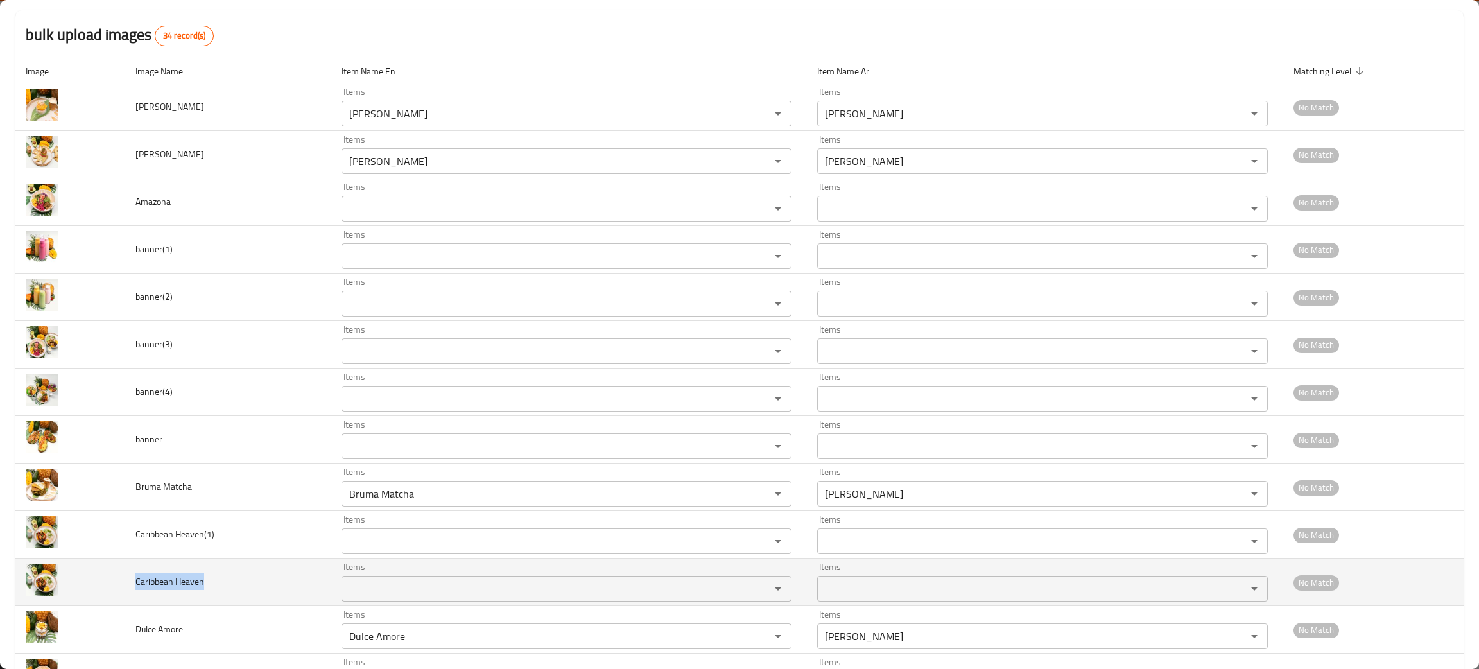
drag, startPoint x: 187, startPoint y: 602, endPoint x: 130, endPoint y: 599, distance: 56.5
click at [130, 599] on td "Caribbean Heaven" at bounding box center [228, 581] width 206 height 47
copy span "Caribbean Heaven"
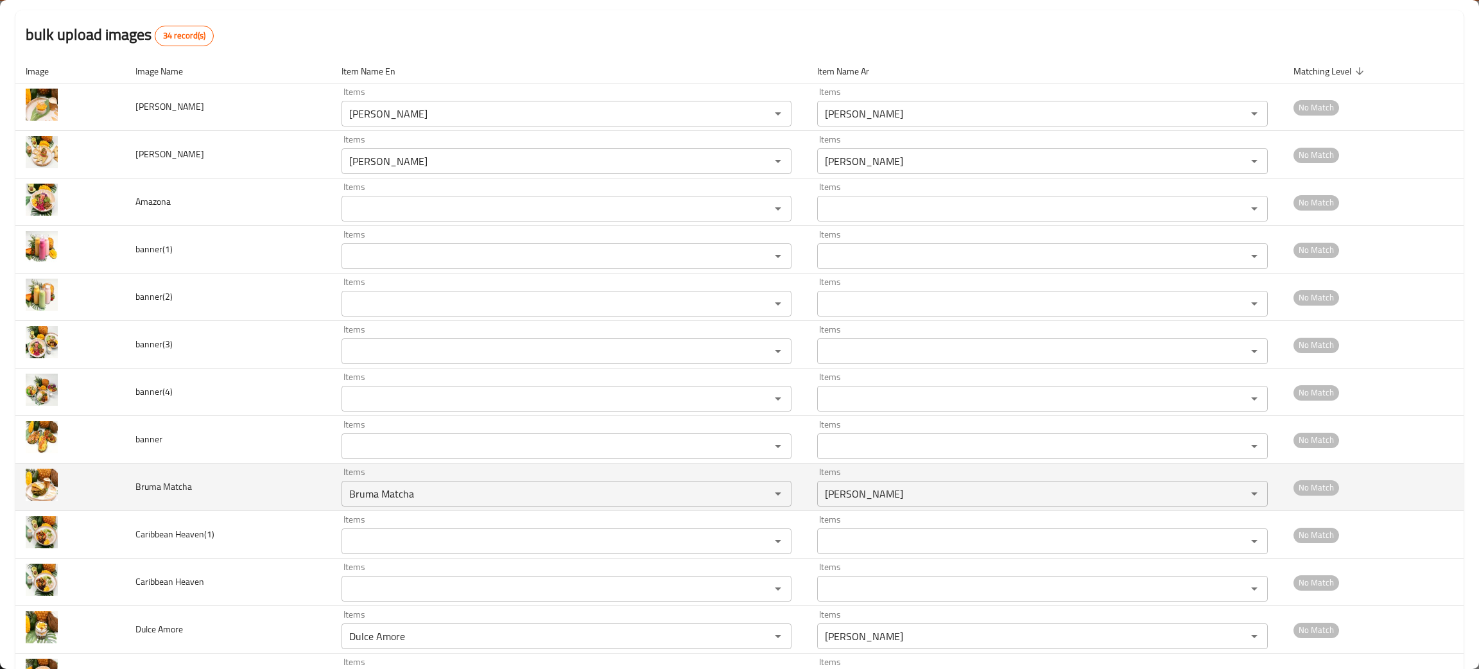
click at [226, 500] on td "Bruma Matcha" at bounding box center [228, 486] width 206 height 47
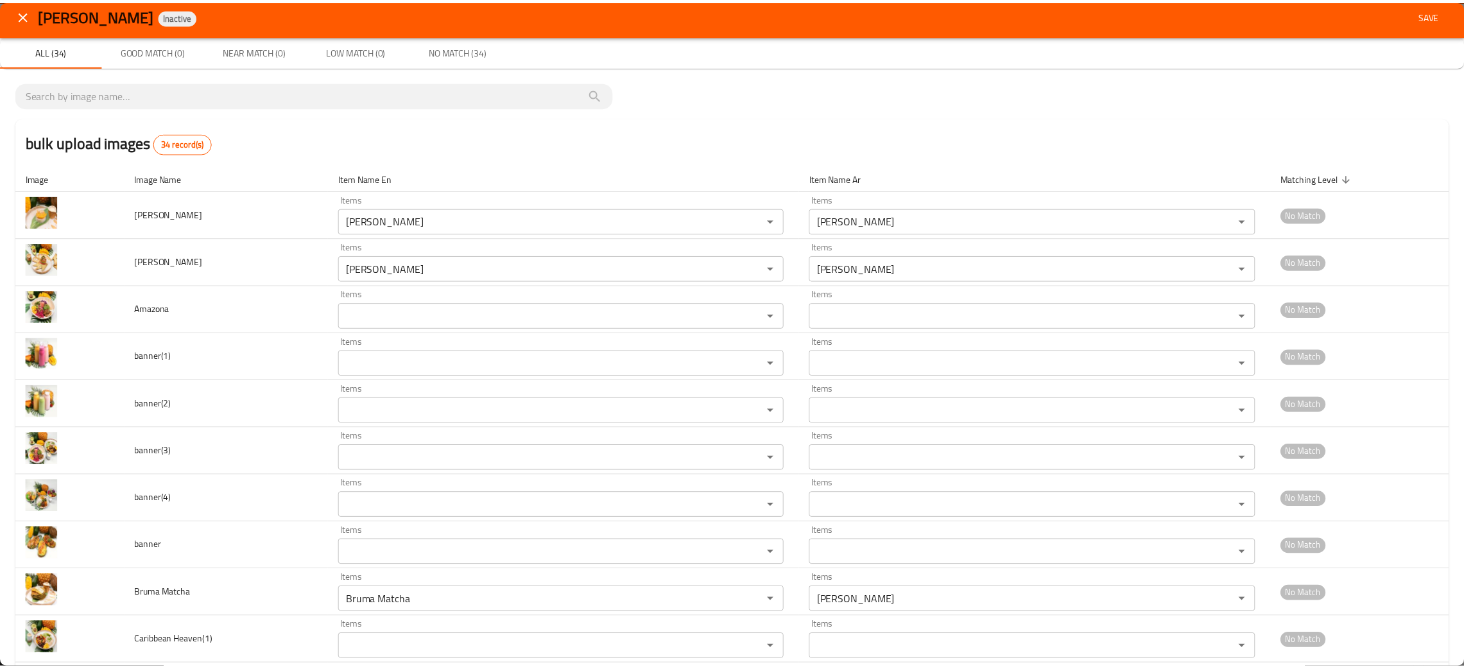
scroll to position [0, 0]
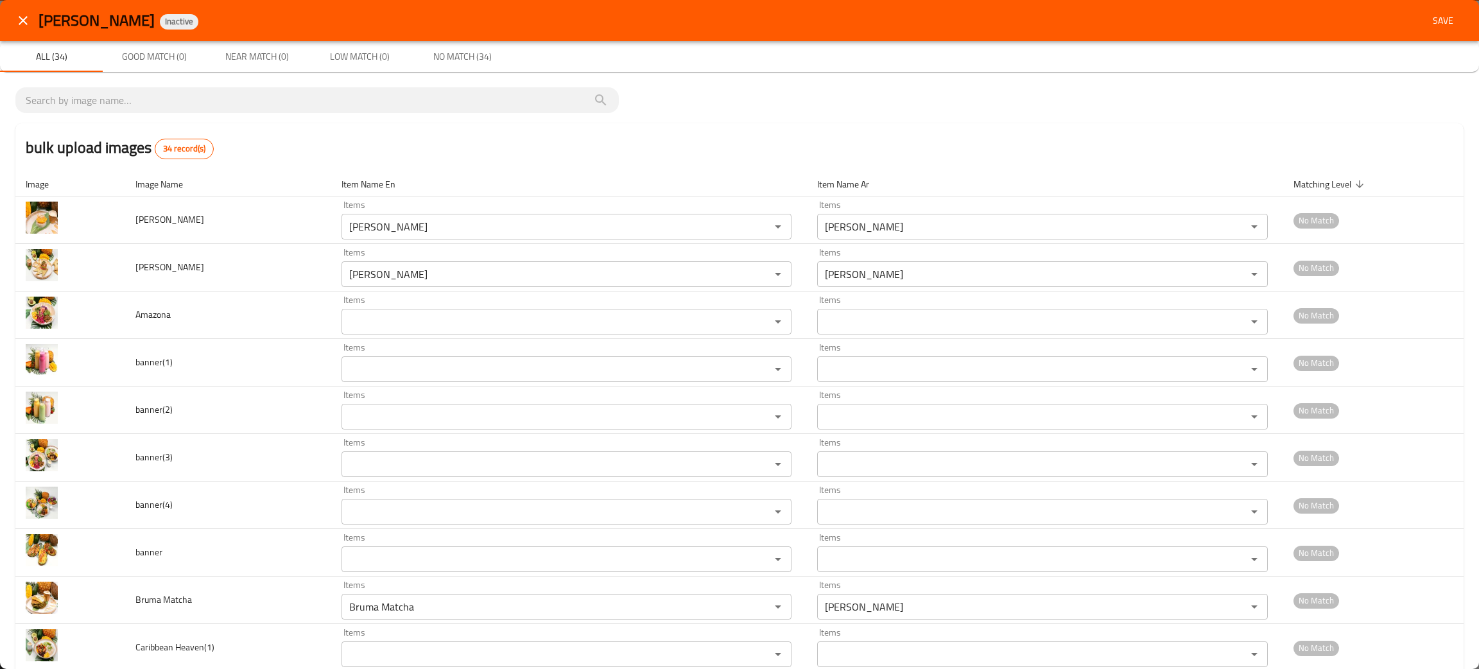
click at [1430, 24] on span "Save" at bounding box center [1442, 21] width 31 height 16
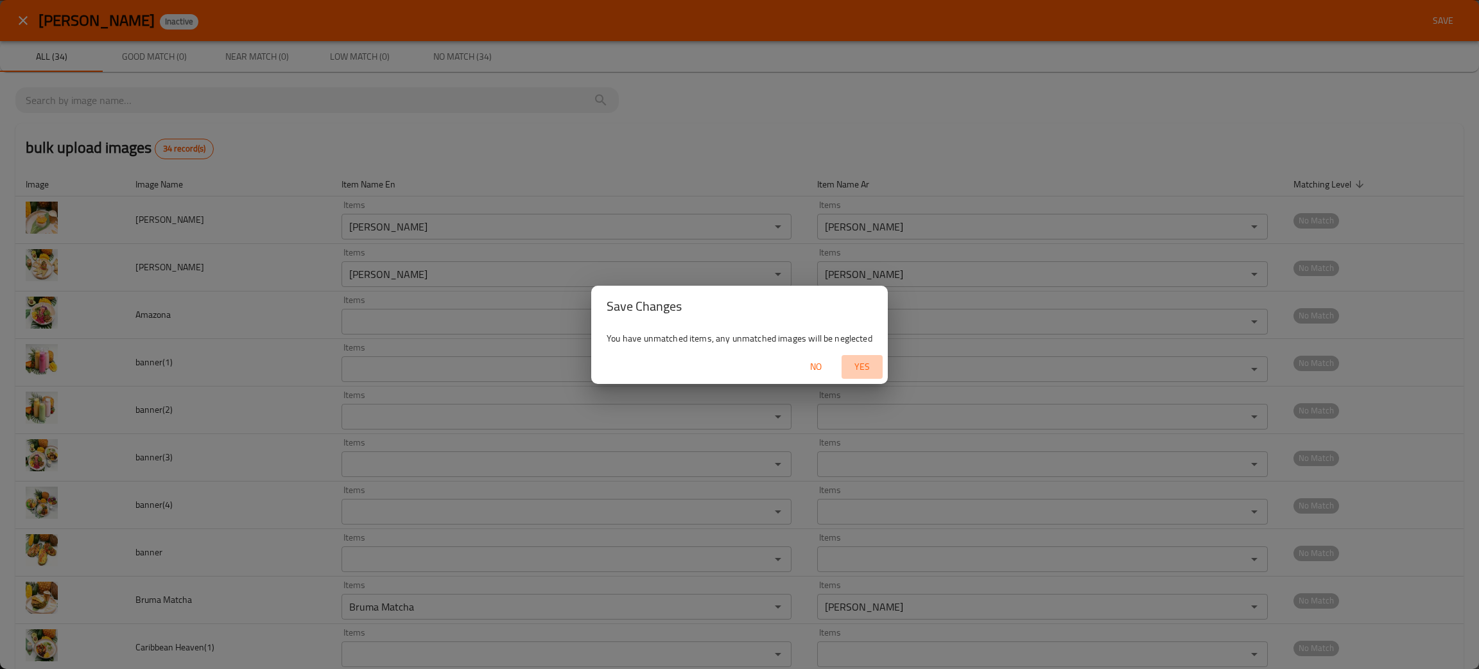
click at [865, 362] on span "Yes" at bounding box center [862, 367] width 31 height 16
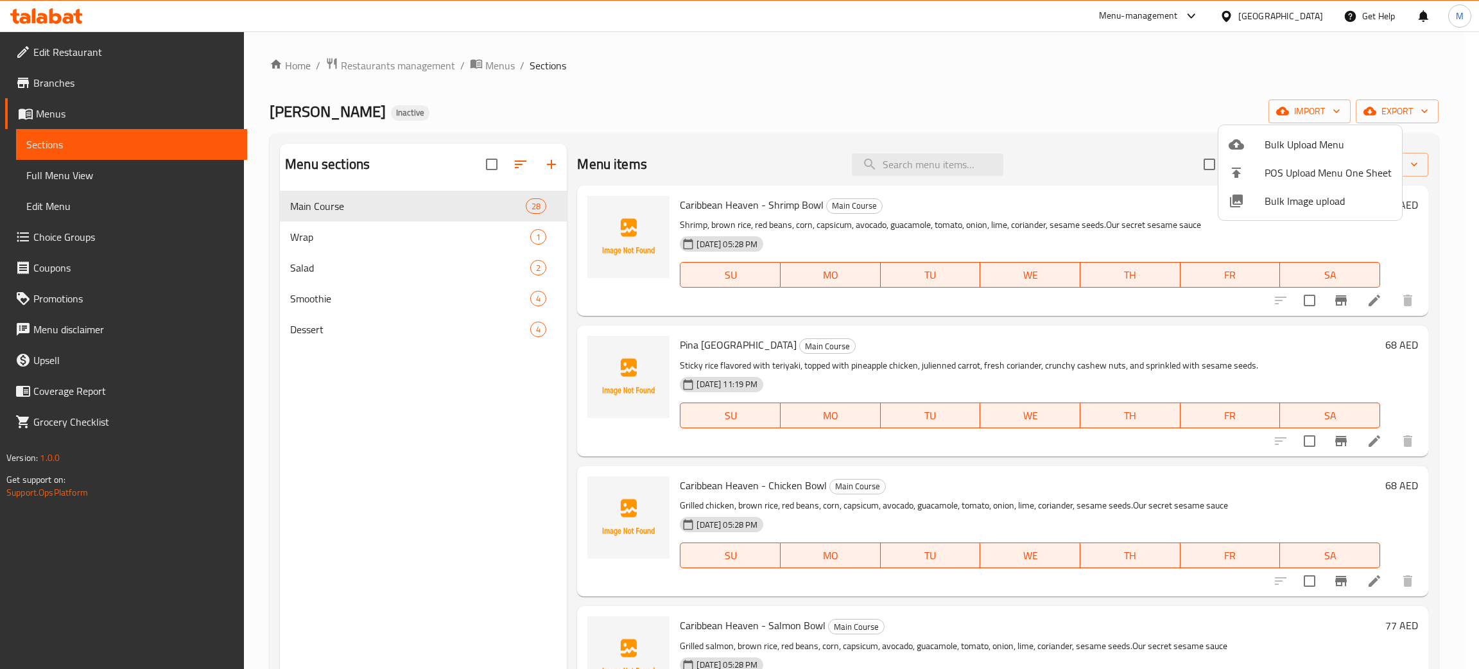
click at [841, 55] on div at bounding box center [739, 334] width 1479 height 669
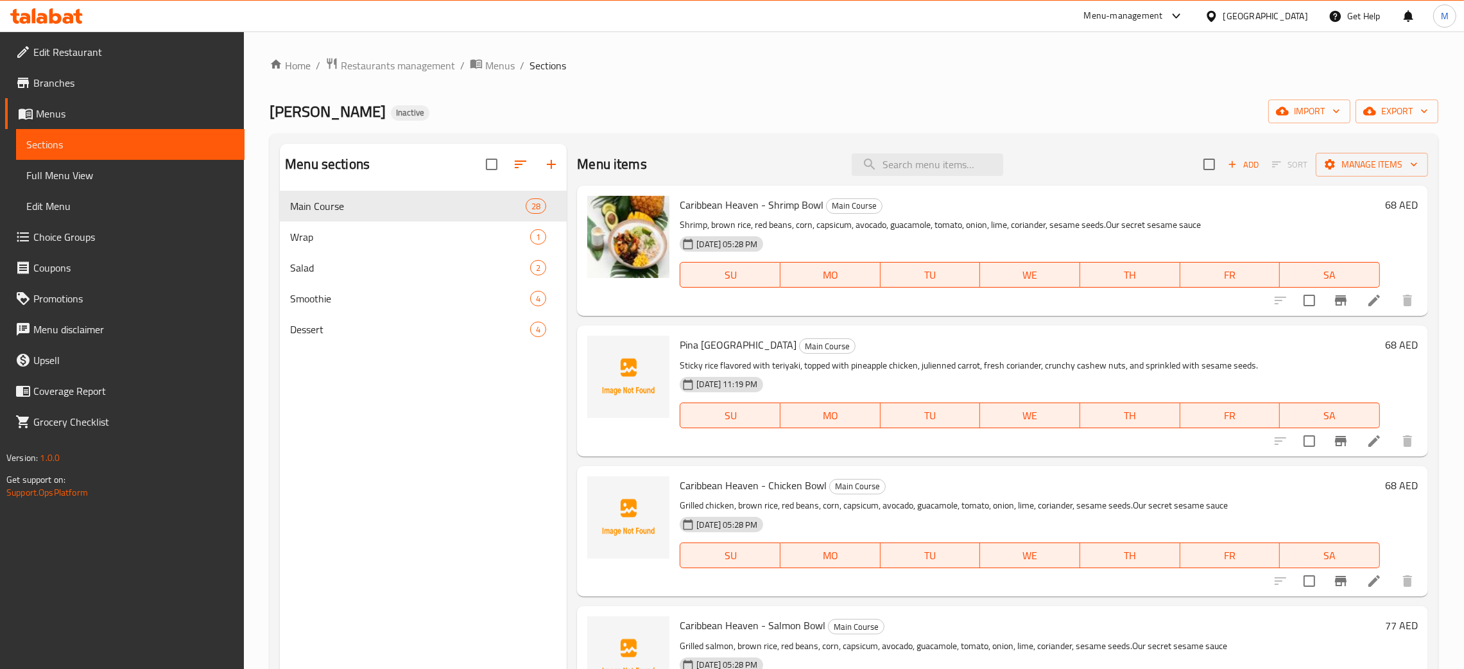
click at [397, 485] on div "Menu sections Main Course 28 Wrap 1 Salad 2 Smoothie 4 Dessert 4" at bounding box center [423, 478] width 287 height 669
click at [885, 156] on input "search" at bounding box center [927, 164] width 151 height 22
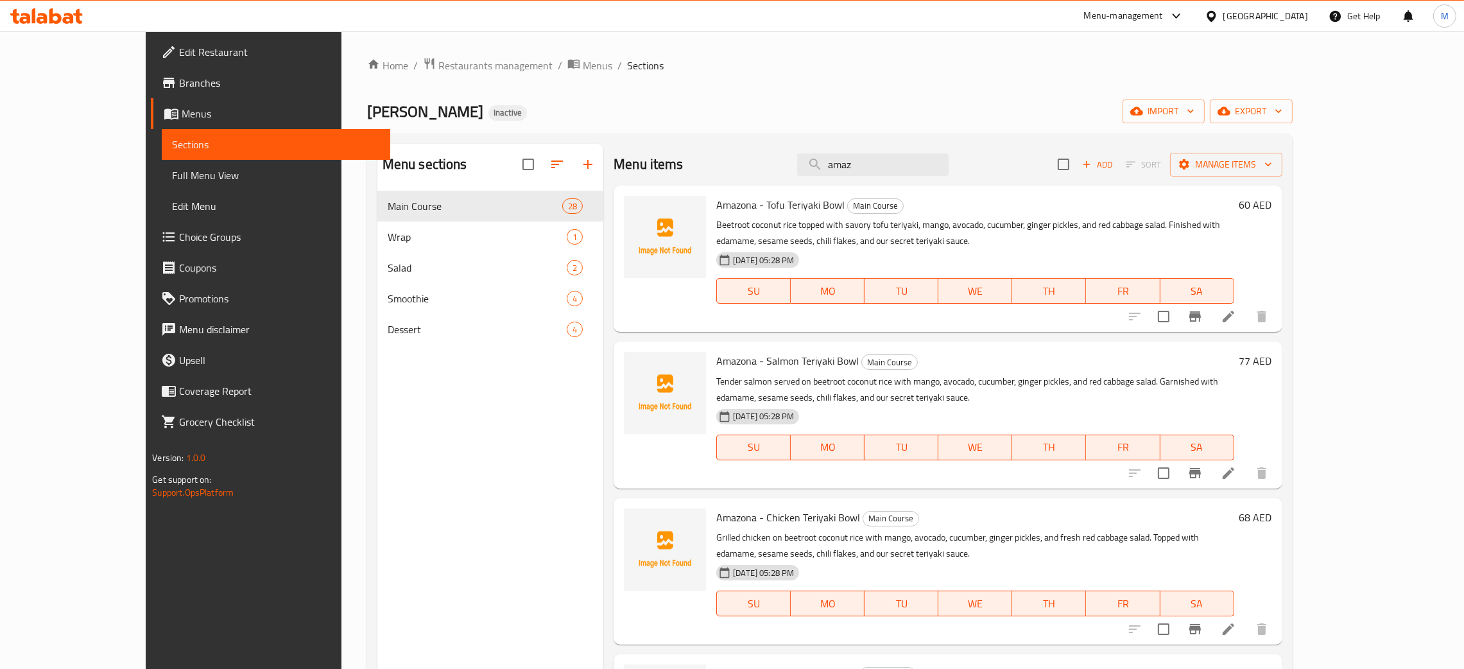
type input "amaz"
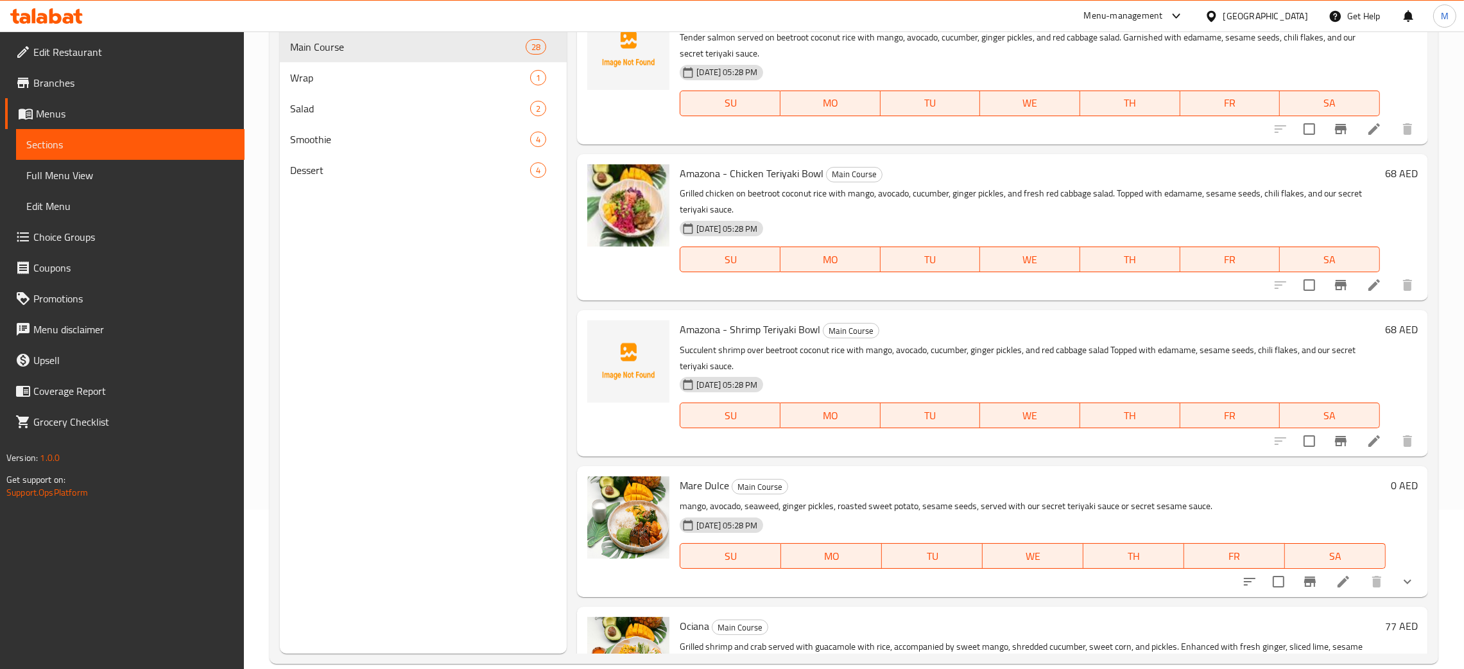
scroll to position [181, 0]
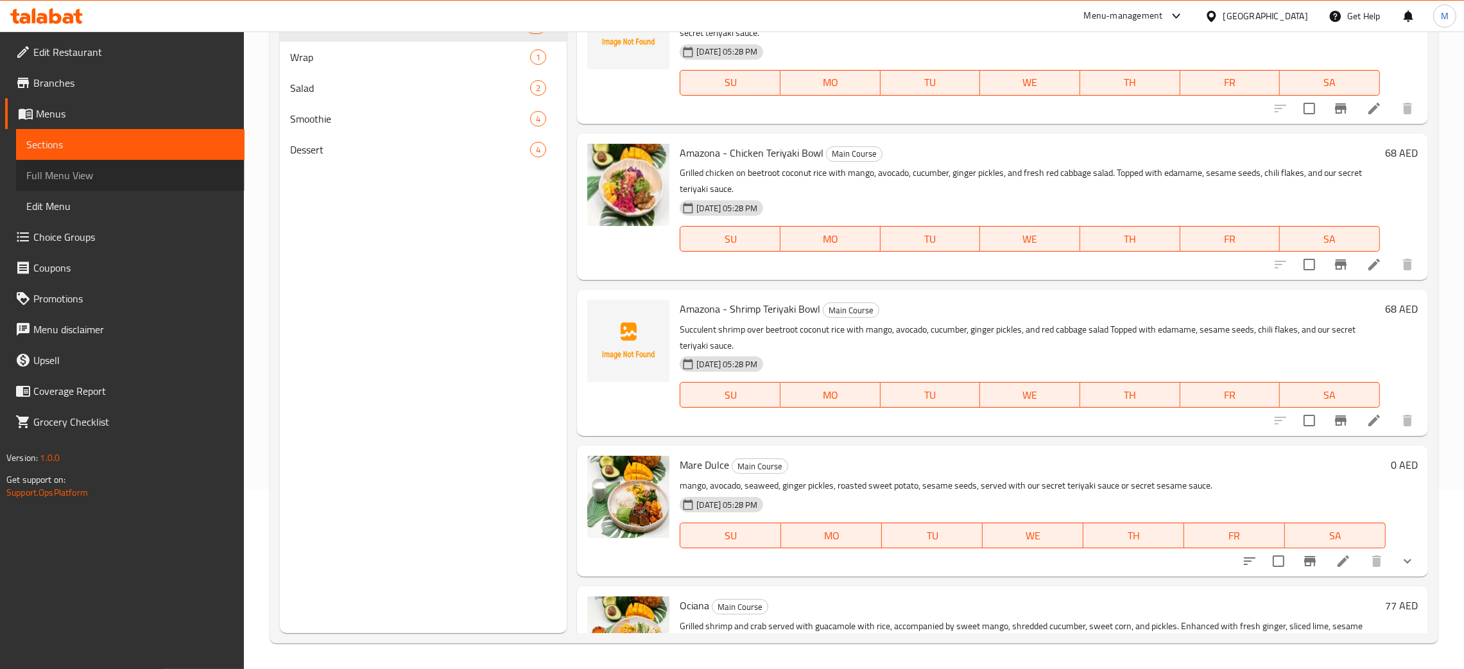
click at [47, 168] on span "Full Menu View" at bounding box center [130, 175] width 208 height 15
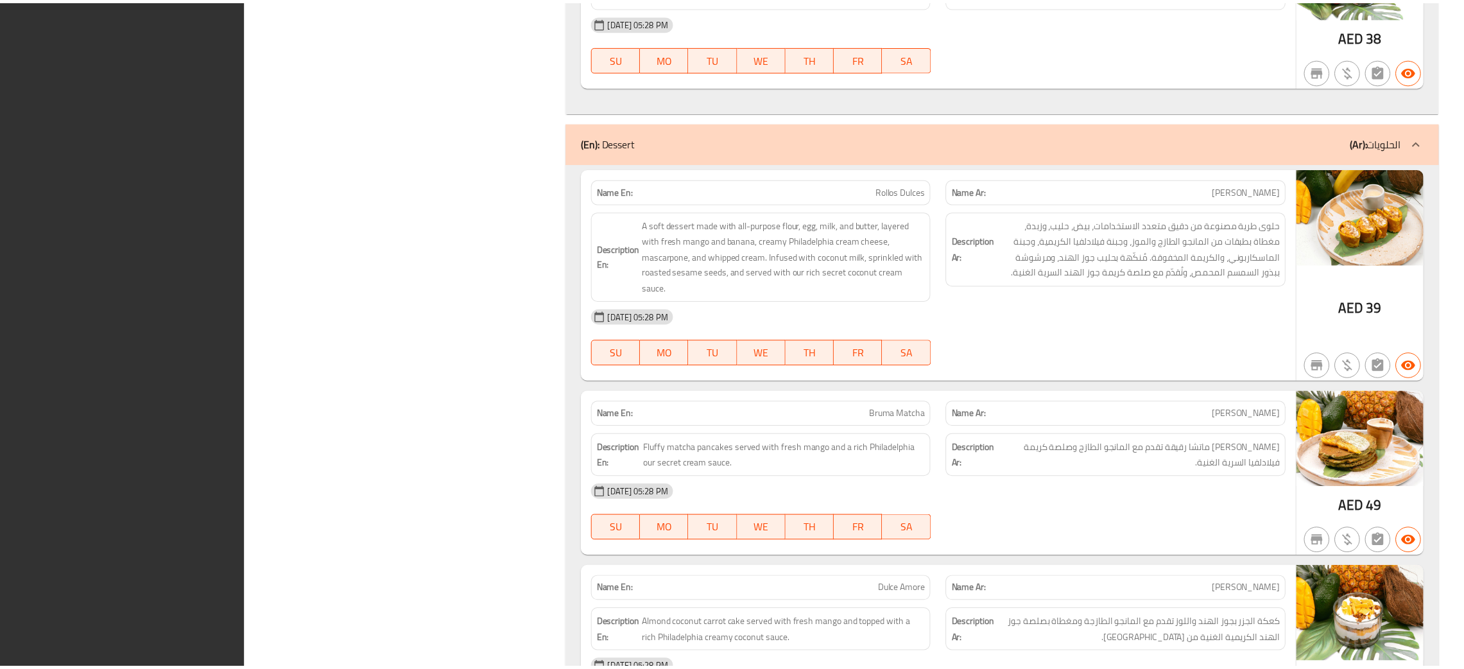
scroll to position [7858, 0]
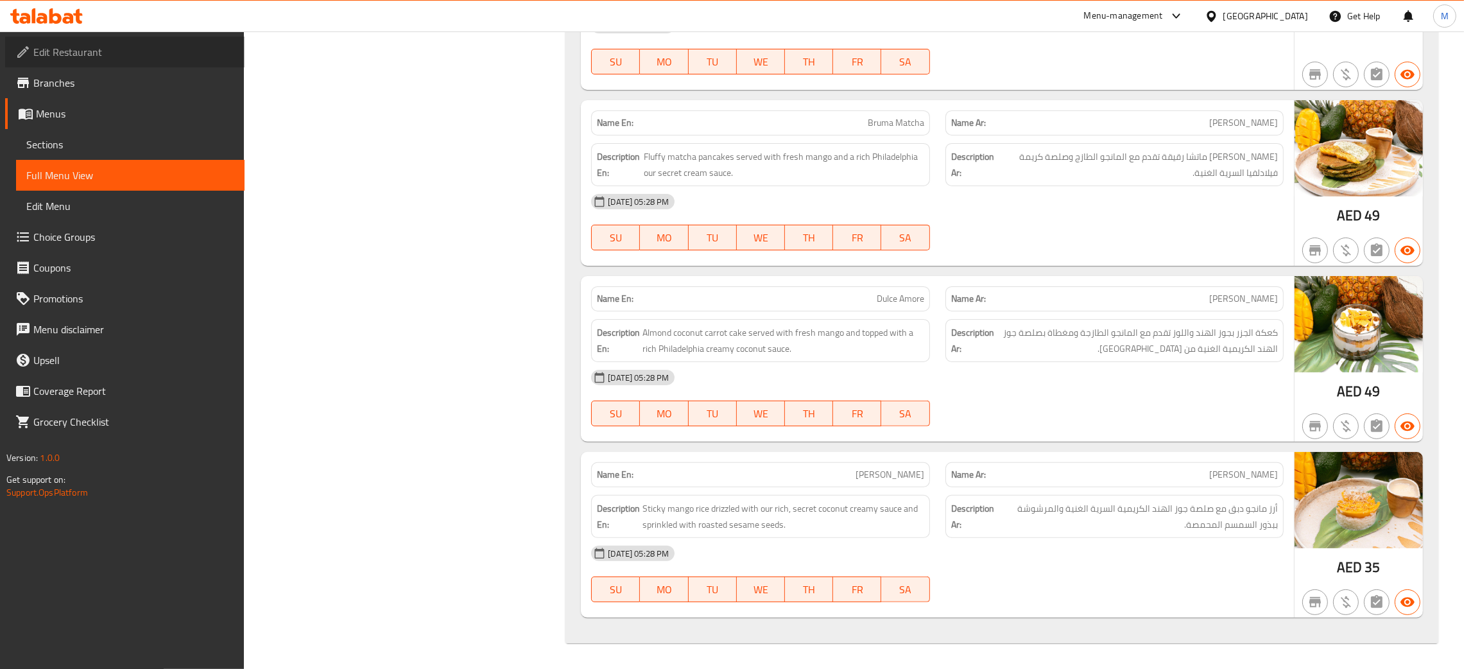
click at [71, 58] on span "Edit Restaurant" at bounding box center [133, 51] width 201 height 15
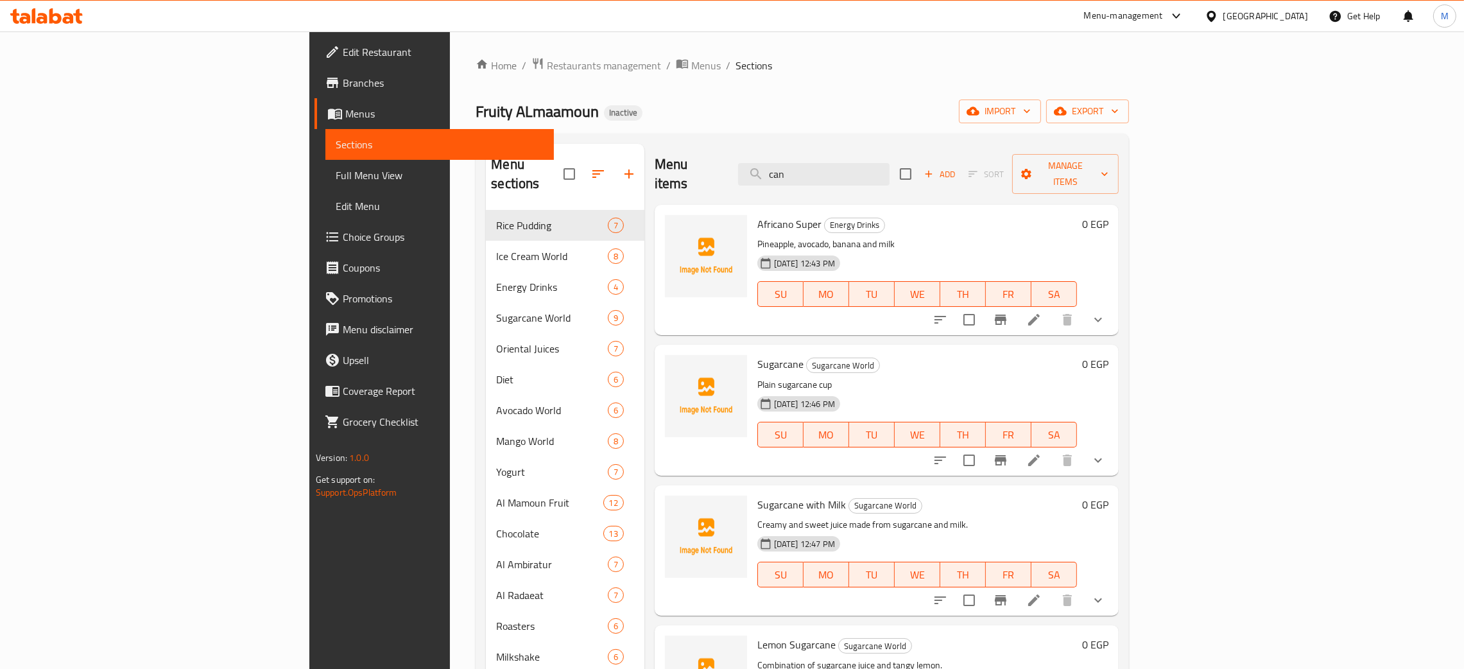
scroll to position [288, 0]
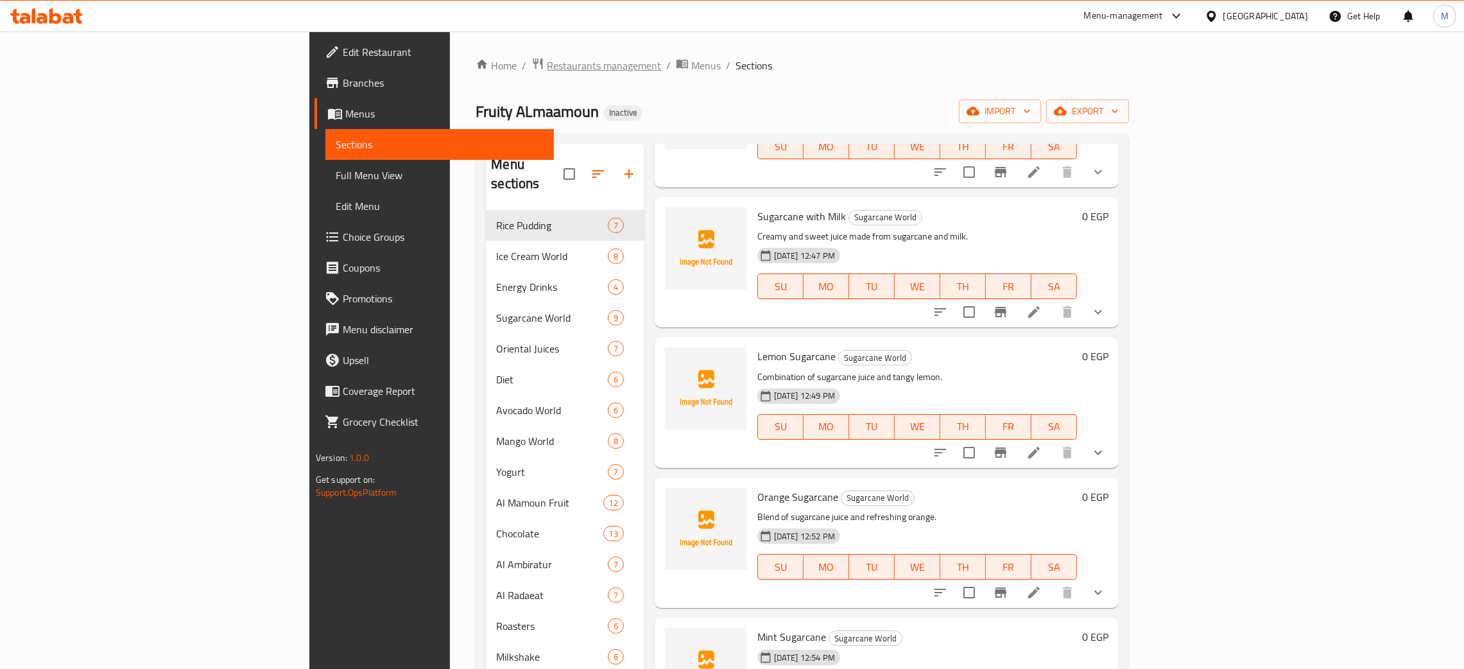
click at [547, 67] on span "Restaurants management" at bounding box center [604, 65] width 114 height 15
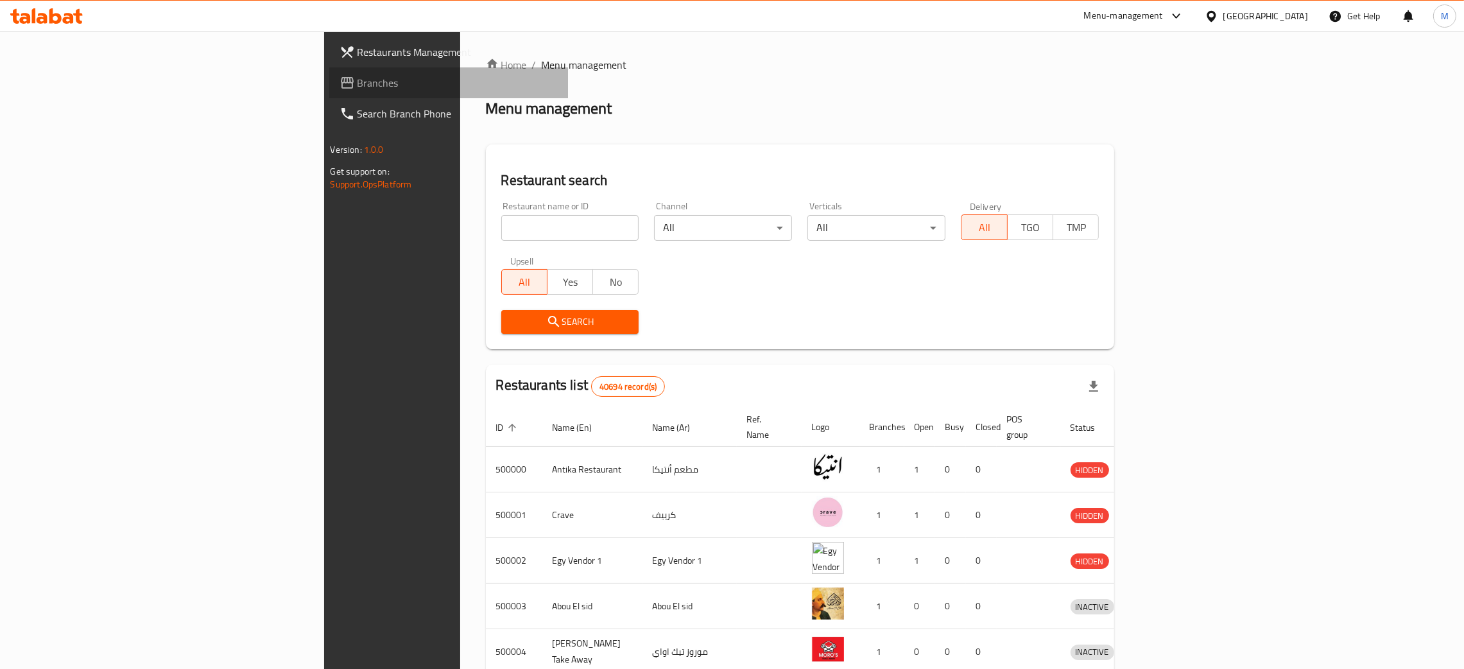
click at [358, 77] on span "Branches" at bounding box center [458, 82] width 201 height 15
